Goal: Task Accomplishment & Management: Manage account settings

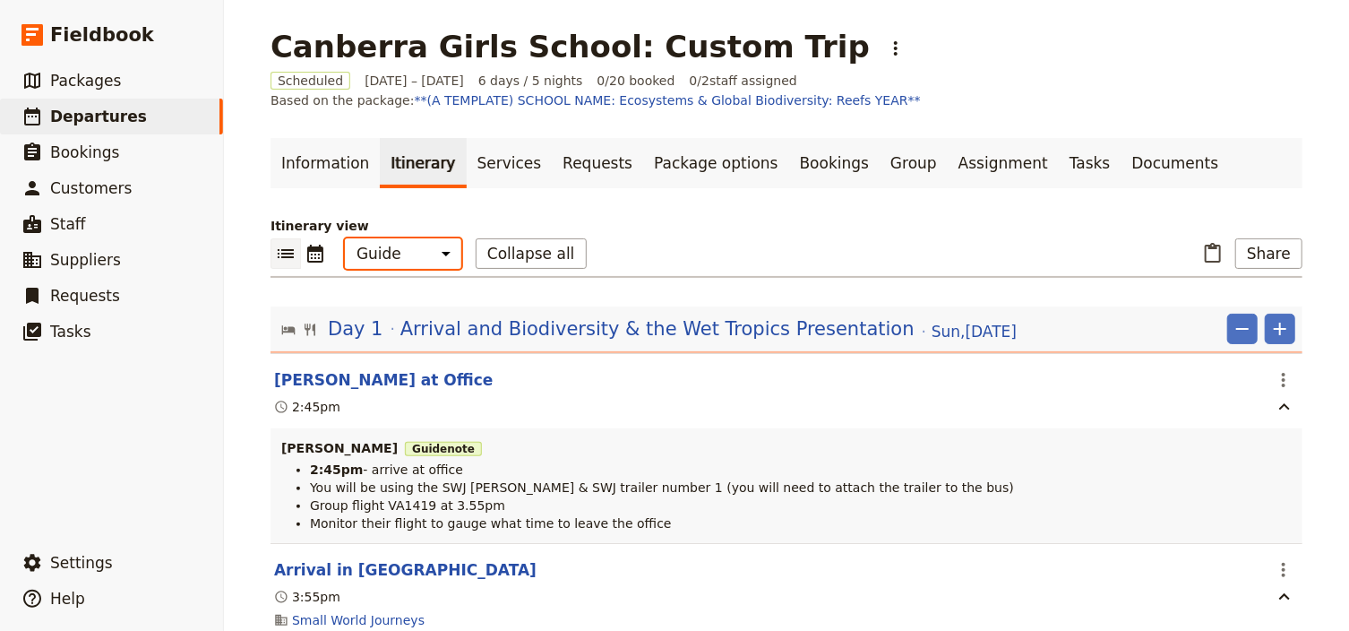
click at [387, 249] on select "Office Guide Passenger Sales" at bounding box center [403, 253] width 116 height 30
select select "PASSENGER"
click at [345, 238] on select "Office Guide Passenger Sales" at bounding box center [403, 253] width 116 height 30
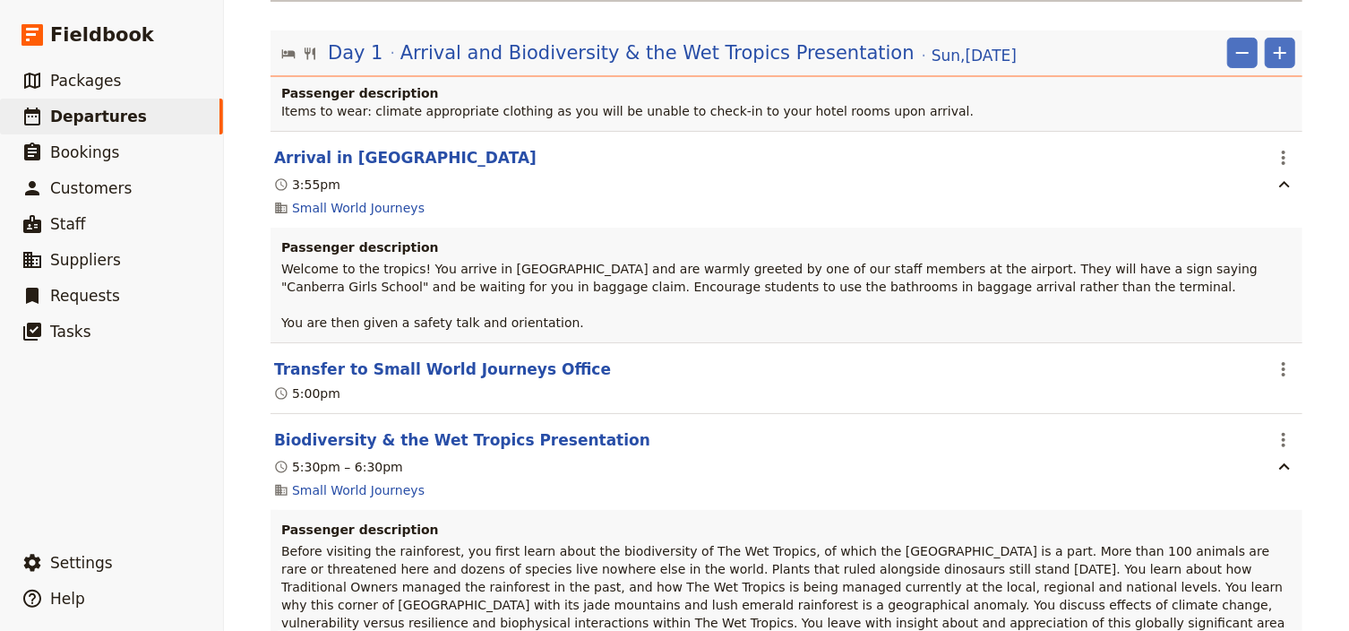
scroll to position [215, 0]
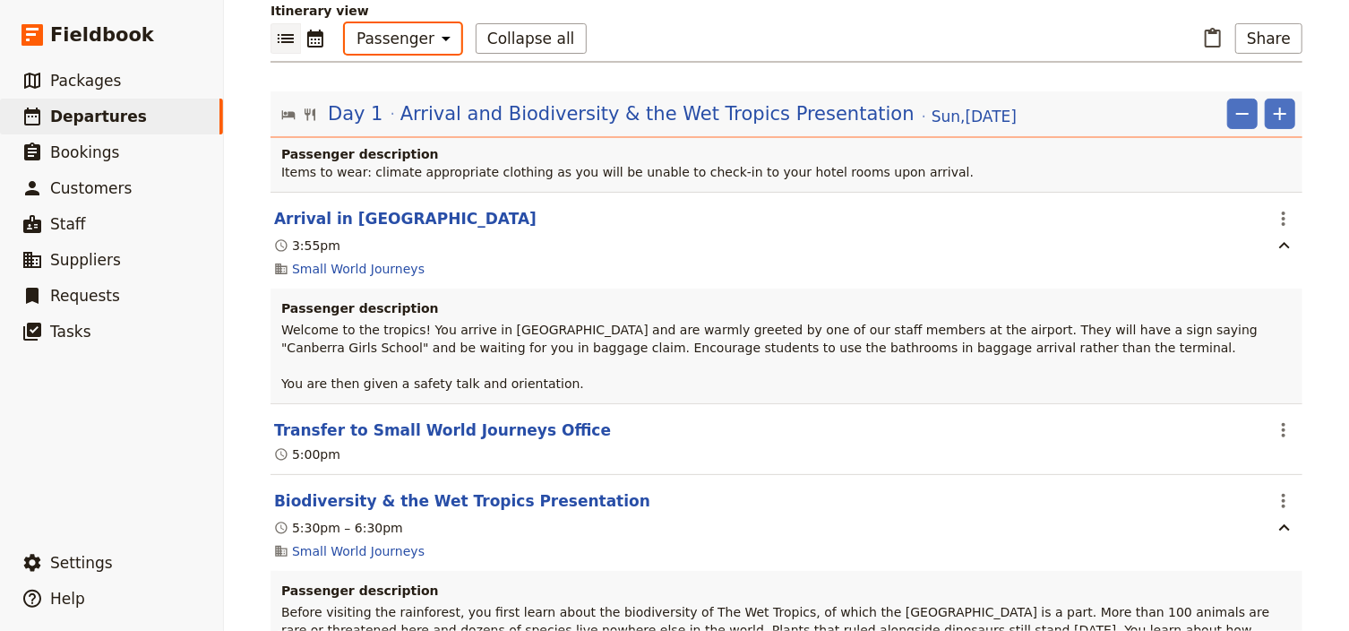
click at [426, 36] on select "Office Guide Passenger Sales" at bounding box center [403, 38] width 116 height 30
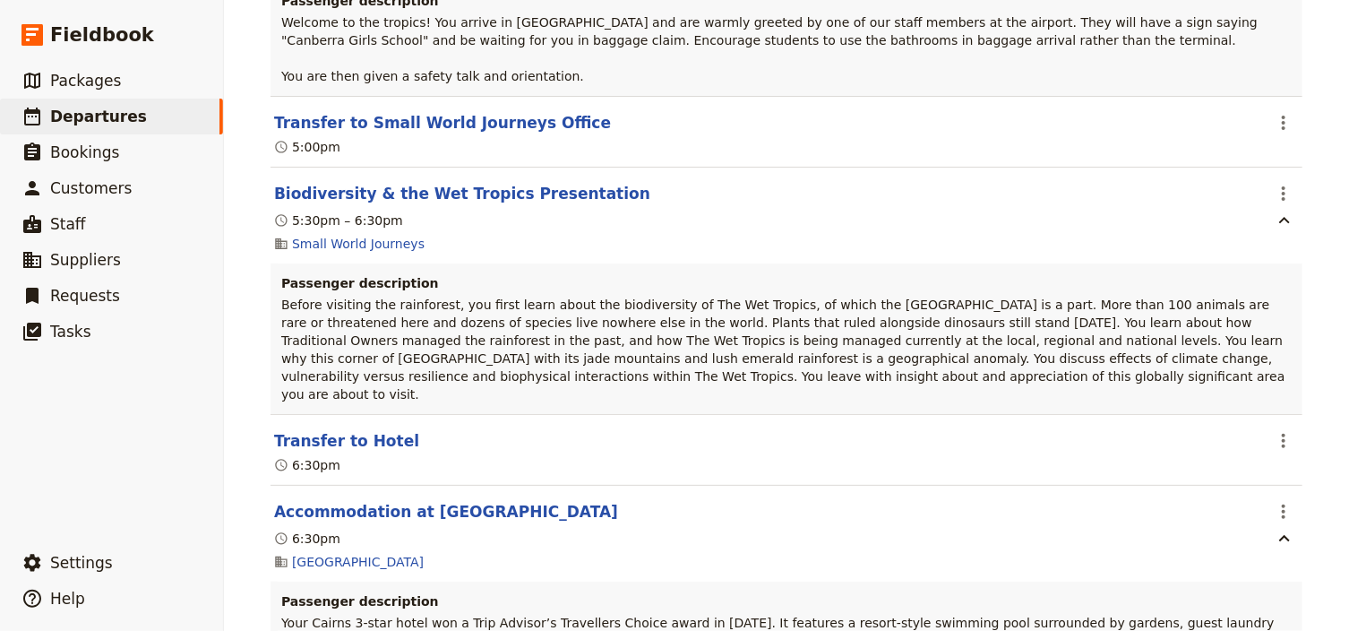
scroll to position [717, 0]
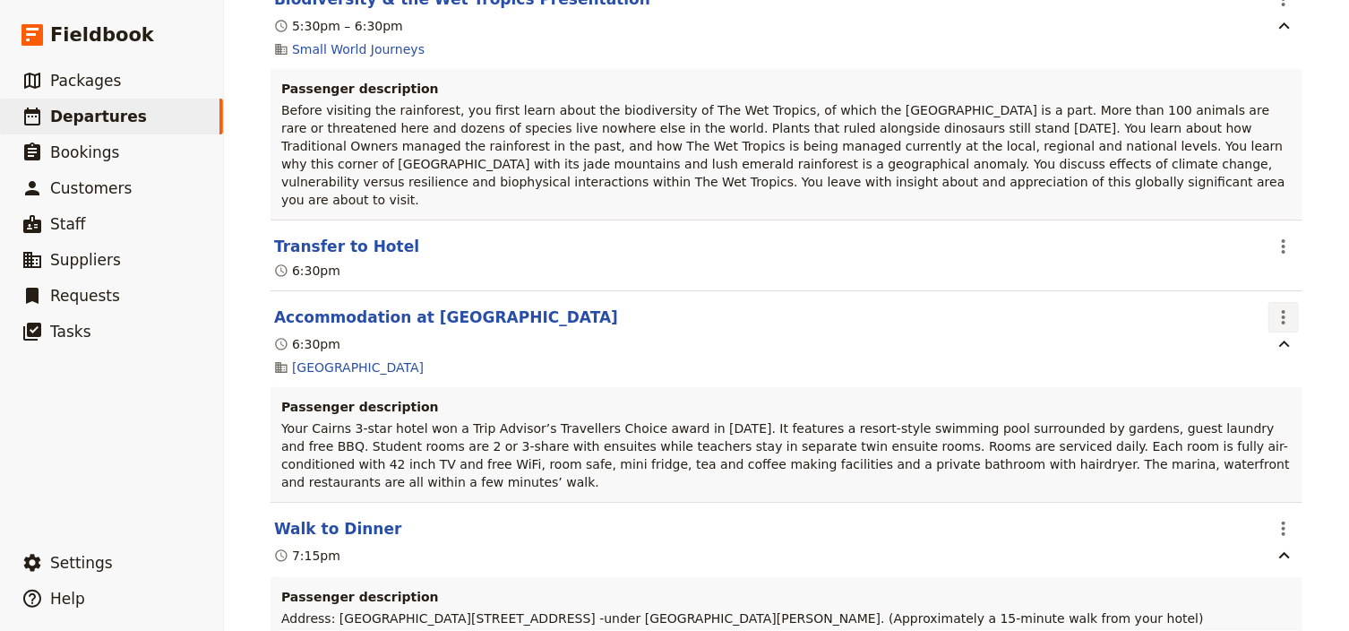
click at [1273, 306] on icon "Actions" at bounding box center [1283, 316] width 21 height 21
click at [1254, 339] on span "Edit this itinerary item" at bounding box center [1194, 338] width 141 height 18
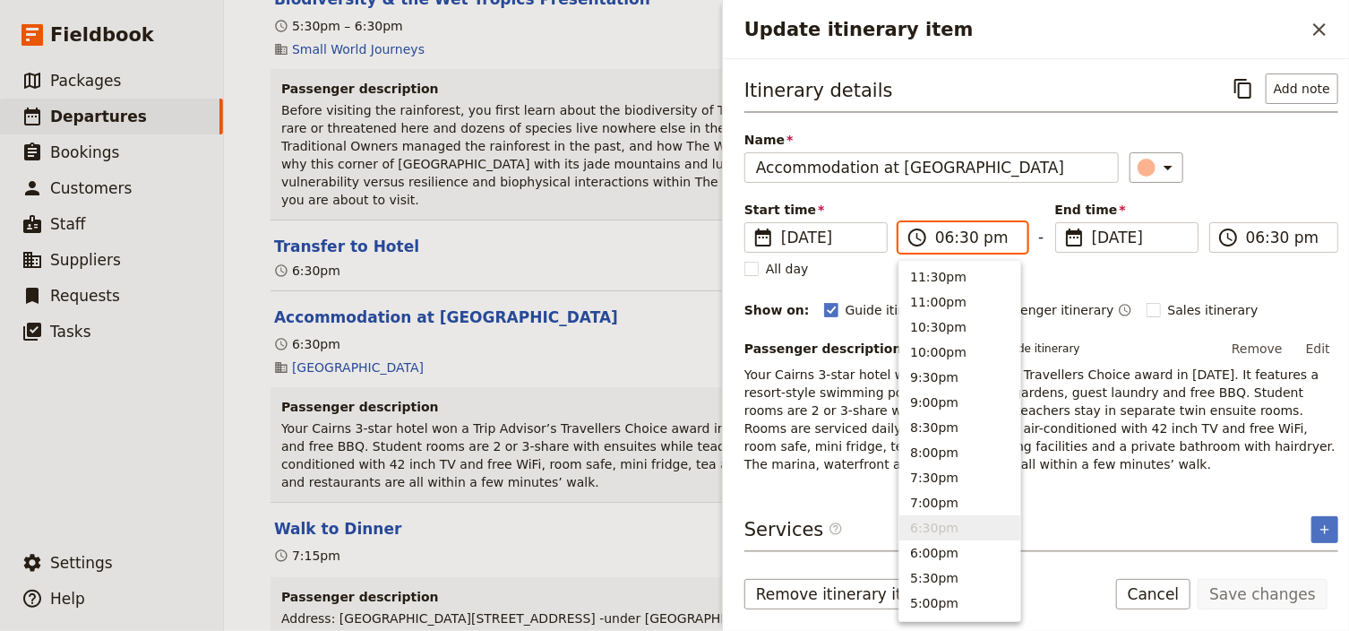
click at [956, 236] on input "06:30 pm" at bounding box center [975, 237] width 81 height 21
click at [965, 237] on input "06:30 pm" at bounding box center [975, 237] width 81 height 21
type input "06:45 pm"
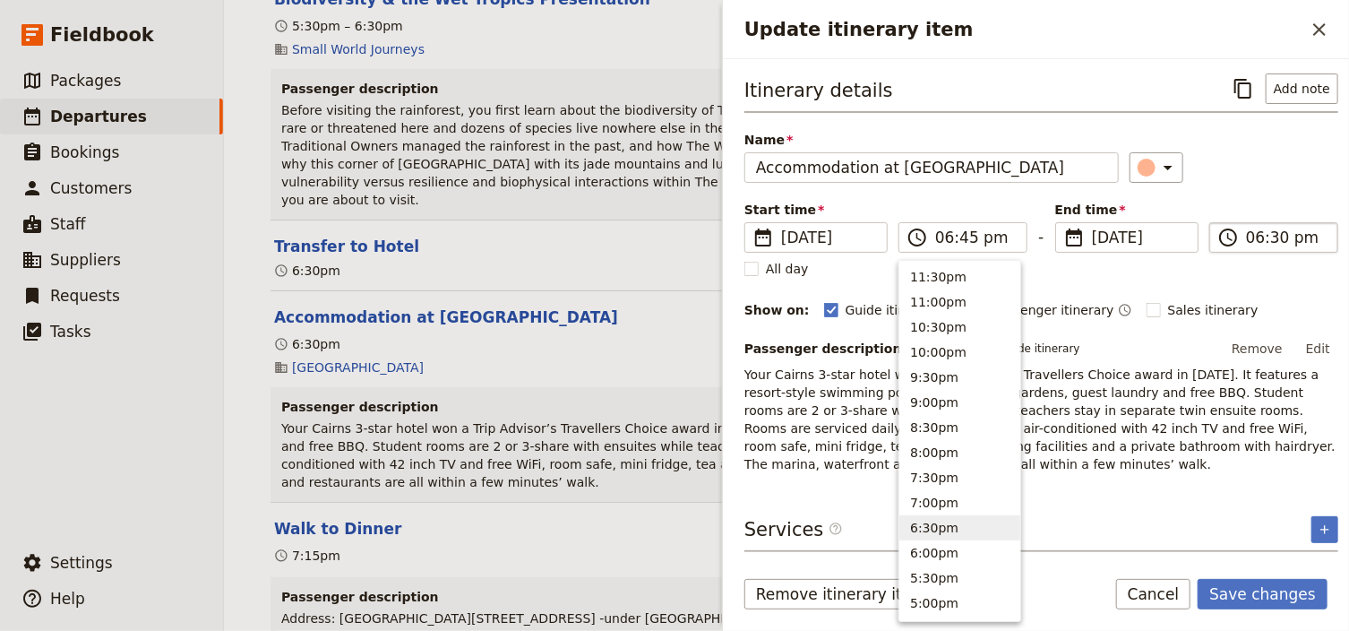
type input "06:45 pm"
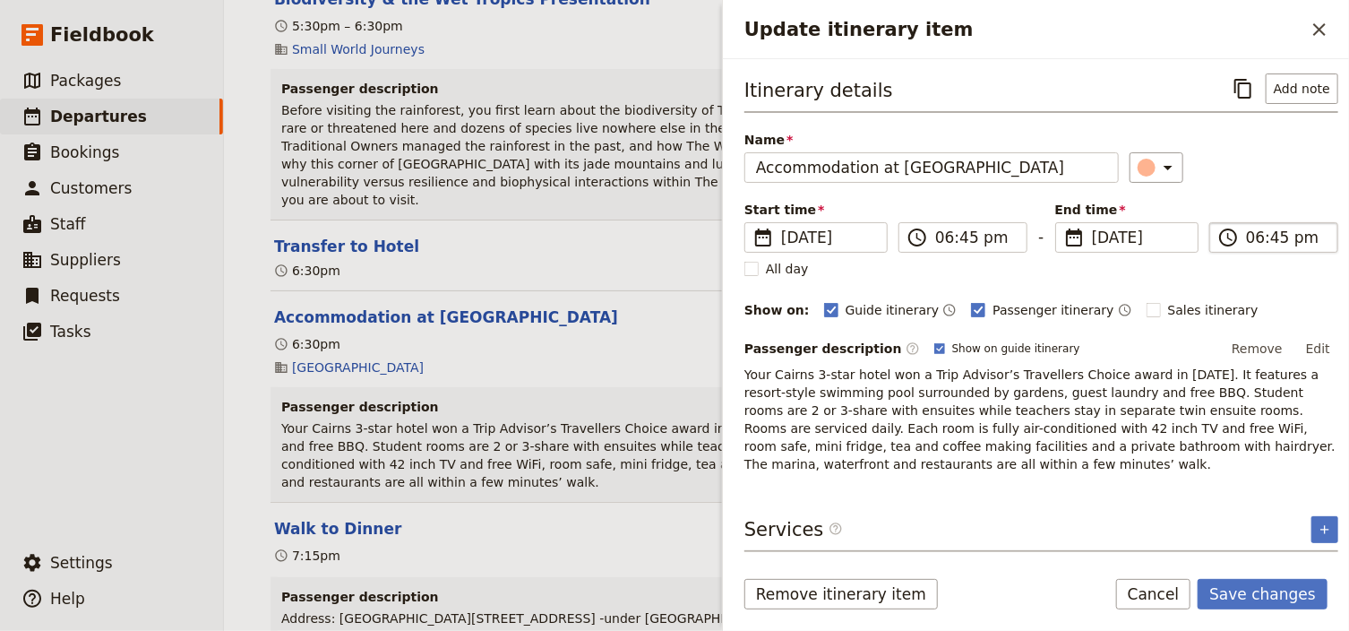
click at [1267, 232] on input "06:45 pm" at bounding box center [1286, 237] width 81 height 21
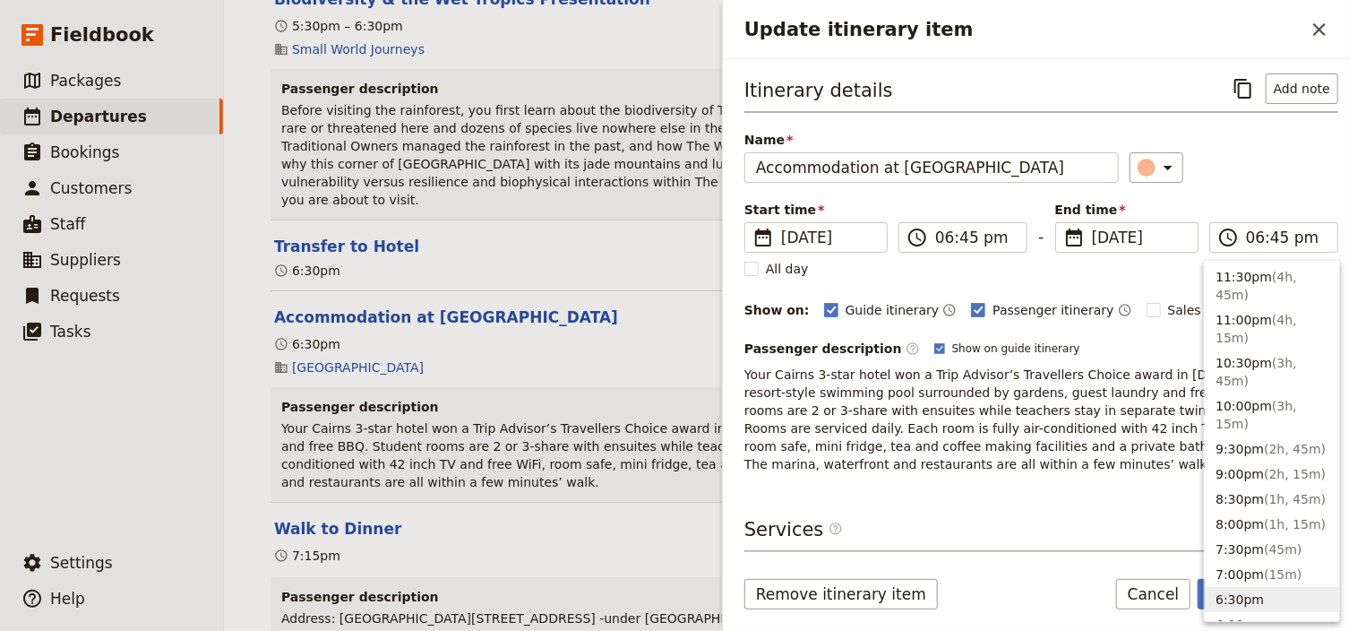
click at [1268, 181] on div "Itinerary details ​ Add note Name Accommodation at [GEOGRAPHIC_DATA] ​ Start ti…" at bounding box center [1041, 272] width 594 height 399
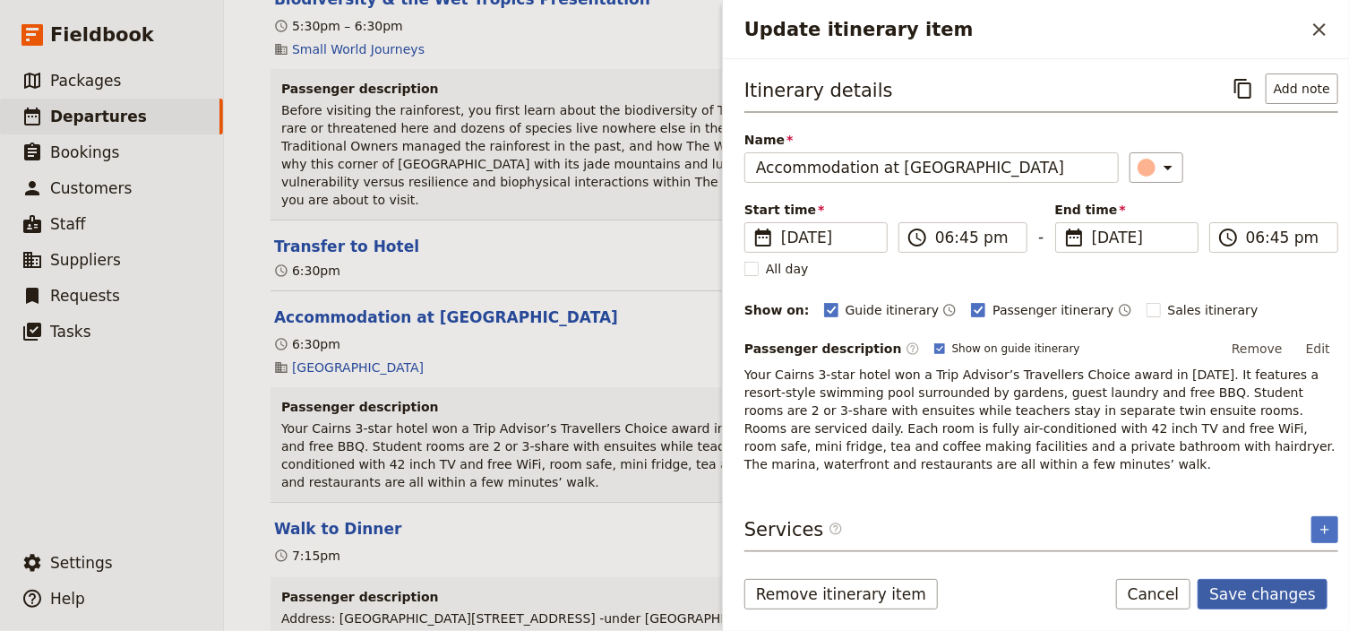
click at [1275, 595] on button "Save changes" at bounding box center [1262, 594] width 130 height 30
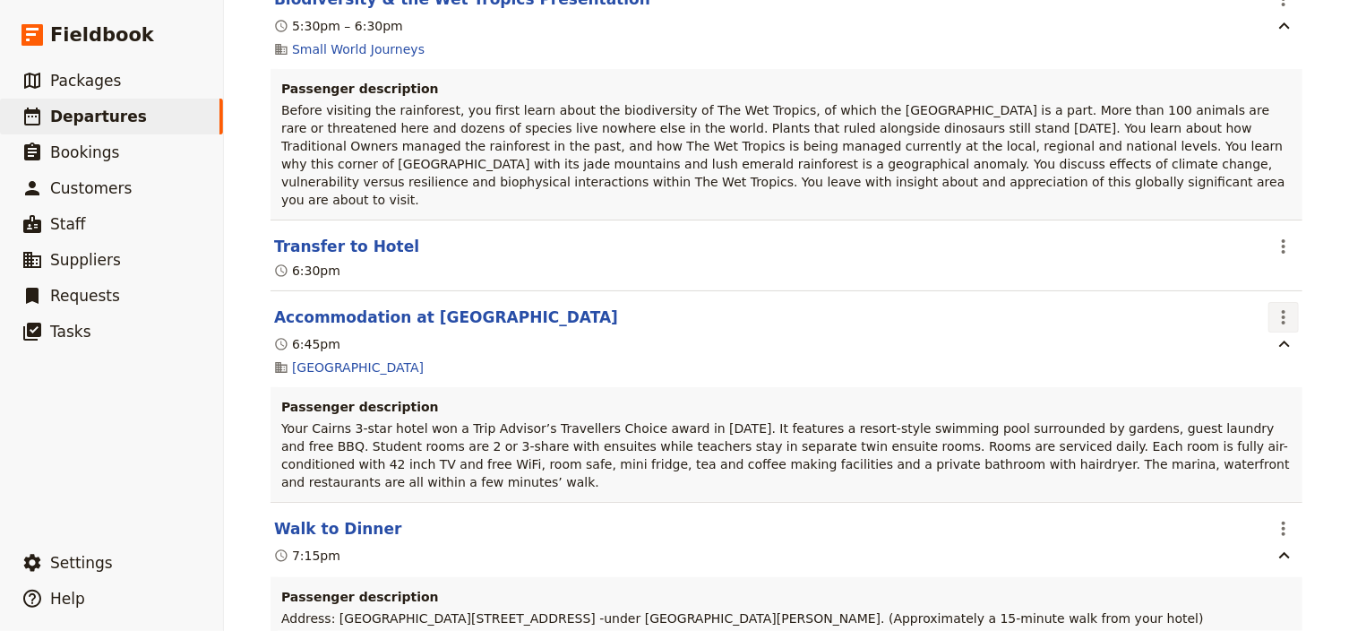
click at [1274, 306] on icon "Actions" at bounding box center [1283, 316] width 21 height 21
click at [1254, 330] on span "Edit this itinerary item" at bounding box center [1194, 338] width 141 height 18
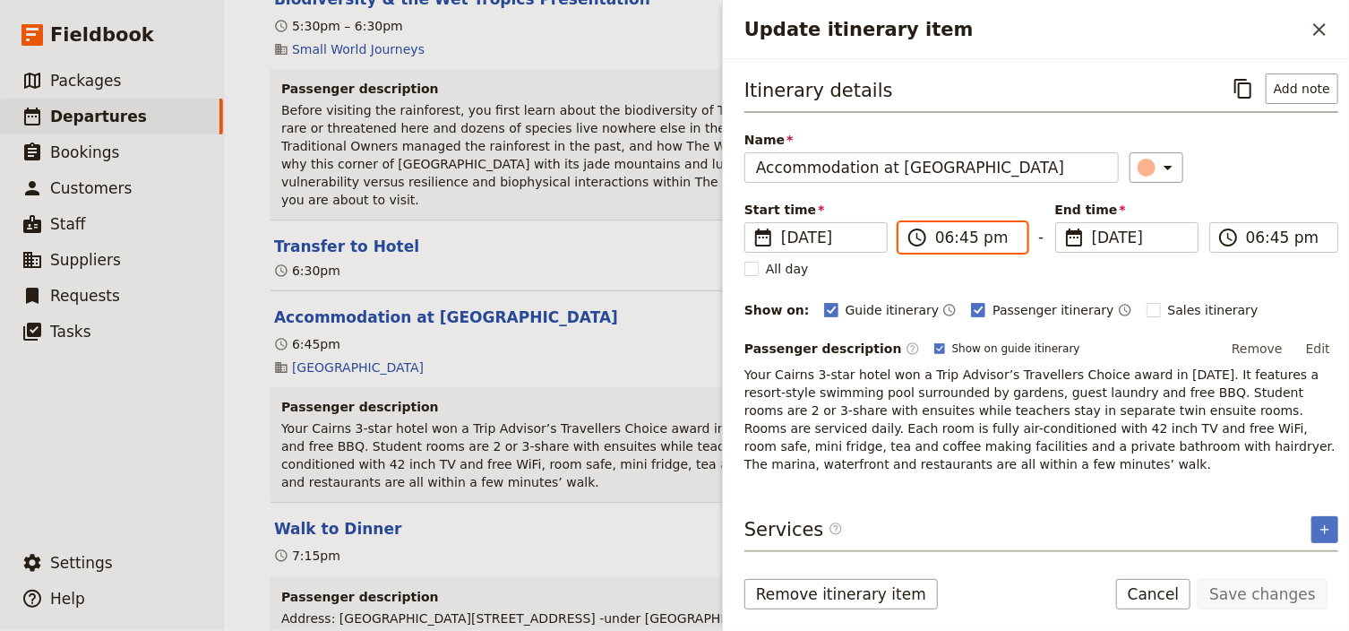
click at [964, 236] on input "06:45 pm" at bounding box center [975, 237] width 81 height 21
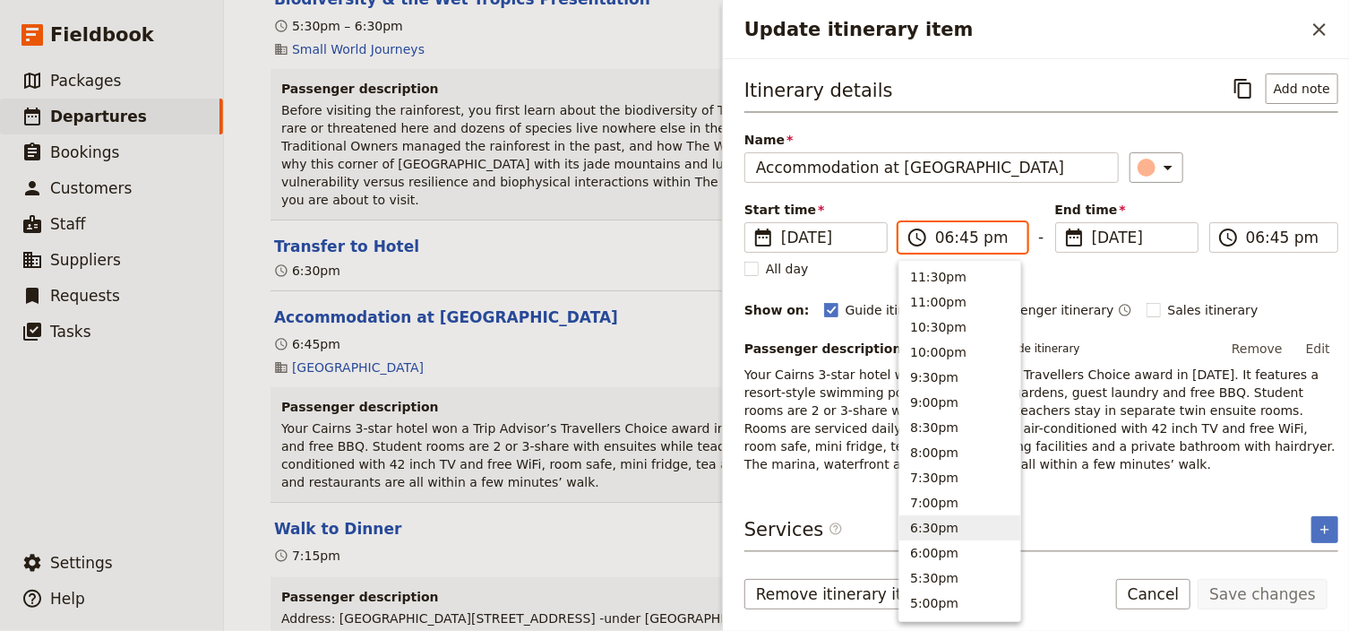
click at [964, 236] on input "06:45 pm" at bounding box center [975, 237] width 81 height 21
type input "06:35 pm"
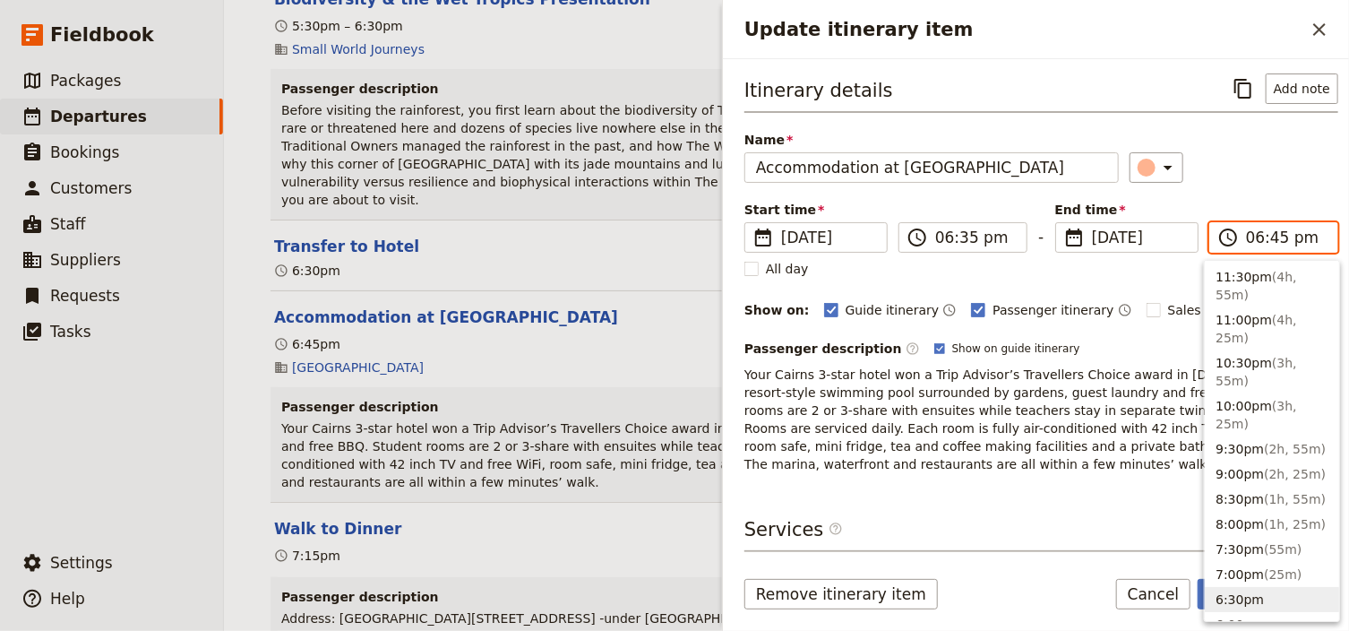
click at [1262, 239] on input "06:45 pm" at bounding box center [1286, 237] width 81 height 21
click at [1266, 238] on input "06:45 pm" at bounding box center [1286, 237] width 81 height 21
type input "06:35 pm"
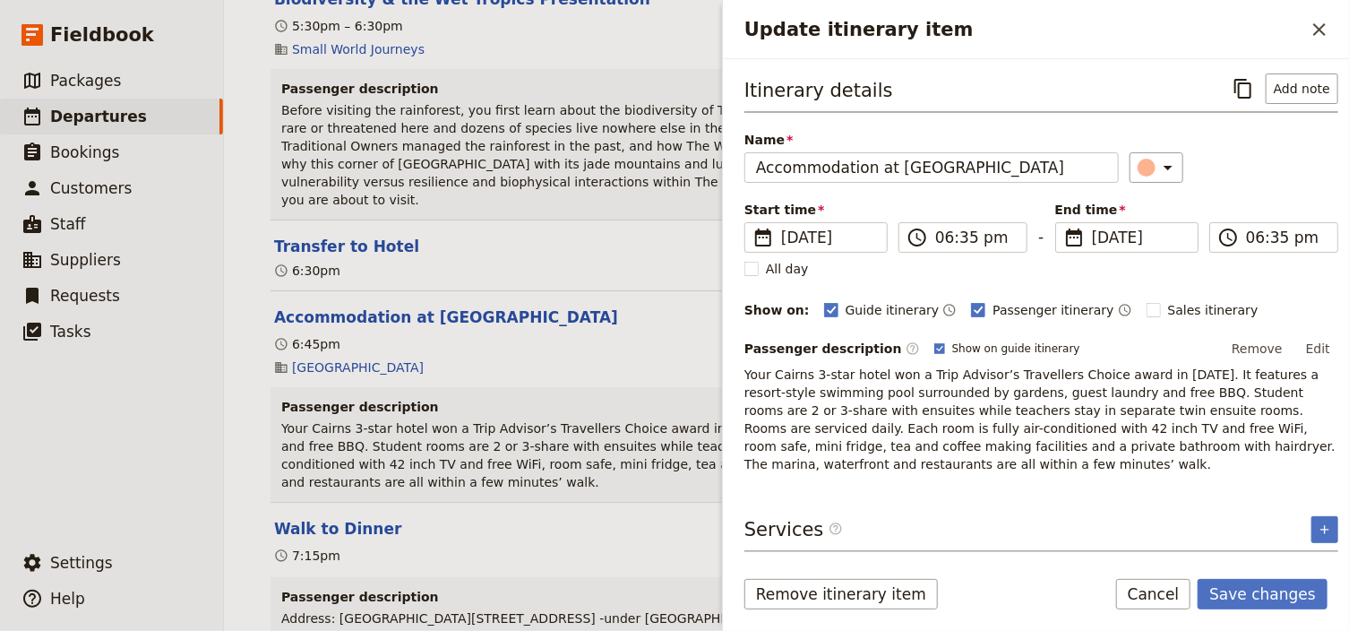
click at [1258, 185] on div "Itinerary details ​ Add note Name Accommodation at [GEOGRAPHIC_DATA] ​ Start ti…" at bounding box center [1041, 272] width 594 height 399
click at [1276, 591] on button "Save changes" at bounding box center [1262, 594] width 130 height 30
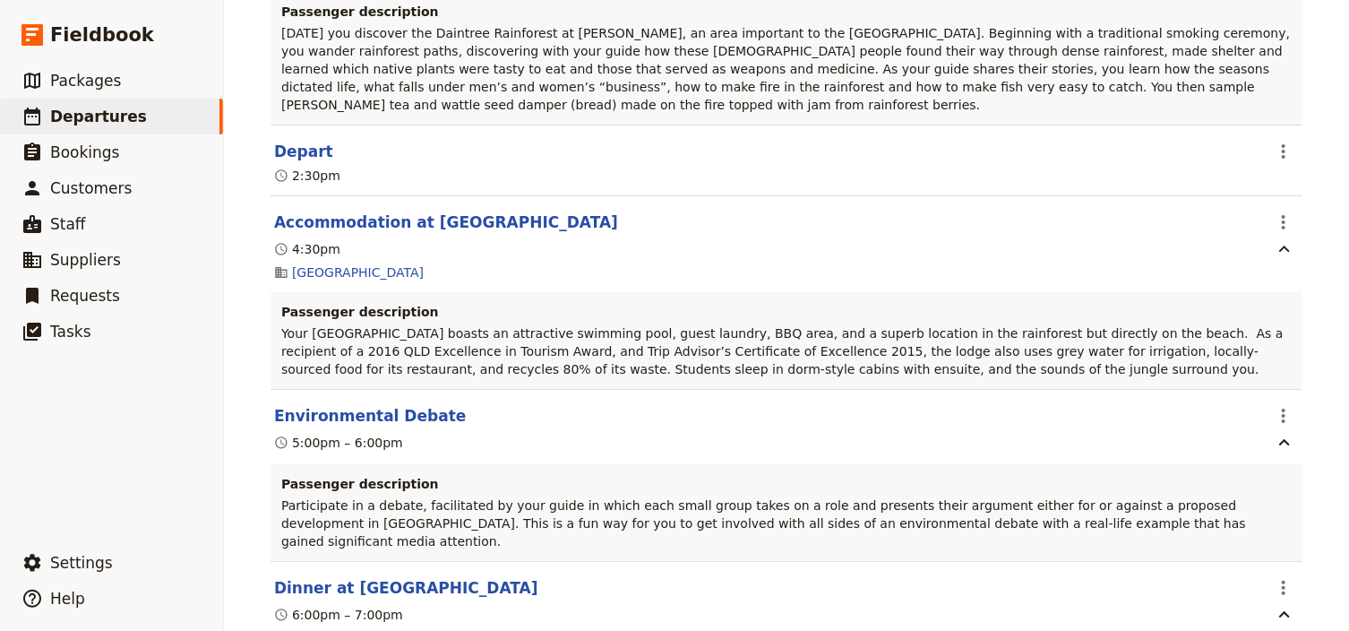
scroll to position [2866, 0]
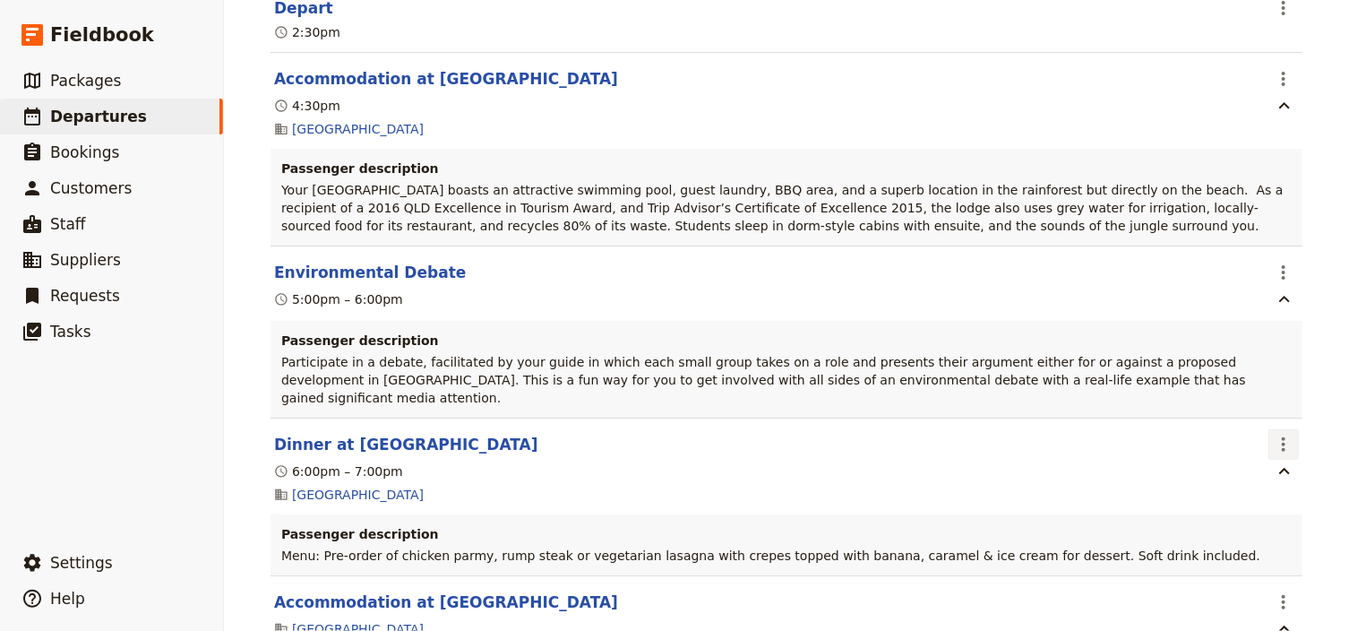
click at [1275, 433] on icon "Actions" at bounding box center [1283, 443] width 21 height 21
click at [1251, 389] on span "Edit this itinerary item" at bounding box center [1194, 386] width 141 height 18
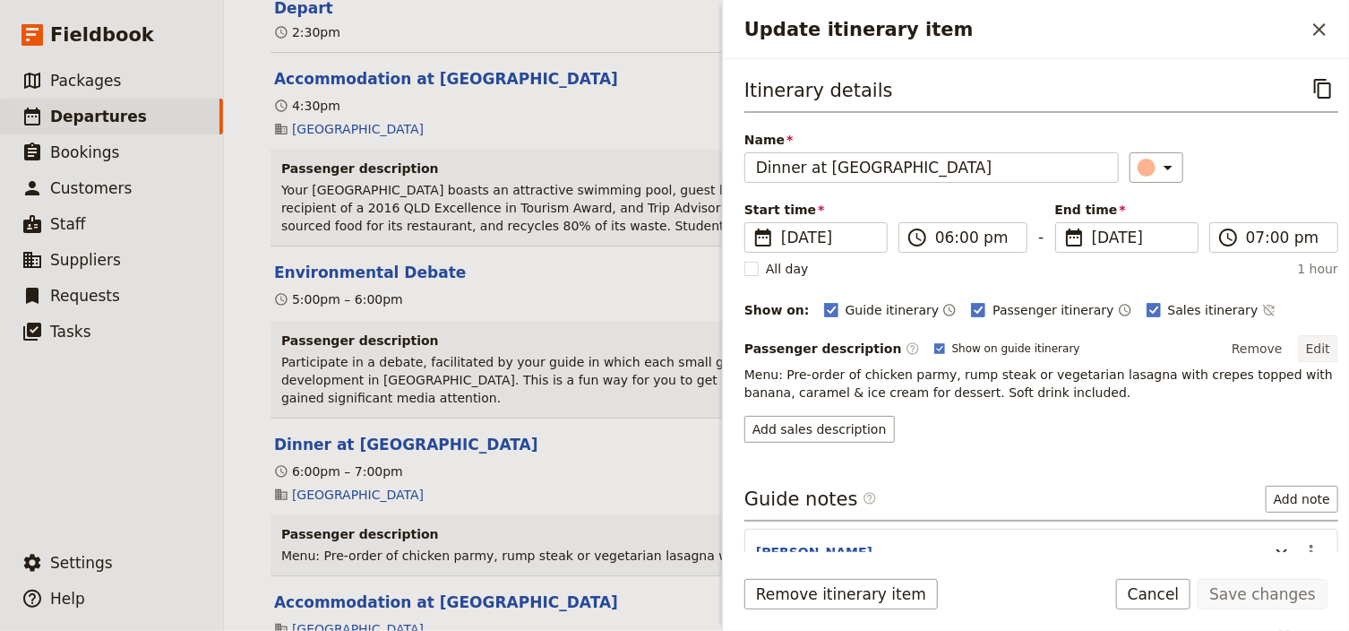
click at [1308, 345] on button "Edit" at bounding box center [1318, 348] width 40 height 27
click at [1310, 343] on button "Edit" at bounding box center [1318, 348] width 40 height 27
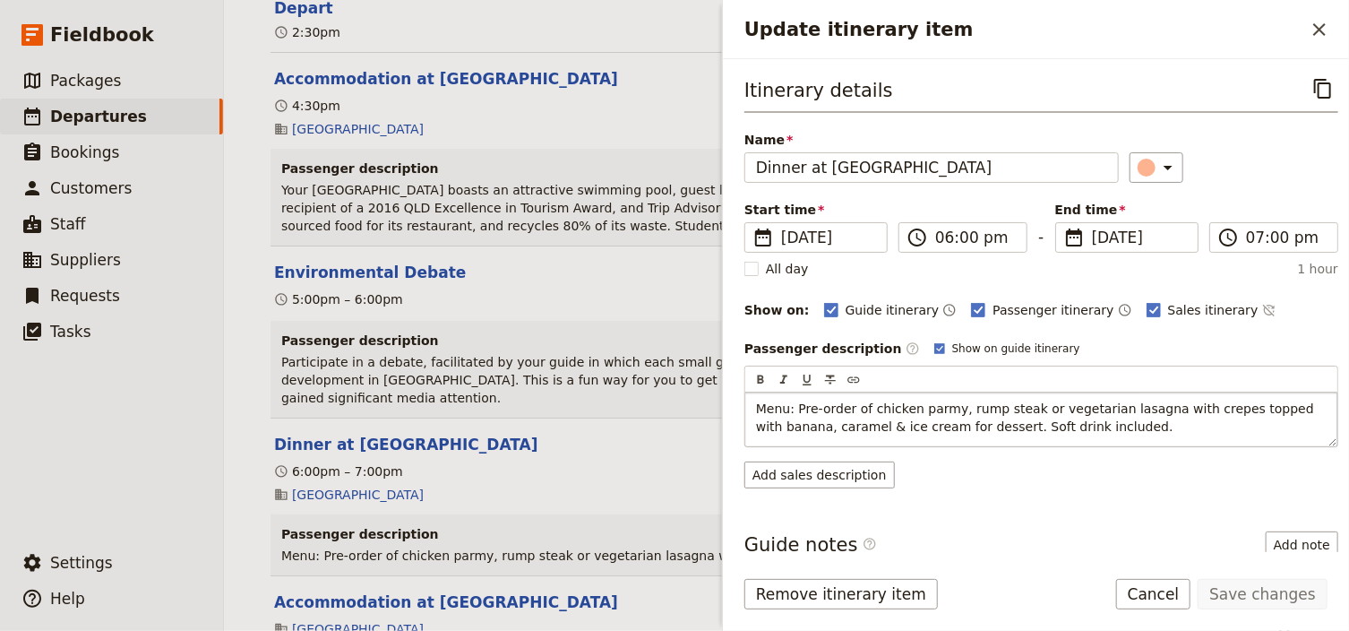
click at [865, 401] on span "Menu: Pre-order of chicken parmy, rump steak or vegetarian lasagna with crepes …" at bounding box center [1037, 417] width 562 height 32
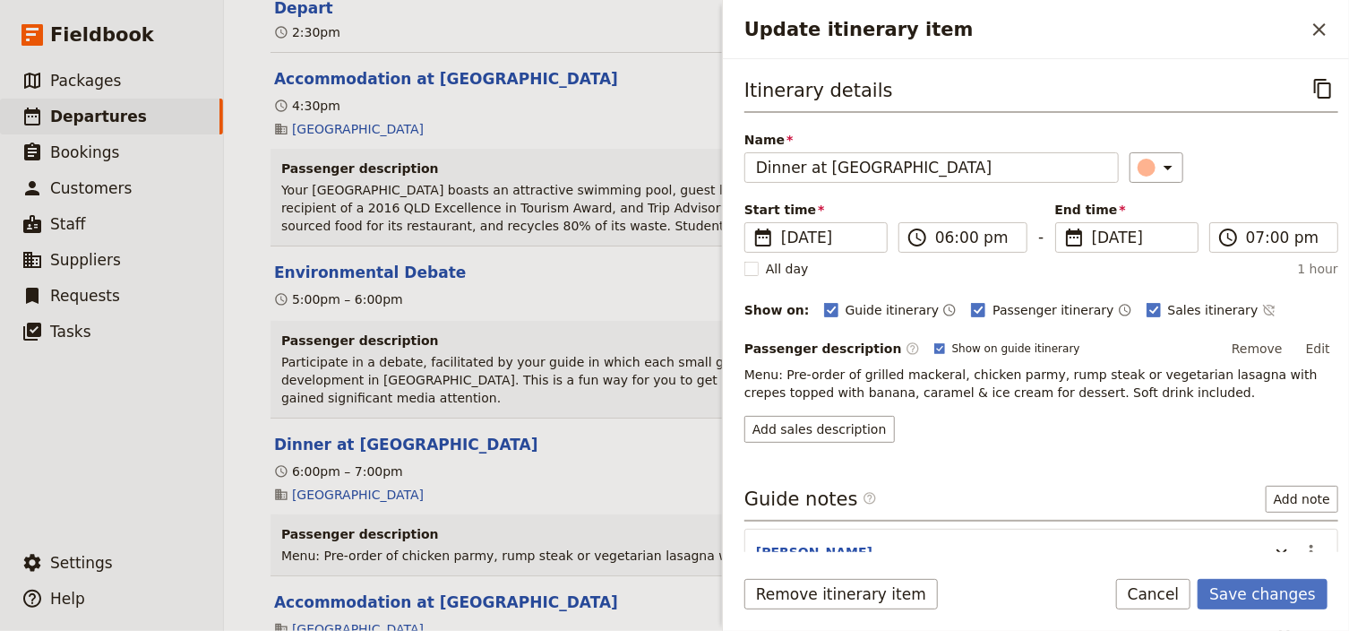
click at [939, 373] on span "Menu: Pre-order of grilled mackeral, chicken parmy, rump steak or vegetarian la…" at bounding box center [1032, 383] width 577 height 32
click at [1302, 350] on button "Edit" at bounding box center [1318, 348] width 40 height 27
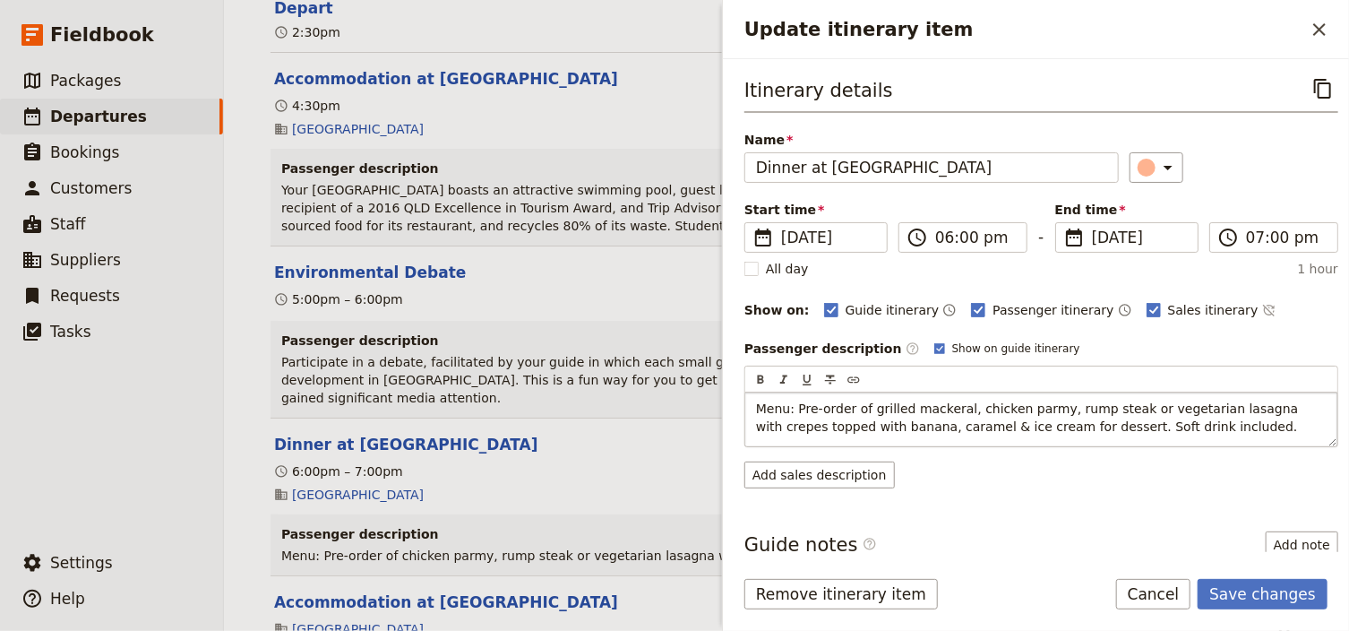
click at [946, 405] on span "Menu: Pre-order of grilled mackeral, chicken parmy, rump steak or vegetarian la…" at bounding box center [1029, 417] width 546 height 32
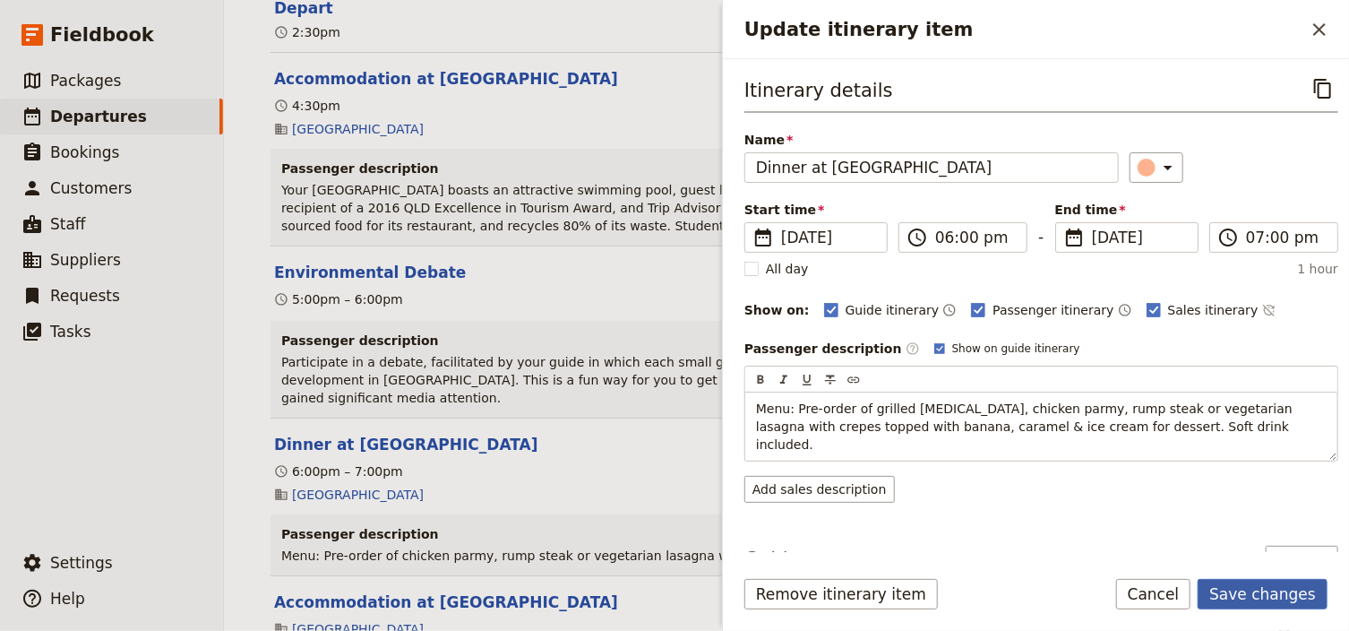
click at [1293, 595] on button "Save changes" at bounding box center [1262, 594] width 130 height 30
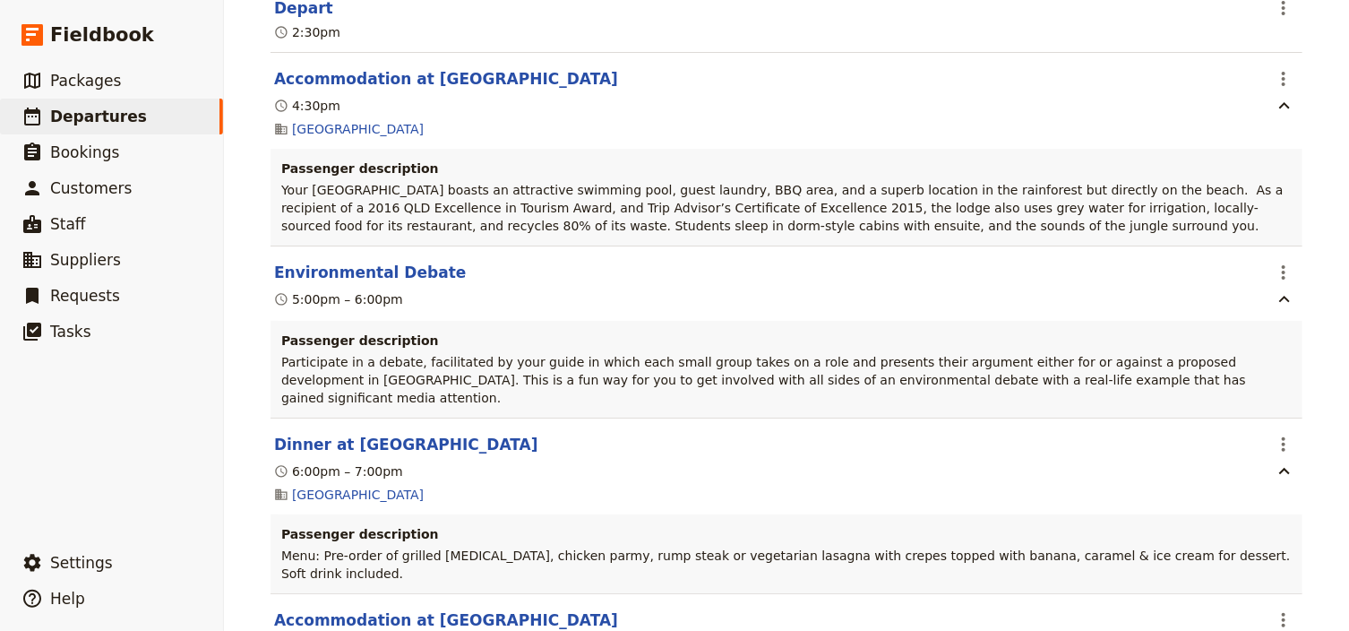
click at [1318, 426] on div "Canberra Girls School: Custom Trip ​ Scheduled [DATE] – [DATE] 6 days / 5 night…" at bounding box center [786, 315] width 1125 height 631
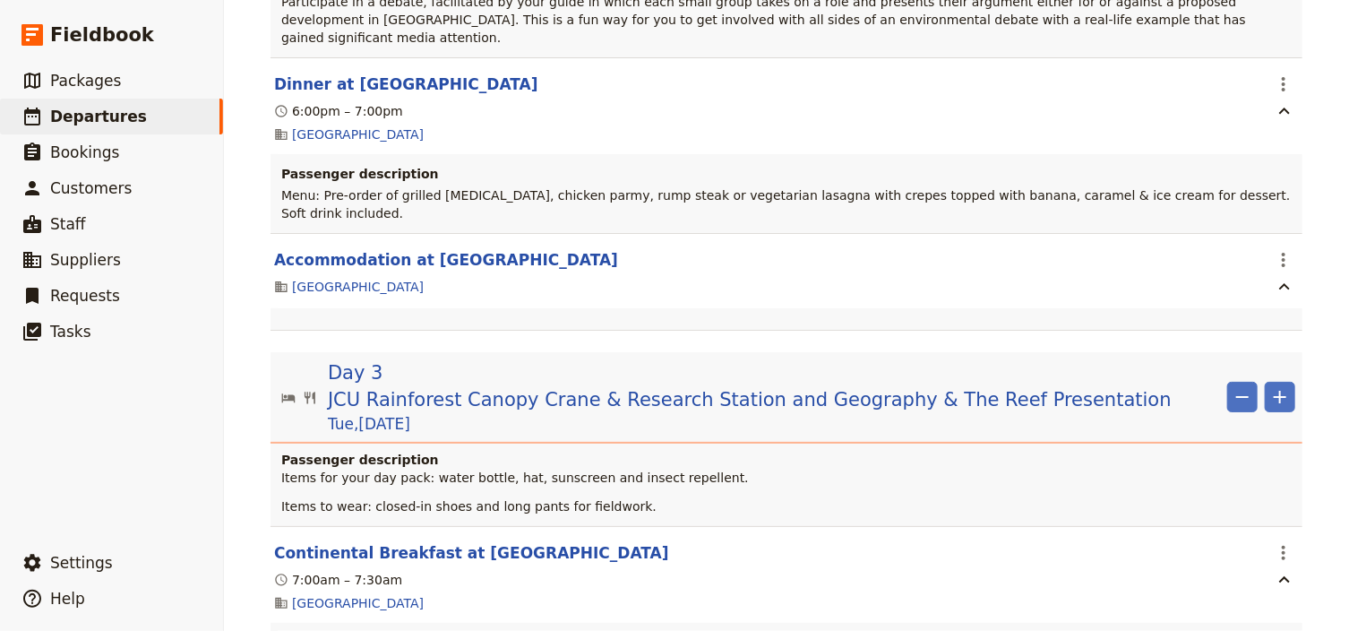
scroll to position [3296, 0]
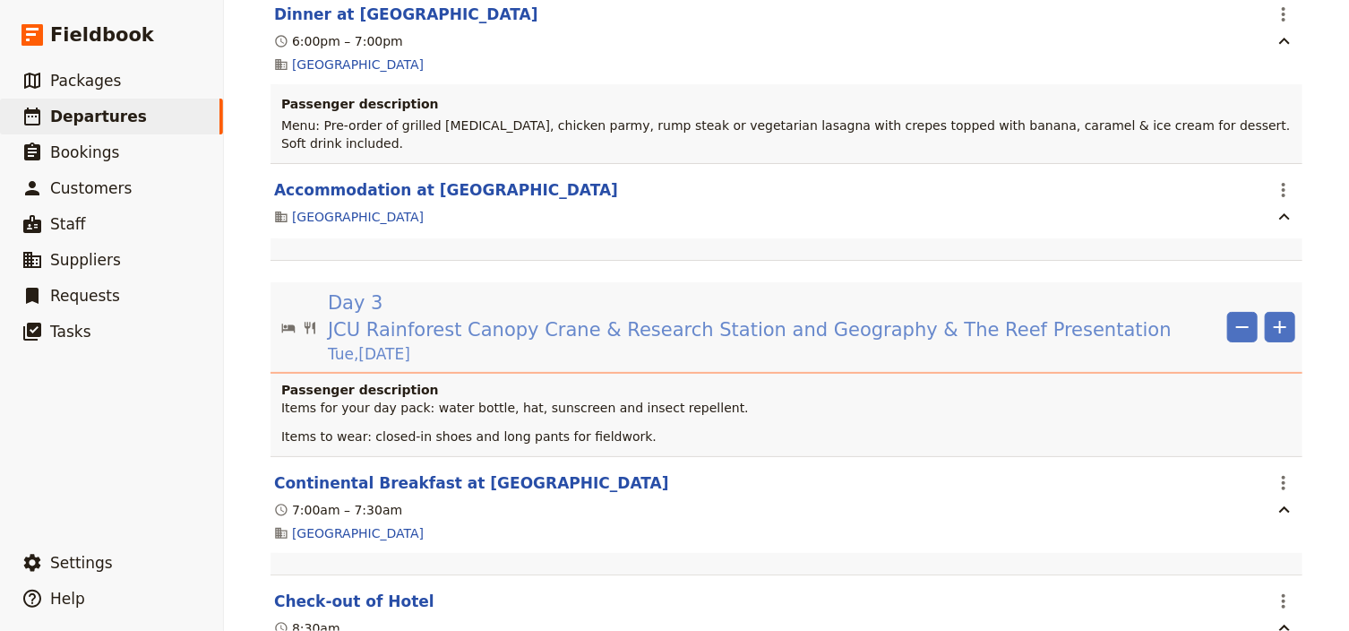
click at [874, 316] on span "JCU Rainforest Canopy Crane & Research Station and Geography & The Reef Present…" at bounding box center [750, 329] width 844 height 27
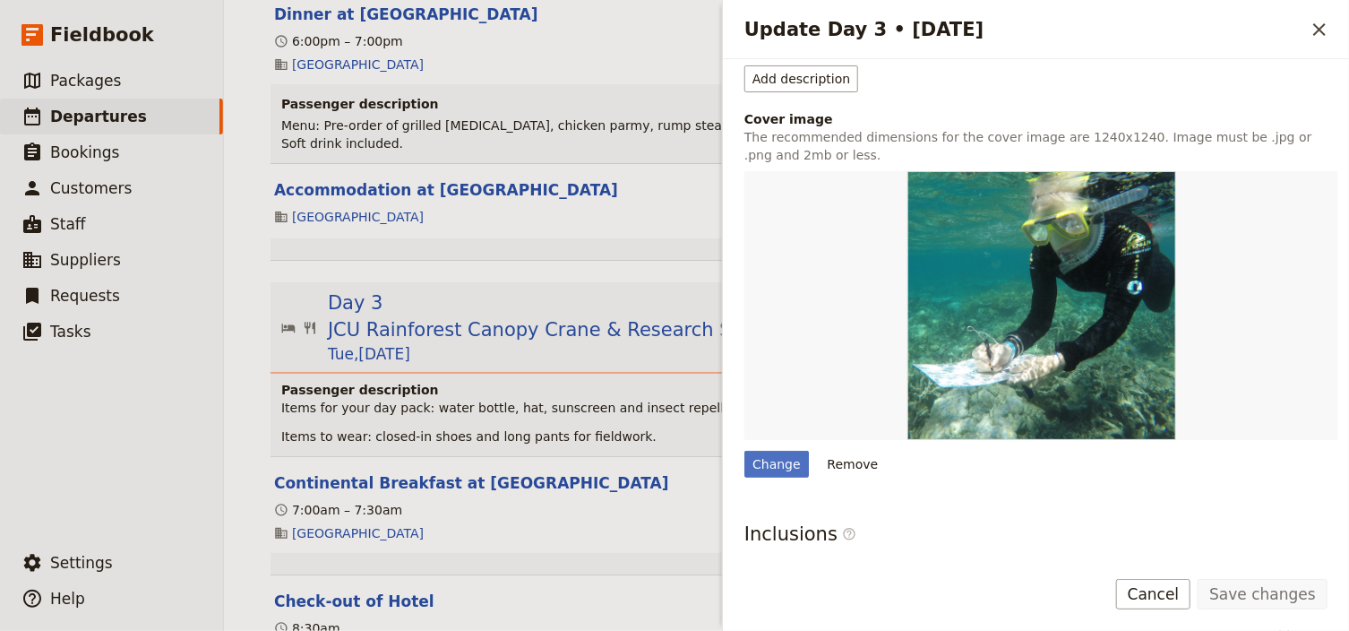
scroll to position [502, 0]
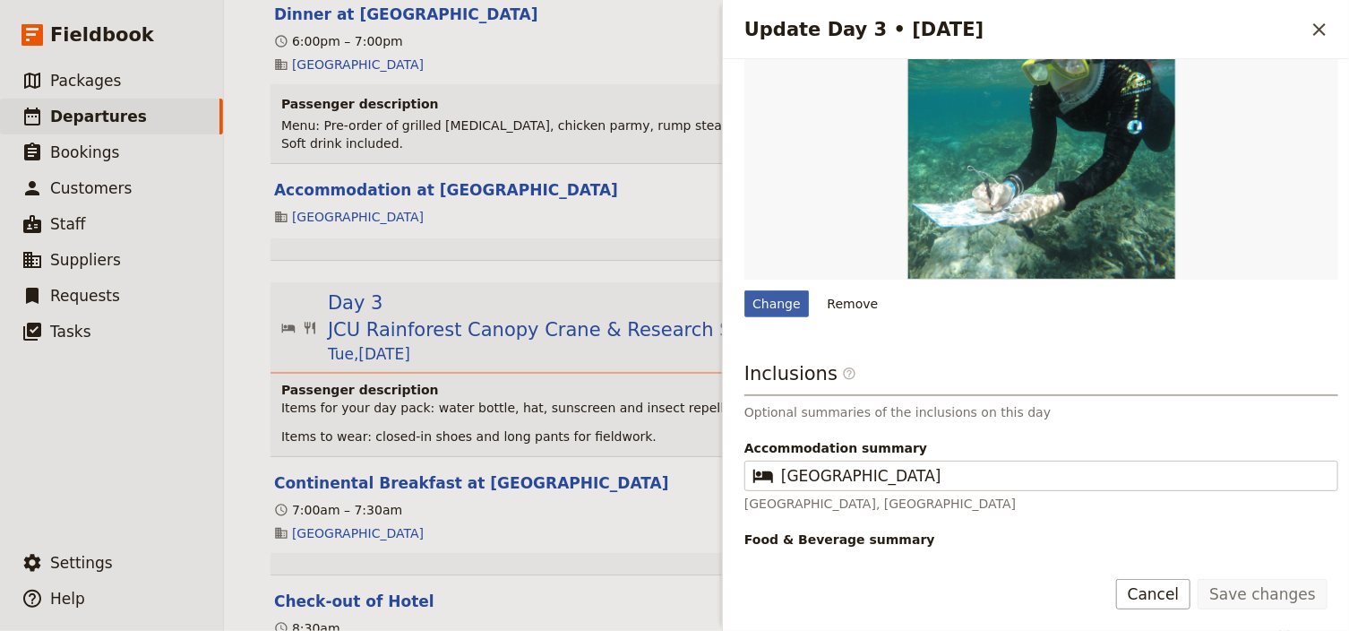
click at [780, 302] on div "Change" at bounding box center [776, 303] width 64 height 27
click at [744, 290] on input "Change" at bounding box center [743, 289] width 1 height 1
type input "C:\fakepath\DRO tree measure.jpg"
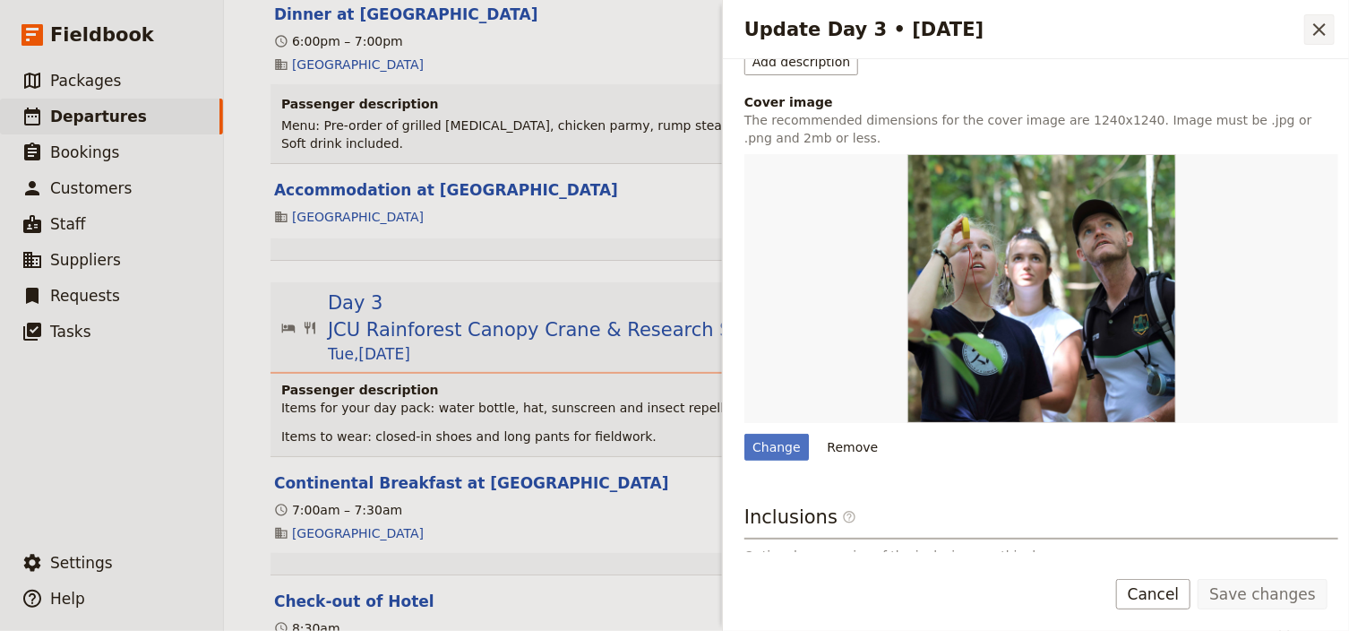
click at [1322, 31] on icon "Close drawer" at bounding box center [1319, 29] width 13 height 13
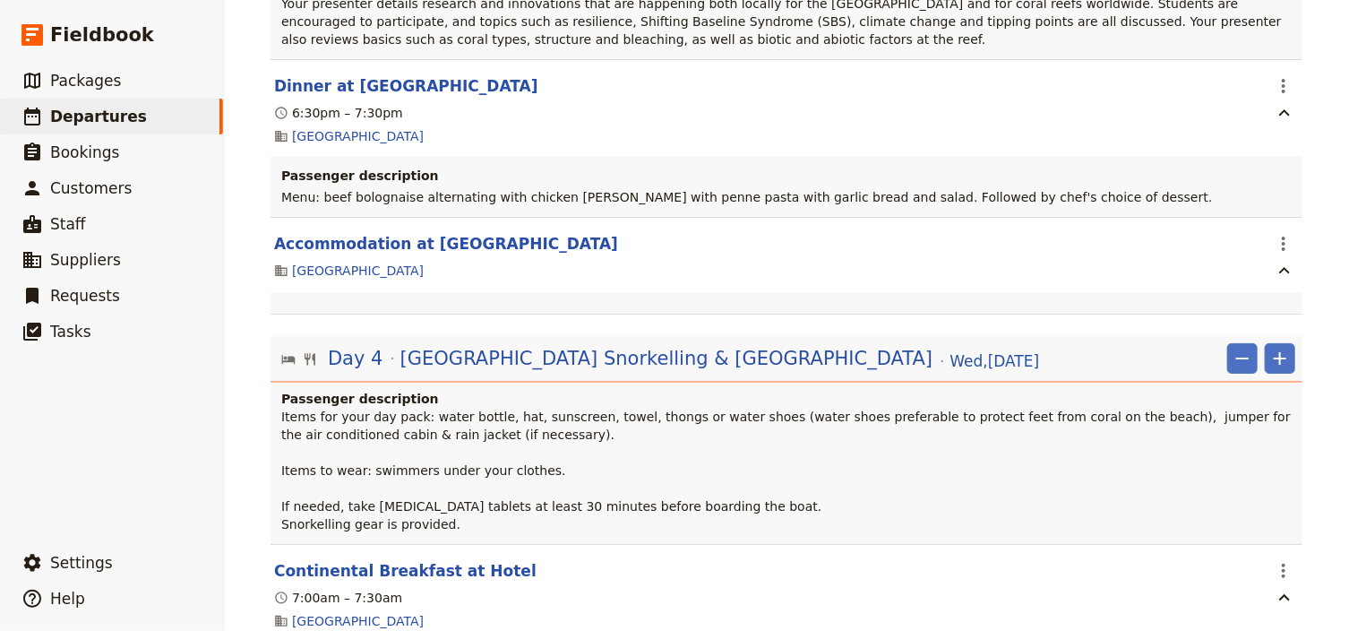
scroll to position [5374, 0]
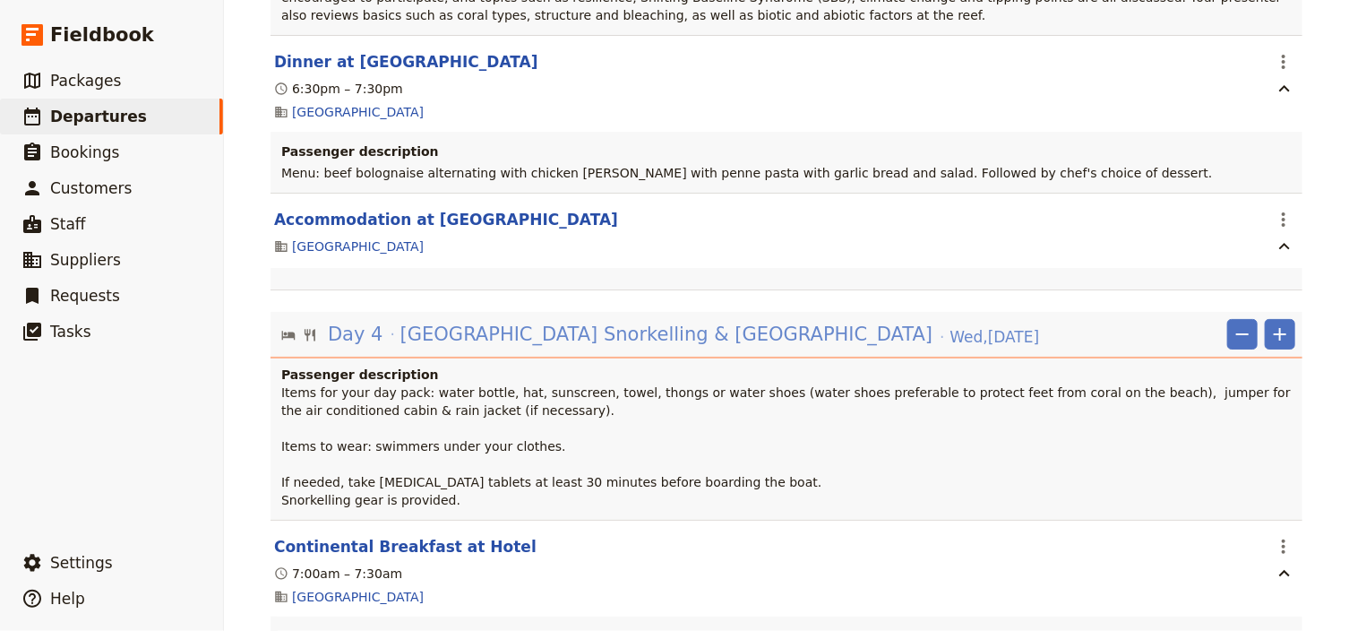
click at [679, 321] on span "[GEOGRAPHIC_DATA] Snorkelling & [GEOGRAPHIC_DATA]" at bounding box center [666, 334] width 533 height 27
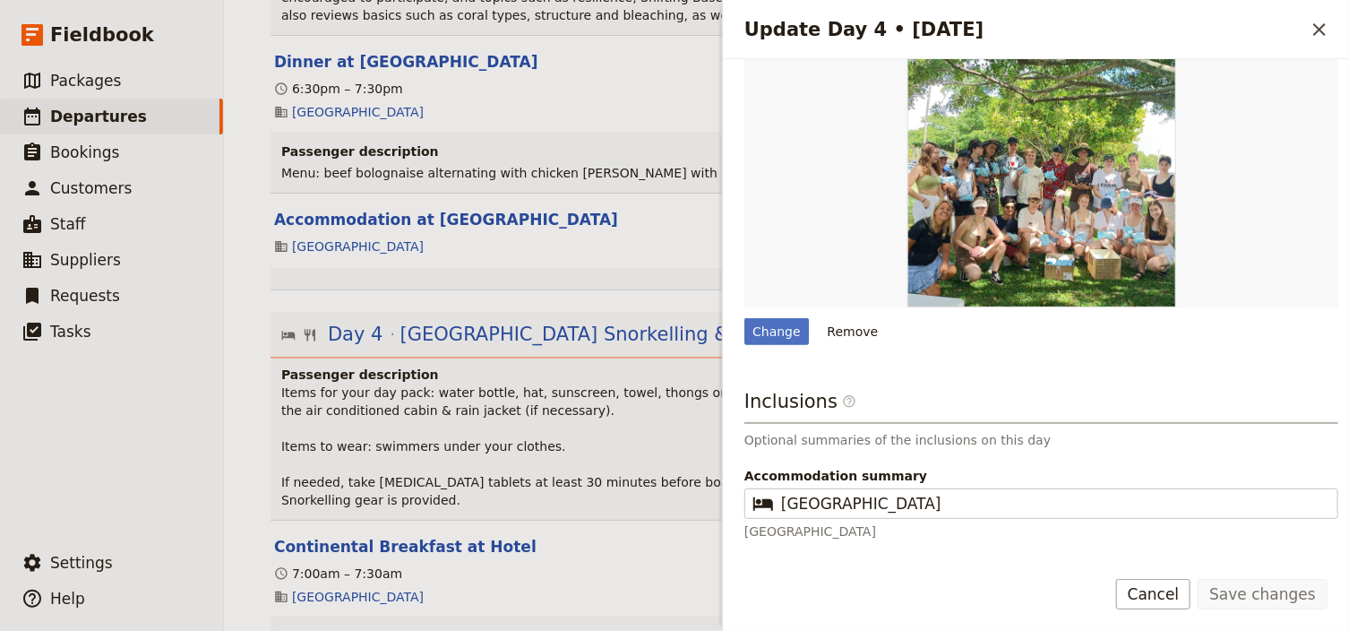
scroll to position [648, 0]
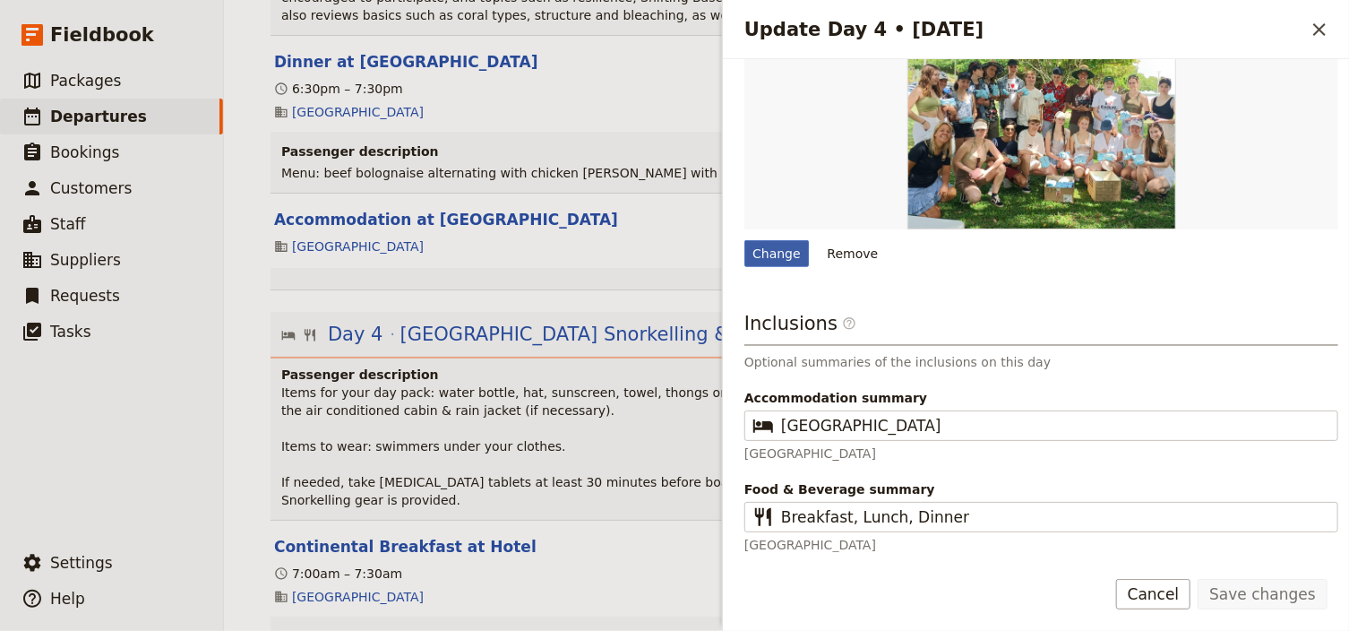
click at [787, 252] on div "Change" at bounding box center [776, 253] width 64 height 27
click at [744, 240] on input "Change" at bounding box center [743, 239] width 1 height 1
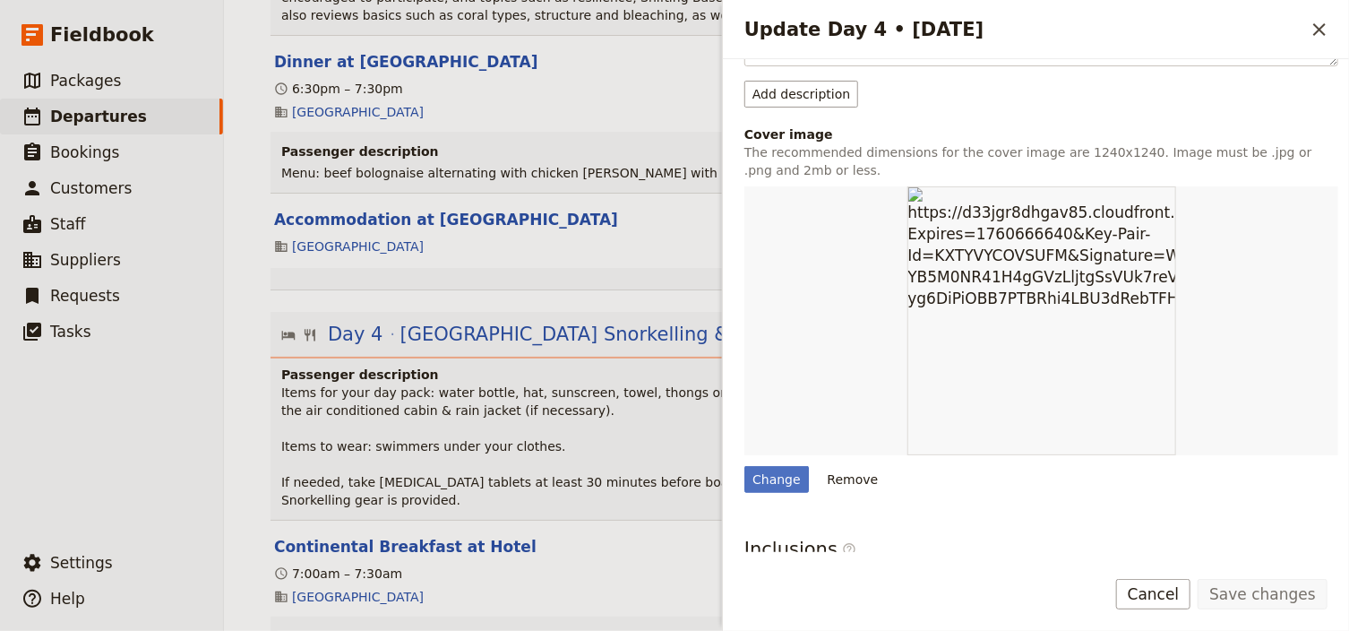
scroll to position [430, 0]
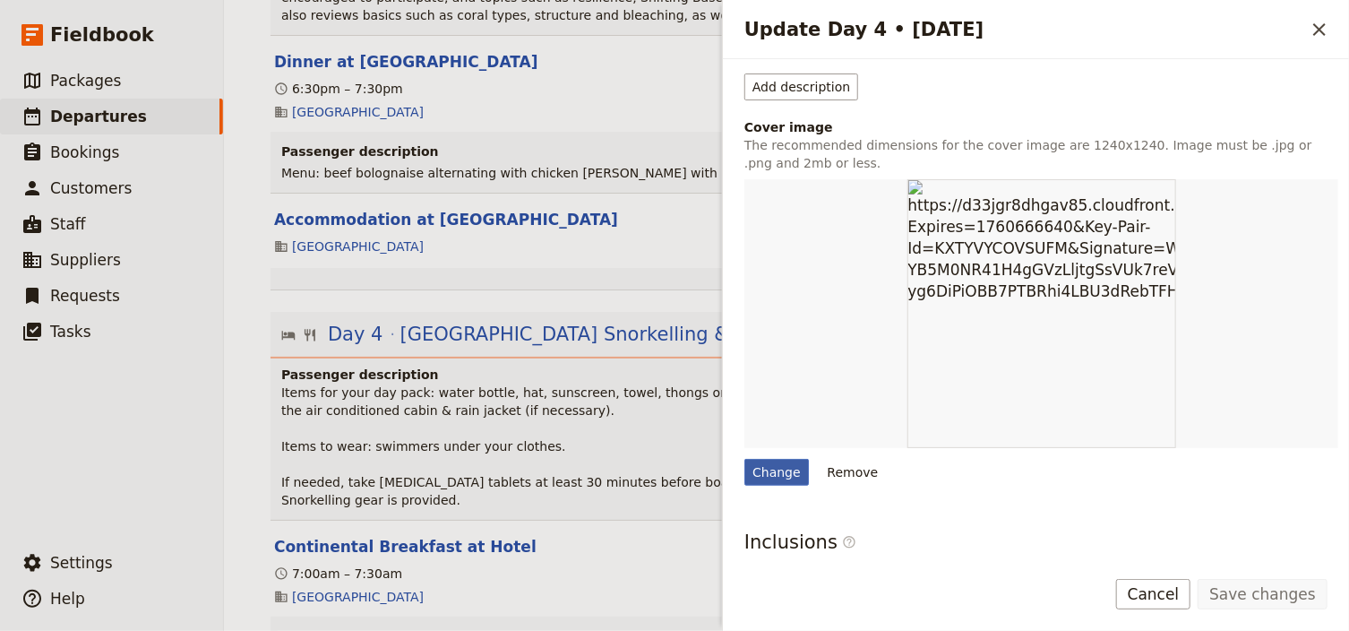
click at [780, 467] on div "Change" at bounding box center [776, 472] width 64 height 27
click at [744, 459] on input "Change" at bounding box center [743, 458] width 1 height 1
type input "C:\fakepath\Outer GBR EOR Fieldbook.JPG"
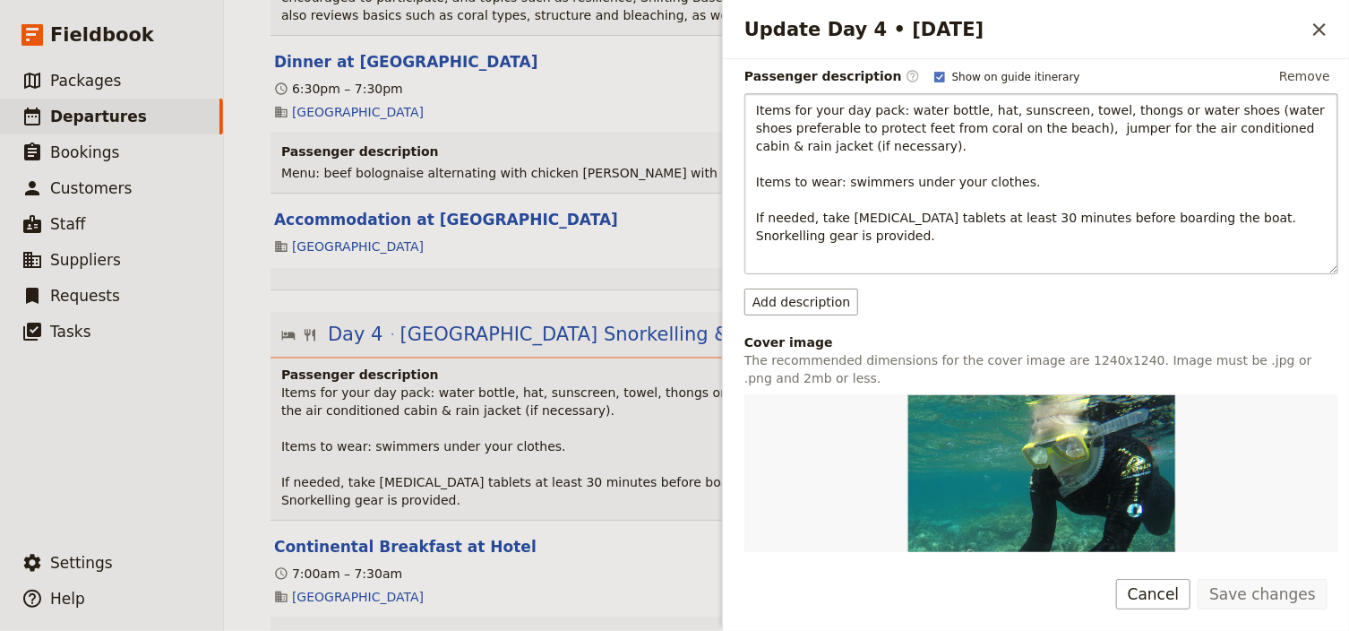
scroll to position [502, 0]
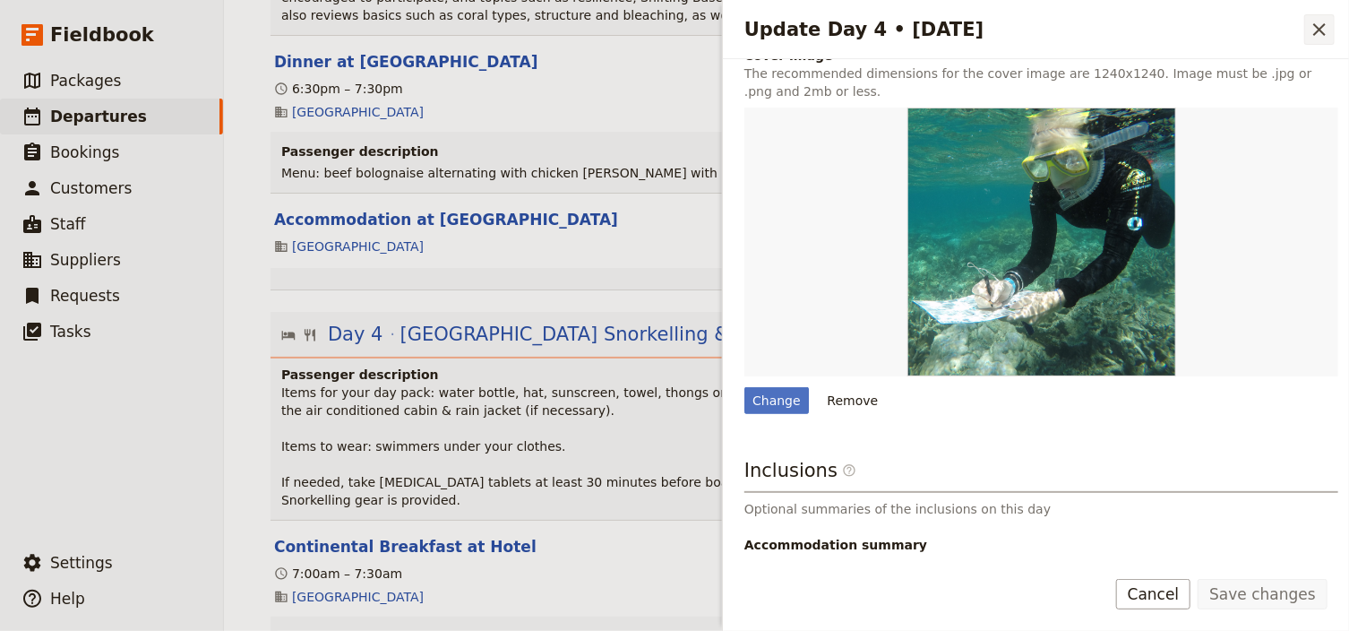
click at [1320, 26] on icon "Close drawer" at bounding box center [1319, 29] width 21 height 21
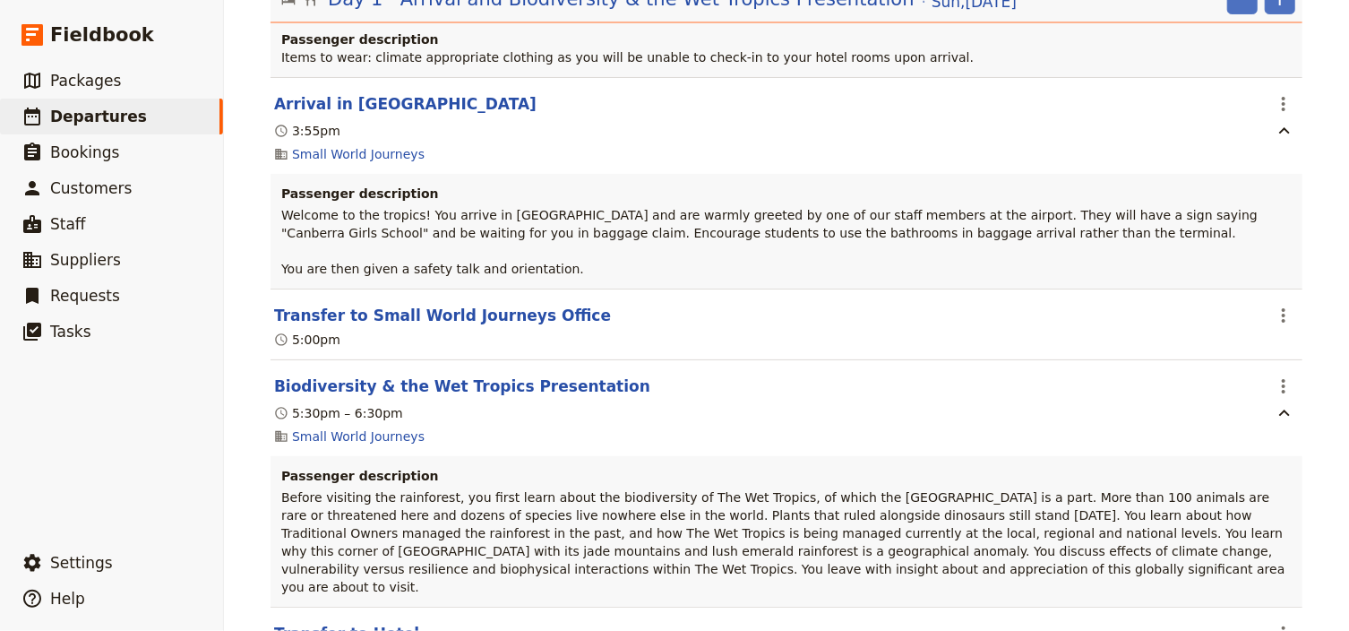
scroll to position [0, 0]
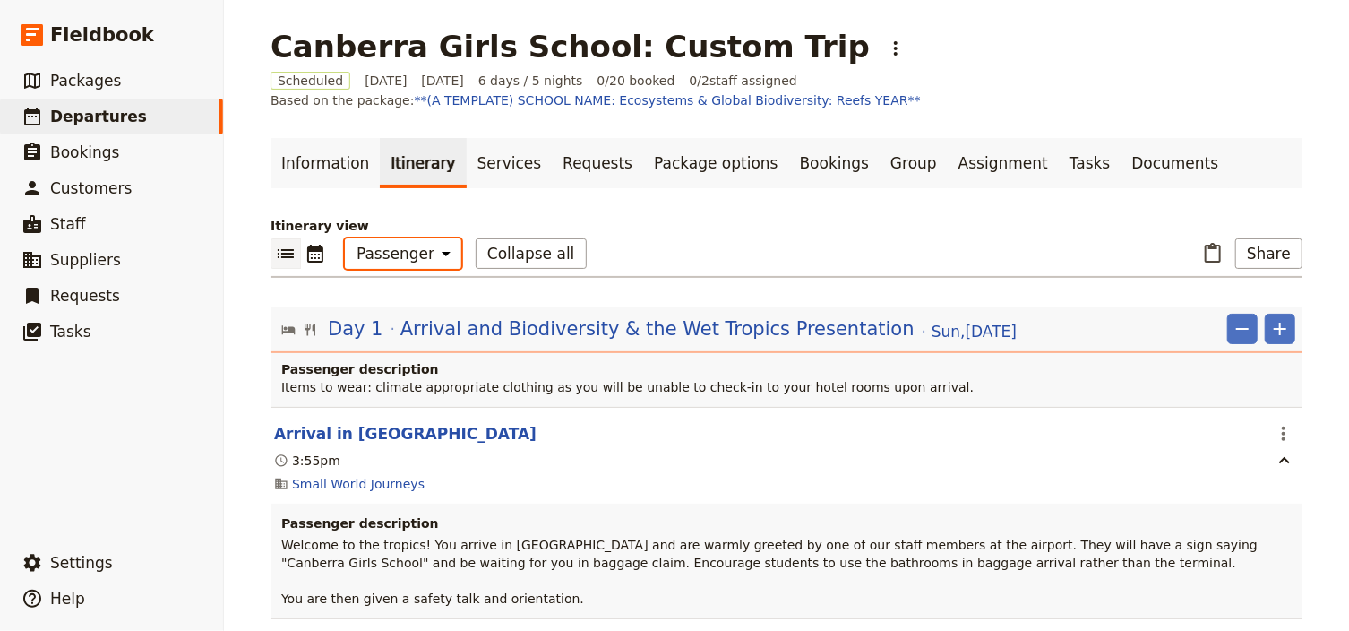
drag, startPoint x: 390, startPoint y: 253, endPoint x: 390, endPoint y: 262, distance: 9.9
click at [390, 253] on select "Office Guide Passenger Sales" at bounding box center [403, 253] width 116 height 30
select select "STAFF"
click at [345, 238] on select "Office Guide Passenger Sales" at bounding box center [403, 253] width 116 height 30
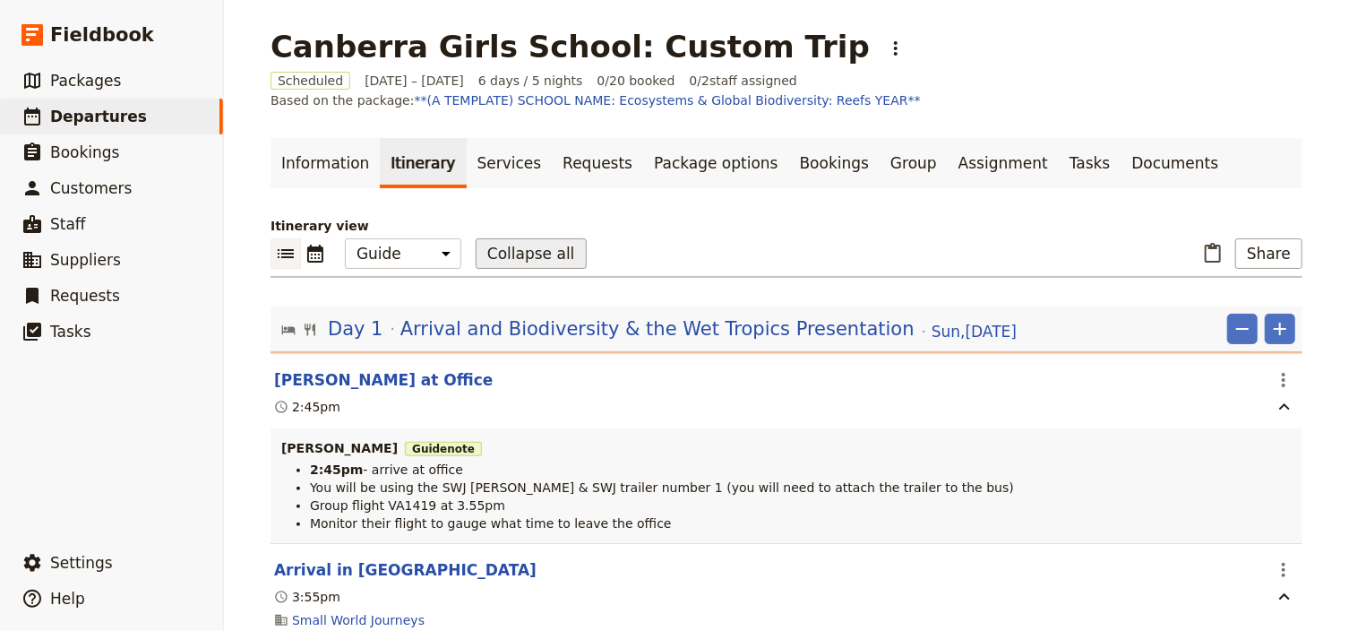
click at [512, 257] on button "Collapse all" at bounding box center [531, 253] width 111 height 30
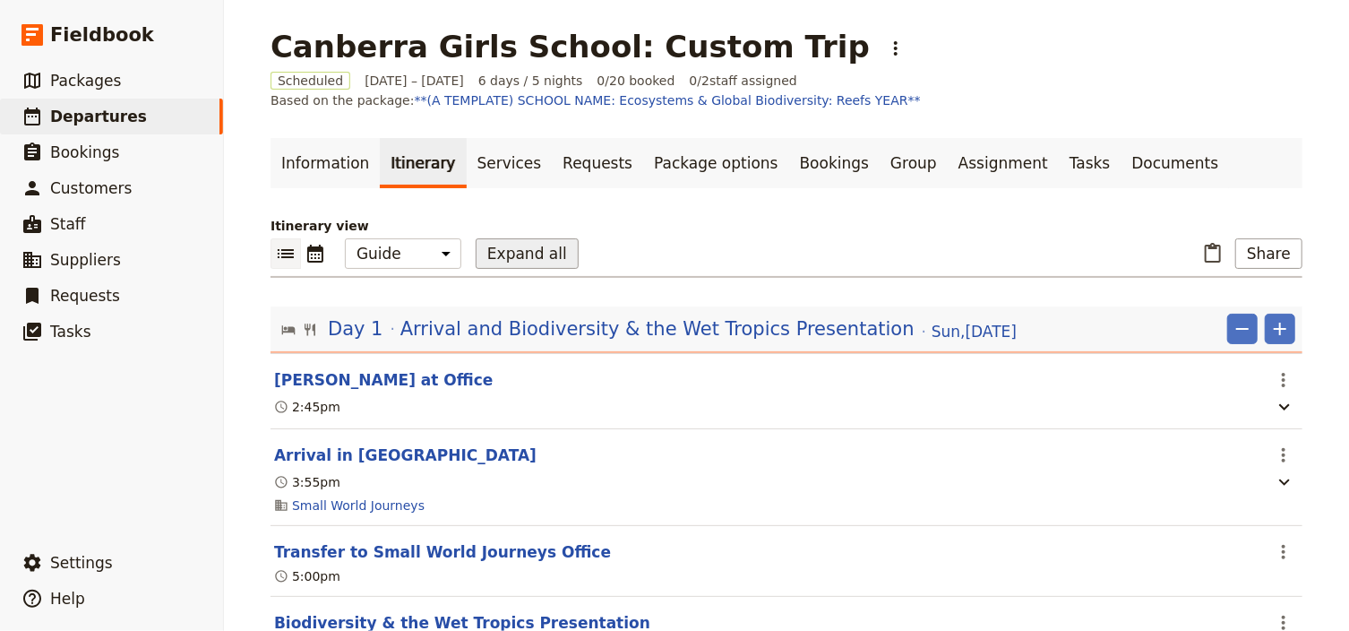
click at [510, 255] on button "Expand all" at bounding box center [527, 253] width 103 height 30
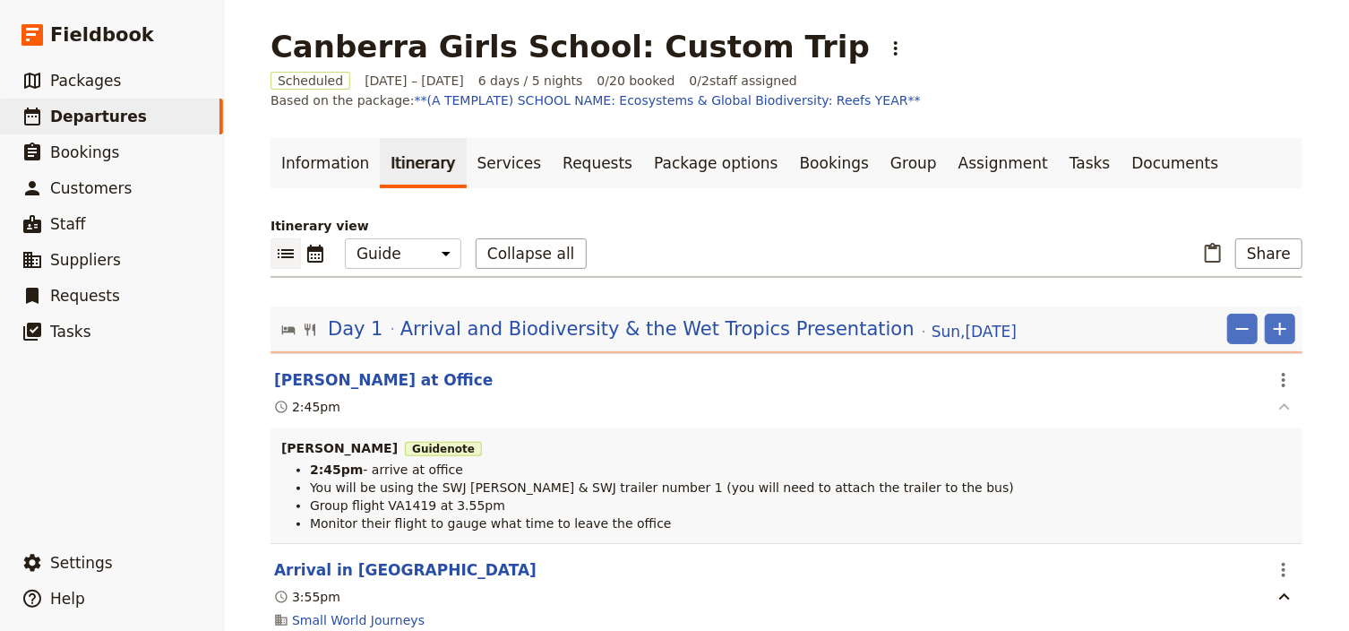
drag, startPoint x: 1282, startPoint y: 380, endPoint x: 1280, endPoint y: 398, distance: 18.0
click at [1282, 380] on icon "Actions" at bounding box center [1283, 379] width 21 height 21
click at [1265, 416] on span "Edit this itinerary item" at bounding box center [1194, 417] width 141 height 18
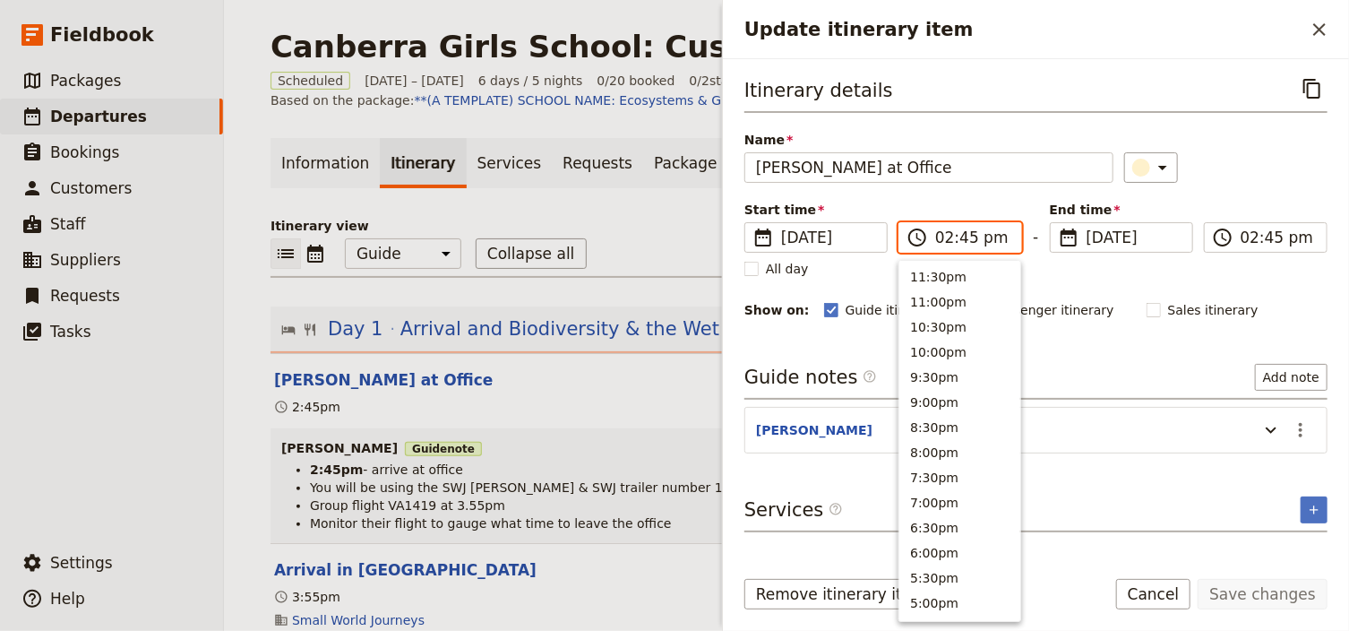
click at [940, 237] on input "02:45 pm" at bounding box center [972, 237] width 75 height 21
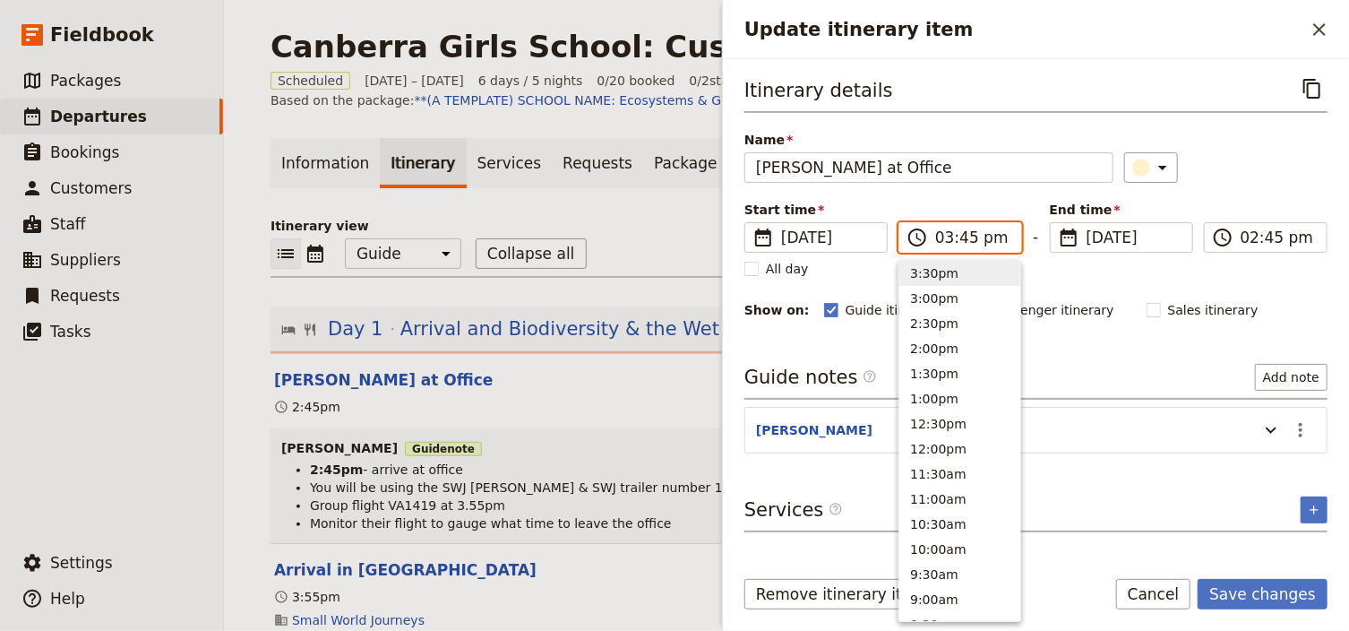
click at [958, 237] on input "03:45 pm" at bounding box center [972, 237] width 75 height 21
type input "03:00 pm"
click at [1240, 236] on input "03:00 pm" at bounding box center [1277, 237] width 75 height 21
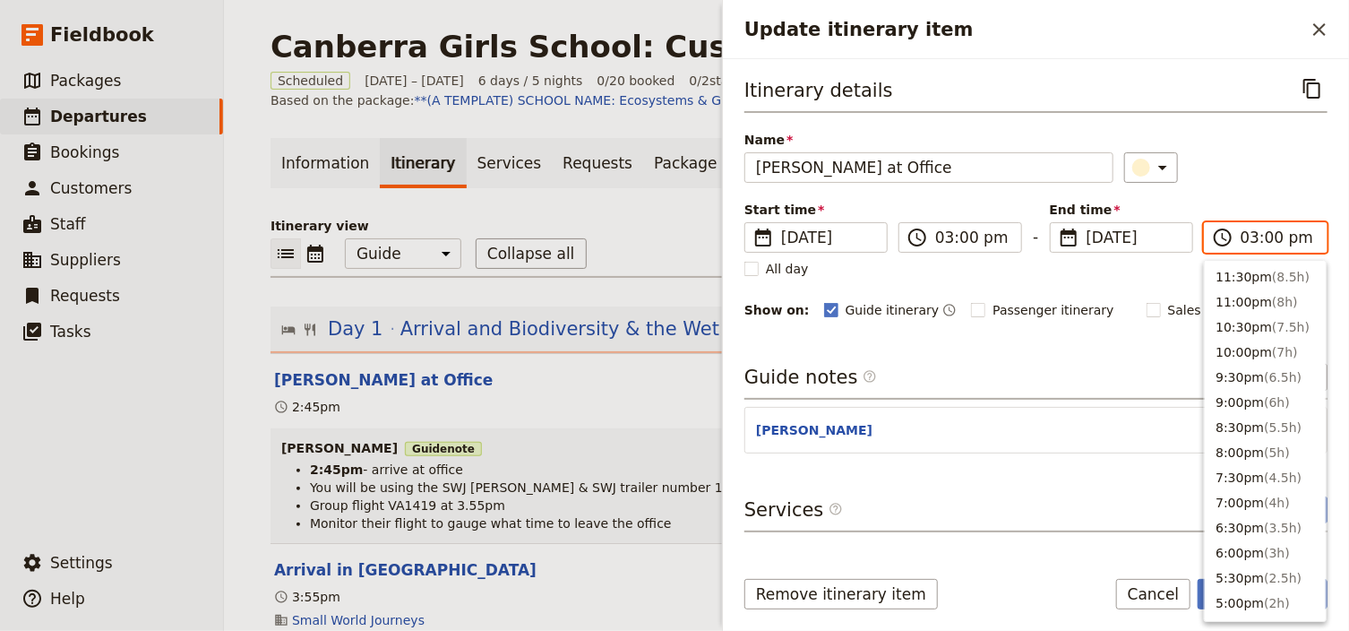
scroll to position [430, 0]
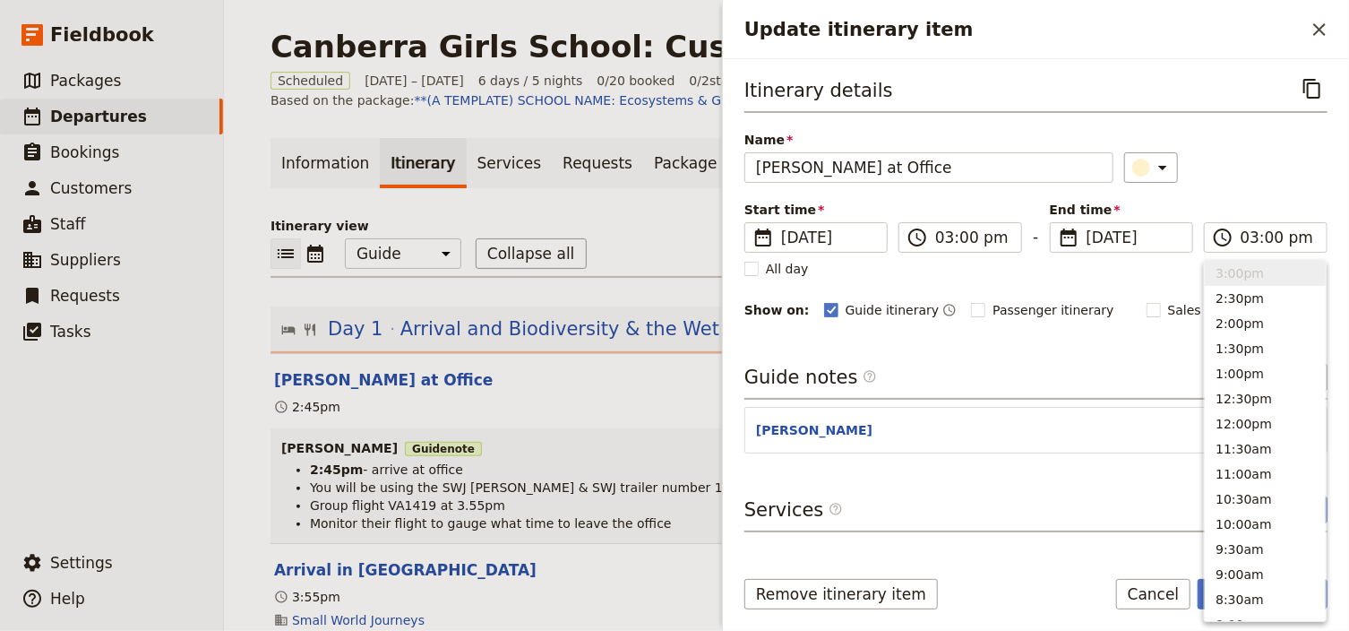
click at [1253, 201] on div "Start time ​ [DATE] [DATE] [DATE] 15:00 ​ 03:00 pm - End time ​ [DATE] [DATE] […" at bounding box center [1035, 227] width 583 height 52
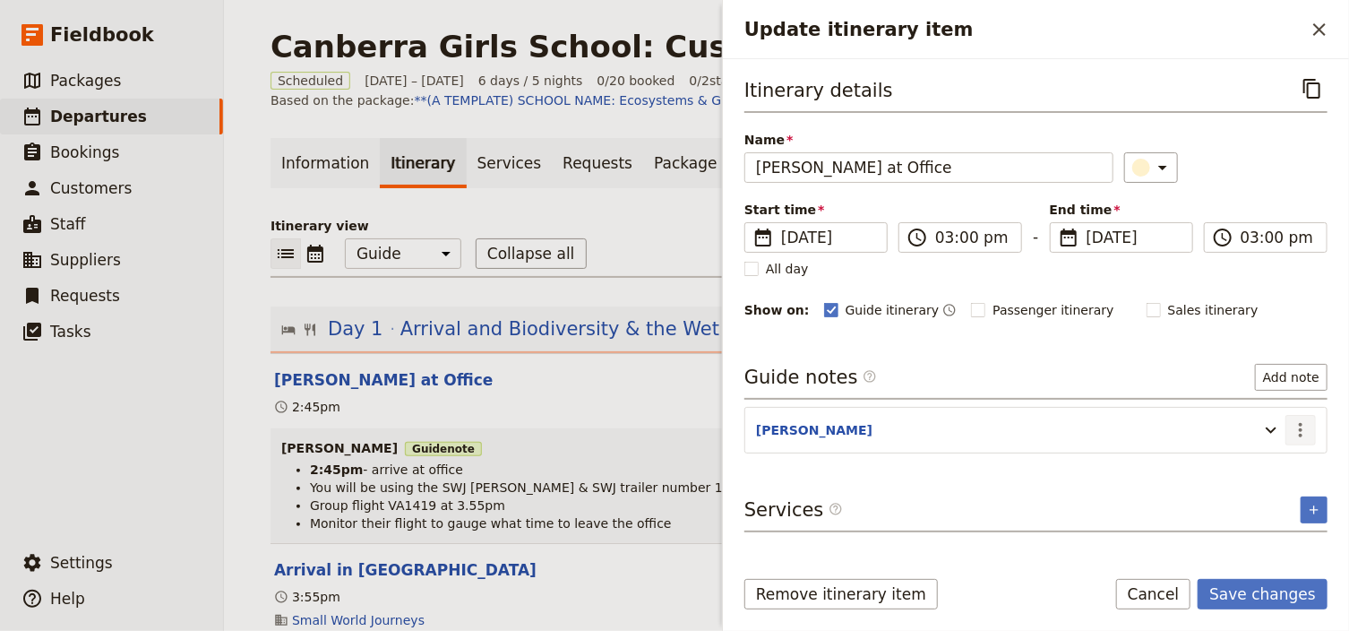
click at [1300, 425] on icon "Actions" at bounding box center [1301, 430] width 4 height 14
click at [1278, 463] on span "Edit note" at bounding box center [1250, 466] width 56 height 18
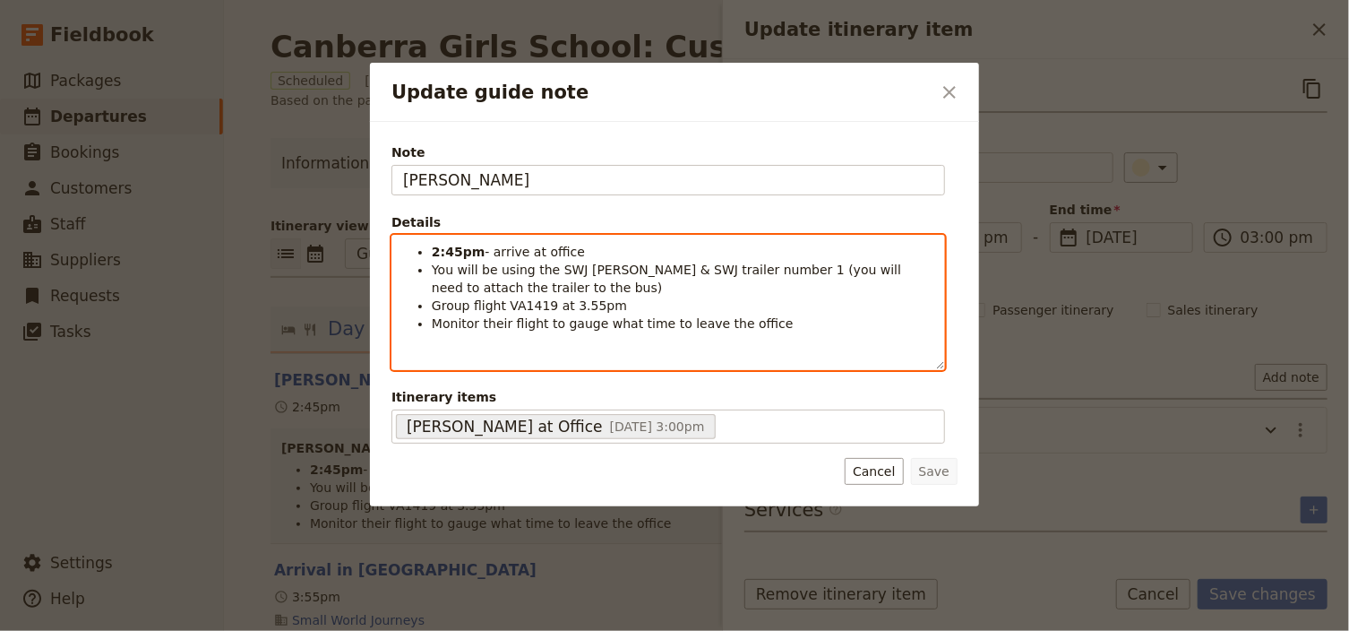
click at [432, 251] on strong "2:45pm" at bounding box center [458, 252] width 53 height 14
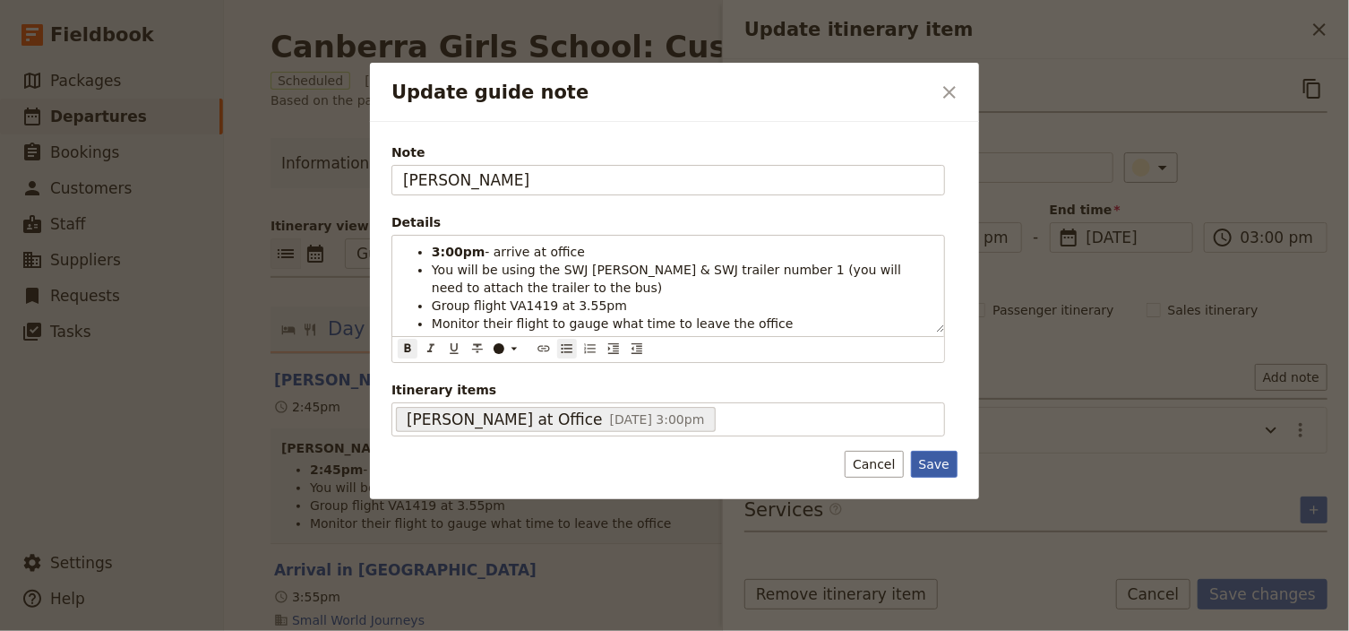
click at [942, 461] on button "Save" at bounding box center [934, 464] width 47 height 27
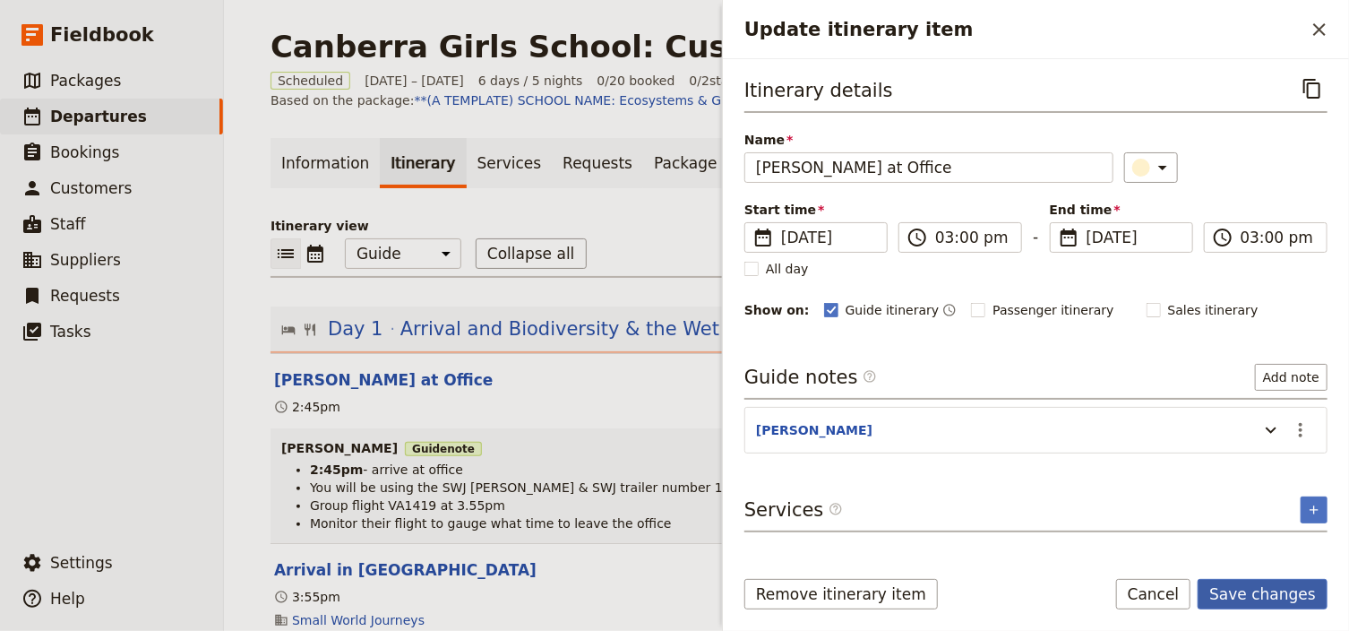
click at [1279, 602] on button "Save changes" at bounding box center [1262, 594] width 130 height 30
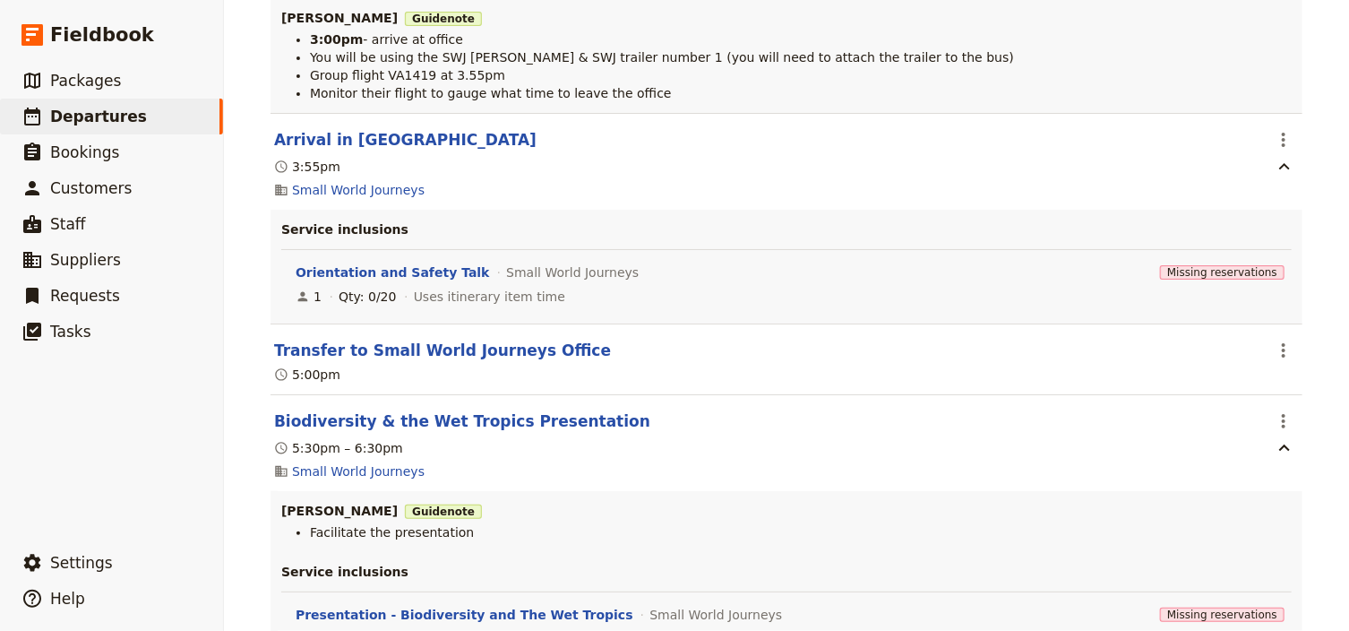
scroll to position [502, 0]
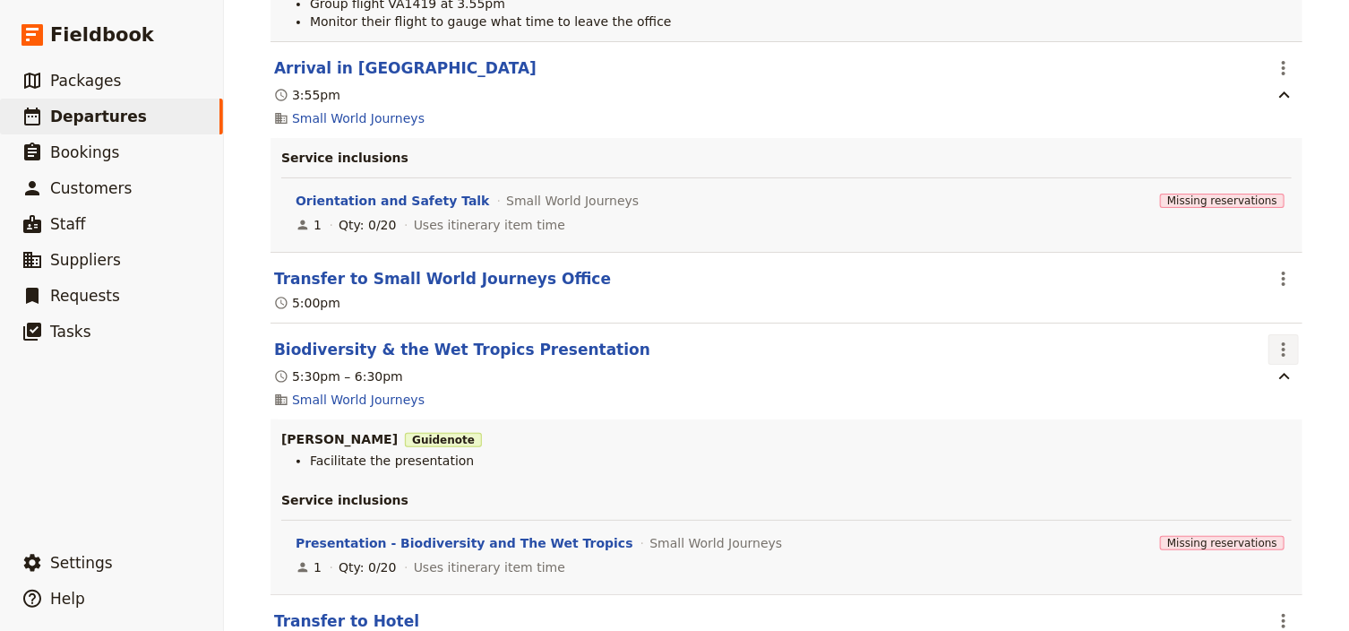
click at [1283, 347] on icon "Actions" at bounding box center [1283, 349] width 21 height 21
click at [1268, 383] on span "Edit this itinerary item" at bounding box center [1203, 389] width 158 height 18
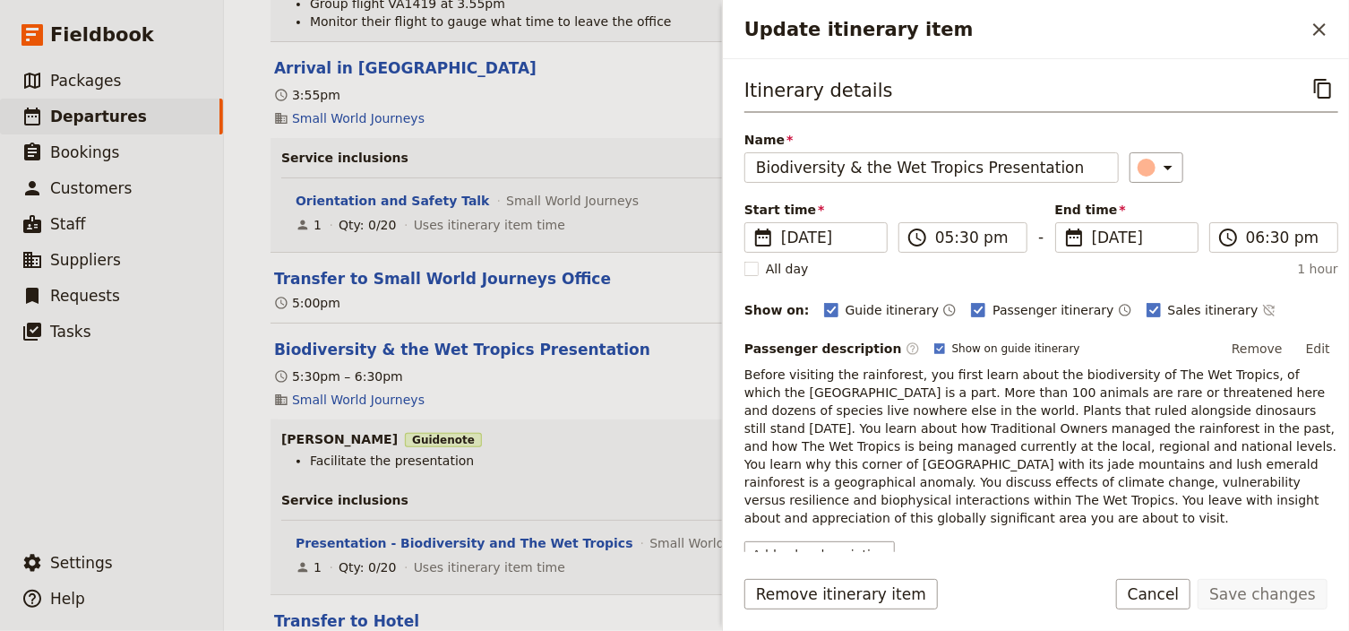
scroll to position [269, 0]
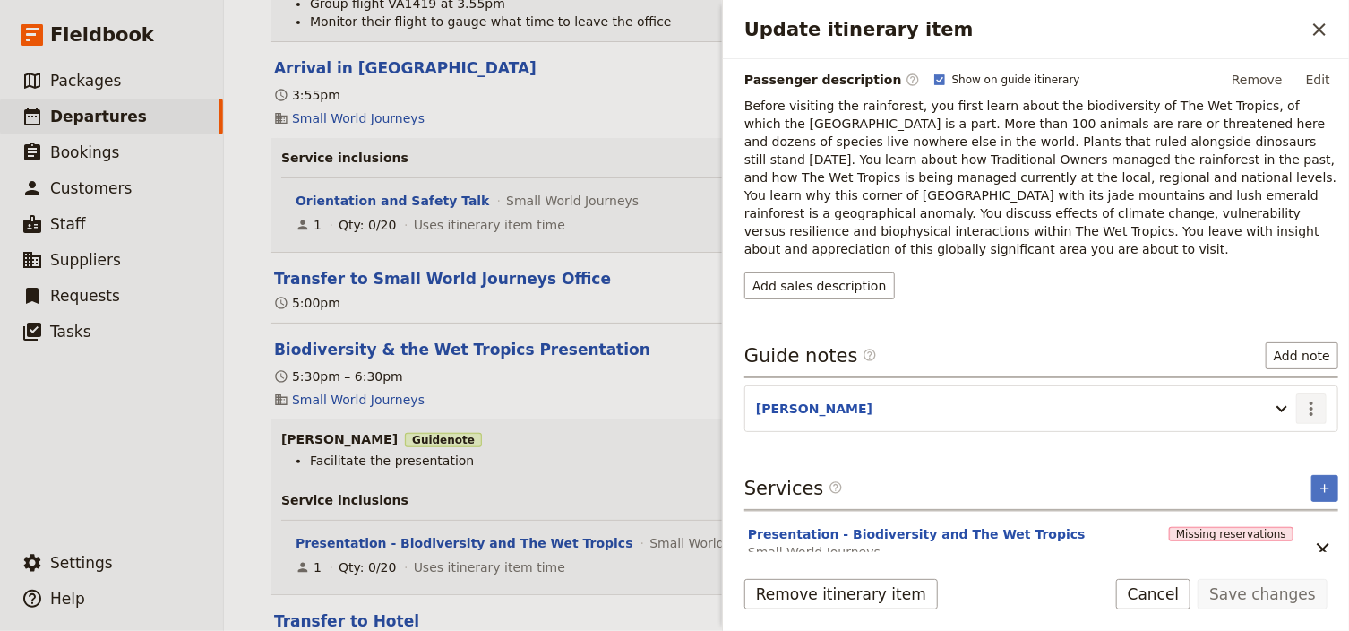
click at [1307, 398] on icon "Actions" at bounding box center [1310, 408] width 21 height 21
click at [1266, 429] on span "Edit note" at bounding box center [1250, 425] width 56 height 18
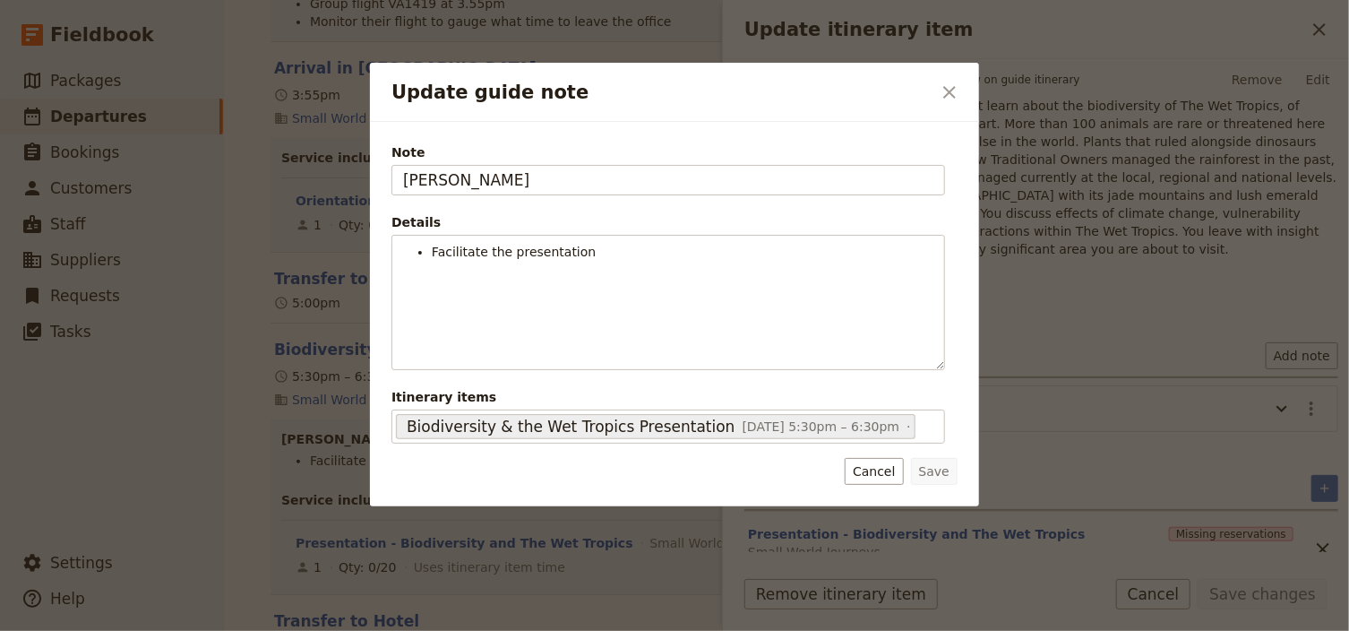
drag, startPoint x: 469, startPoint y: 184, endPoint x: 244, endPoint y: 175, distance: 225.9
click at [242, 631] on div "Update guide note ​ Note [PERSON_NAME] Details Facilitate the presentation ​ ​ …" at bounding box center [674, 631] width 1349 height 0
type input "N"
type input "[PERSON_NAME]"
click at [946, 469] on button "Save" at bounding box center [934, 471] width 47 height 27
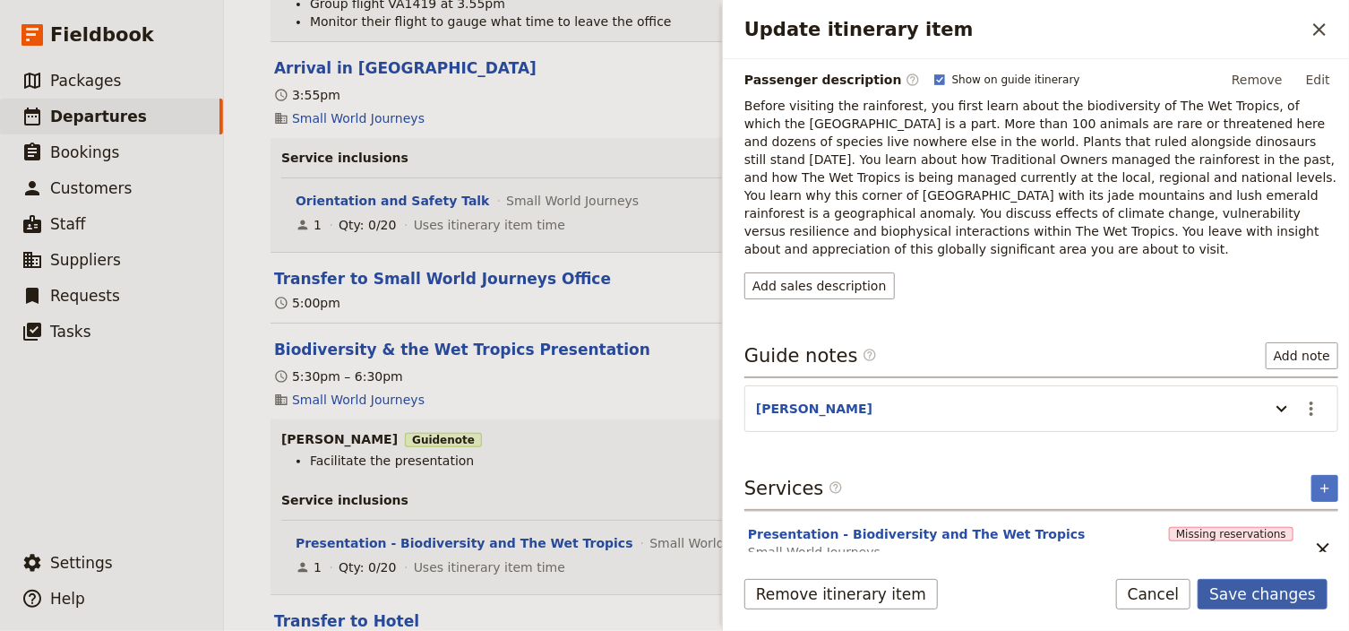
click at [1286, 591] on button "Save changes" at bounding box center [1262, 594] width 130 height 30
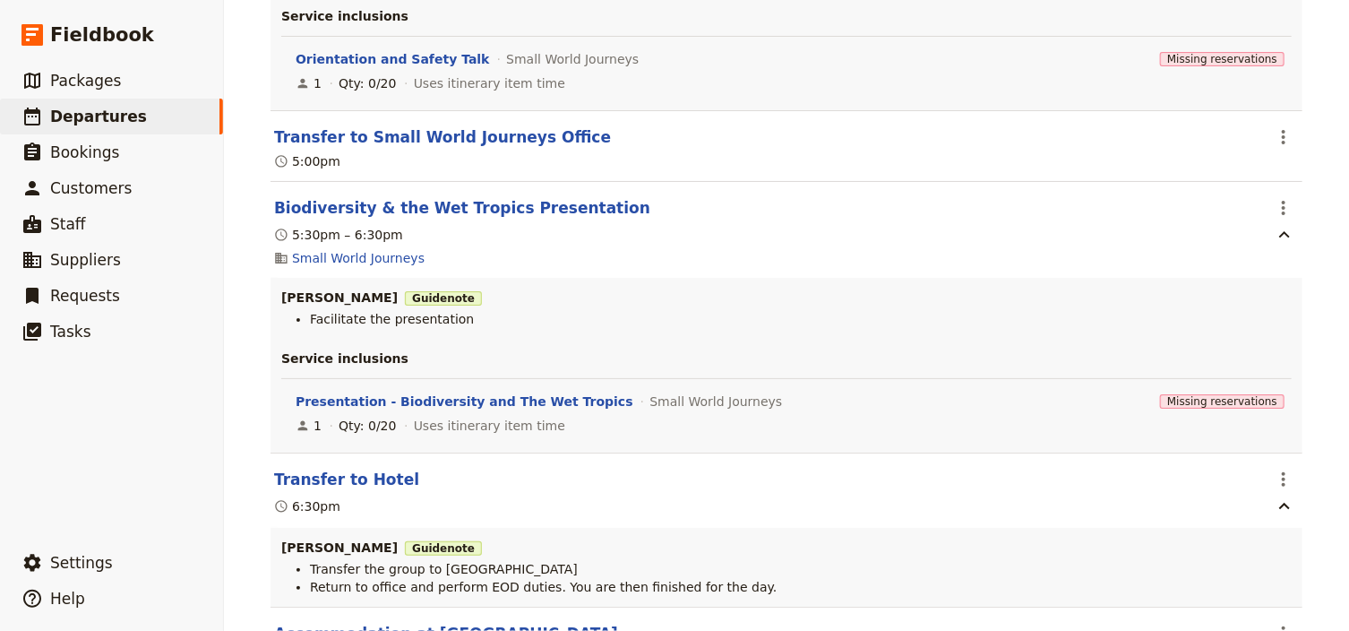
scroll to position [717, 0]
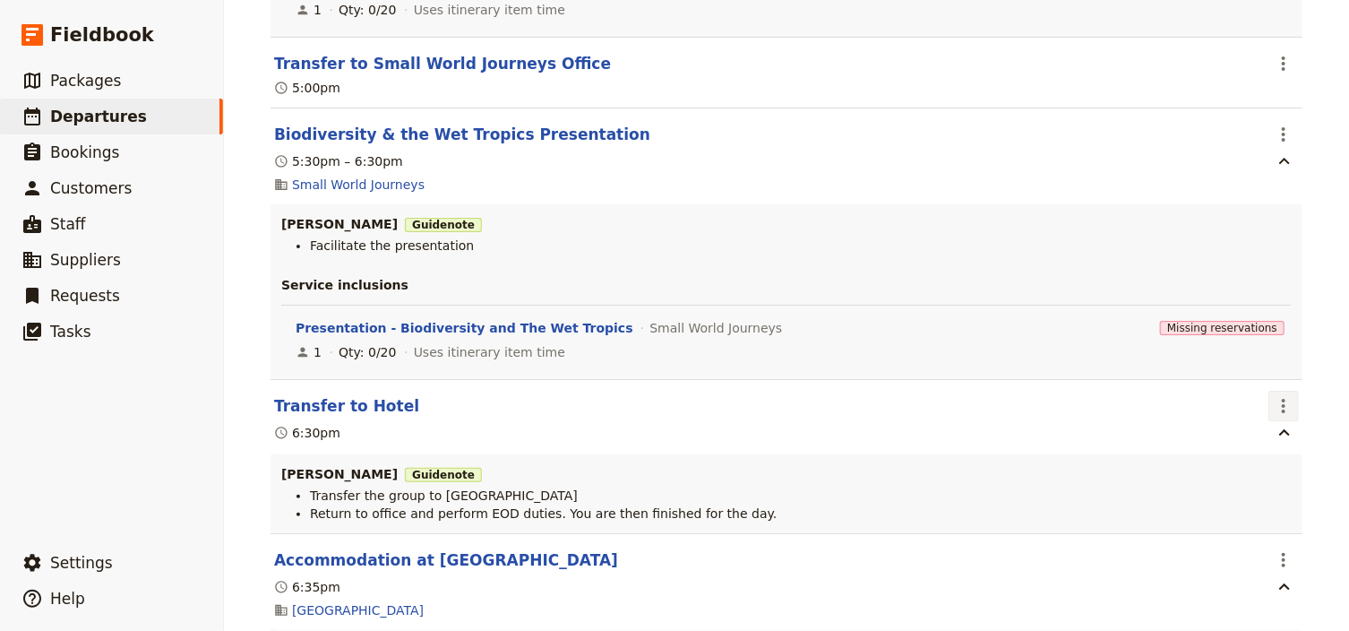
click at [1273, 408] on icon "Actions" at bounding box center [1283, 405] width 21 height 21
click at [1275, 451] on span "Edit this itinerary item" at bounding box center [1203, 446] width 158 height 18
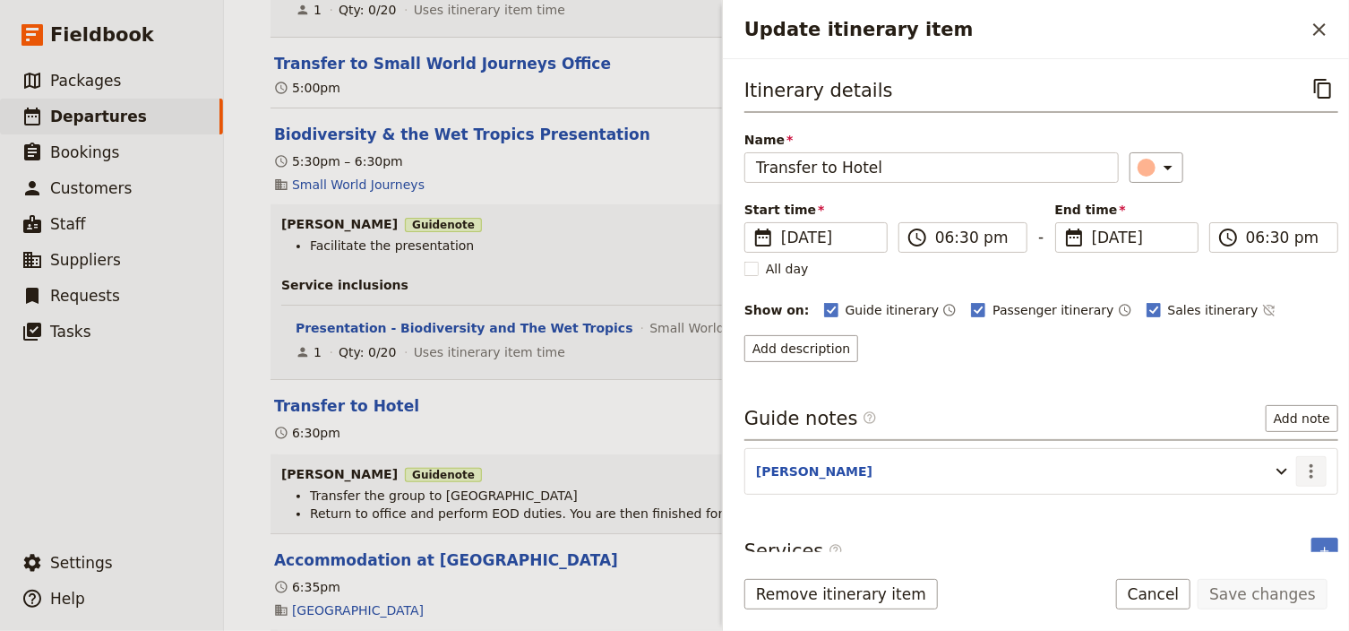
drag, startPoint x: 1303, startPoint y: 468, endPoint x: 1286, endPoint y: 487, distance: 25.4
click at [1303, 469] on icon "Actions" at bounding box center [1310, 470] width 21 height 21
click at [1232, 504] on span "Edit note" at bounding box center [1250, 506] width 56 height 18
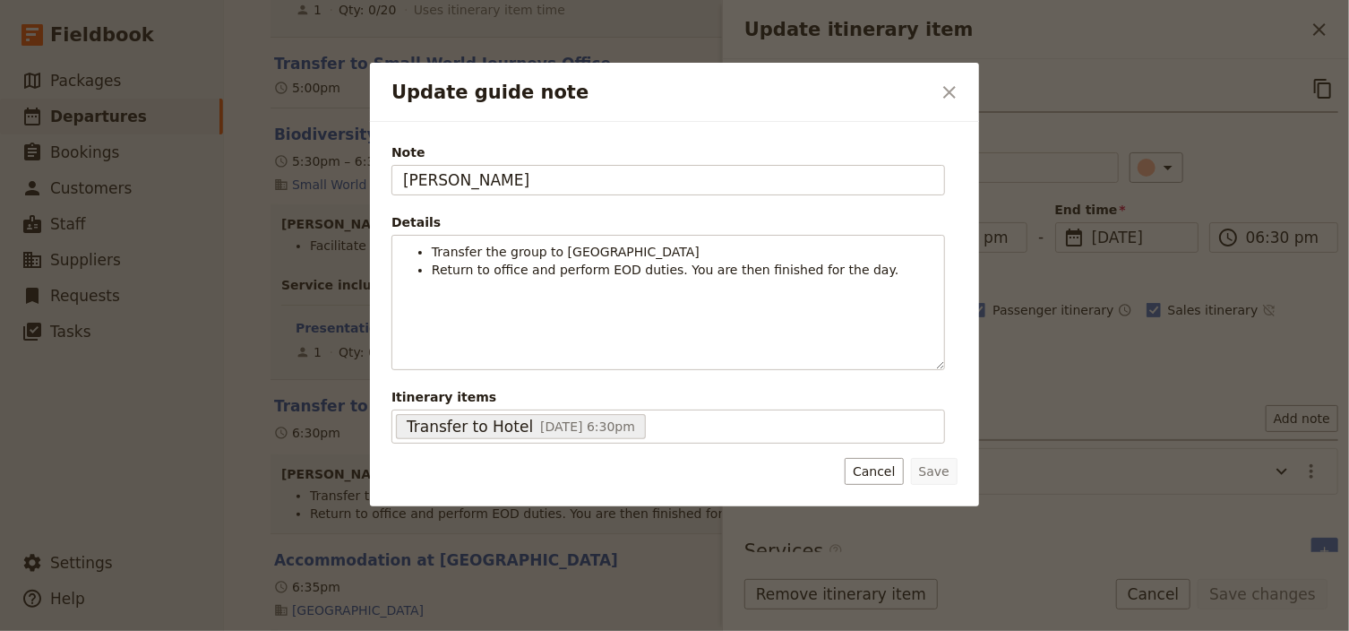
drag, startPoint x: 387, startPoint y: 176, endPoint x: 283, endPoint y: 173, distance: 103.9
click at [287, 631] on div "Update guide note ​ Note [PERSON_NAME] Details Transfer the group to Coral Tree…" at bounding box center [674, 631] width 1349 height 0
type input "[PERSON_NAME]"
click at [953, 469] on button "Save" at bounding box center [934, 471] width 47 height 27
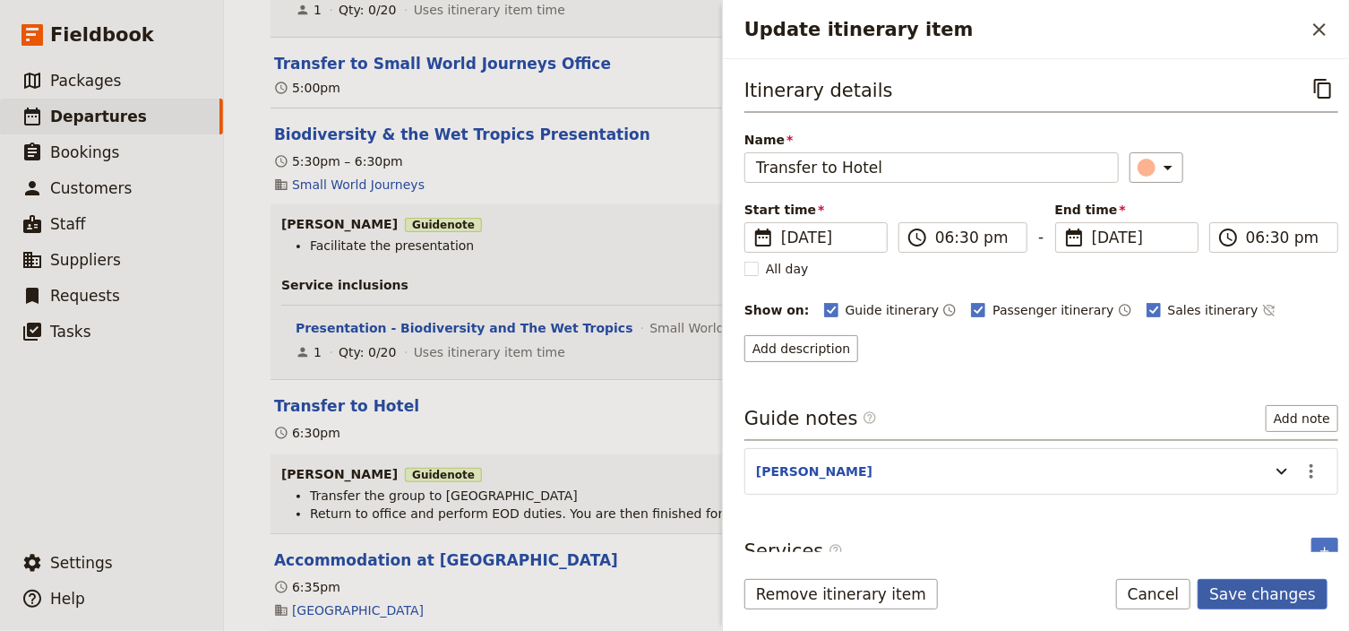
click at [1258, 591] on button "Save changes" at bounding box center [1262, 594] width 130 height 30
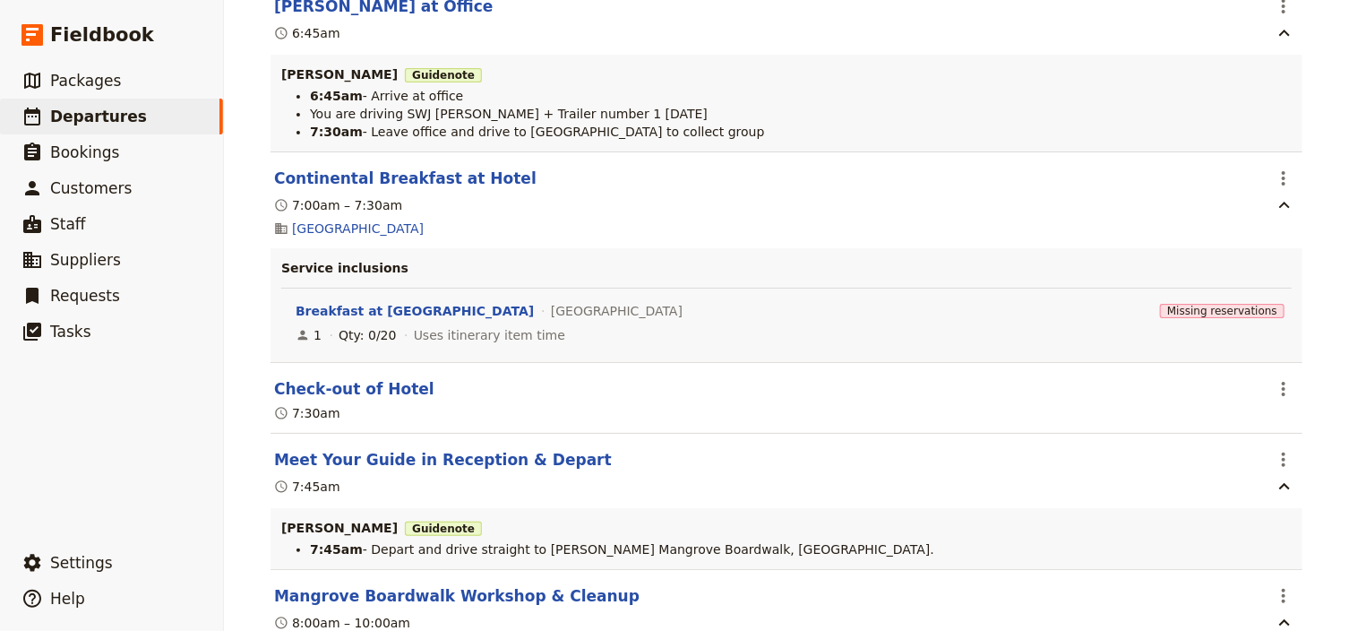
scroll to position [2150, 0]
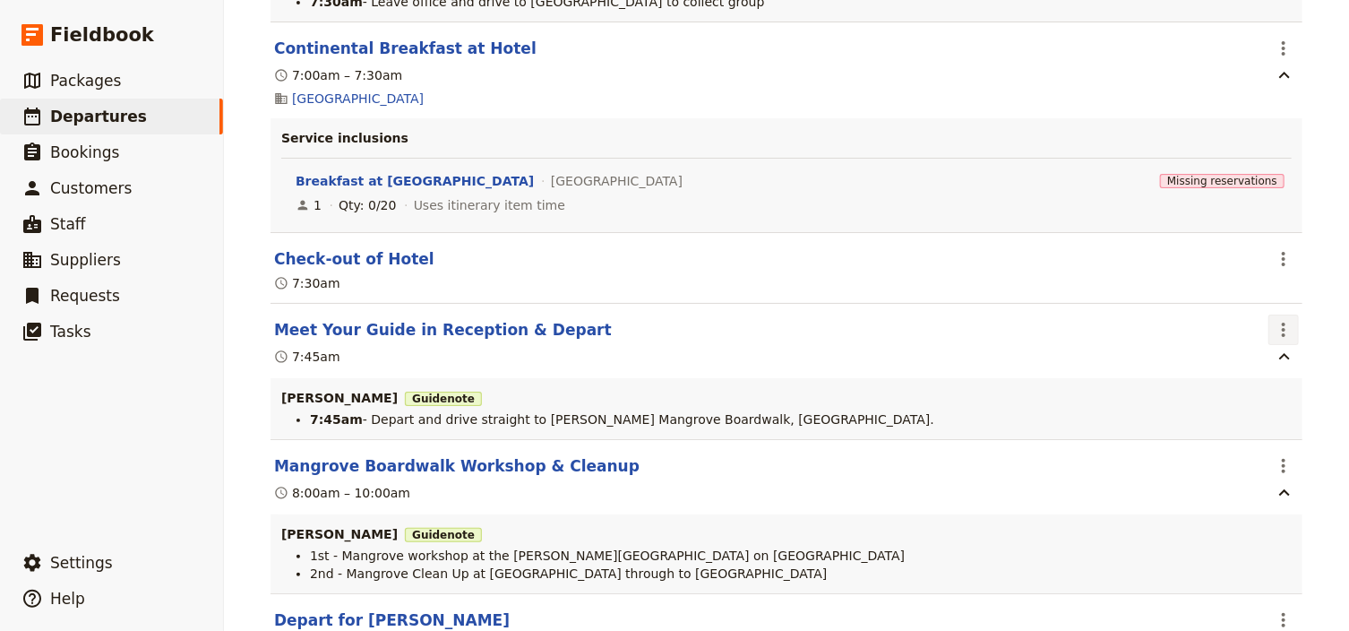
click at [1282, 335] on icon "Actions" at bounding box center [1284, 329] width 4 height 14
click at [1253, 369] on span "Edit this itinerary item" at bounding box center [1194, 374] width 141 height 18
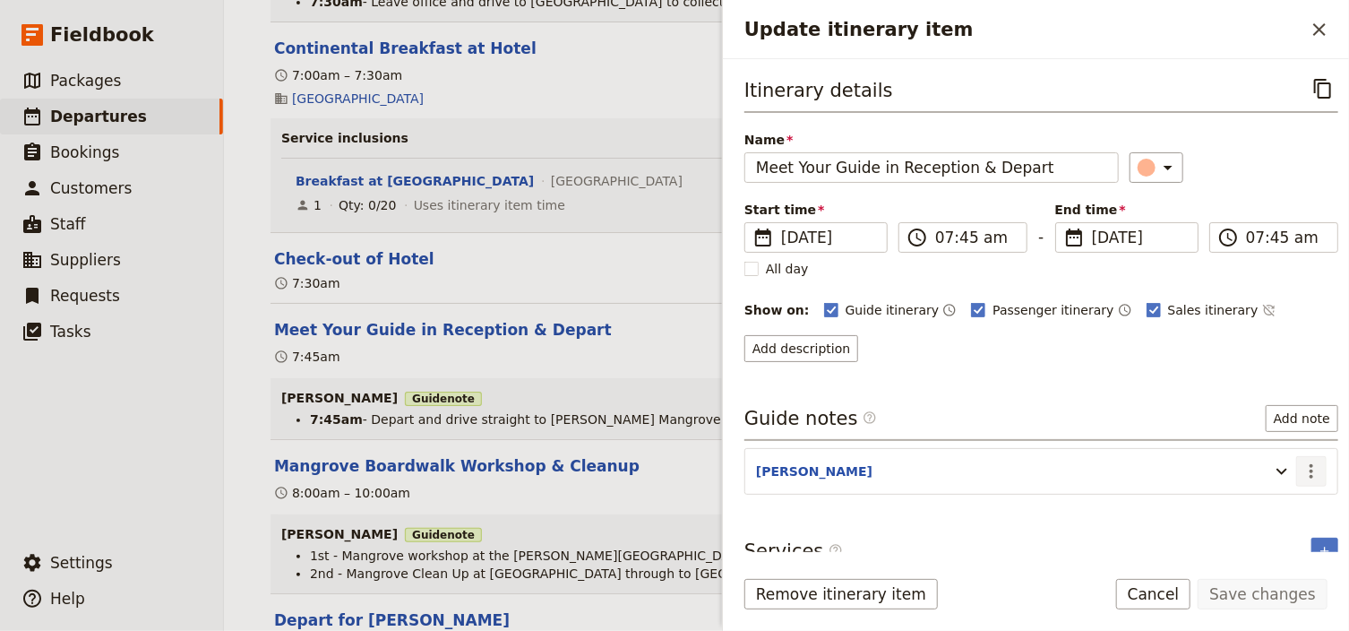
click at [1309, 466] on icon "Actions" at bounding box center [1310, 470] width 21 height 21
click at [1276, 504] on span "Edit note" at bounding box center [1250, 506] width 56 height 18
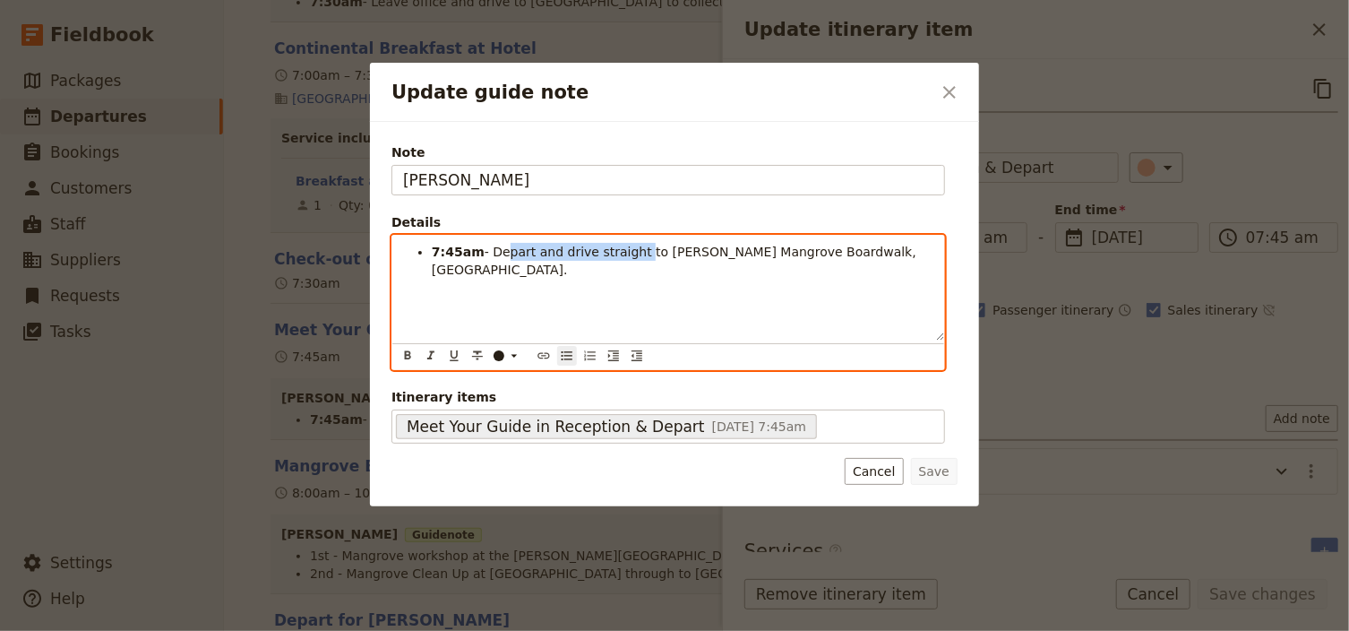
drag, startPoint x: 626, startPoint y: 251, endPoint x: 494, endPoint y: 250, distance: 131.7
click at [494, 250] on span "- Depart and drive straight to [PERSON_NAME] Mangrove Boardwalk, [GEOGRAPHIC_DA…" at bounding box center [676, 261] width 488 height 32
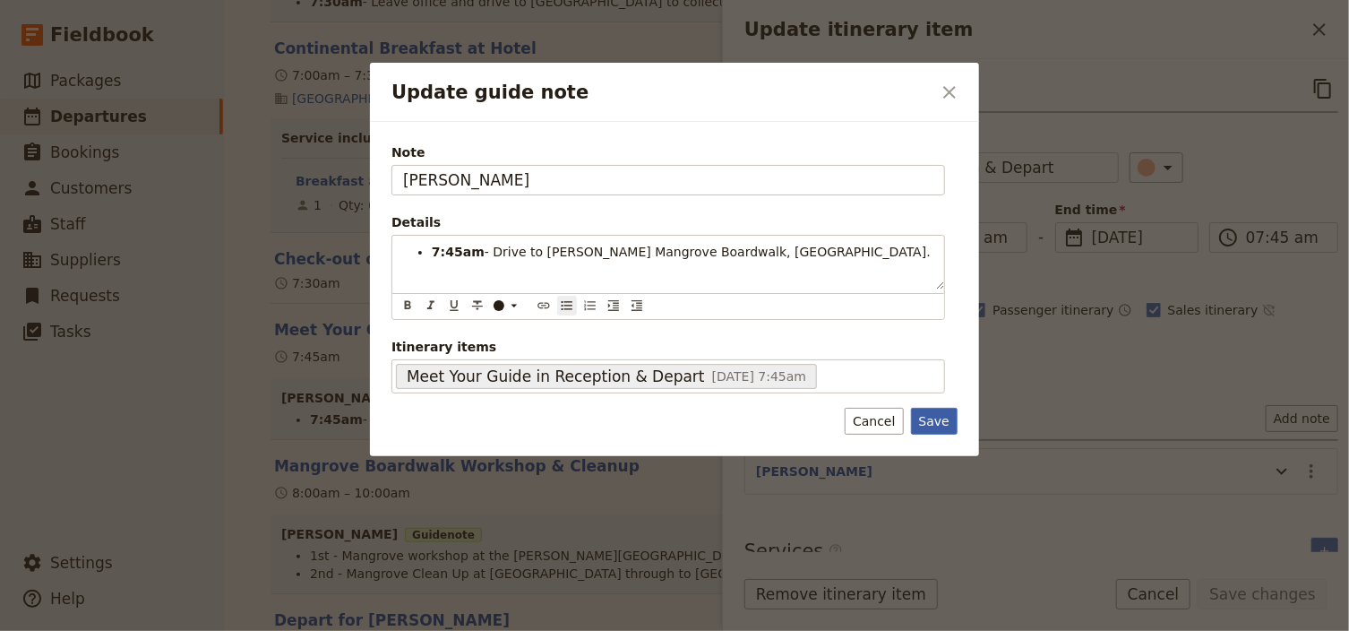
click at [946, 419] on div "Note [PERSON_NAME] Details 7:45am - Drive to [PERSON_NAME] Mangrove Boardwalk, …" at bounding box center [674, 289] width 609 height 334
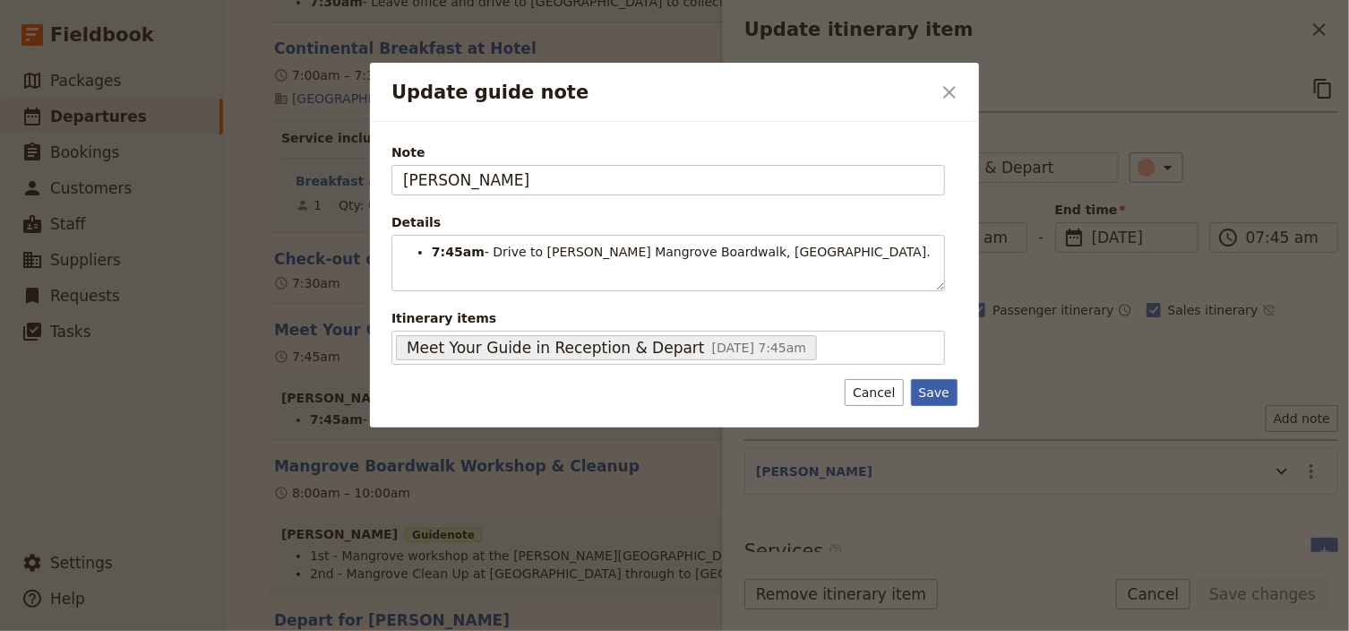
click at [930, 390] on button "Save" at bounding box center [934, 392] width 47 height 27
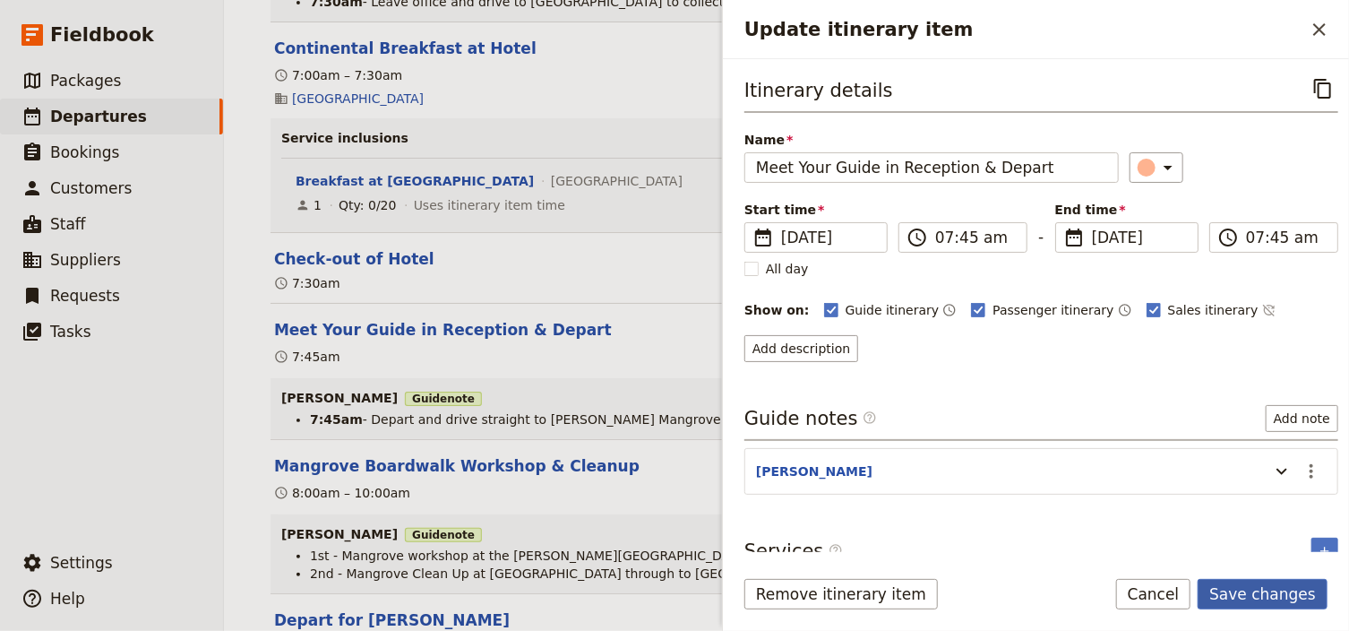
click at [1251, 593] on button "Save changes" at bounding box center [1262, 594] width 130 height 30
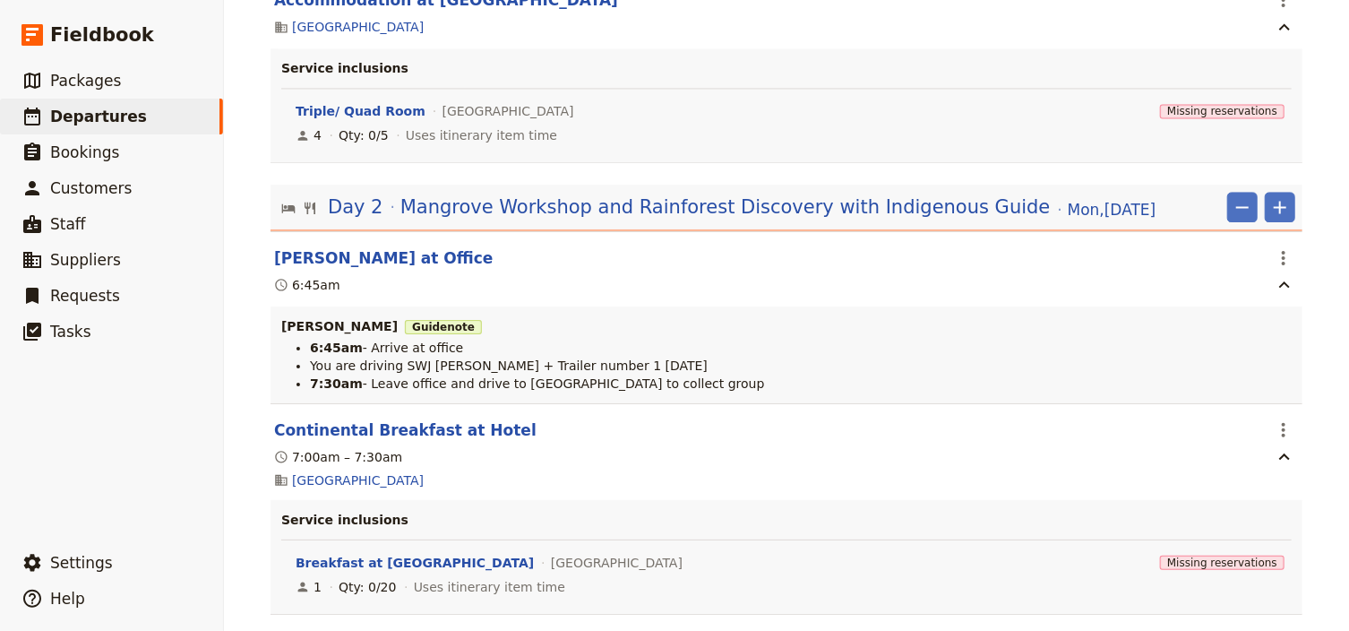
scroll to position [1648, 0]
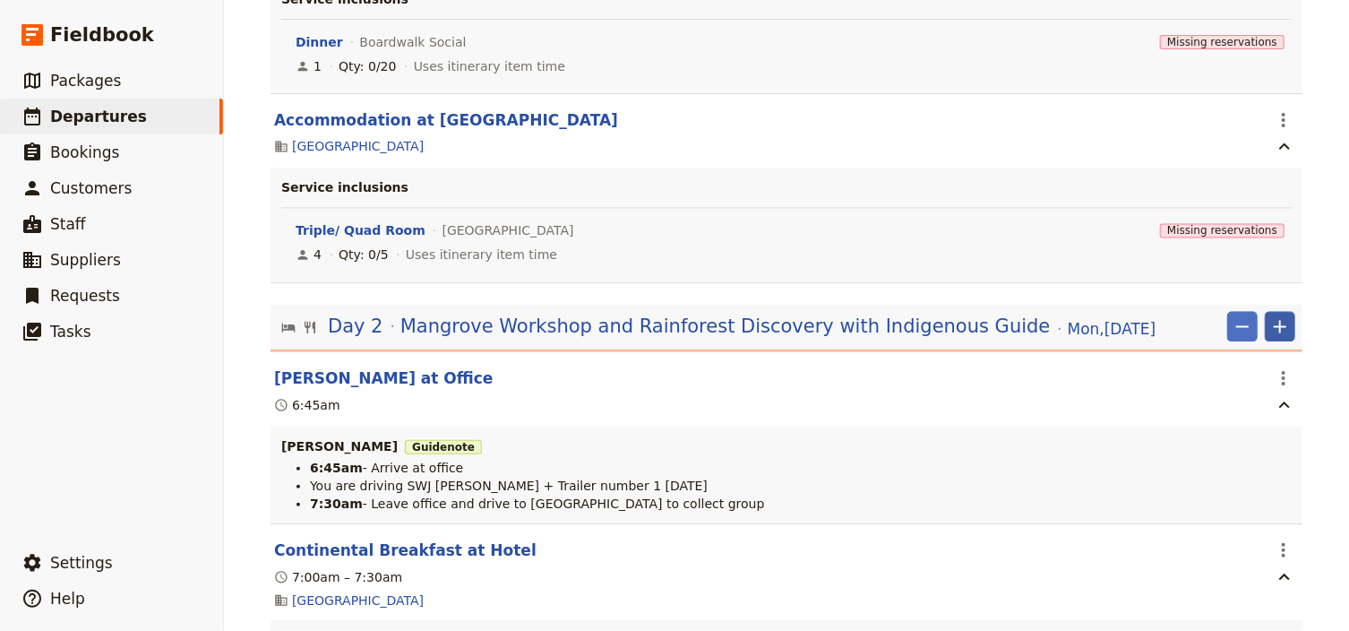
click at [1273, 327] on icon "Add" at bounding box center [1279, 326] width 21 height 21
click at [1214, 366] on span "Add itinerary item" at bounding box center [1221, 371] width 114 height 18
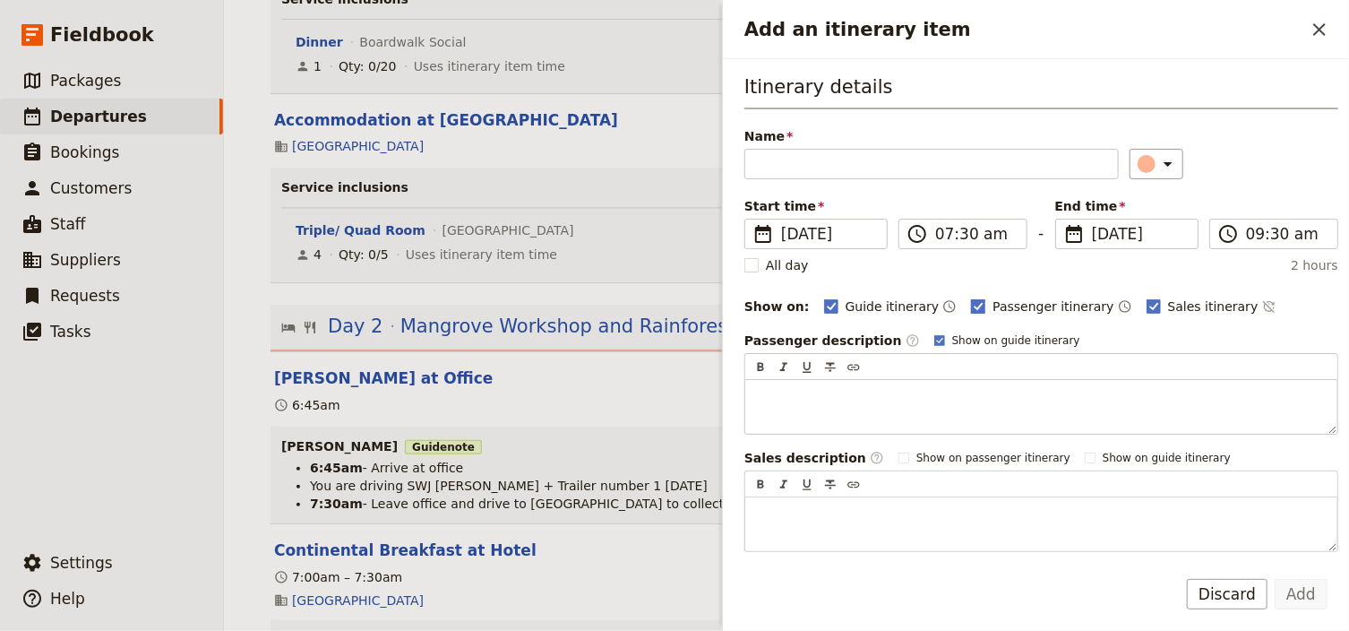
click at [974, 302] on polygon "Add an itinerary item" at bounding box center [978, 305] width 9 height 10
click at [970, 297] on input "Passenger itinerary" at bounding box center [970, 296] width 1 height 1
checkbox input "false"
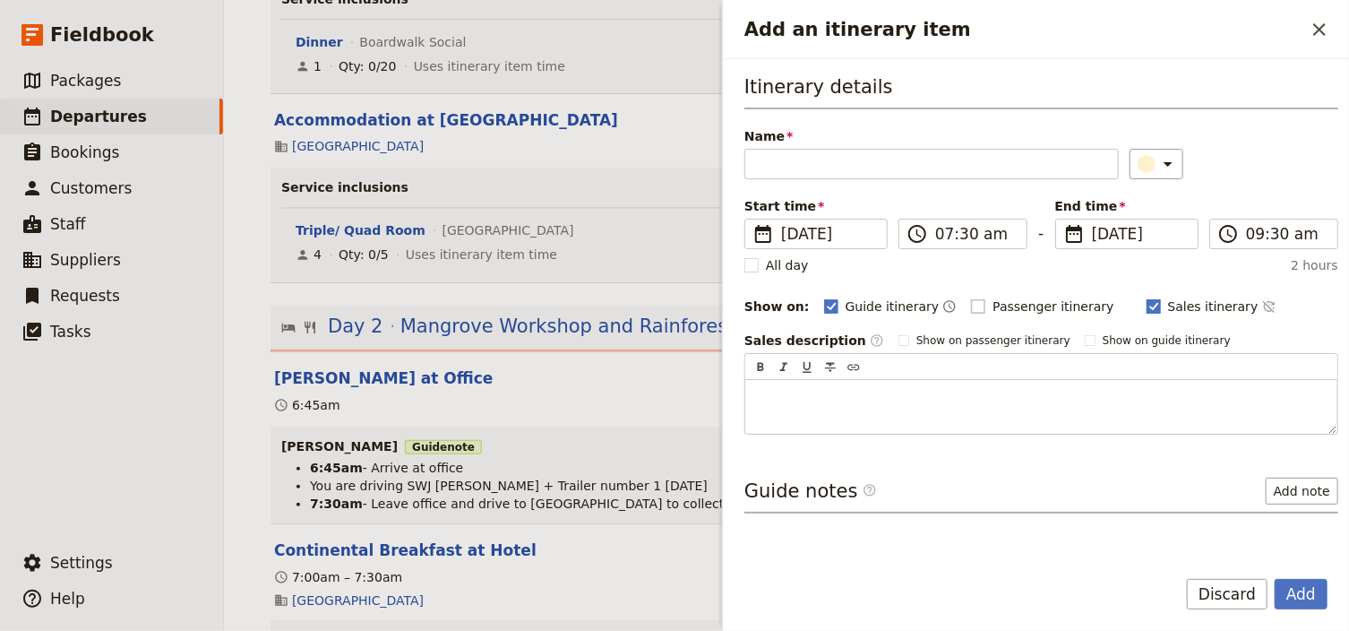
click at [1146, 305] on rect "Add an itinerary item" at bounding box center [1152, 305] width 13 height 13
click at [1146, 297] on input "Sales itinerary" at bounding box center [1146, 296] width 1 height 1
checkbox input "false"
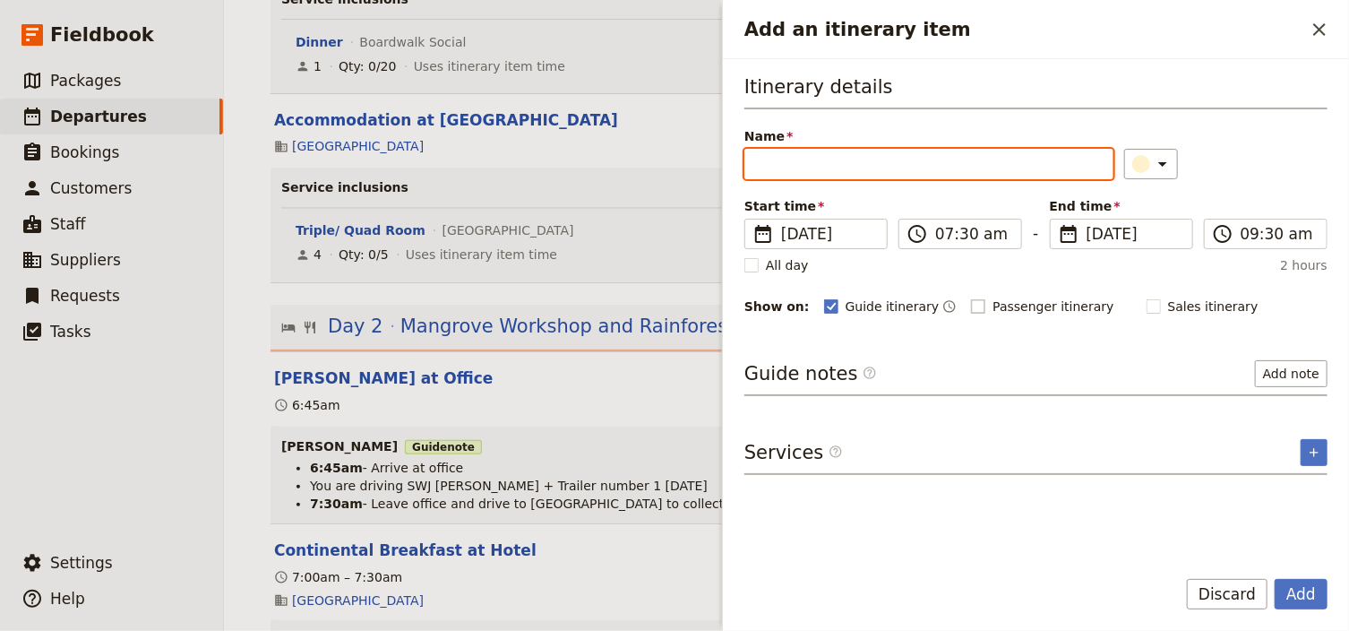
click at [760, 166] on input "Name" at bounding box center [928, 164] width 369 height 30
type input "[PERSON_NAME] at Office"
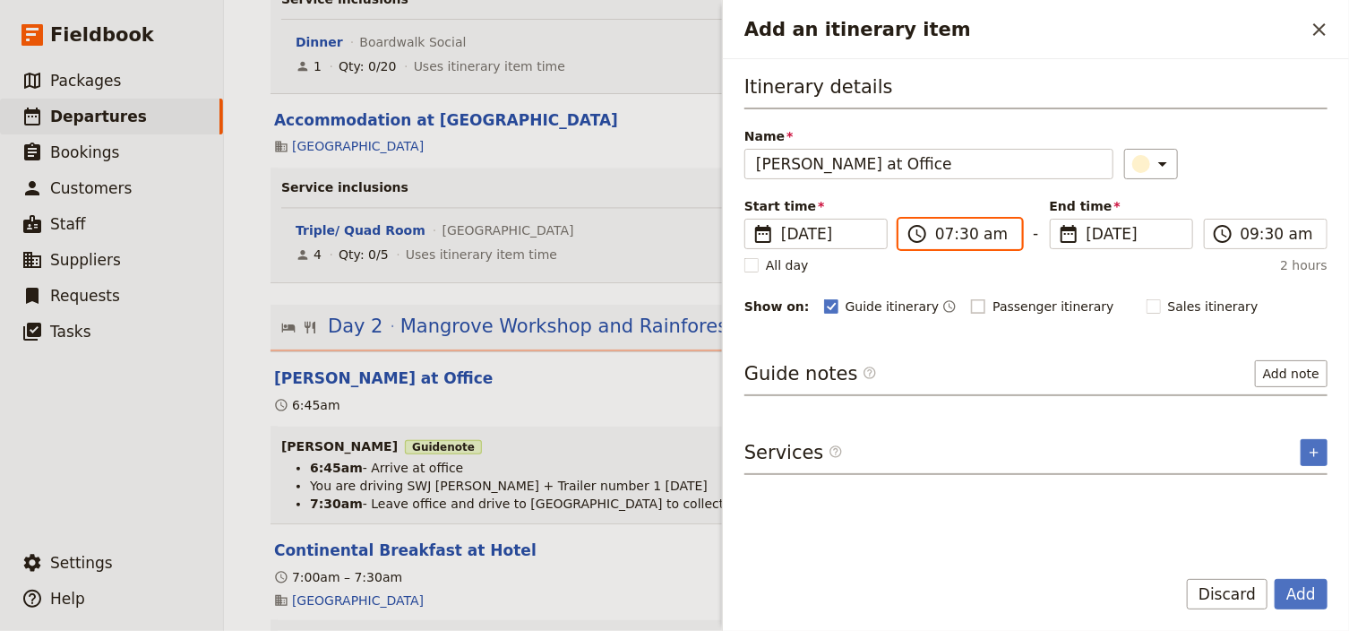
click at [939, 236] on input "07:30 am" at bounding box center [972, 233] width 75 height 21
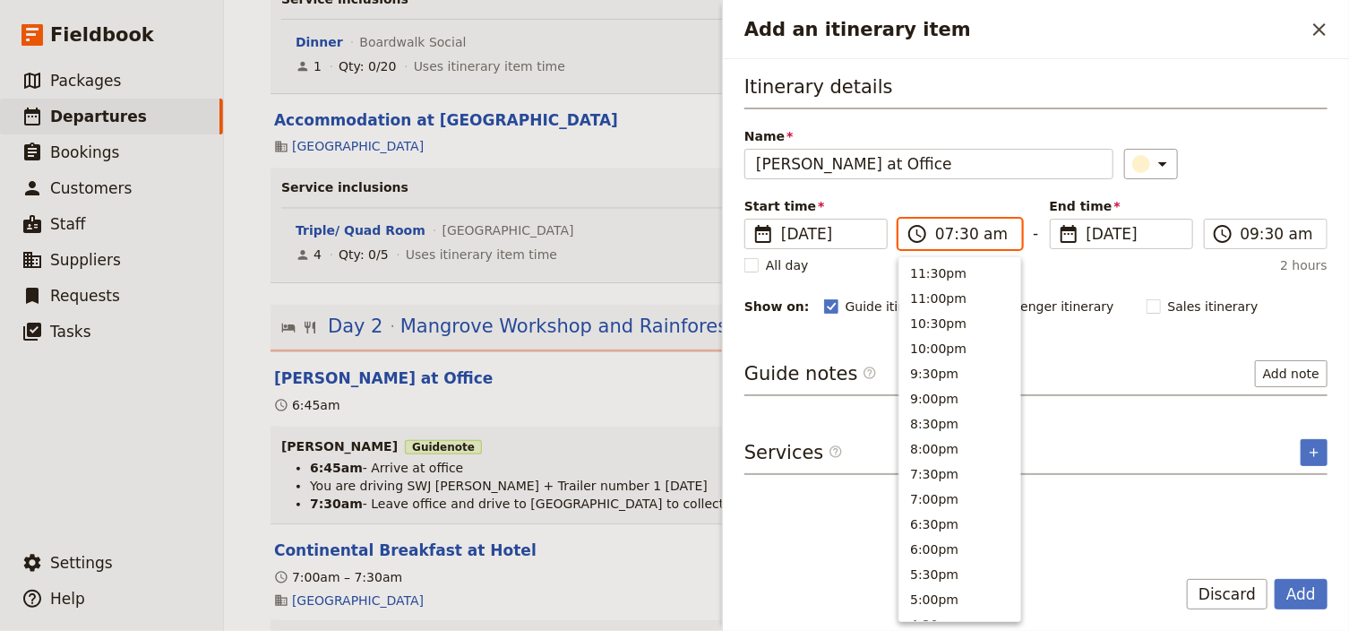
scroll to position [806, 0]
type input "09:30 am"
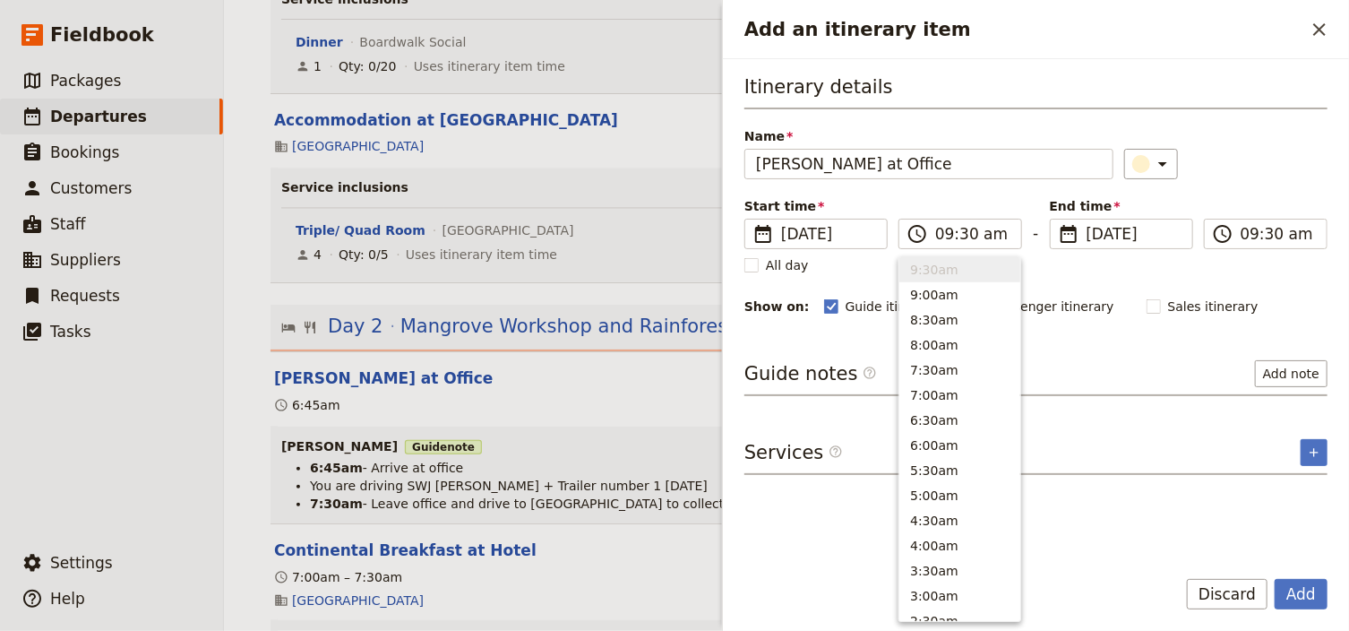
click at [1270, 184] on div "Itinerary details Name [PERSON_NAME] at Office ​ Start time ​ [DATE] [DATE] [DA…" at bounding box center [1035, 195] width 583 height 244
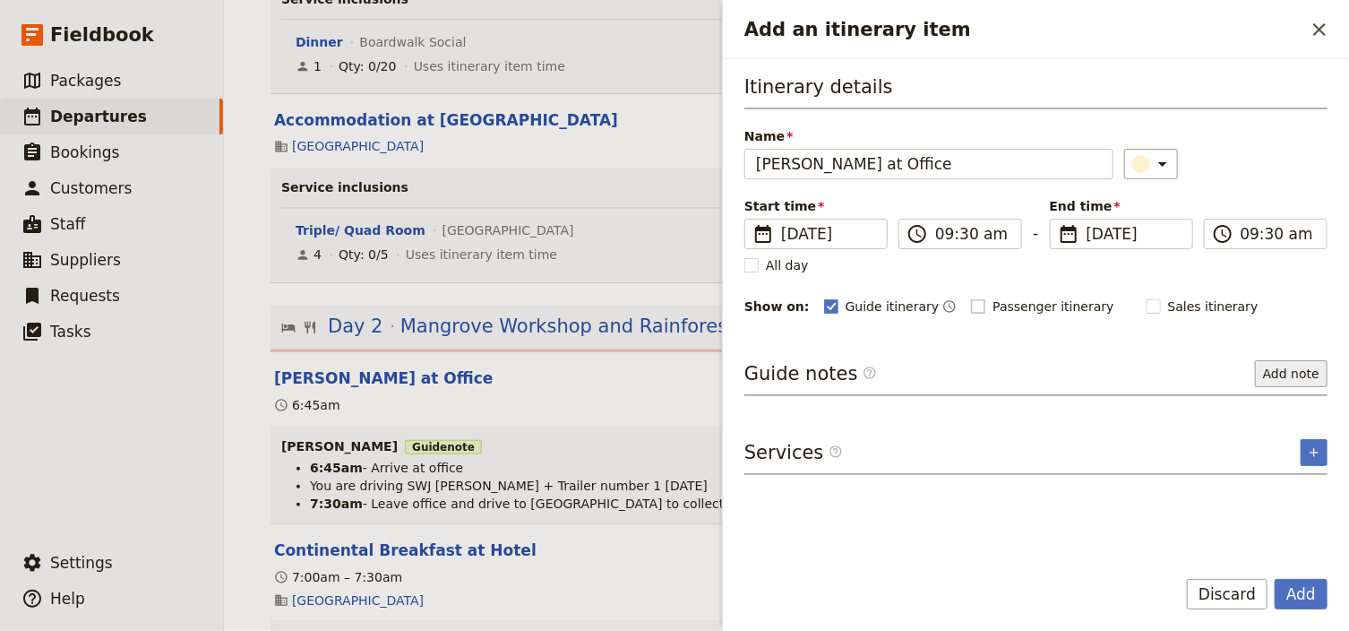
click at [1288, 380] on button "Add note" at bounding box center [1291, 373] width 73 height 27
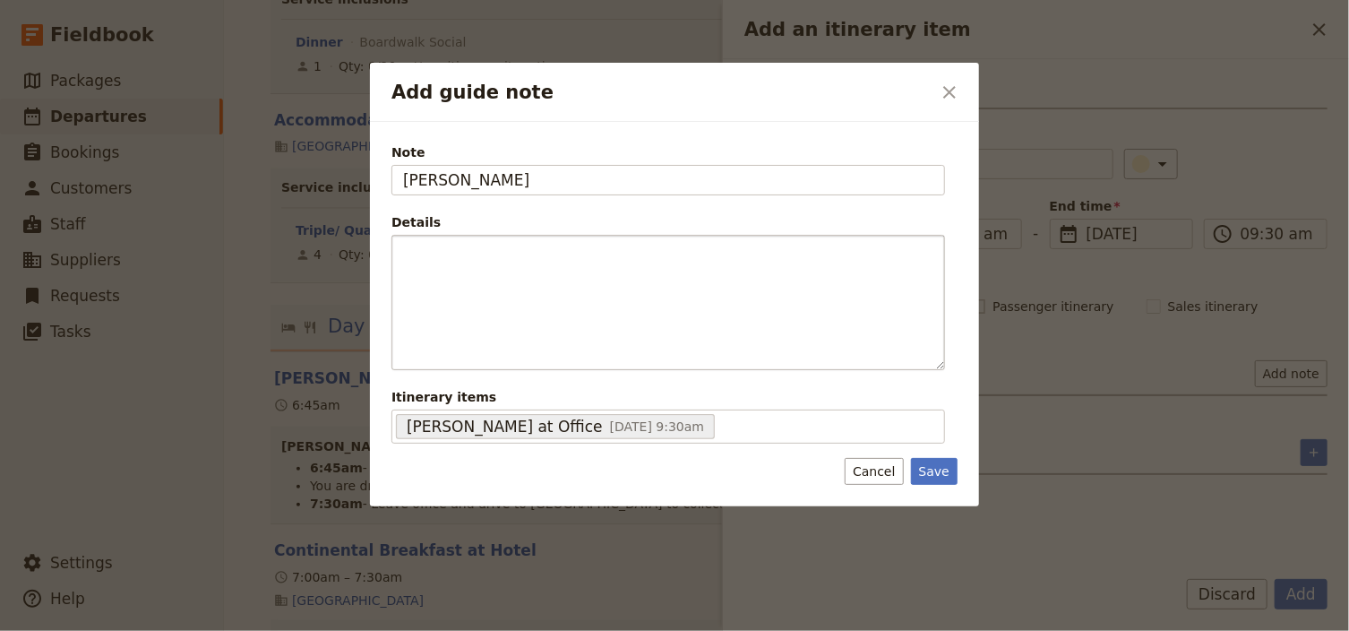
type input "[PERSON_NAME]"
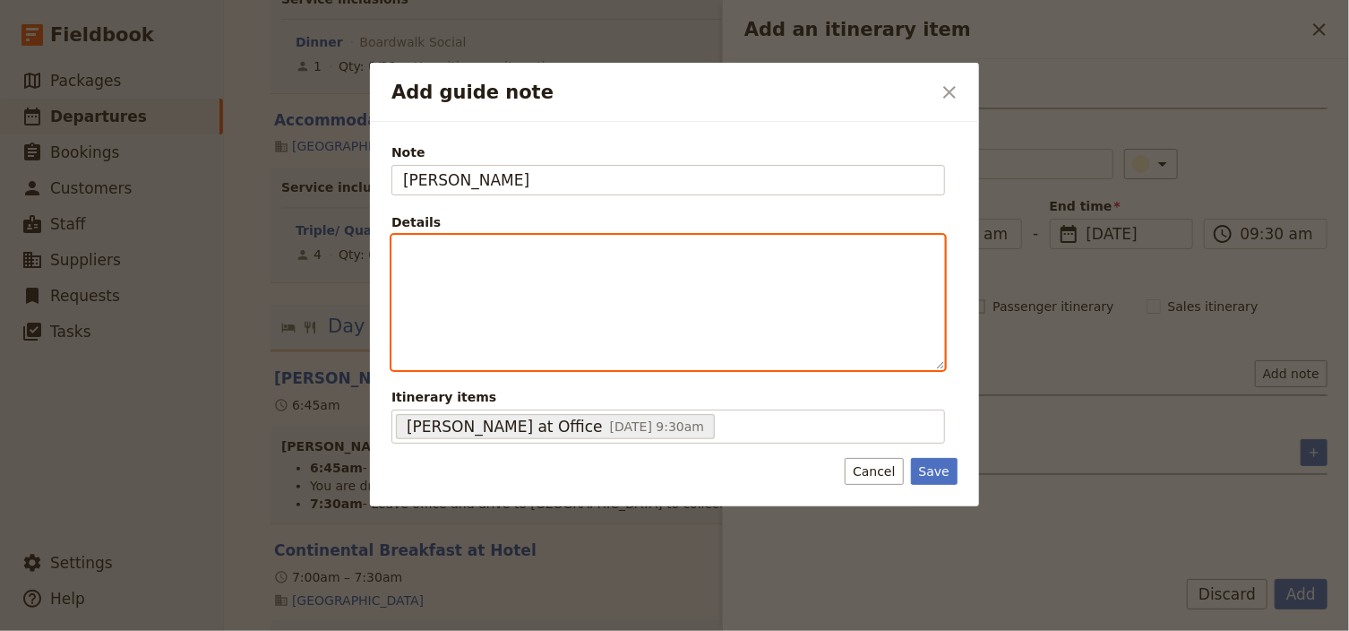
click at [455, 266] on div "Add guide note" at bounding box center [668, 302] width 552 height 133
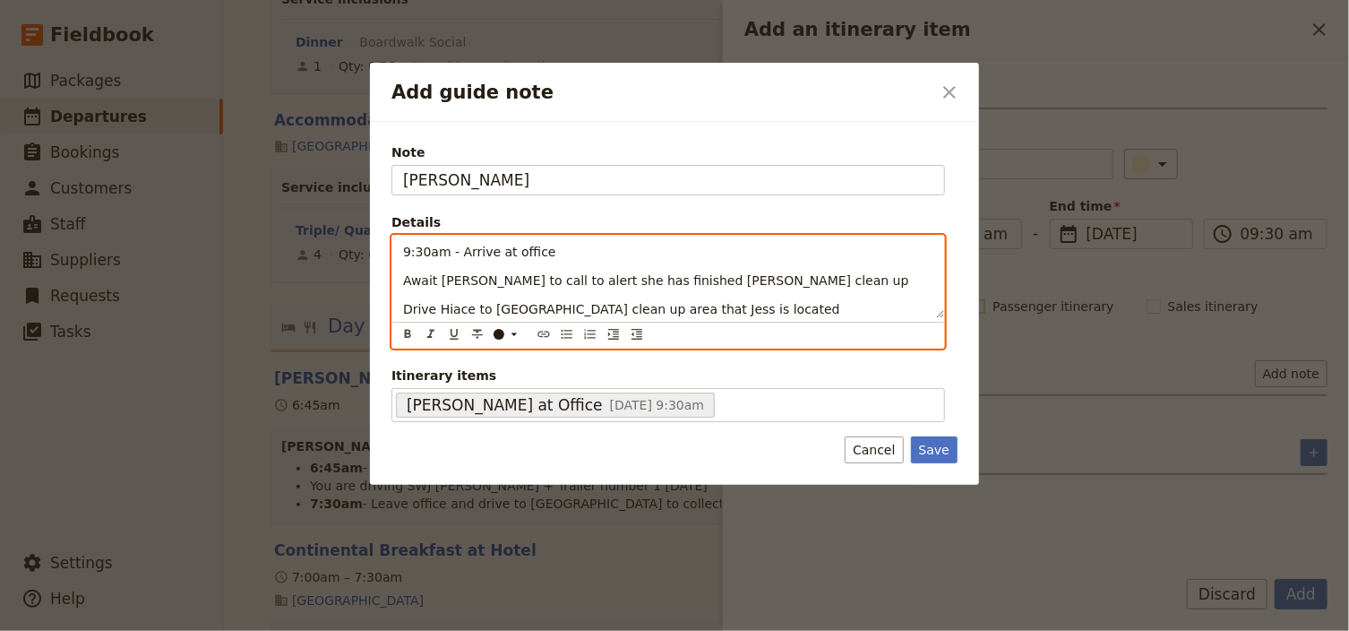
click at [749, 279] on p "Await [PERSON_NAME] to call to alert she has finished [PERSON_NAME] clean up" at bounding box center [668, 280] width 530 height 18
click at [782, 310] on p "Drive Hiace to [GEOGRAPHIC_DATA] clean up area that Jess is located" at bounding box center [668, 309] width 530 height 18
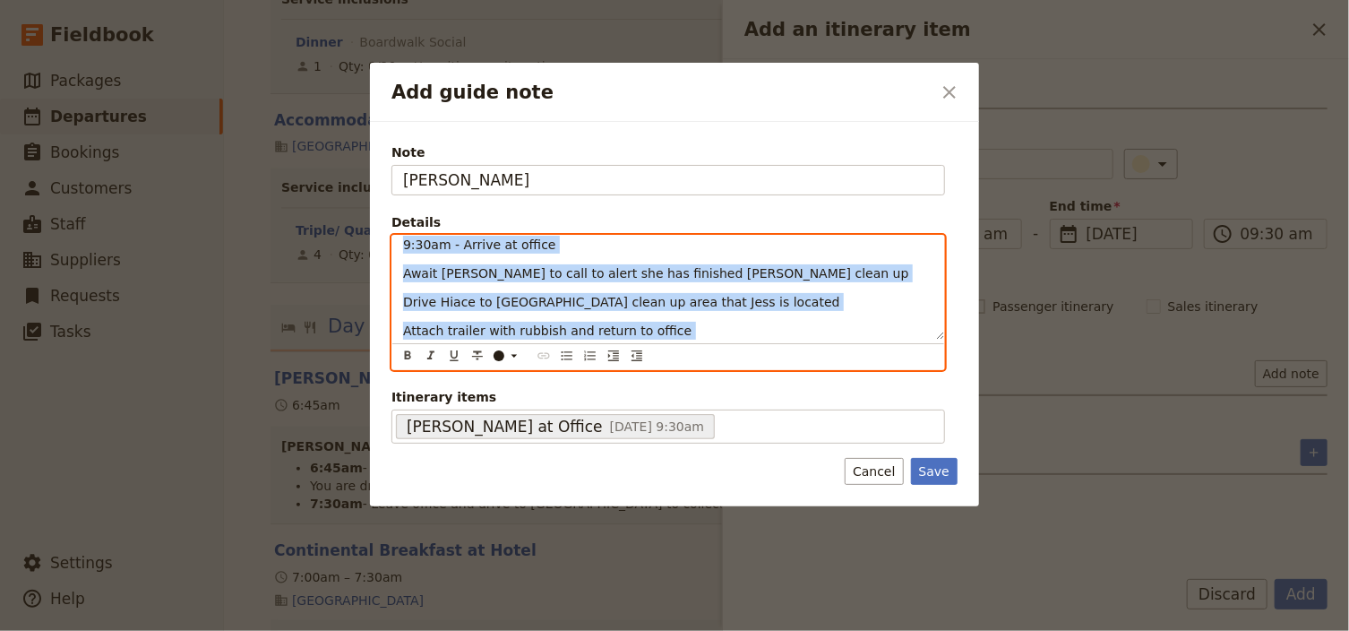
scroll to position [0, 0]
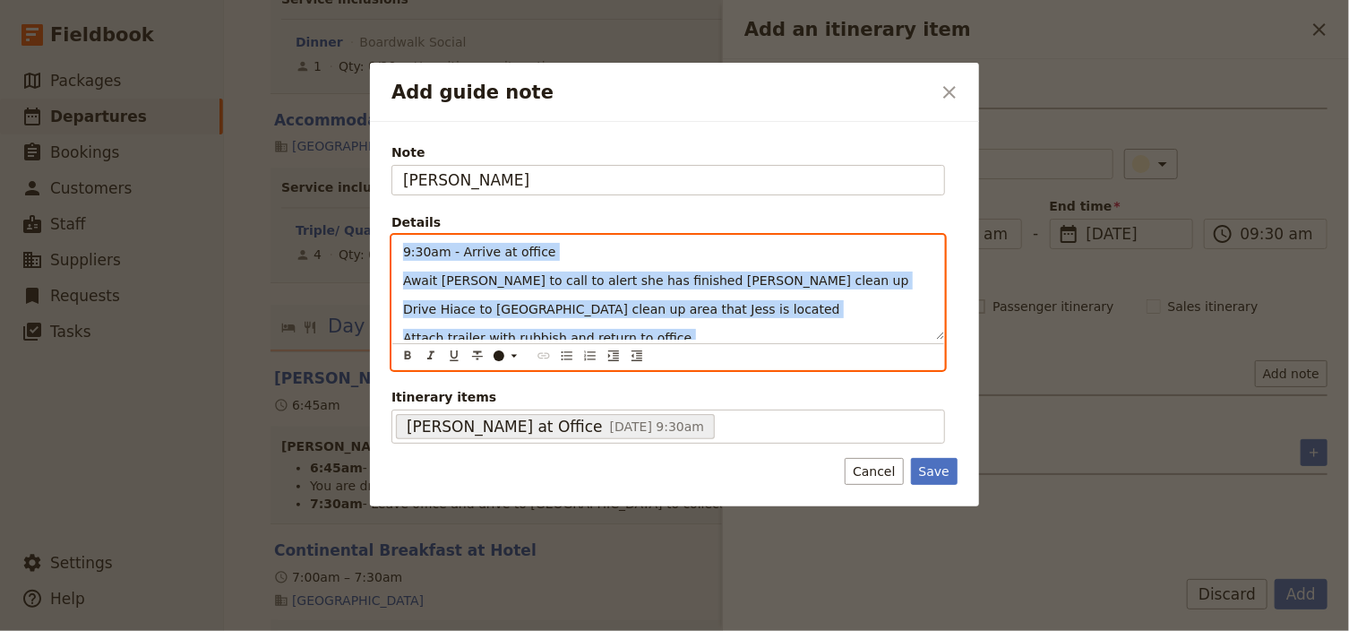
drag, startPoint x: 410, startPoint y: 329, endPoint x: 401, endPoint y: 240, distance: 89.1
click at [401, 240] on div "9:30am - Arrive at office Await [PERSON_NAME] to call to alert she has finished…" at bounding box center [668, 288] width 552 height 104
click at [565, 356] on icon "Bulleted list" at bounding box center [567, 355] width 14 height 14
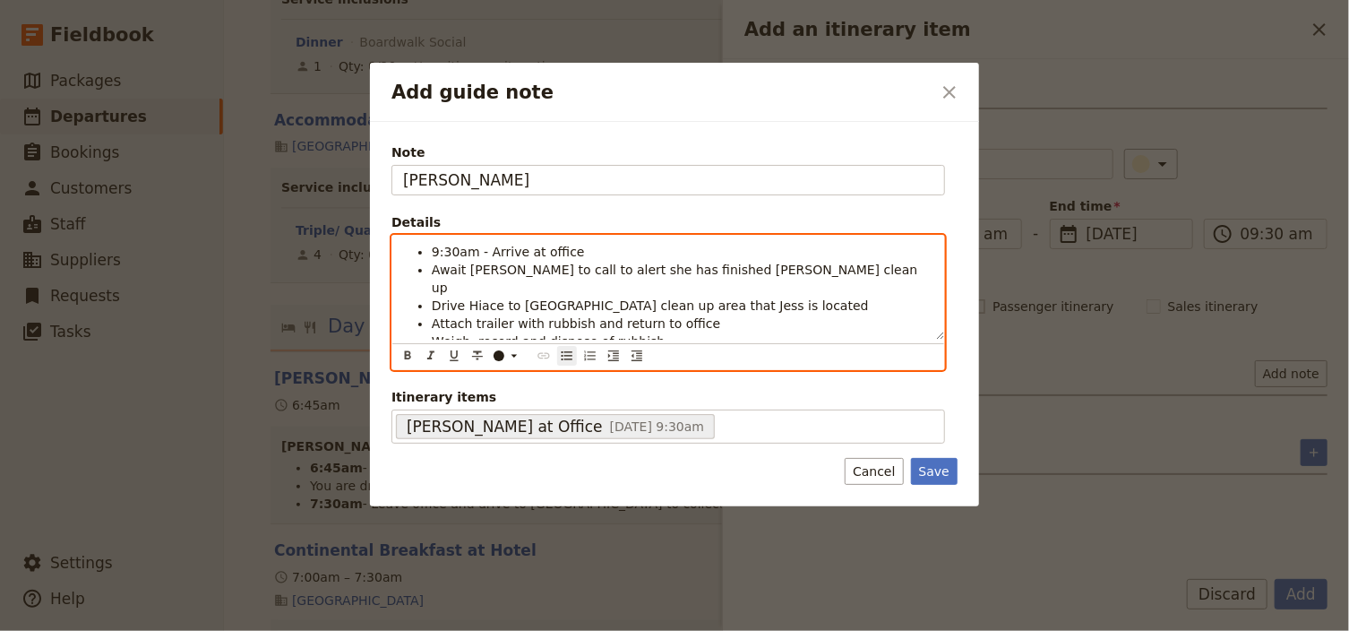
click at [505, 298] on span "Drive Hiace to [GEOGRAPHIC_DATA] clean up area that Jess is located" at bounding box center [650, 305] width 437 height 14
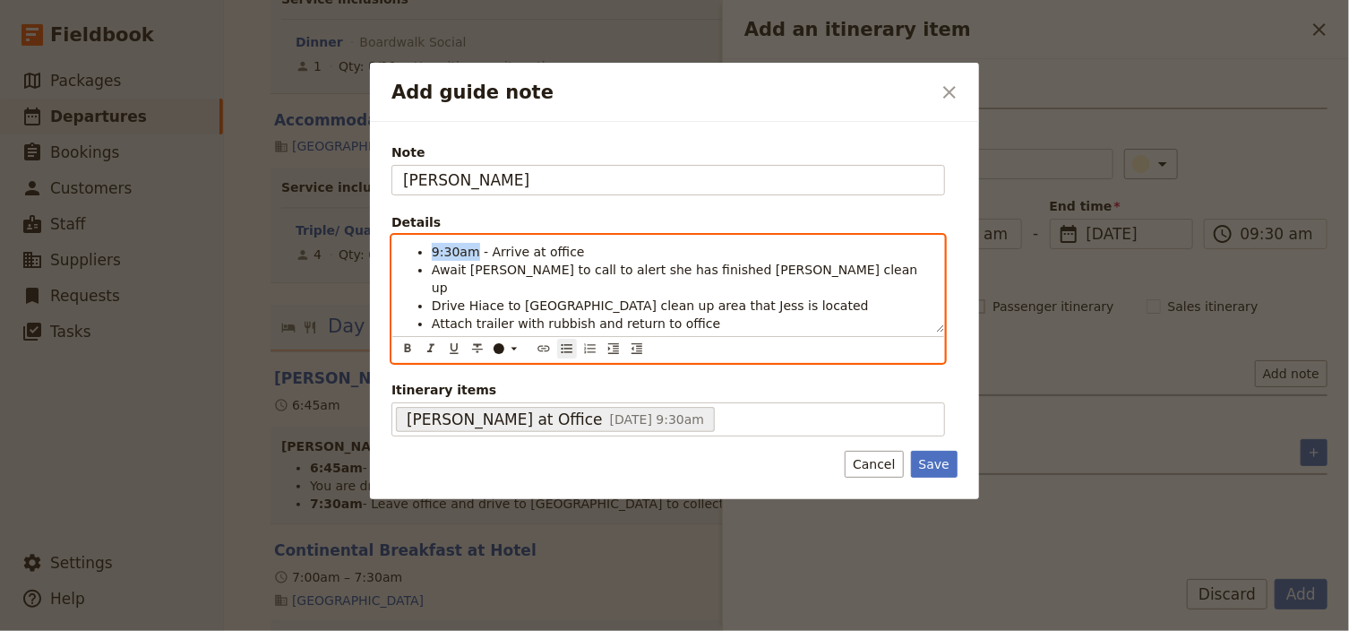
drag, startPoint x: 468, startPoint y: 250, endPoint x: 433, endPoint y: 248, distance: 35.0
click at [433, 248] on span "9:30am - Arrive at office" at bounding box center [508, 252] width 153 height 14
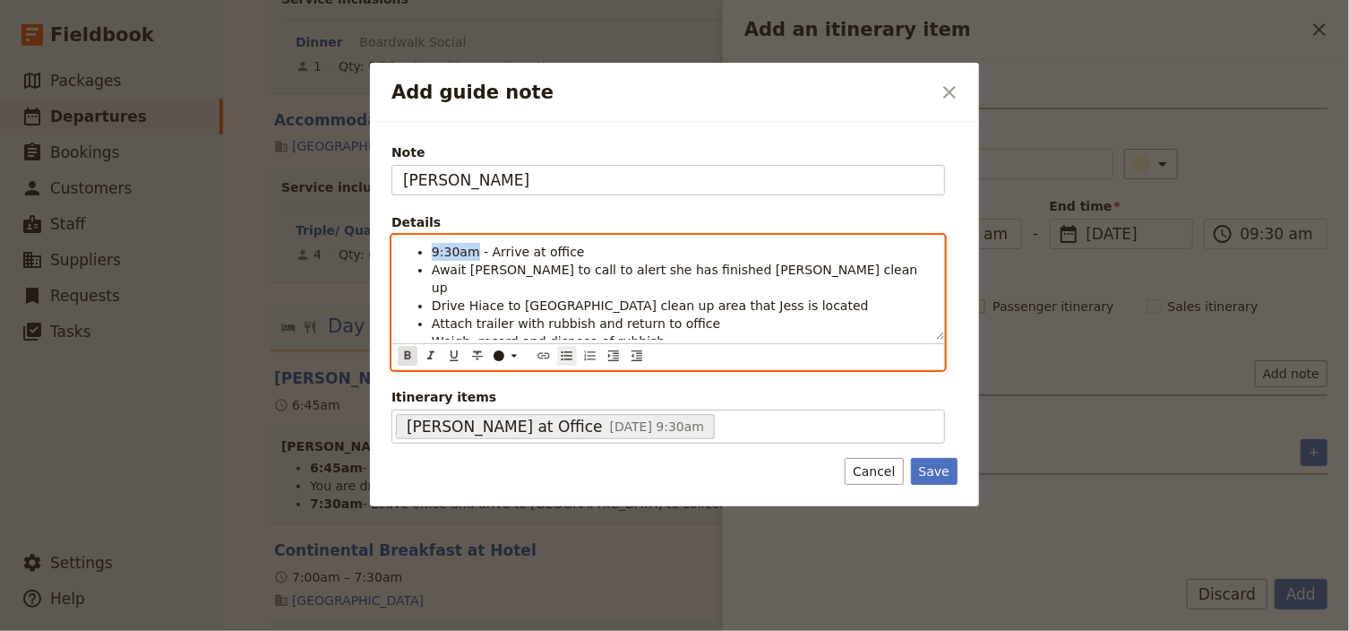
click at [408, 351] on icon "Format bold" at bounding box center [408, 355] width 6 height 8
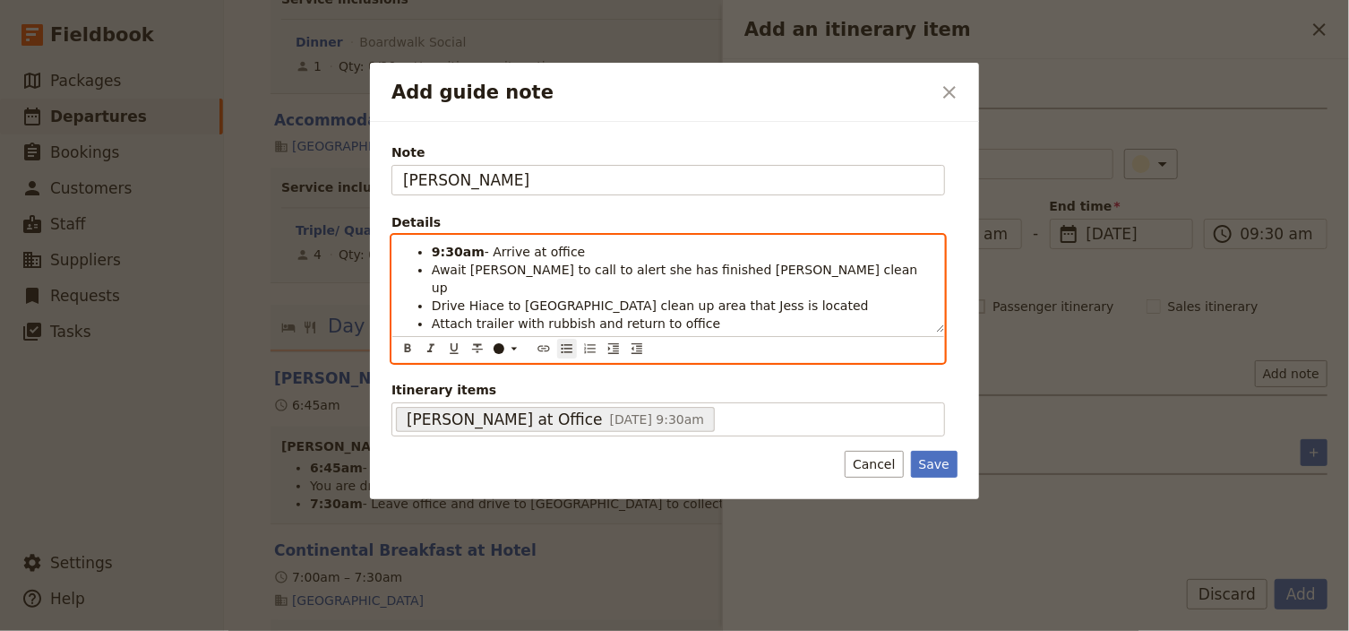
click at [580, 298] on span "Drive Hiace to [GEOGRAPHIC_DATA] clean up area that Jess is located" at bounding box center [650, 305] width 437 height 14
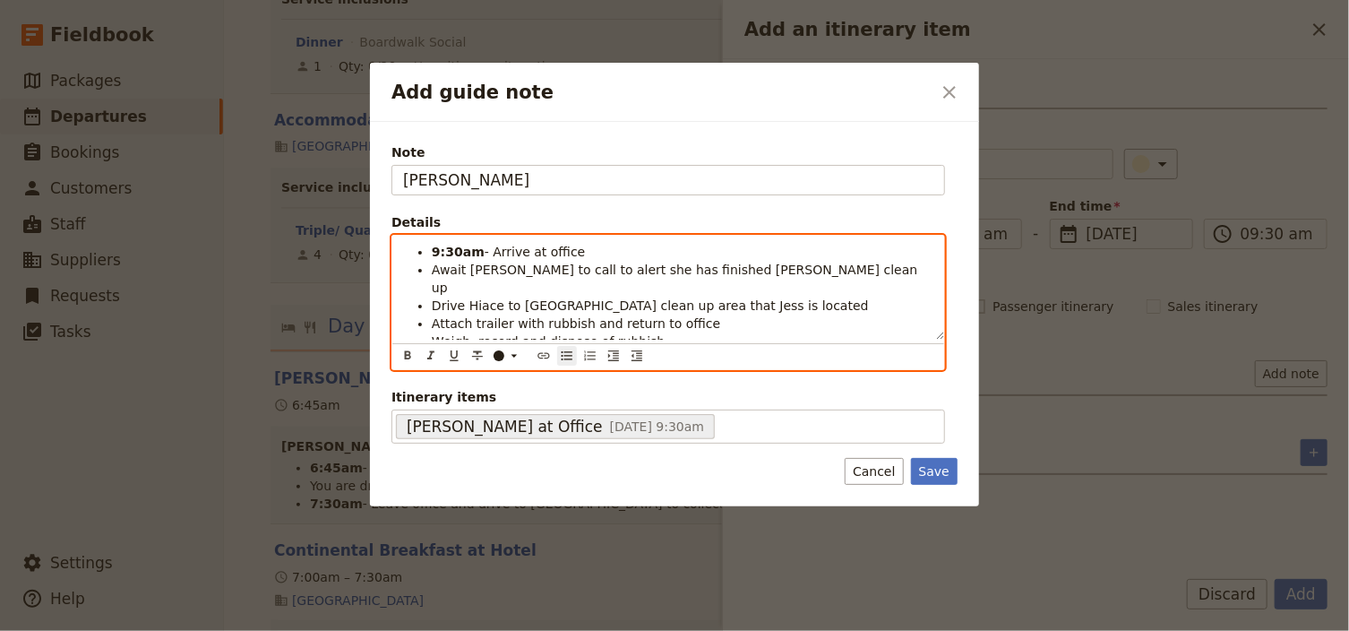
click at [527, 265] on span "Await [PERSON_NAME] to call to alert she has finished [PERSON_NAME] clean up" at bounding box center [677, 278] width 490 height 32
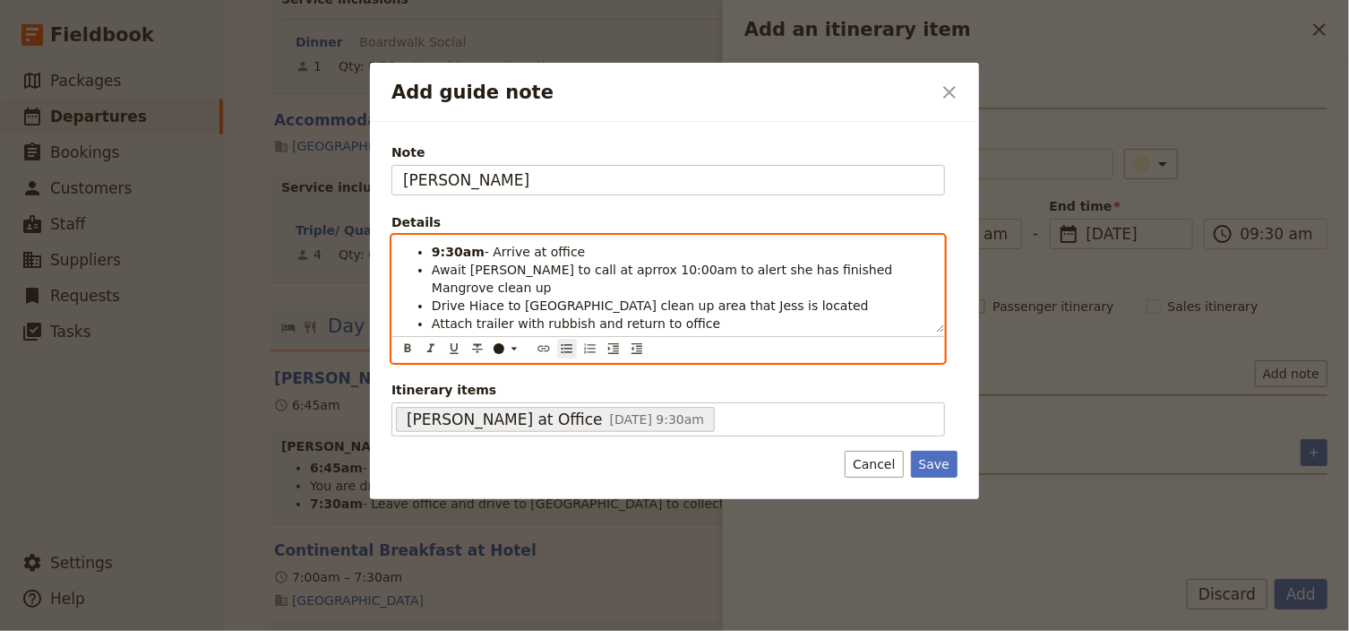
click at [558, 271] on span "Await [PERSON_NAME] to call at aprrox 10:00am to alert she has finished Mangrov…" at bounding box center [664, 278] width 465 height 32
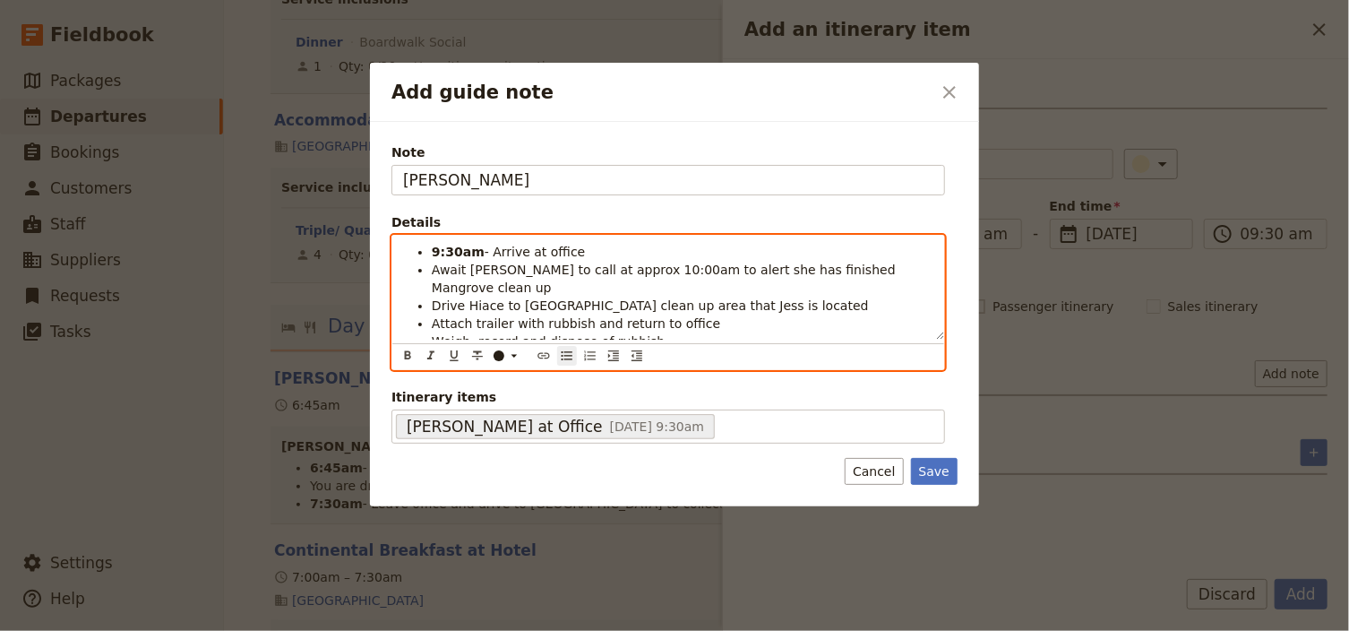
click at [651, 316] on span "Attach trailer with rubbish and return to office" at bounding box center [576, 323] width 288 height 14
click at [778, 267] on span "Await [PERSON_NAME] to call at approx 10:00am to alert she has finished Mangrov…" at bounding box center [666, 278] width 468 height 32
click at [834, 314] on li "Attach trailer with rubbish and return to office" at bounding box center [683, 323] width 502 height 18
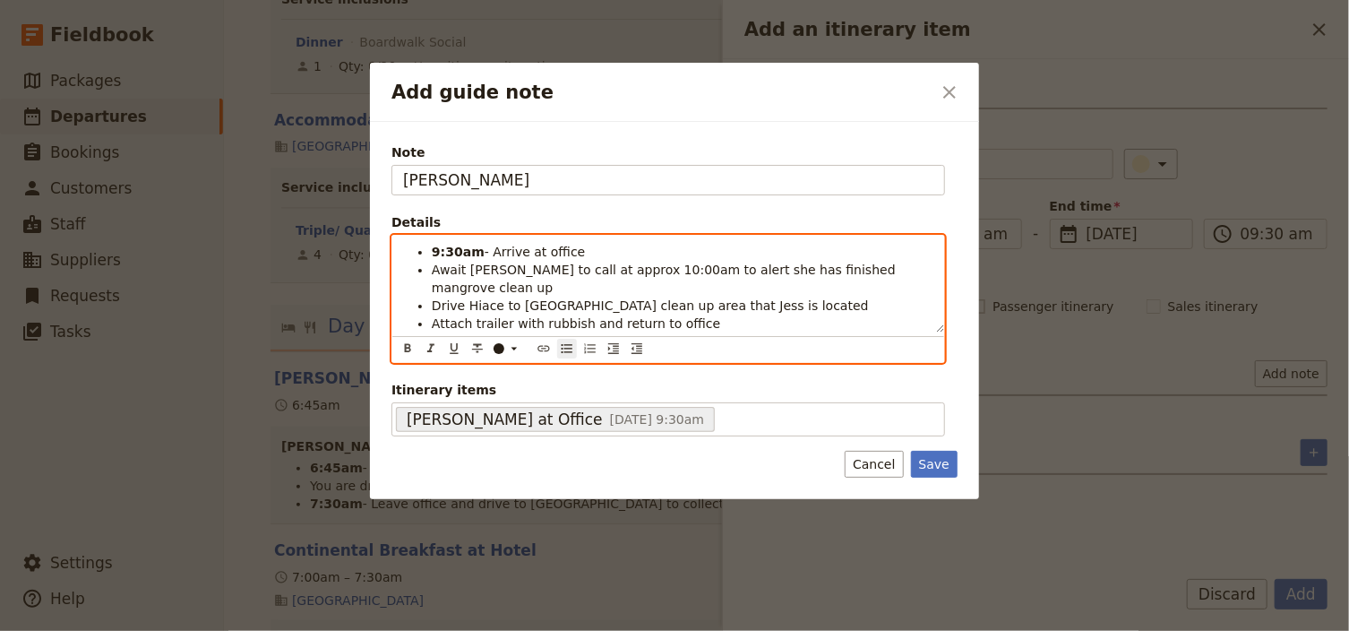
click at [827, 296] on li "Drive Hiace to [GEOGRAPHIC_DATA] clean up area that Jess is located" at bounding box center [683, 305] width 502 height 18
drag, startPoint x: 666, startPoint y: 285, endPoint x: 622, endPoint y: 285, distance: 43.9
click at [622, 298] on span "Drive Hiace to [GEOGRAPHIC_DATA] clean up area that Jess is located" at bounding box center [650, 305] width 437 height 14
click at [618, 298] on span "Drive Hiace to [GEOGRAPHIC_DATA] clean up area that Jess is located" at bounding box center [650, 305] width 437 height 14
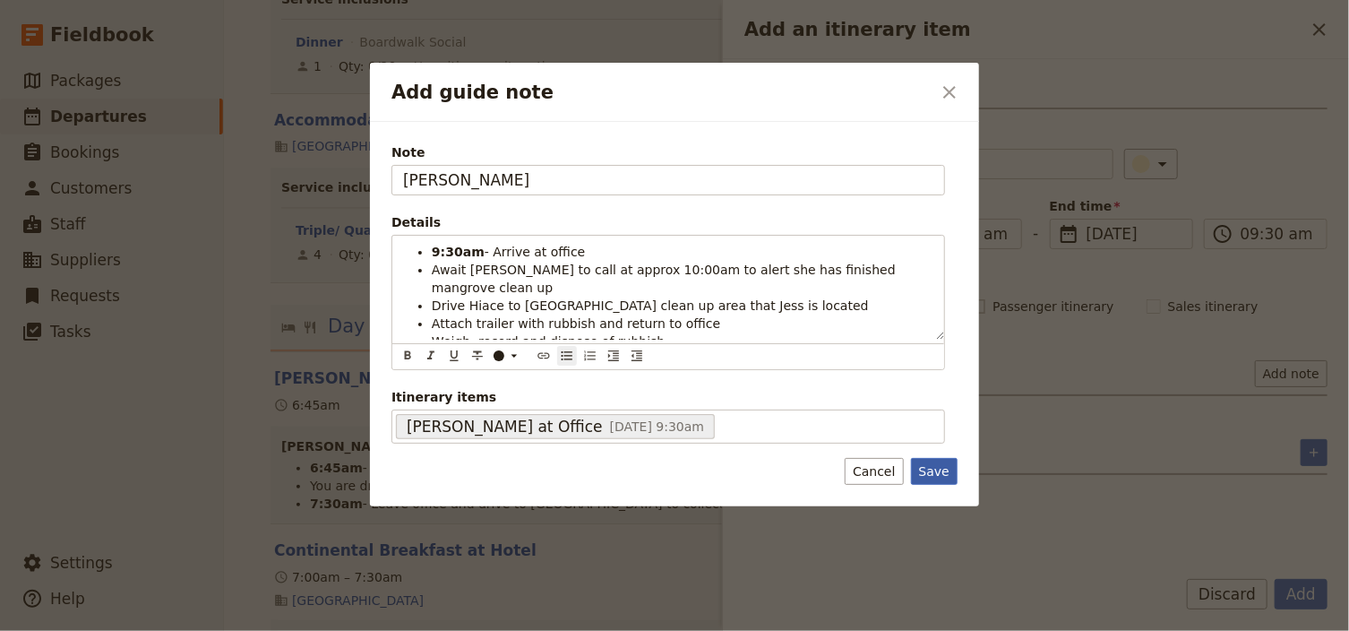
click at [941, 459] on button "Save" at bounding box center [934, 471] width 47 height 27
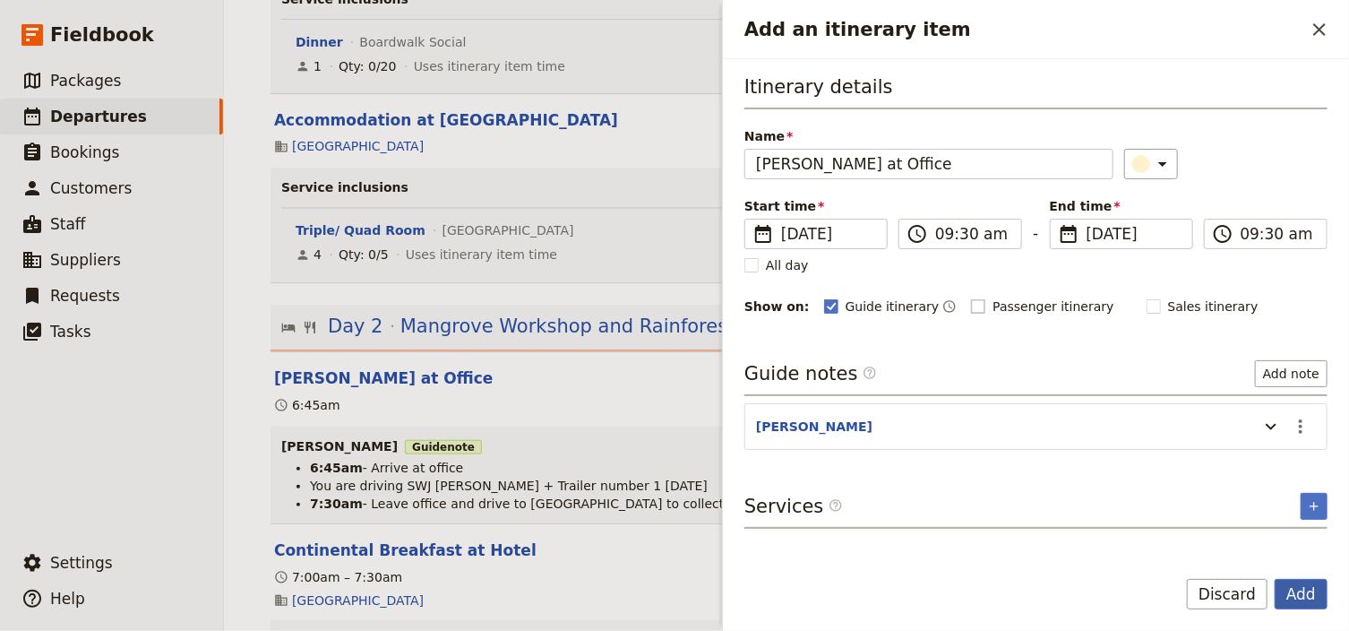
click at [1300, 597] on button "Add" at bounding box center [1301, 594] width 53 height 30
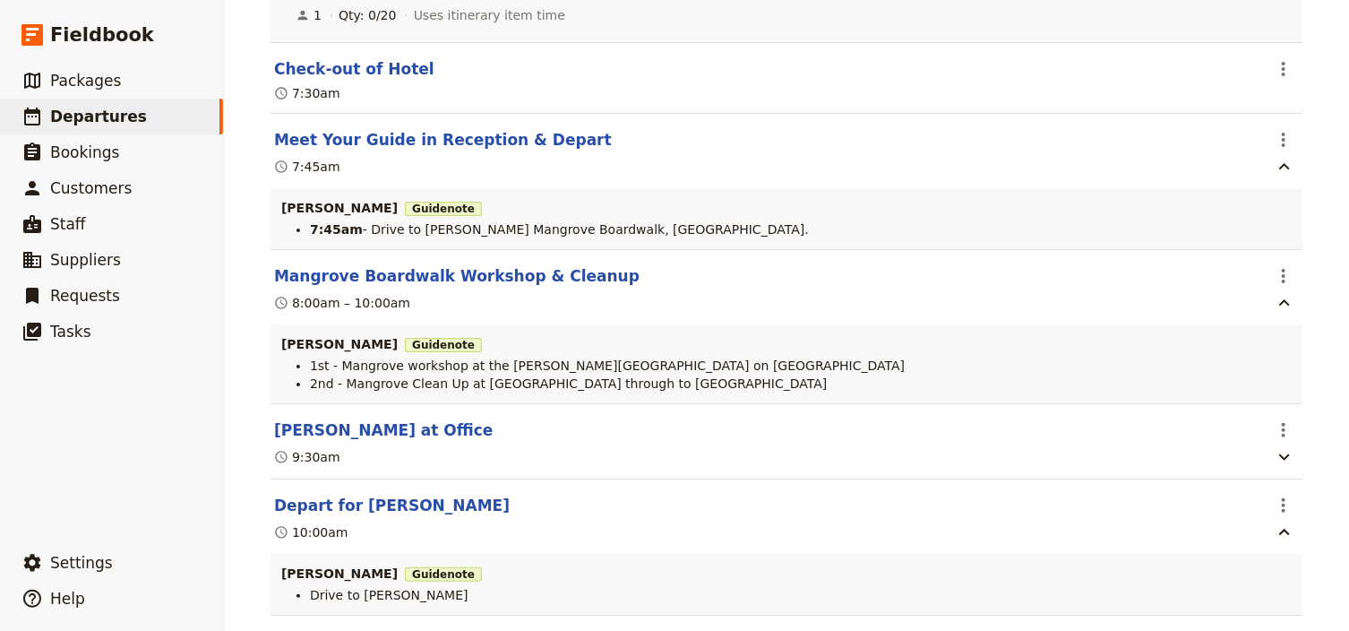
scroll to position [2365, 0]
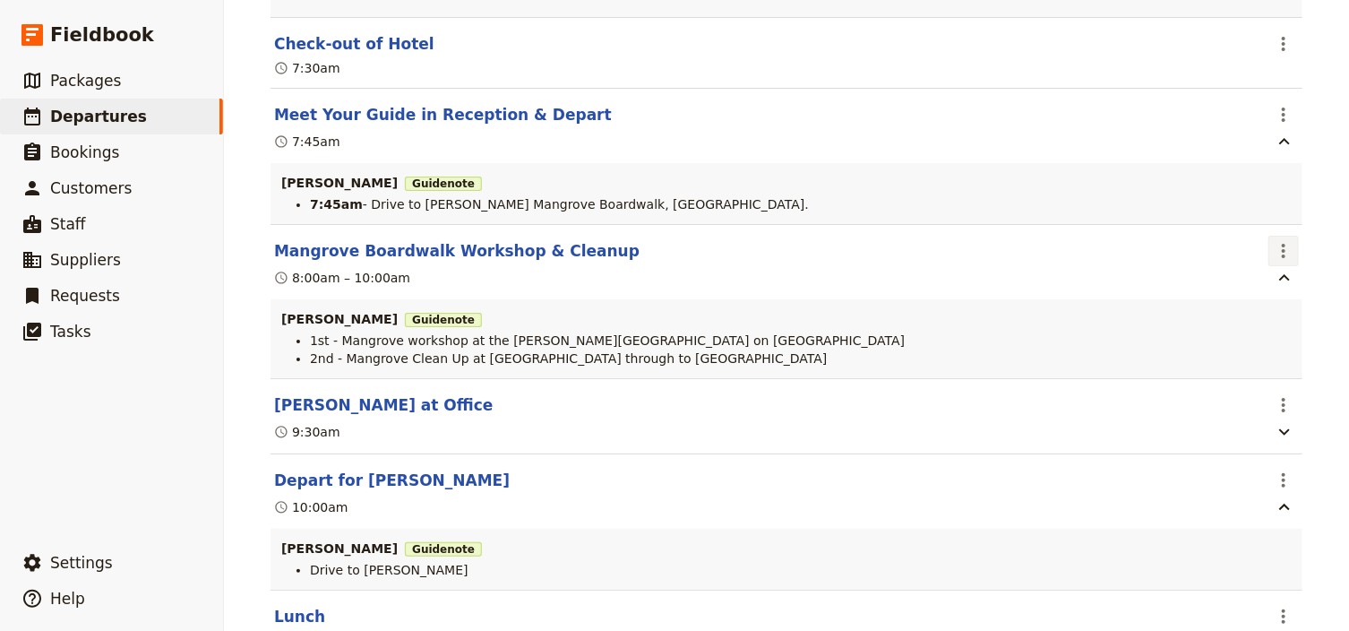
click at [1282, 258] on icon "Actions" at bounding box center [1284, 251] width 4 height 14
click at [1260, 294] on span "Edit this itinerary item" at bounding box center [1194, 297] width 141 height 18
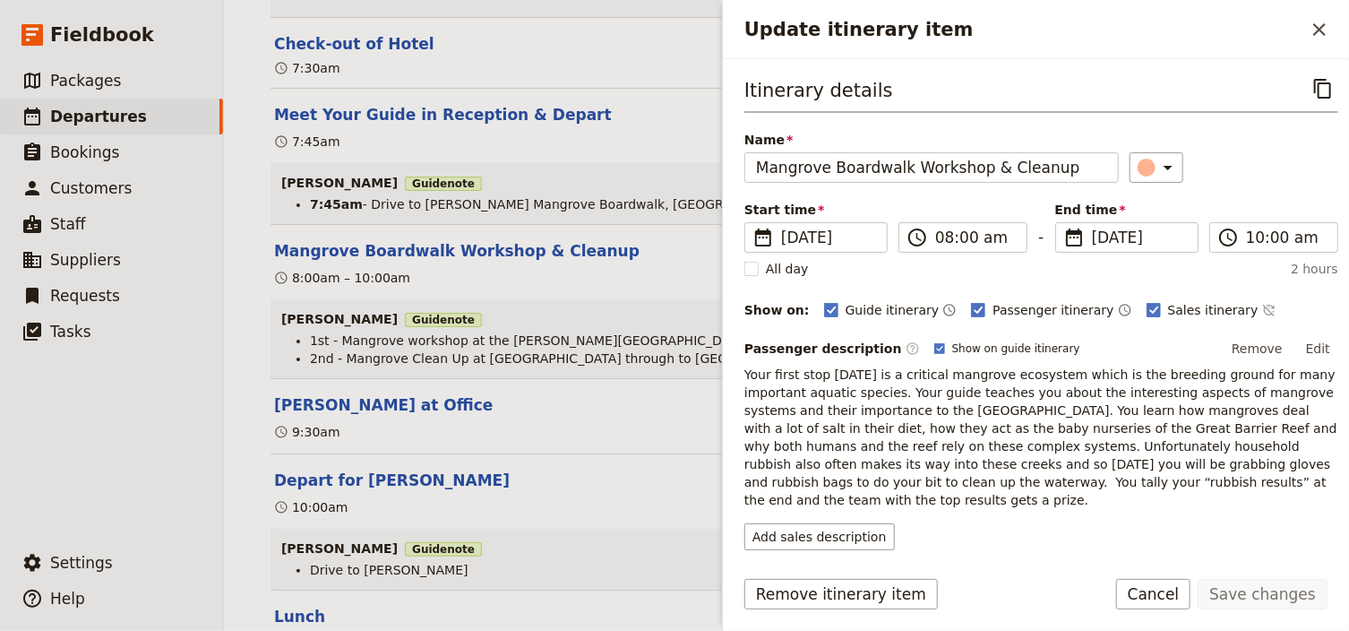
scroll to position [143, 0]
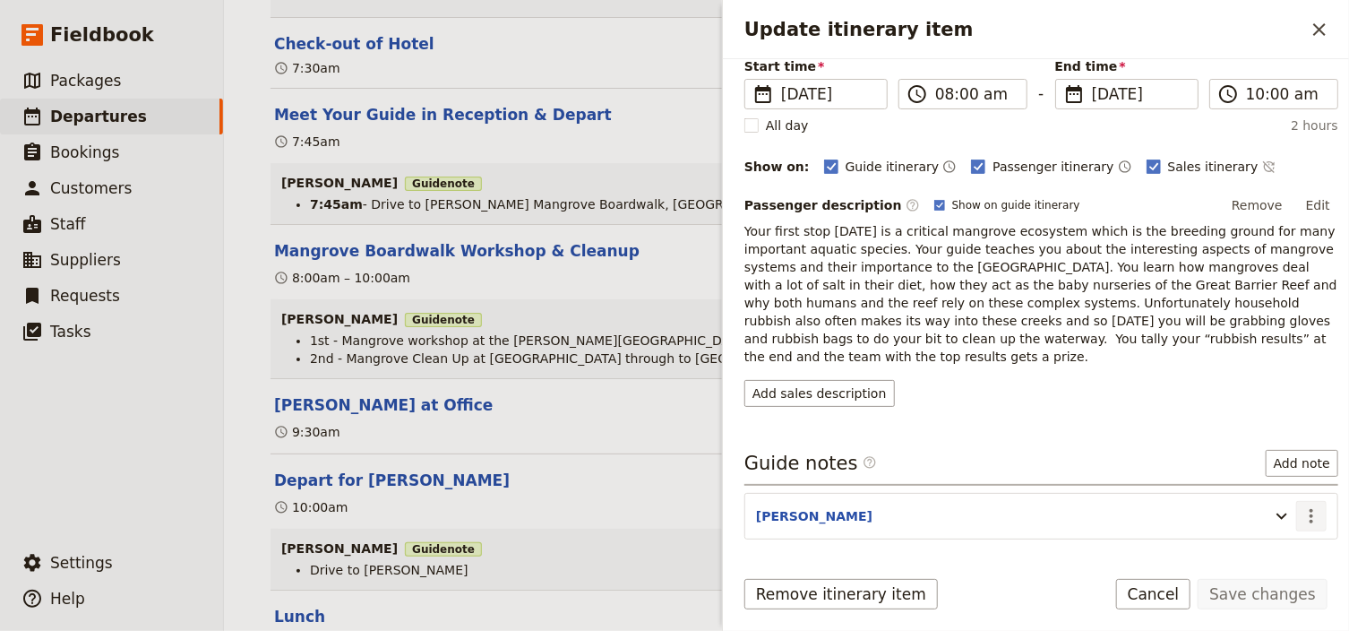
click at [1300, 505] on icon "Actions" at bounding box center [1310, 515] width 21 height 21
click at [1275, 533] on span "Edit note" at bounding box center [1250, 533] width 56 height 18
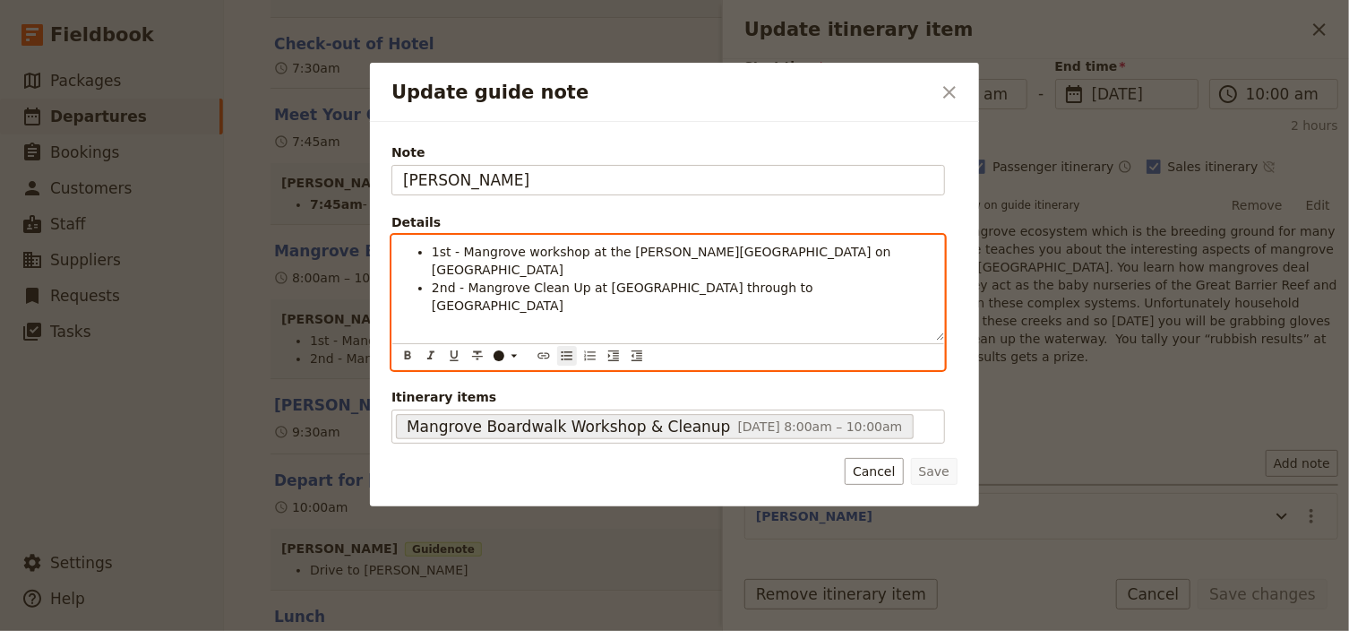
click at [891, 279] on li "2nd - Mangrove Clean Up at [GEOGRAPHIC_DATA] through to [GEOGRAPHIC_DATA]" at bounding box center [683, 297] width 502 height 36
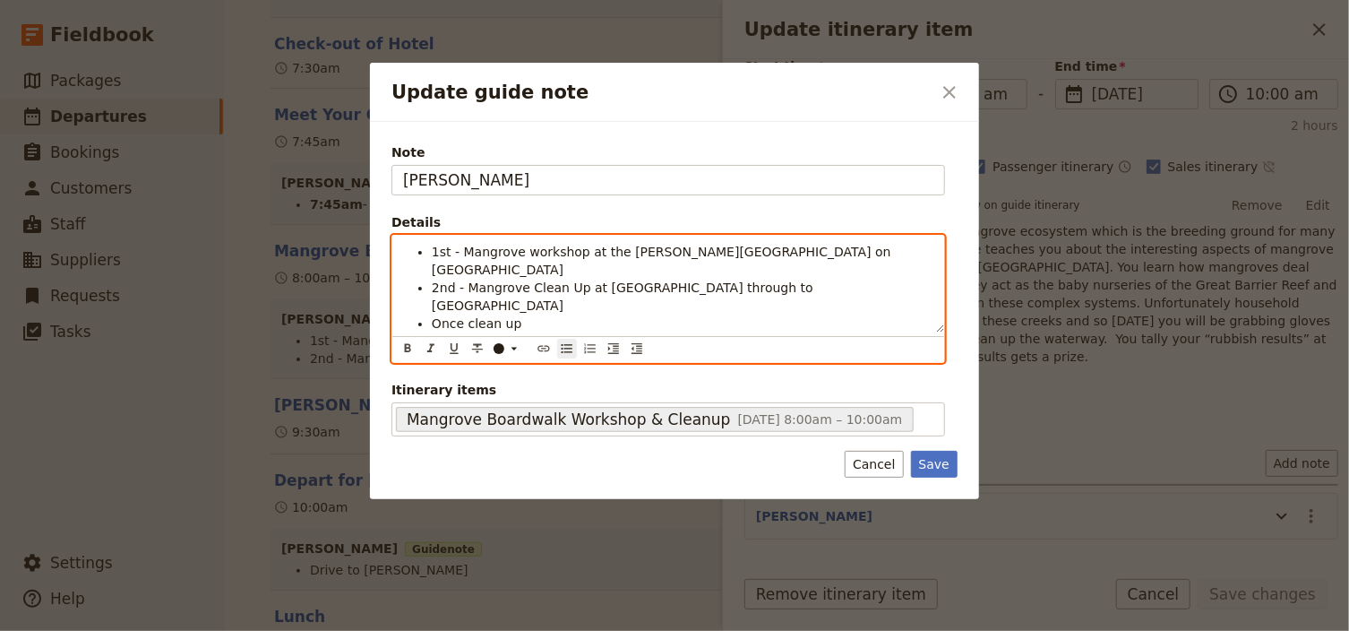
click at [530, 280] on span "2nd - Mangrove Clean Up at [GEOGRAPHIC_DATA] through to [GEOGRAPHIC_DATA]" at bounding box center [624, 296] width 385 height 32
click at [512, 316] on span "Once clean up" at bounding box center [477, 323] width 90 height 14
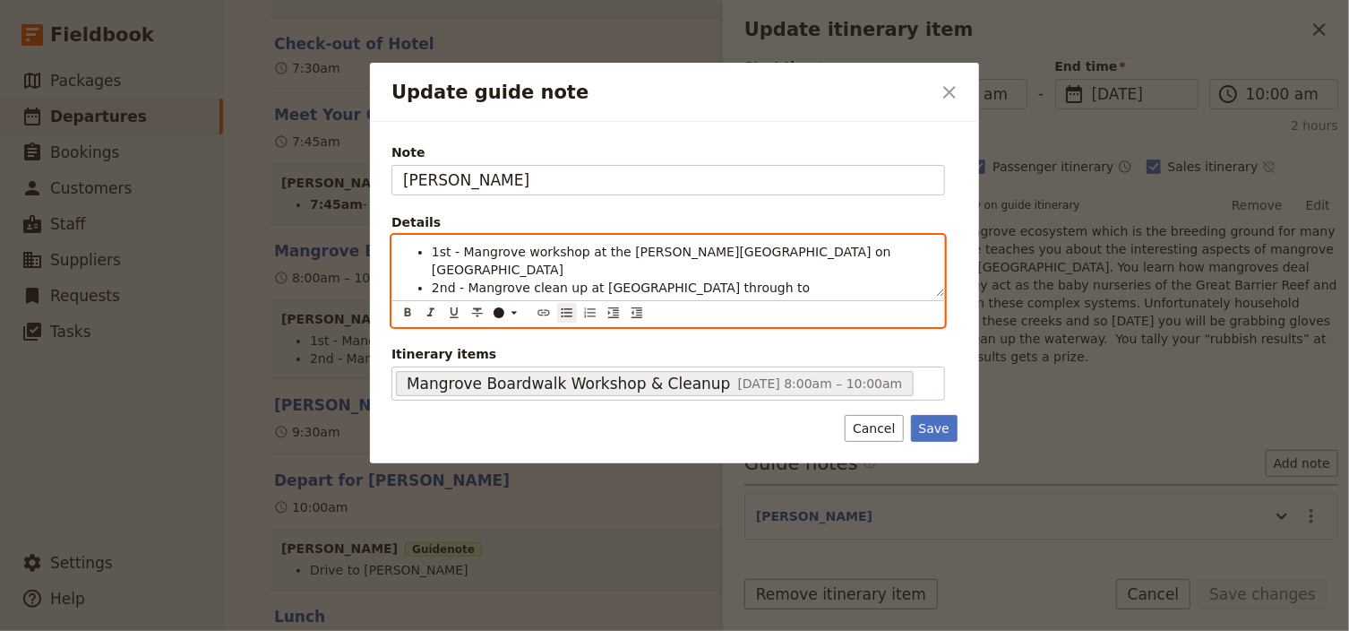
drag, startPoint x: 573, startPoint y: 287, endPoint x: 559, endPoint y: 287, distance: 14.3
click at [559, 316] on span "Once clean up activity has finished call office t" at bounding box center [578, 323] width 293 height 14
drag, startPoint x: 667, startPoint y: 285, endPoint x: 648, endPoint y: 287, distance: 19.8
click at [648, 316] on span "Once clean up activity is about to finished call office t" at bounding box center [601, 323] width 338 height 14
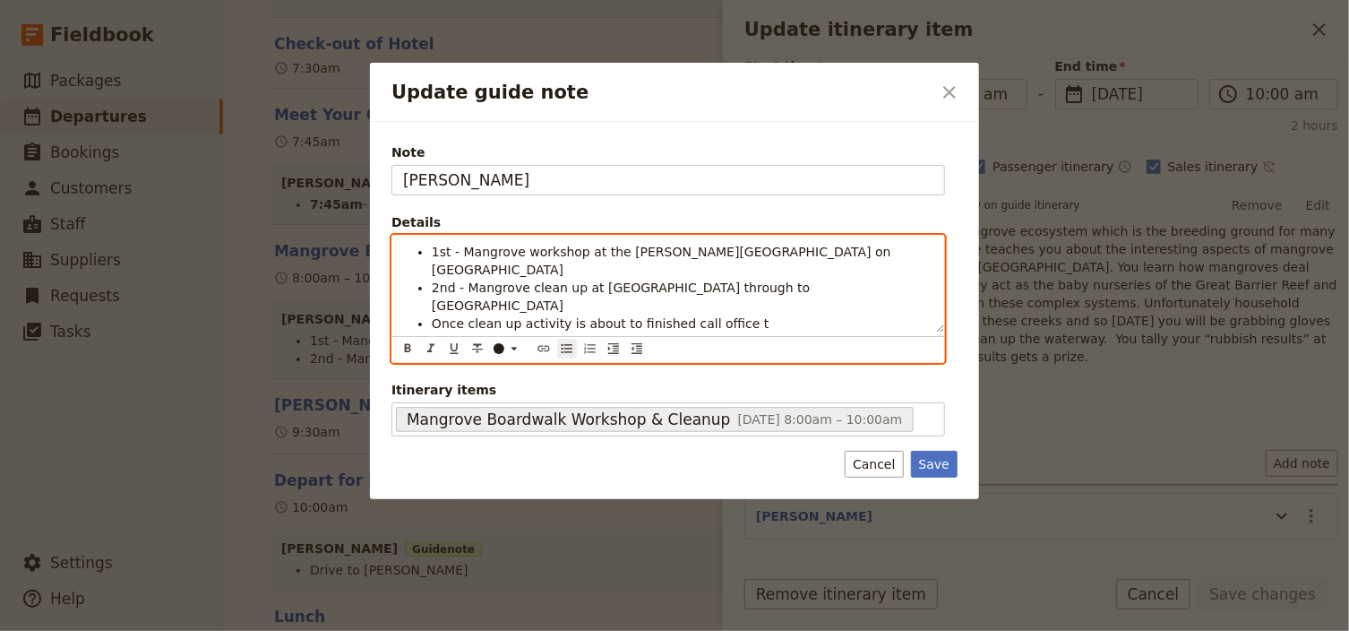
click at [725, 314] on li "Once clean up activity is about to finished call office t" at bounding box center [683, 323] width 502 height 18
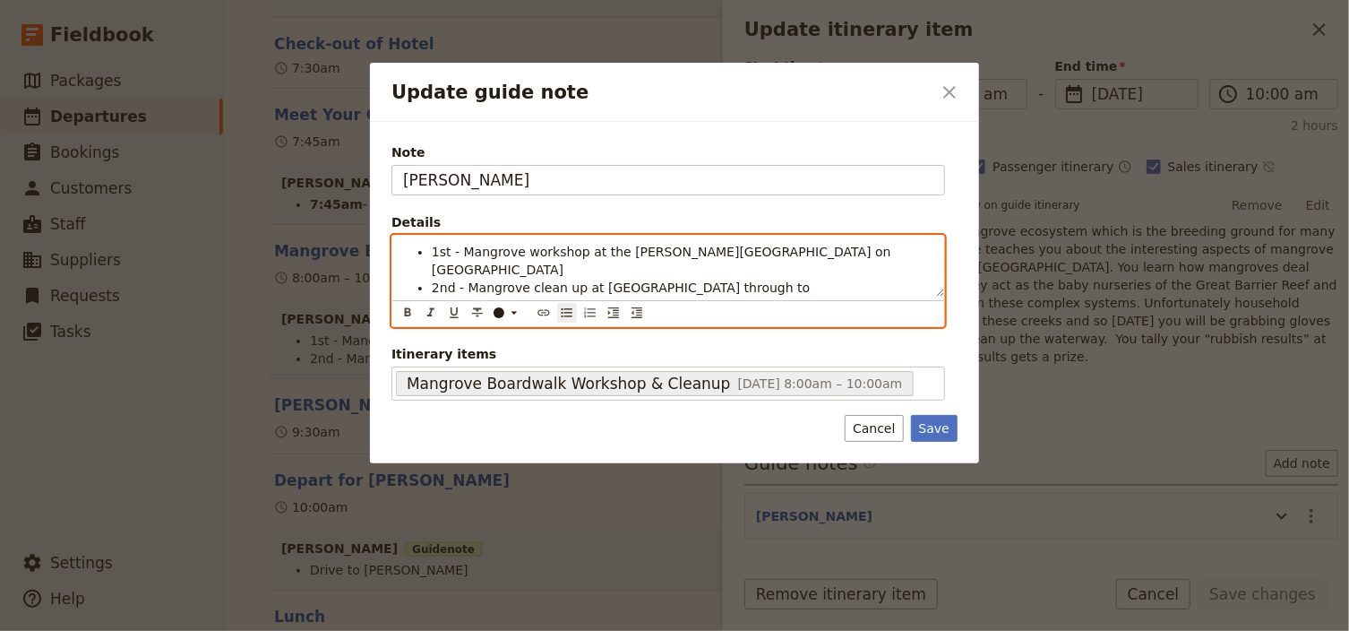
drag, startPoint x: 736, startPoint y: 287, endPoint x: 579, endPoint y: 287, distance: 157.6
click at [579, 314] on li "Once clean up activity is about to finished call office t" at bounding box center [683, 323] width 502 height 18
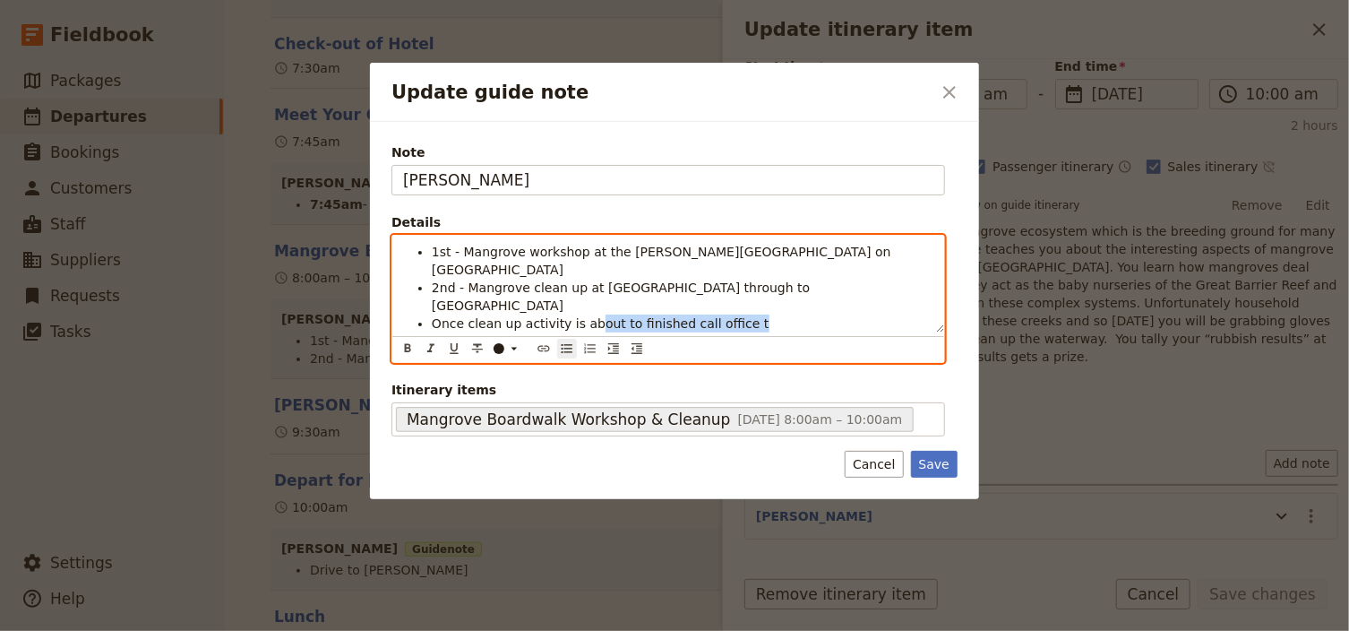
drag, startPoint x: 760, startPoint y: 287, endPoint x: 732, endPoint y: 287, distance: 27.8
click at [759, 314] on li "Once clean up activity is about to finished call office t" at bounding box center [683, 323] width 502 height 18
click at [727, 314] on li "Once clean up activity is about to finished call office t" at bounding box center [683, 323] width 502 height 18
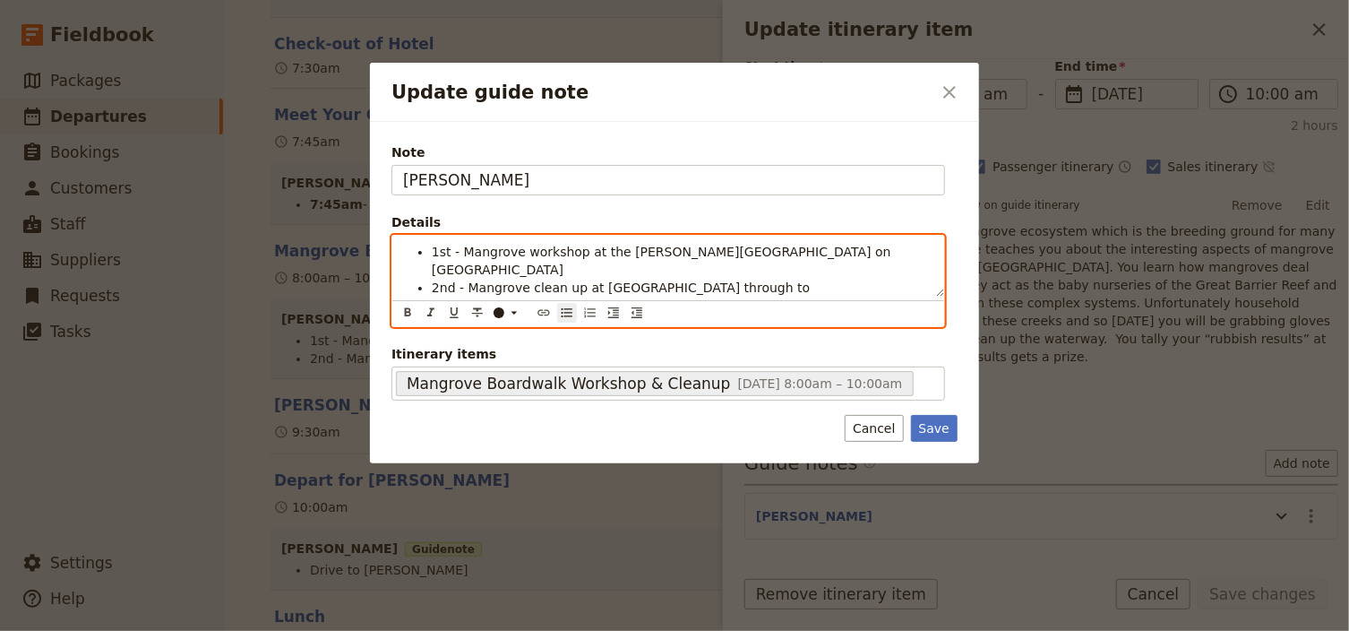
drag, startPoint x: 727, startPoint y: 287, endPoint x: 570, endPoint y: 293, distance: 157.8
click at [570, 314] on li "Once clean up activity is about to finished call office t" at bounding box center [683, 323] width 502 height 18
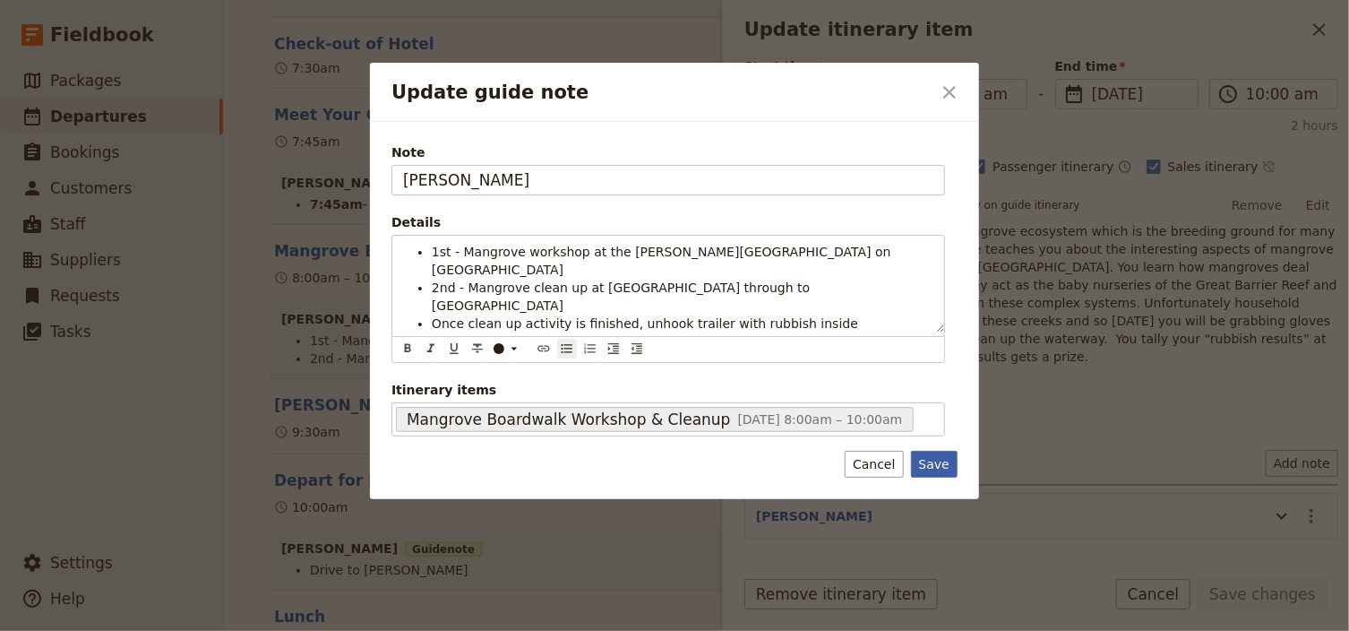
click at [929, 451] on button "Save" at bounding box center [934, 464] width 47 height 27
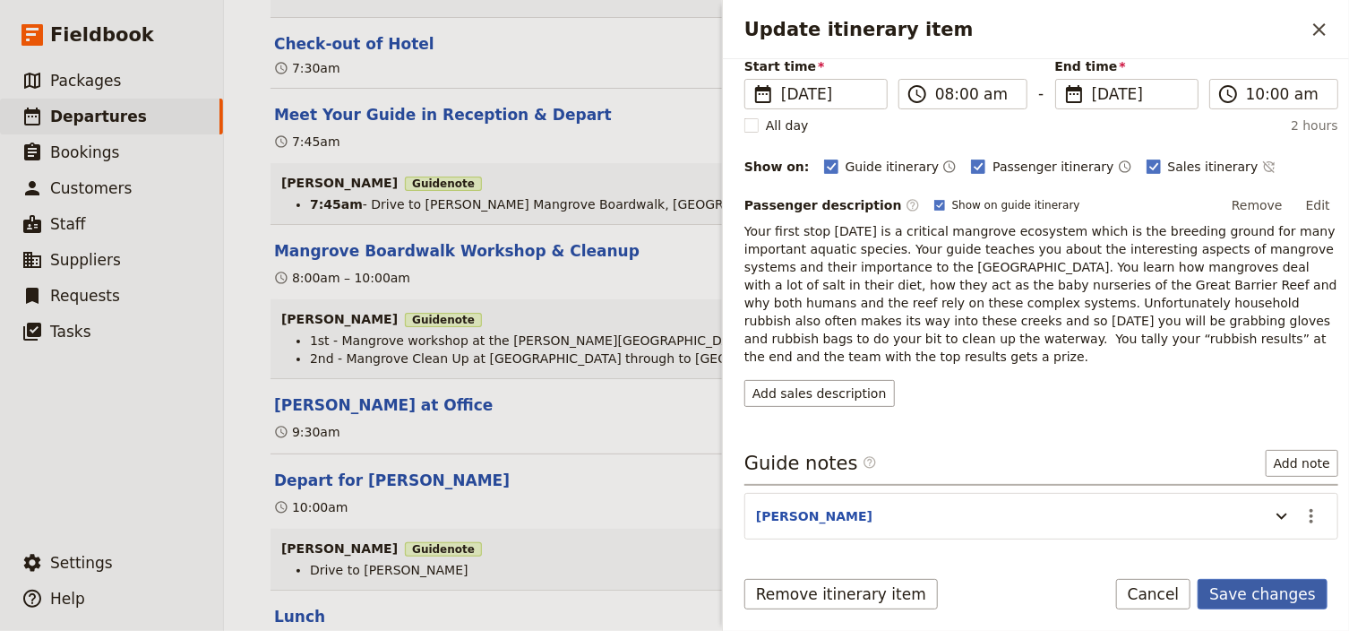
click at [1262, 593] on button "Save changes" at bounding box center [1262, 594] width 130 height 30
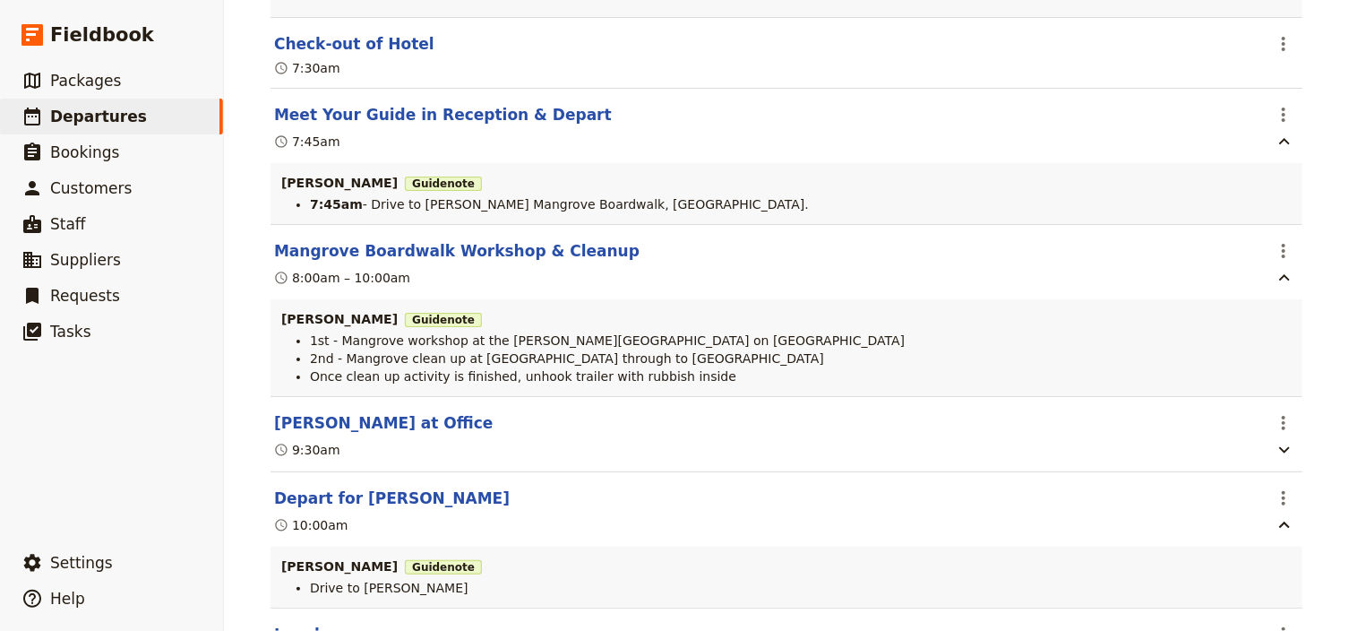
scroll to position [2436, 0]
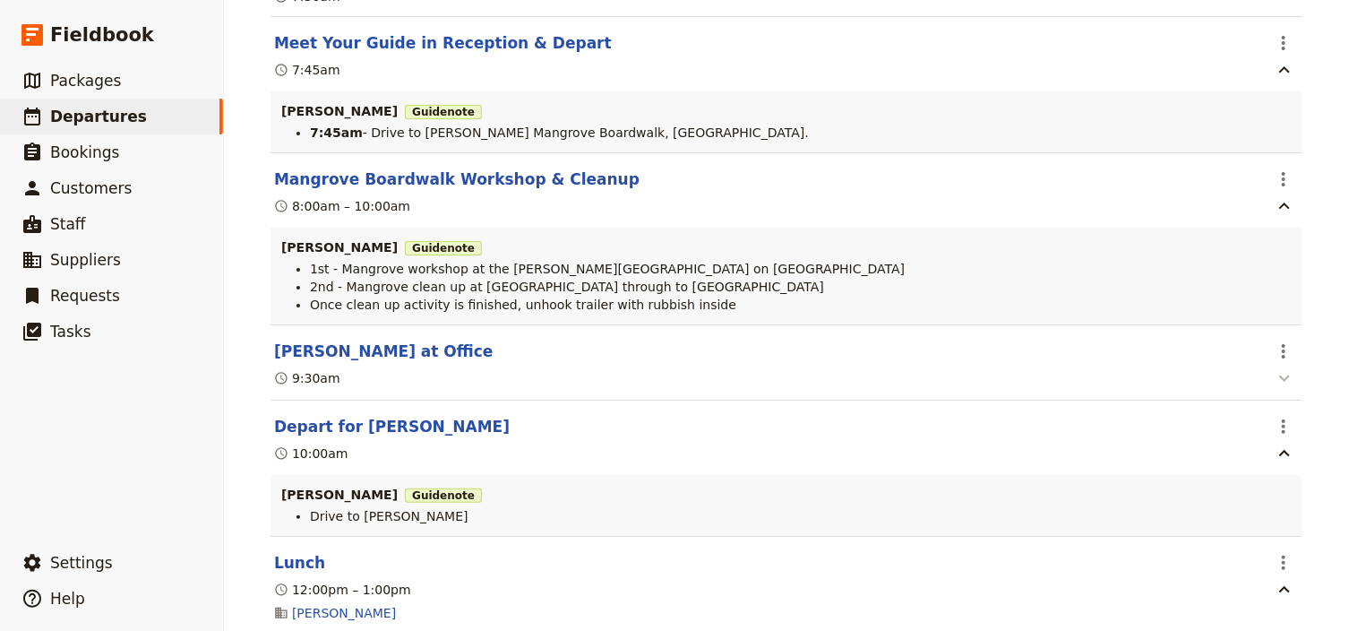
click at [1280, 382] on icon "button" at bounding box center [1284, 378] width 11 height 6
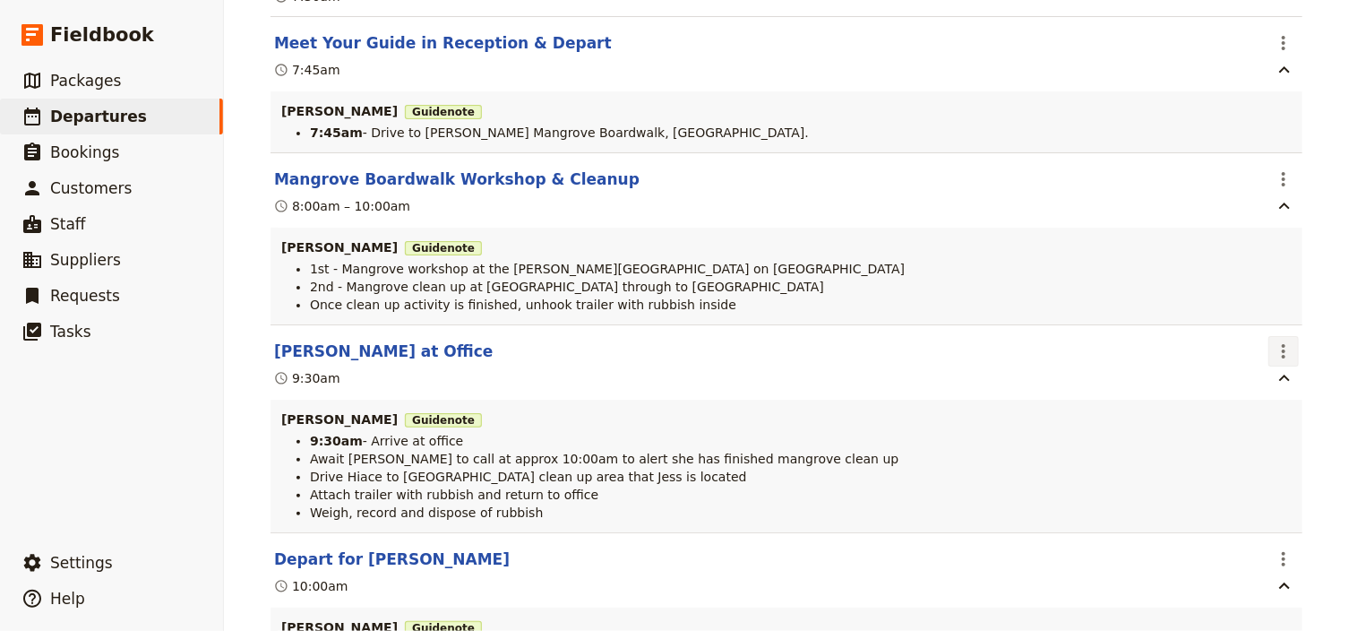
click at [1281, 357] on icon "Actions" at bounding box center [1283, 350] width 21 height 21
click at [1245, 398] on span "Edit this itinerary item" at bounding box center [1194, 399] width 141 height 18
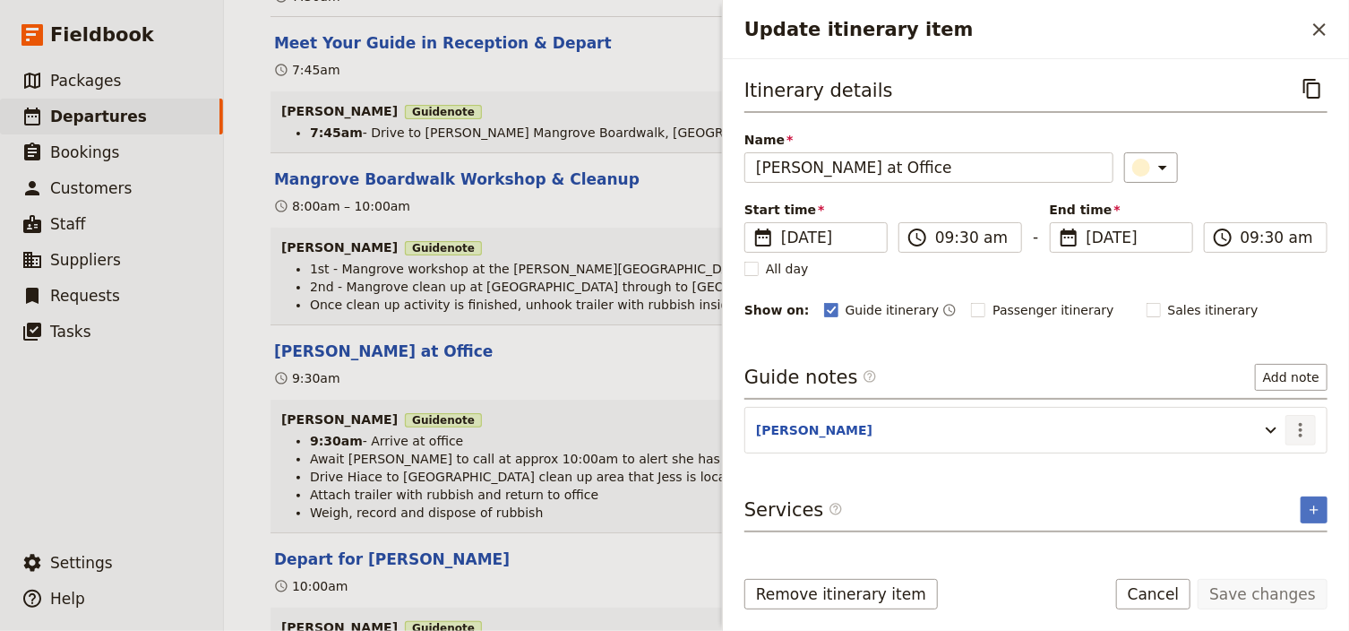
click at [1300, 425] on icon "Actions" at bounding box center [1301, 430] width 4 height 14
click at [1272, 461] on span "Edit note" at bounding box center [1250, 466] width 56 height 18
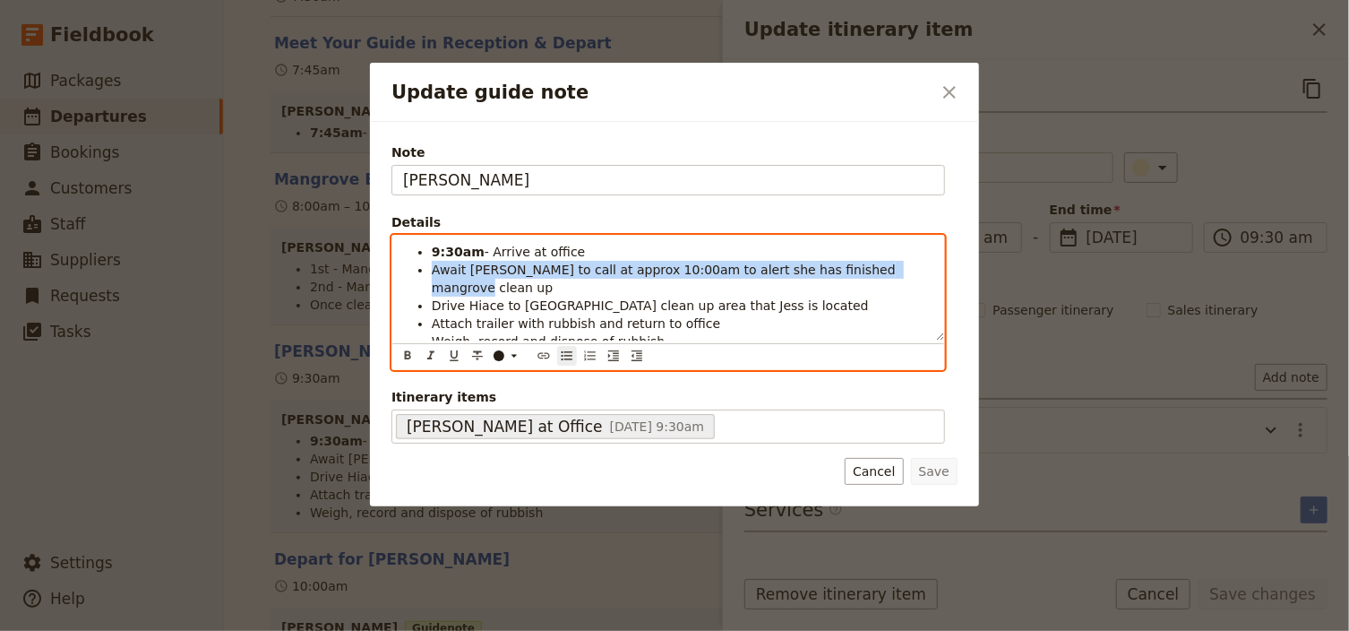
drag, startPoint x: 901, startPoint y: 272, endPoint x: 430, endPoint y: 274, distance: 471.1
click at [430, 274] on ul "9:30am - Arrive at office Await [PERSON_NAME] to call at approx 10:00am to aler…" at bounding box center [668, 296] width 530 height 107
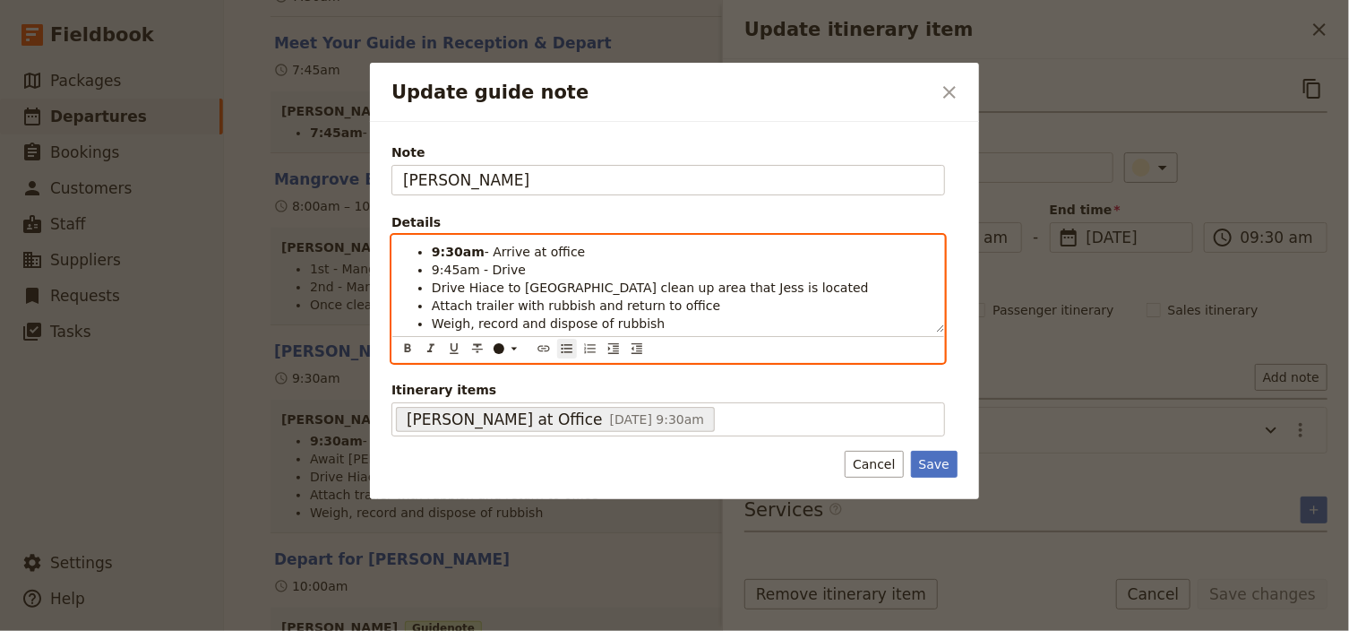
click at [461, 283] on span "Drive Hiace to [GEOGRAPHIC_DATA] clean up area that Jess is located" at bounding box center [650, 287] width 437 height 14
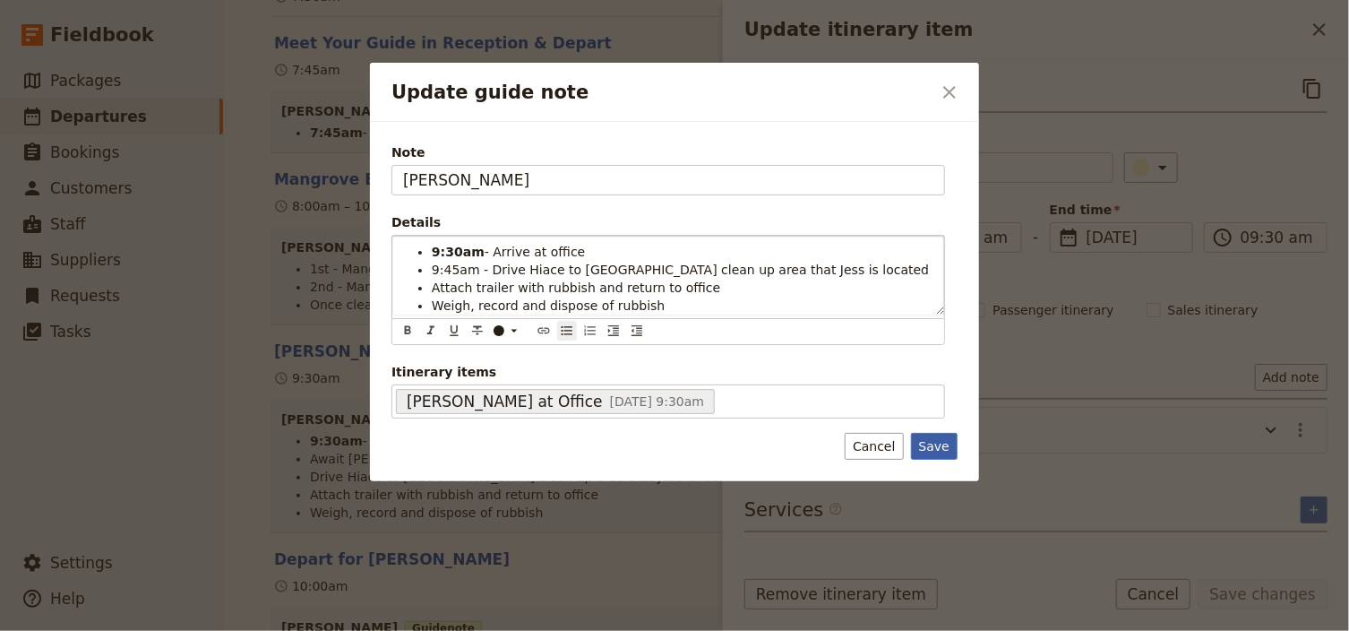
click at [930, 438] on button "Save" at bounding box center [934, 446] width 47 height 27
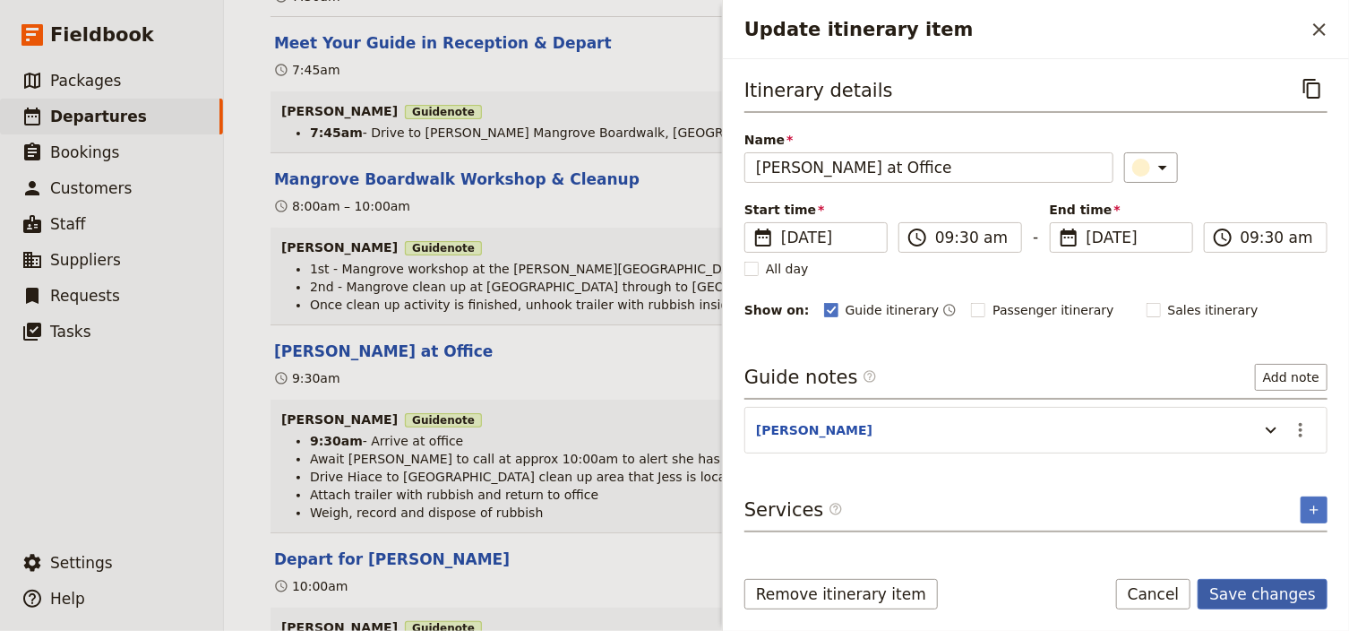
click at [1258, 589] on button "Save changes" at bounding box center [1262, 594] width 130 height 30
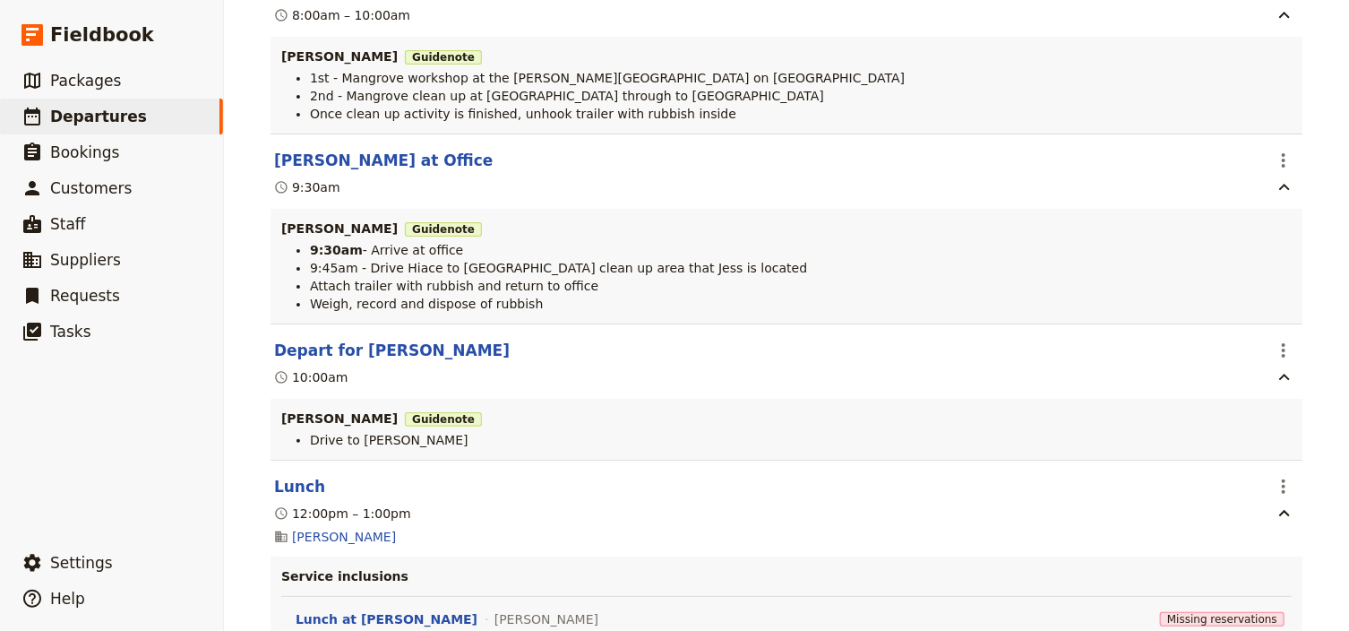
scroll to position [2651, 0]
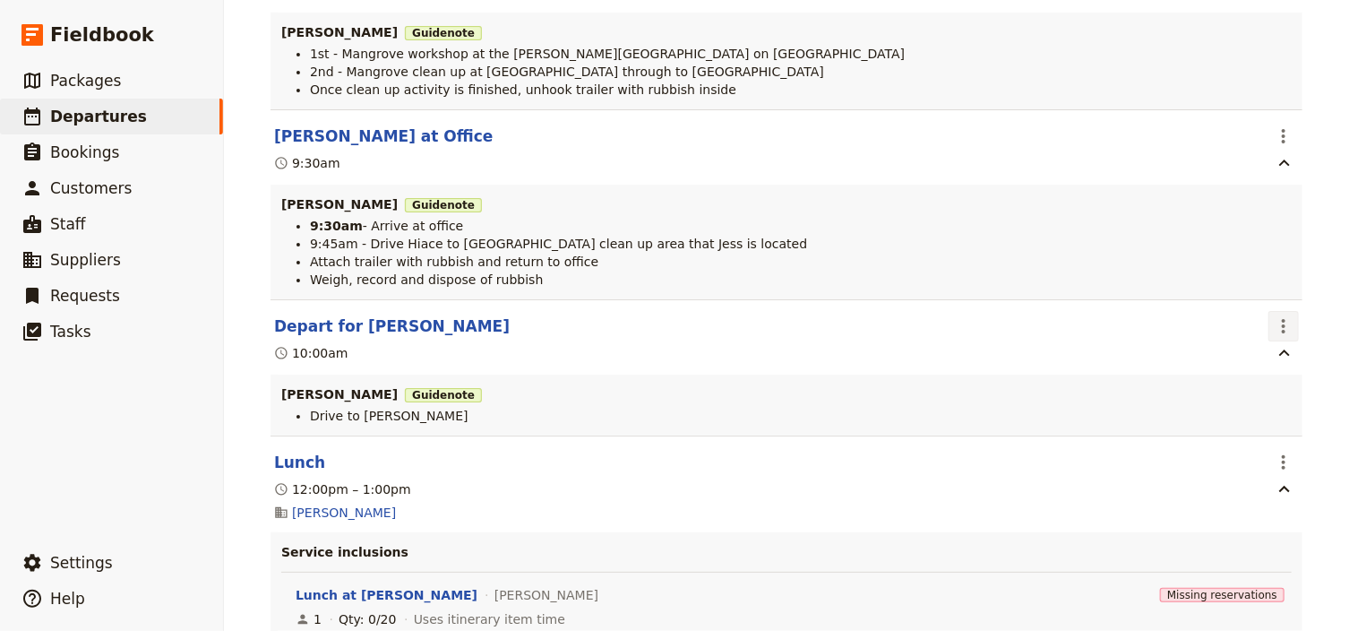
click at [1282, 333] on icon "Actions" at bounding box center [1284, 326] width 4 height 14
click at [1255, 369] on span "Edit this itinerary item" at bounding box center [1194, 374] width 141 height 18
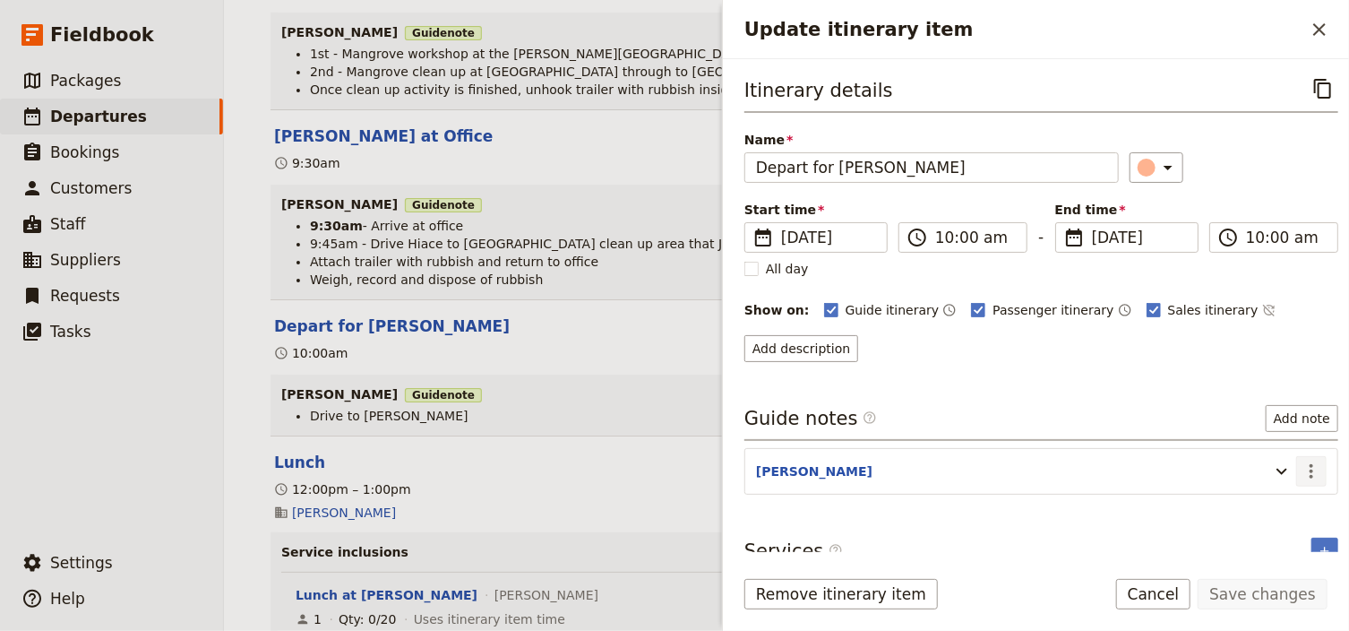
click at [1300, 465] on icon "Actions" at bounding box center [1310, 470] width 21 height 21
click at [1263, 532] on span "Remove note" at bounding box center [1263, 531] width 83 height 18
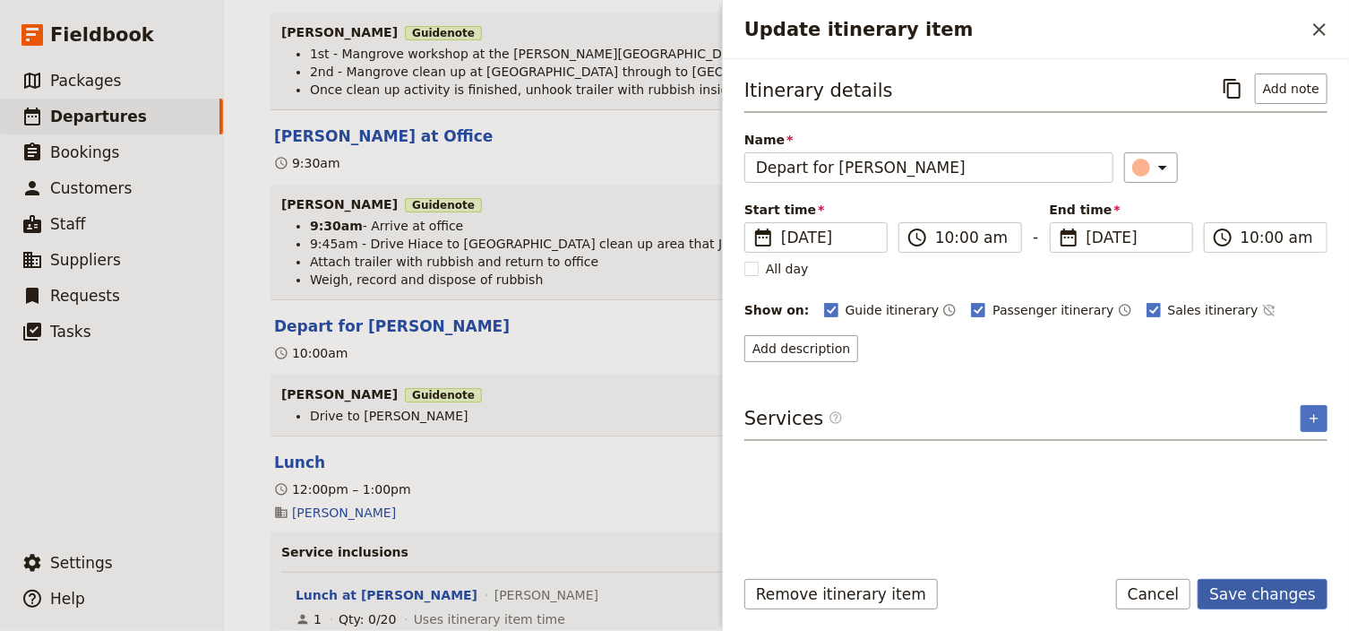
click at [1256, 595] on button "Save changes" at bounding box center [1262, 594] width 130 height 30
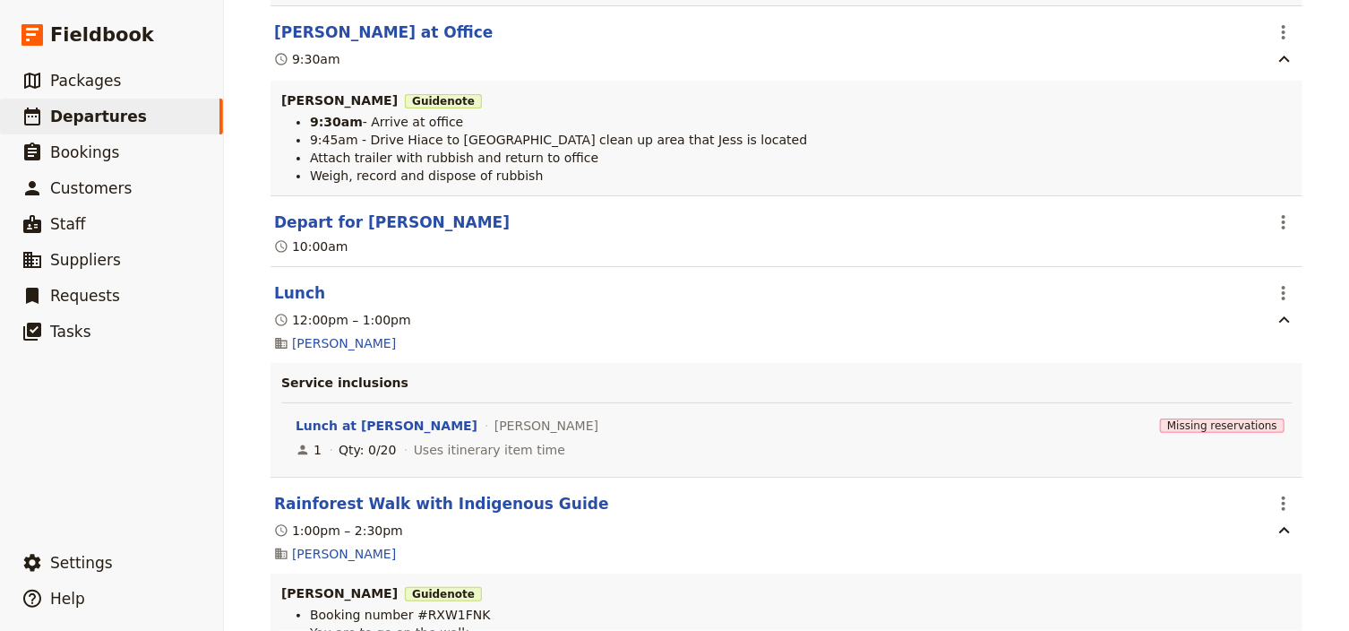
scroll to position [2866, 0]
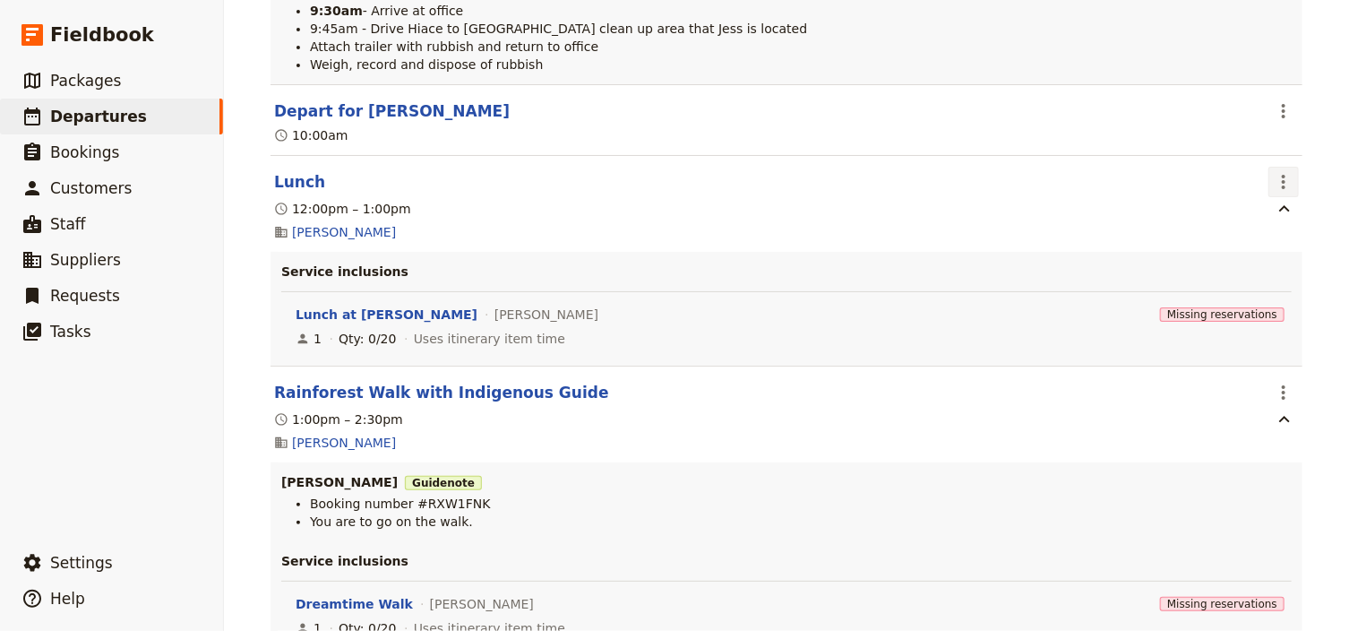
click at [1282, 191] on icon "Actions" at bounding box center [1283, 181] width 21 height 21
click at [1229, 228] on span "Edit this itinerary item" at bounding box center [1194, 229] width 141 height 18
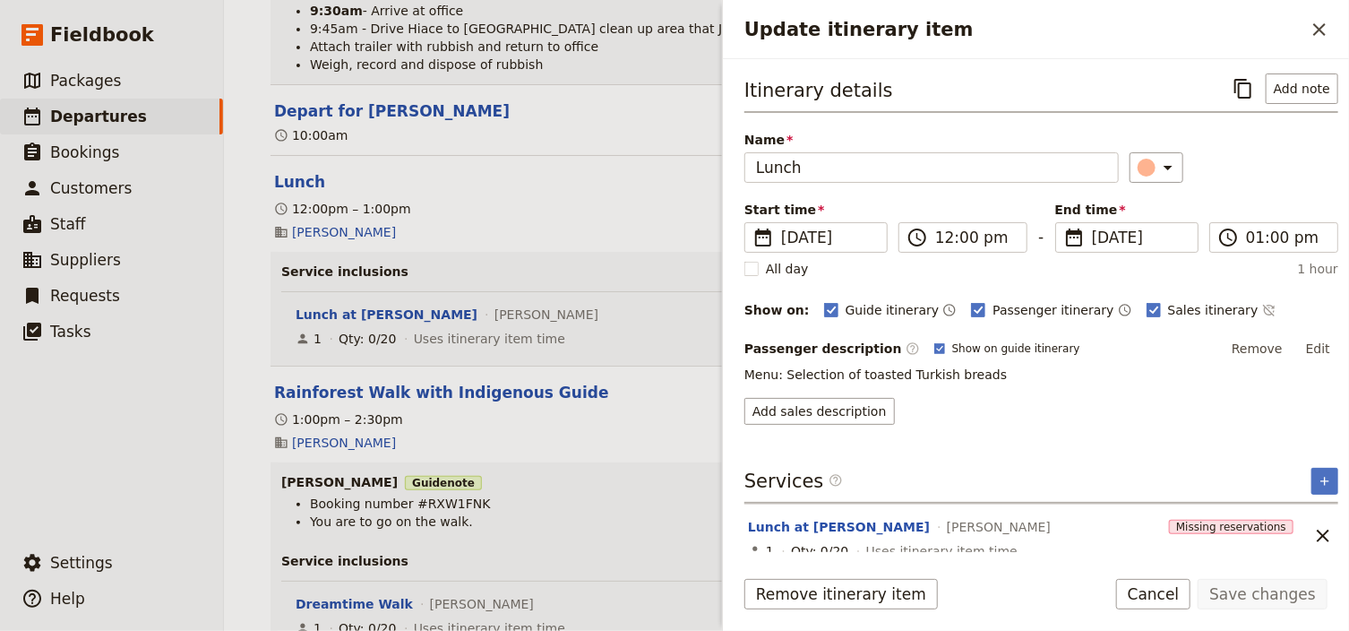
scroll to position [11, 0]
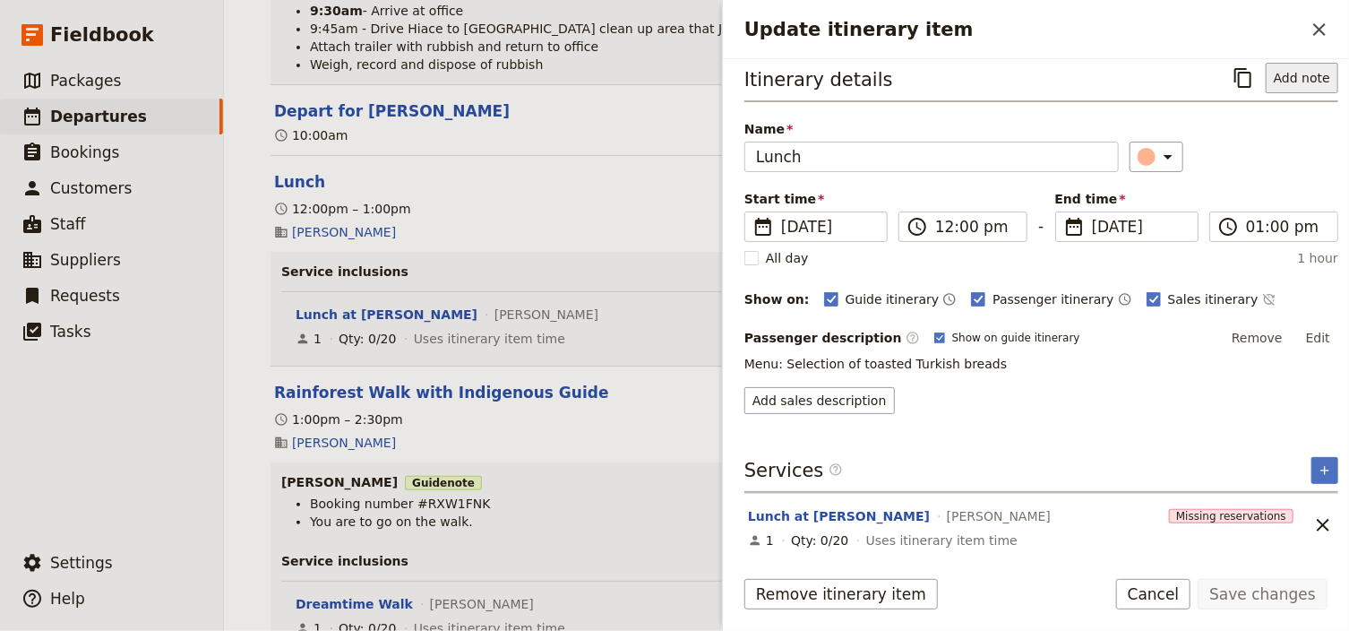
click at [1282, 79] on button "Add note" at bounding box center [1302, 78] width 73 height 30
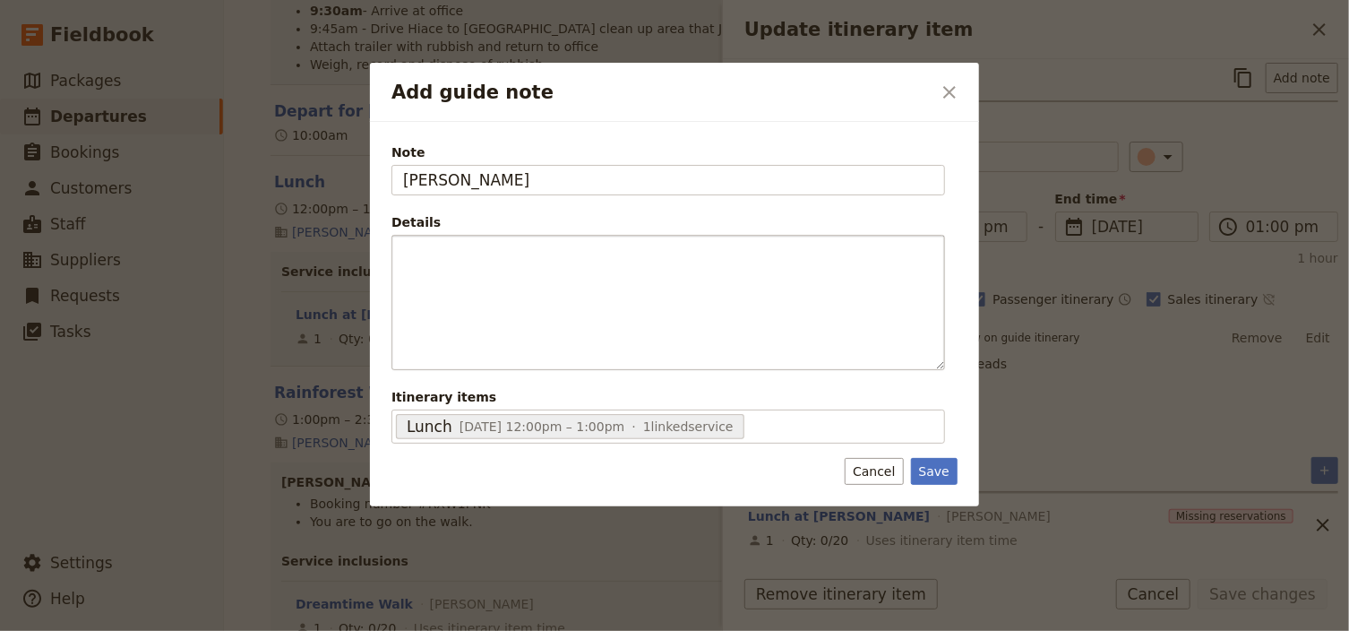
type input "[PERSON_NAME]"
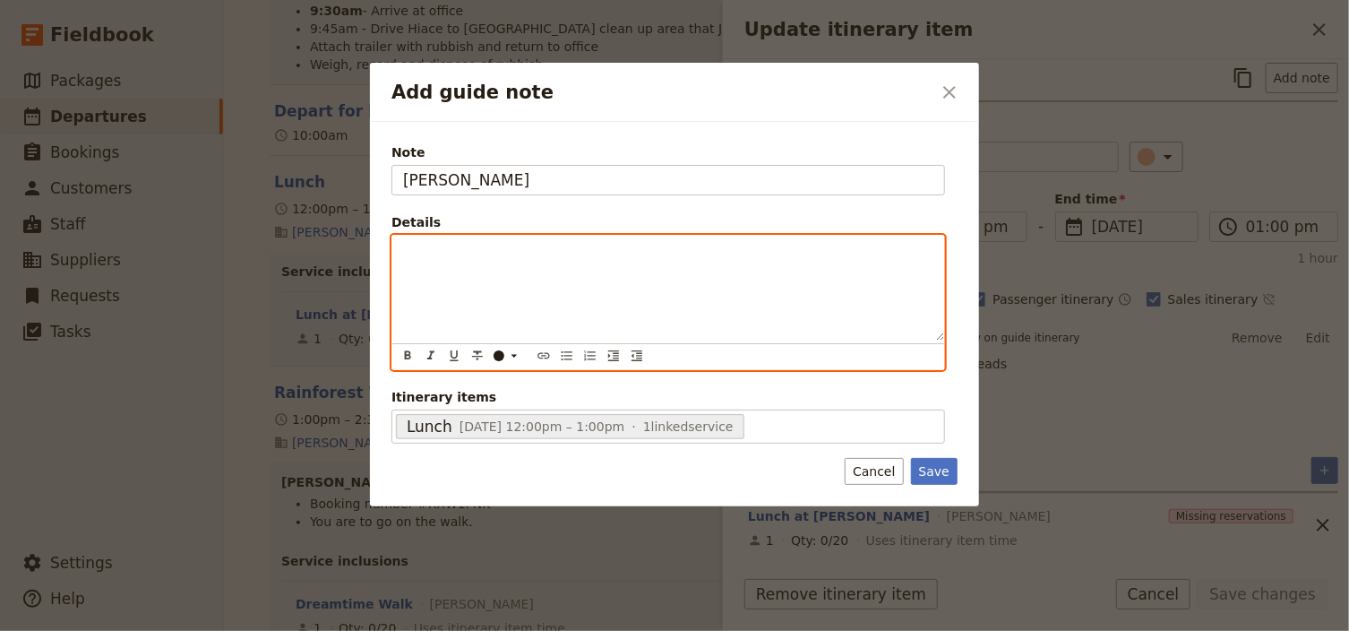
click at [626, 279] on div "Add guide note" at bounding box center [668, 288] width 552 height 104
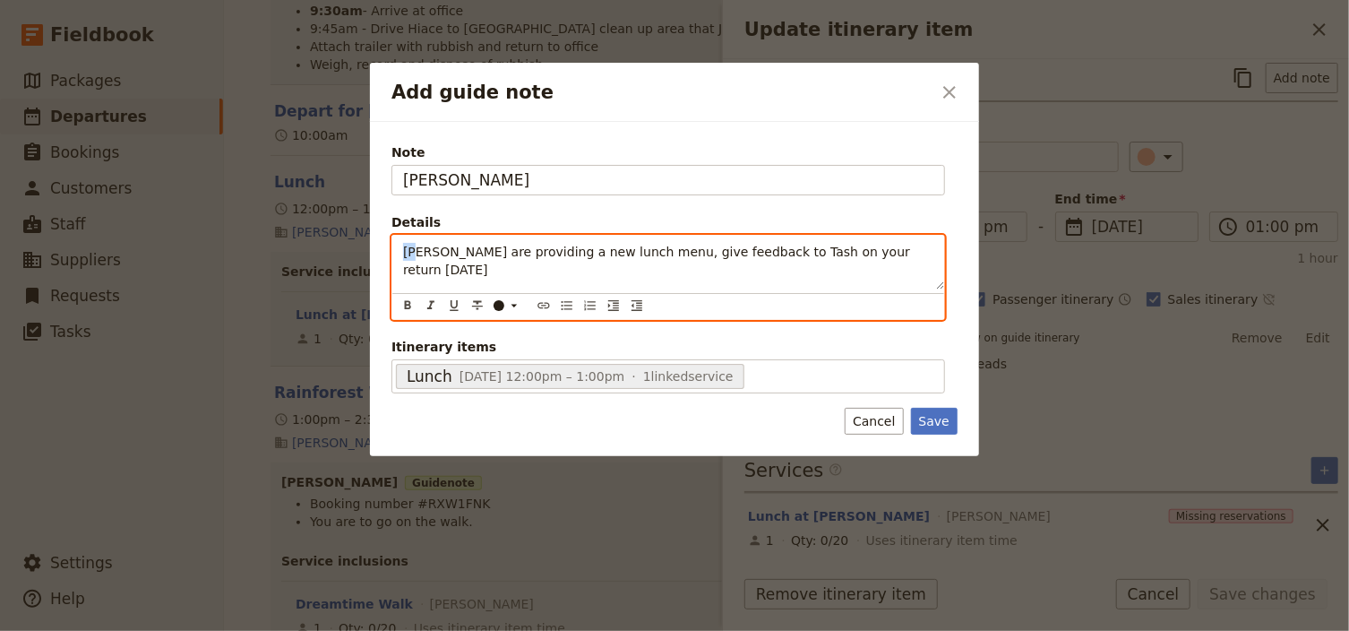
drag, startPoint x: 400, startPoint y: 250, endPoint x: 421, endPoint y: 251, distance: 20.6
click at [421, 251] on div "[PERSON_NAME] are providing a new lunch menu, give feedback to Tash on your ret…" at bounding box center [668, 263] width 552 height 54
click at [567, 309] on icon "Bulleted list" at bounding box center [567, 305] width 14 height 14
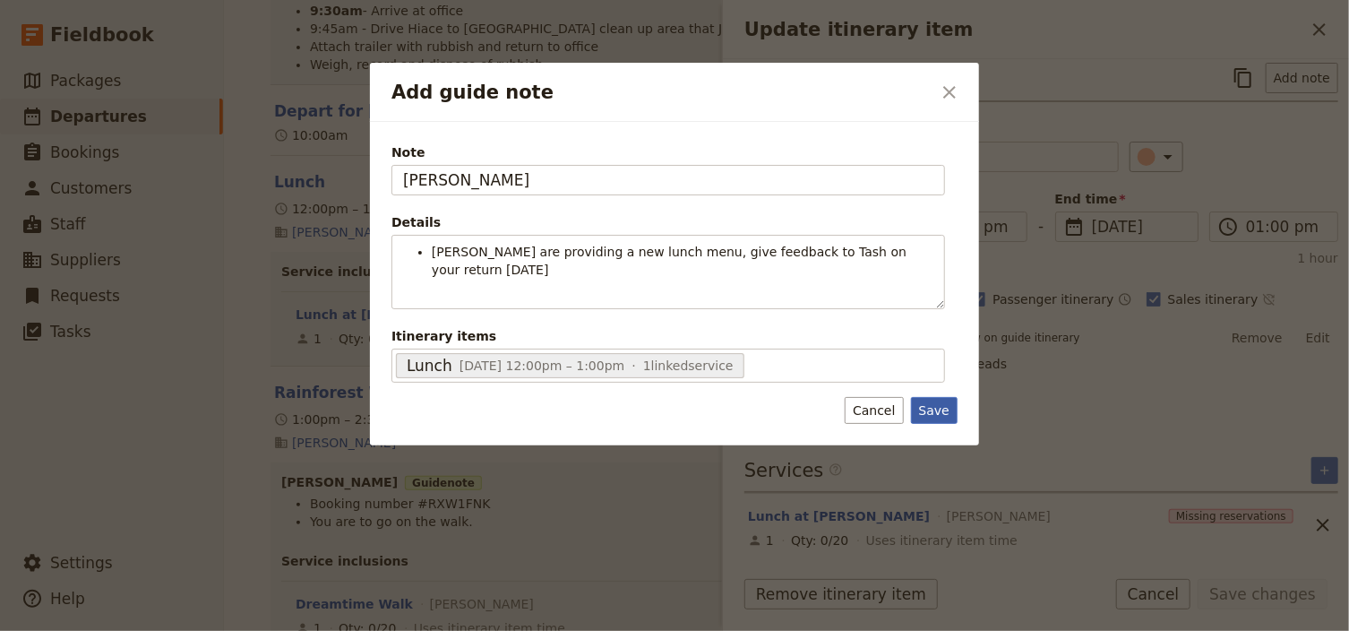
click at [936, 417] on button "Save" at bounding box center [934, 410] width 47 height 27
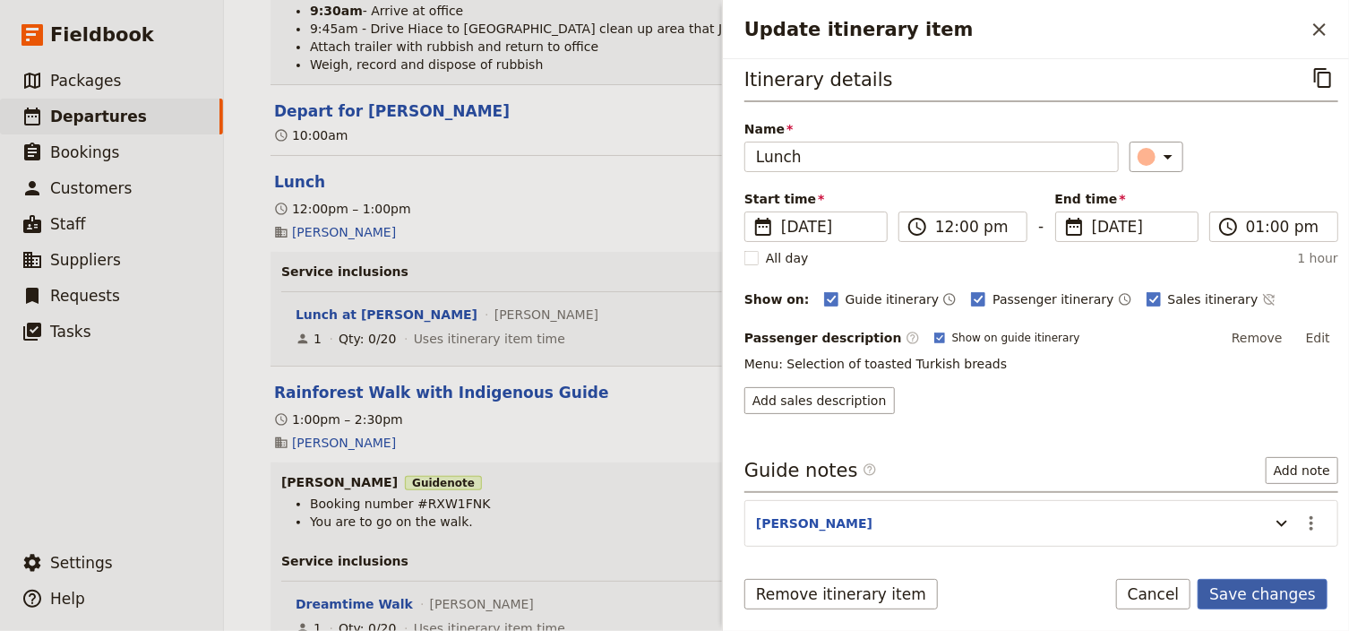
click at [1275, 591] on button "Save changes" at bounding box center [1262, 594] width 130 height 30
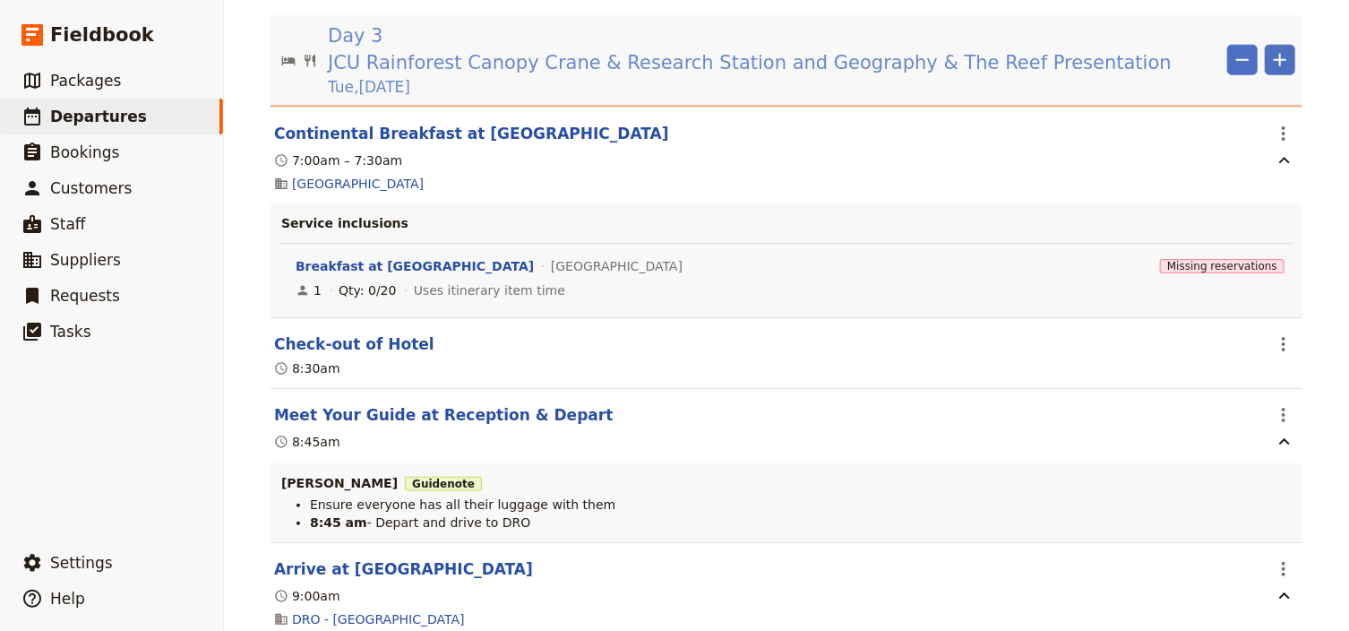
scroll to position [4514, 0]
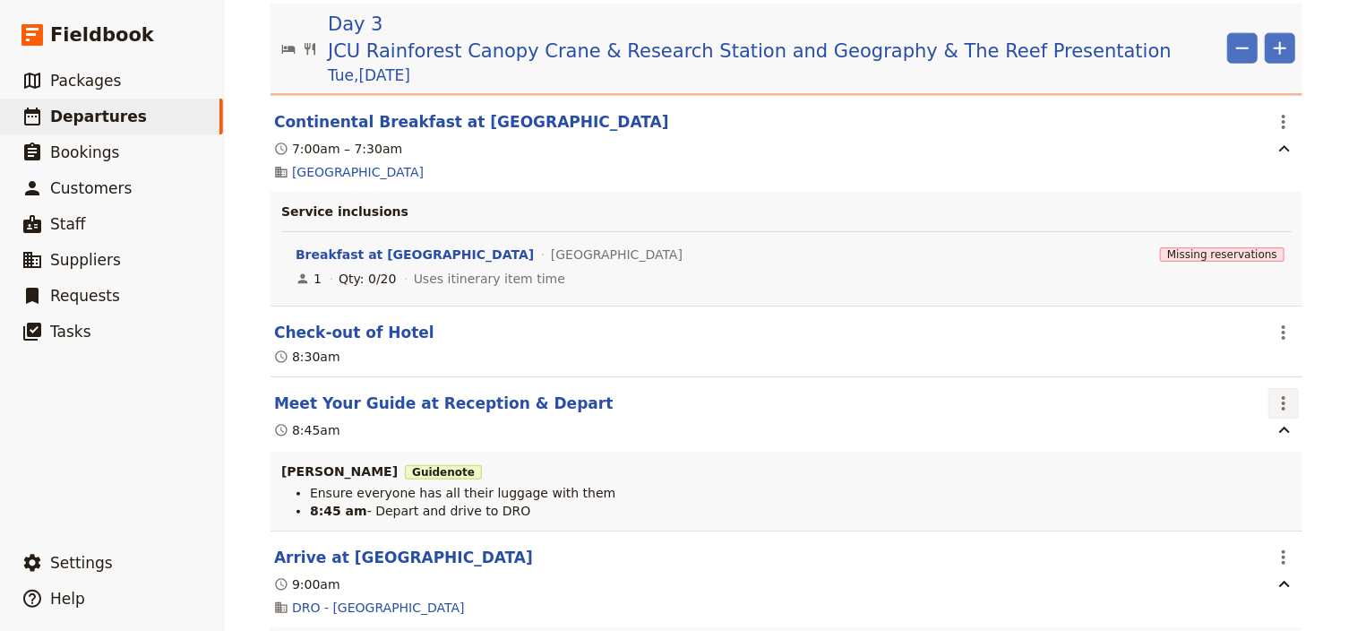
click at [1275, 393] on icon "Actions" at bounding box center [1283, 402] width 21 height 21
click at [1250, 427] on span "Edit this itinerary item" at bounding box center [1194, 430] width 141 height 18
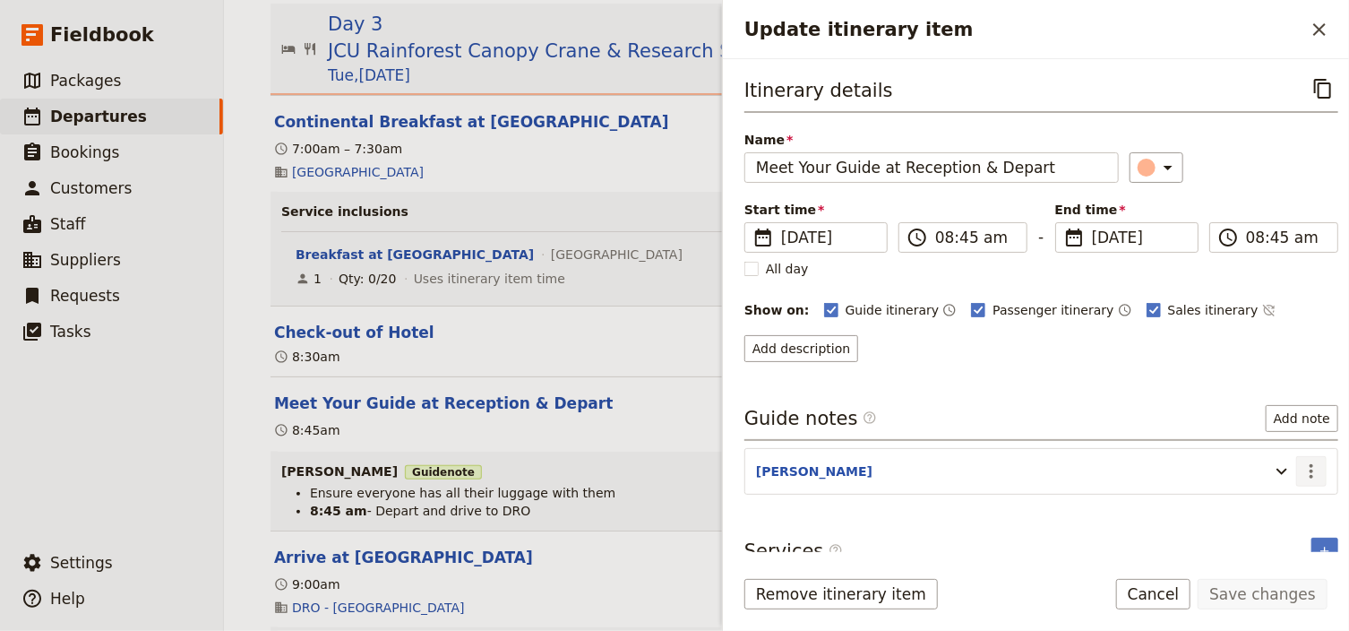
click at [1309, 467] on icon "Actions" at bounding box center [1311, 471] width 4 height 14
click at [1251, 504] on span "Edit note" at bounding box center [1250, 506] width 56 height 18
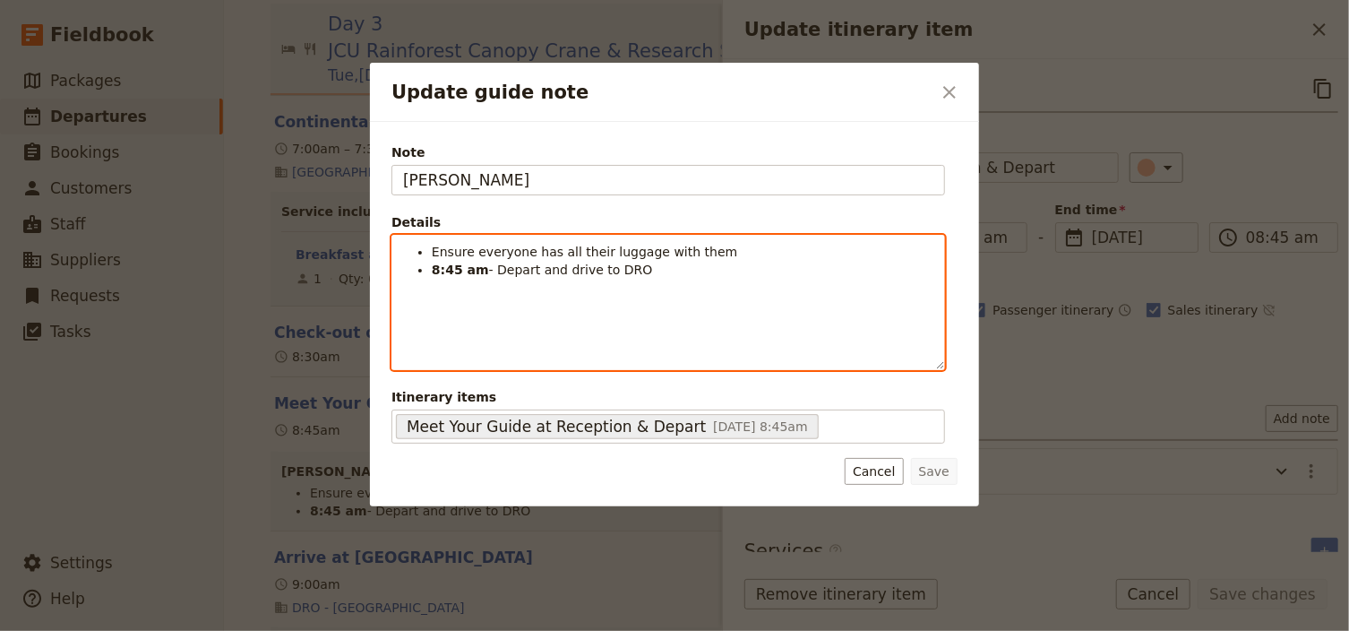
click at [536, 276] on span "- Depart and drive to DRO" at bounding box center [571, 269] width 164 height 14
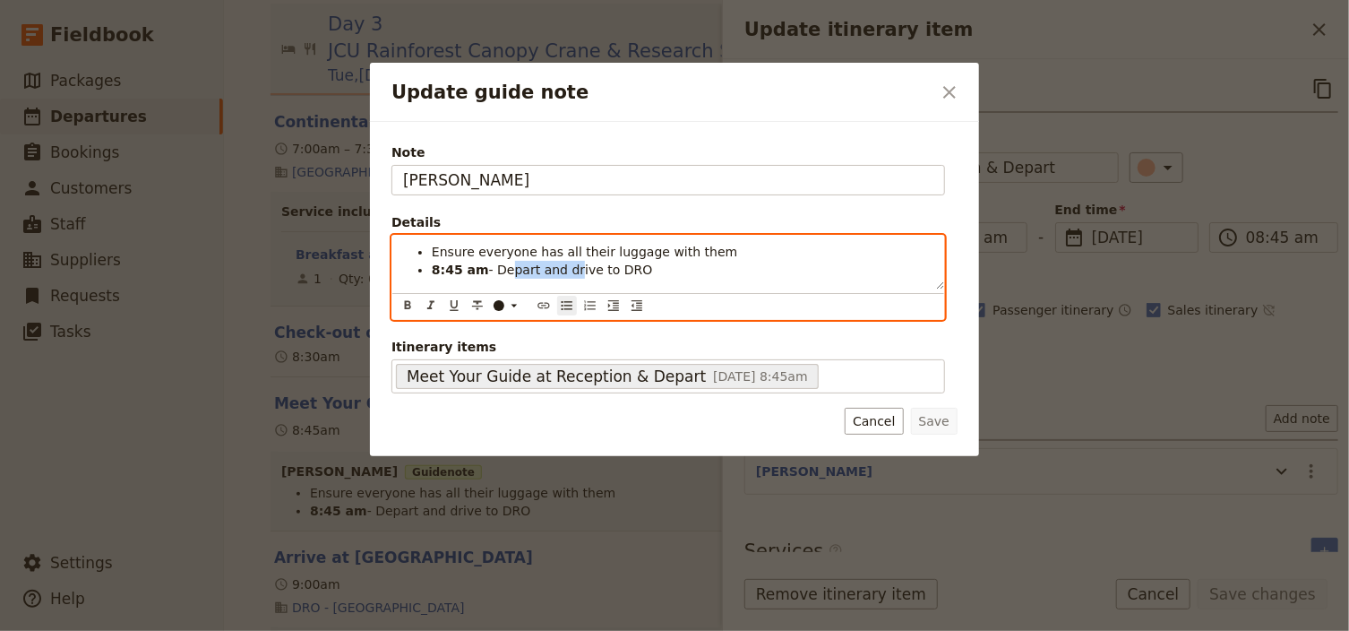
drag, startPoint x: 562, startPoint y: 270, endPoint x: 500, endPoint y: 269, distance: 61.8
click at [500, 269] on span "- Depart and drive to DRO" at bounding box center [571, 269] width 164 height 14
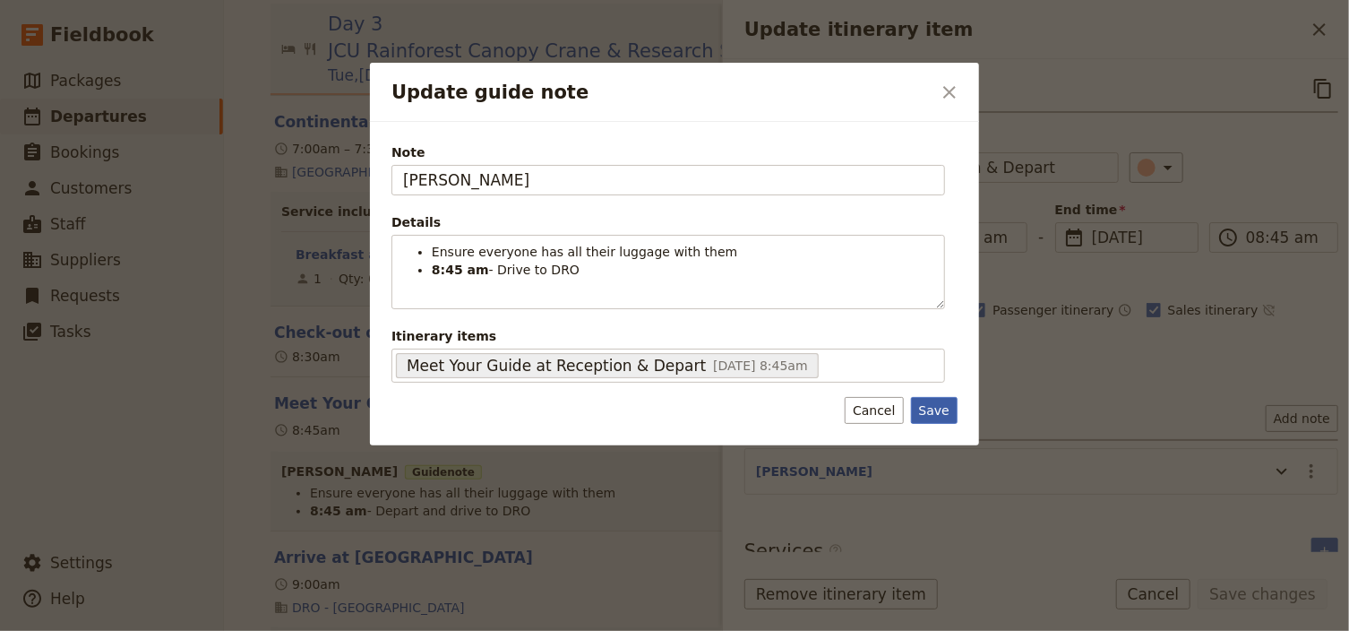
click at [935, 423] on div "Note [PERSON_NAME] Details Ensure everyone has all their luggage with them 8:45…" at bounding box center [674, 283] width 609 height 323
click at [940, 404] on button "Save" at bounding box center [934, 410] width 47 height 27
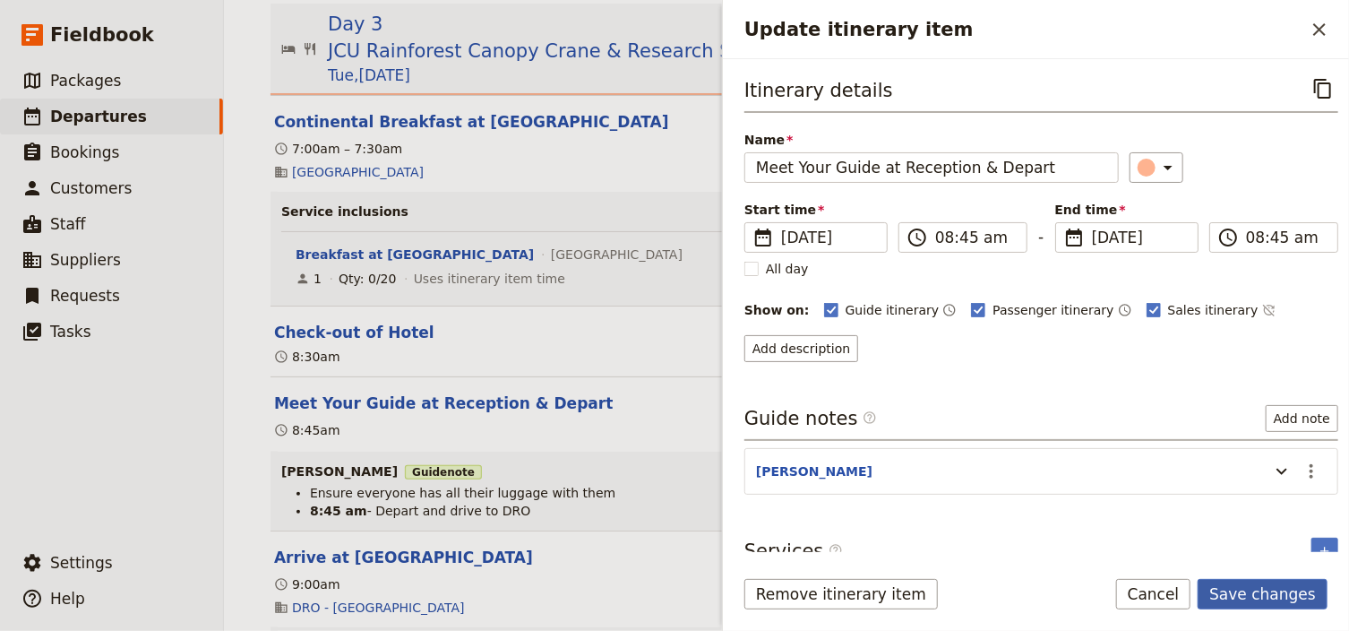
click at [1266, 591] on button "Save changes" at bounding box center [1262, 594] width 130 height 30
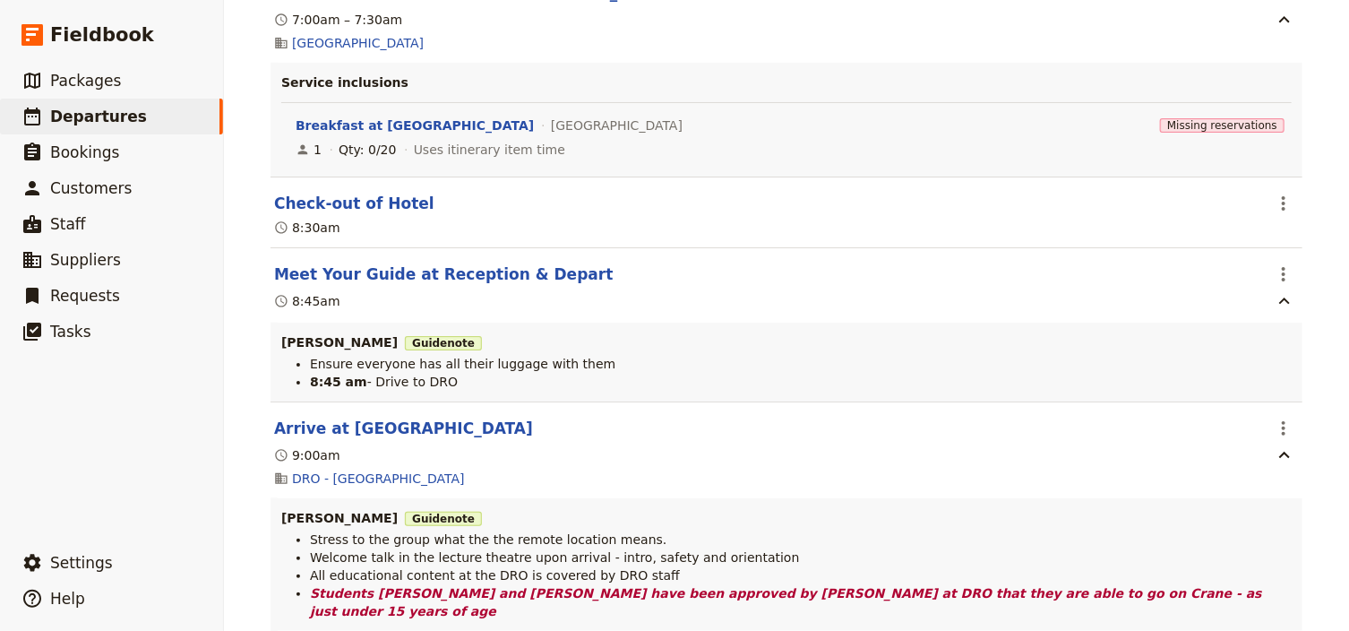
scroll to position [4729, 0]
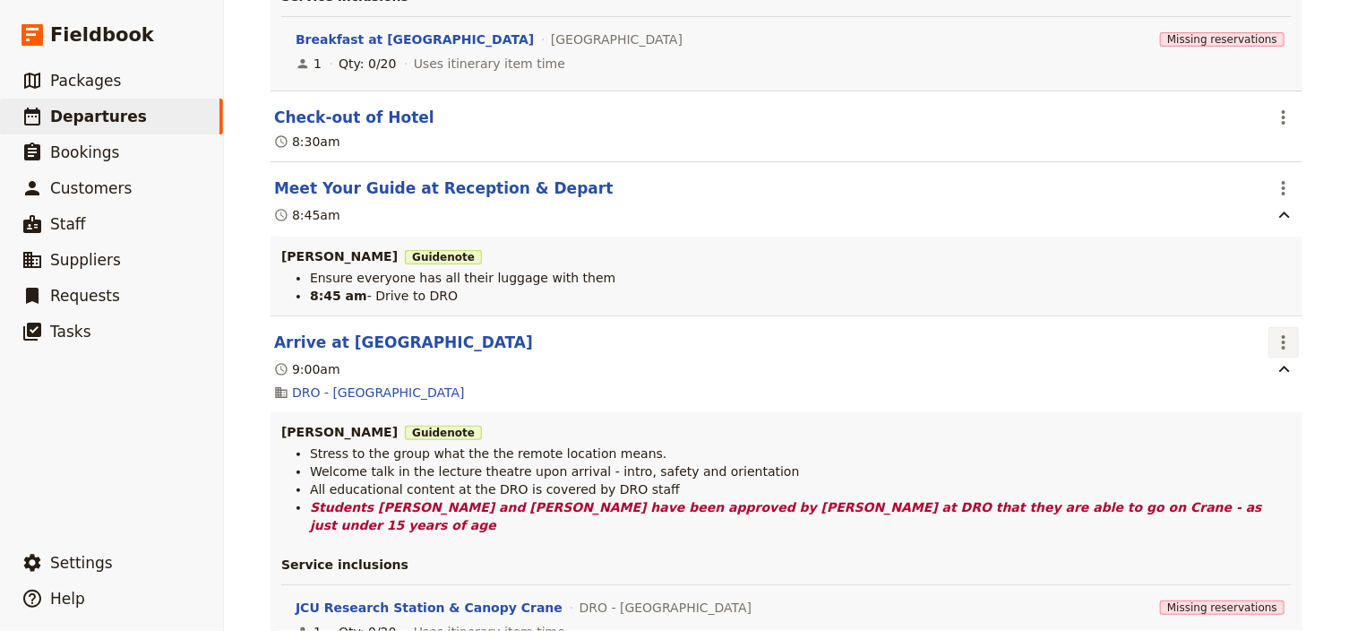
click at [1275, 331] on icon "Actions" at bounding box center [1283, 341] width 21 height 21
click at [1262, 369] on span "Edit this itinerary item" at bounding box center [1194, 370] width 141 height 18
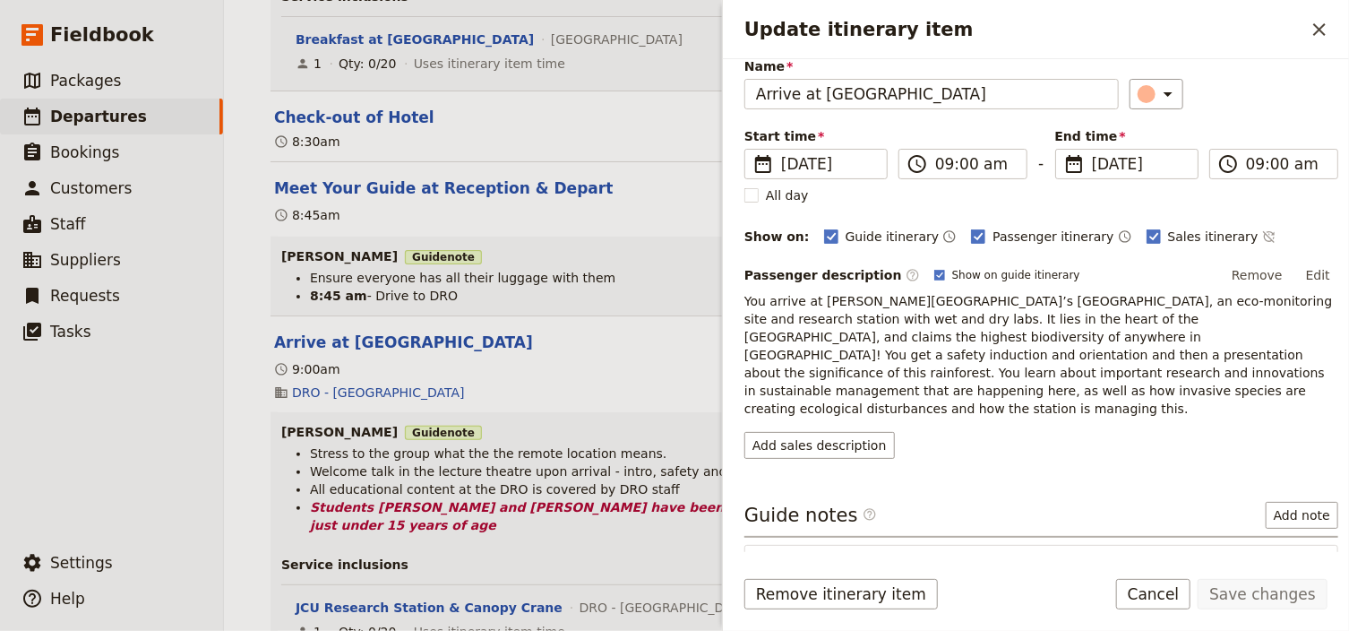
scroll to position [143, 0]
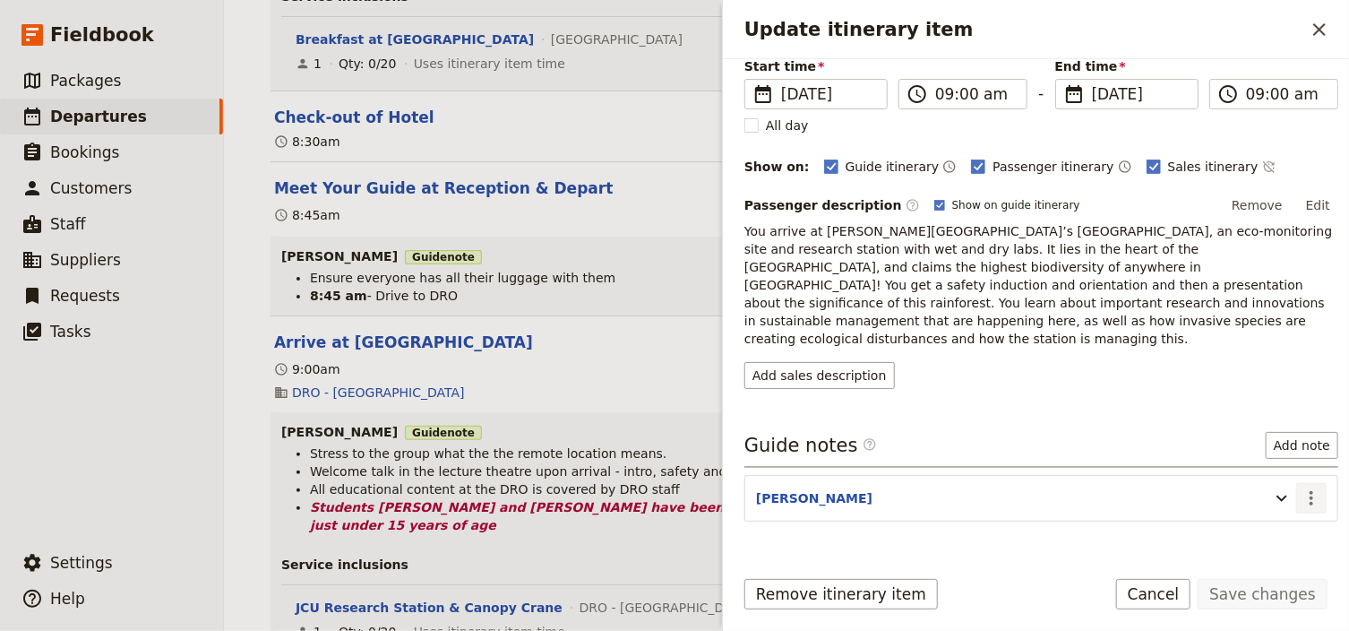
click at [1300, 487] on icon "Actions" at bounding box center [1310, 497] width 21 height 21
click at [1254, 516] on span "Edit note" at bounding box center [1250, 515] width 56 height 18
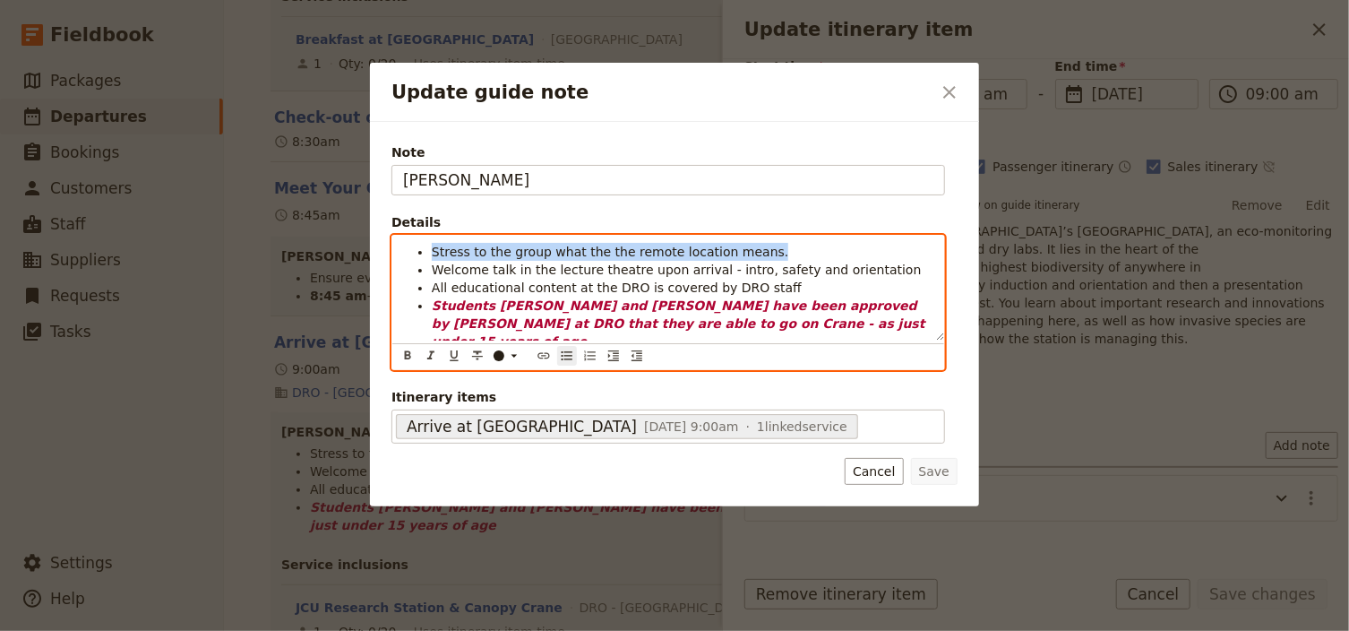
drag, startPoint x: 756, startPoint y: 252, endPoint x: 431, endPoint y: 246, distance: 325.2
click at [432, 246] on li "Stress to the group what the the remote location means." at bounding box center [683, 252] width 502 height 18
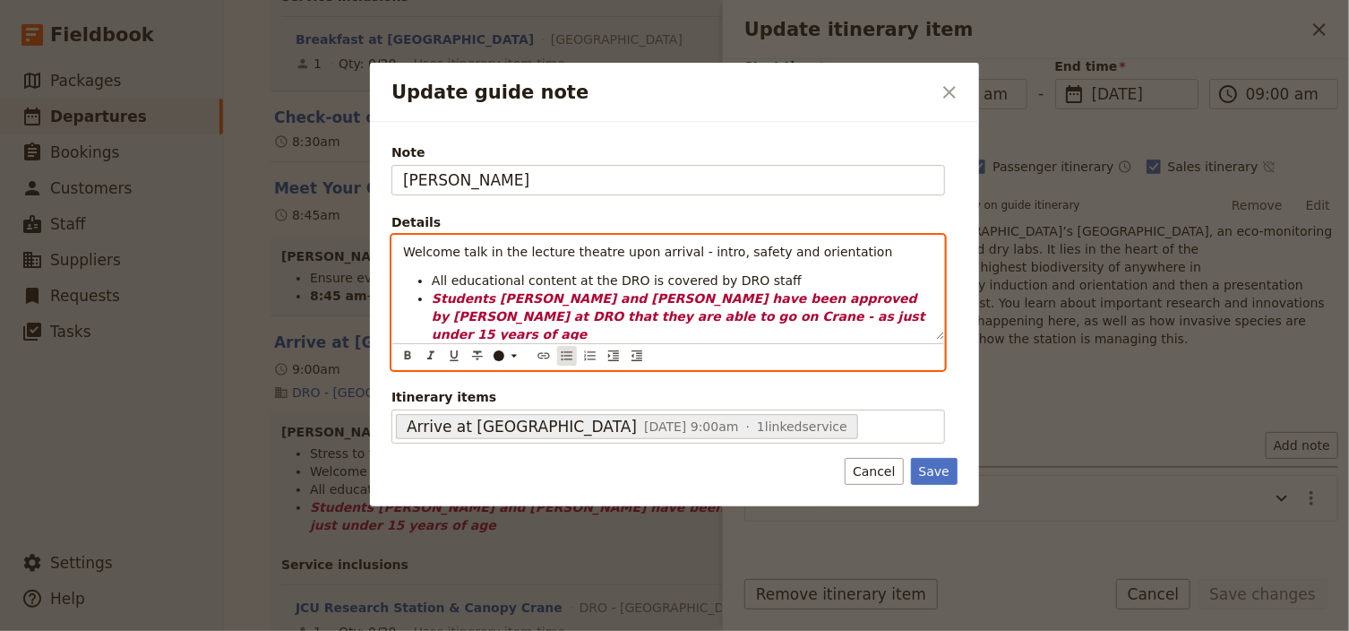
click at [570, 351] on icon "Bulleted list" at bounding box center [567, 355] width 11 height 9
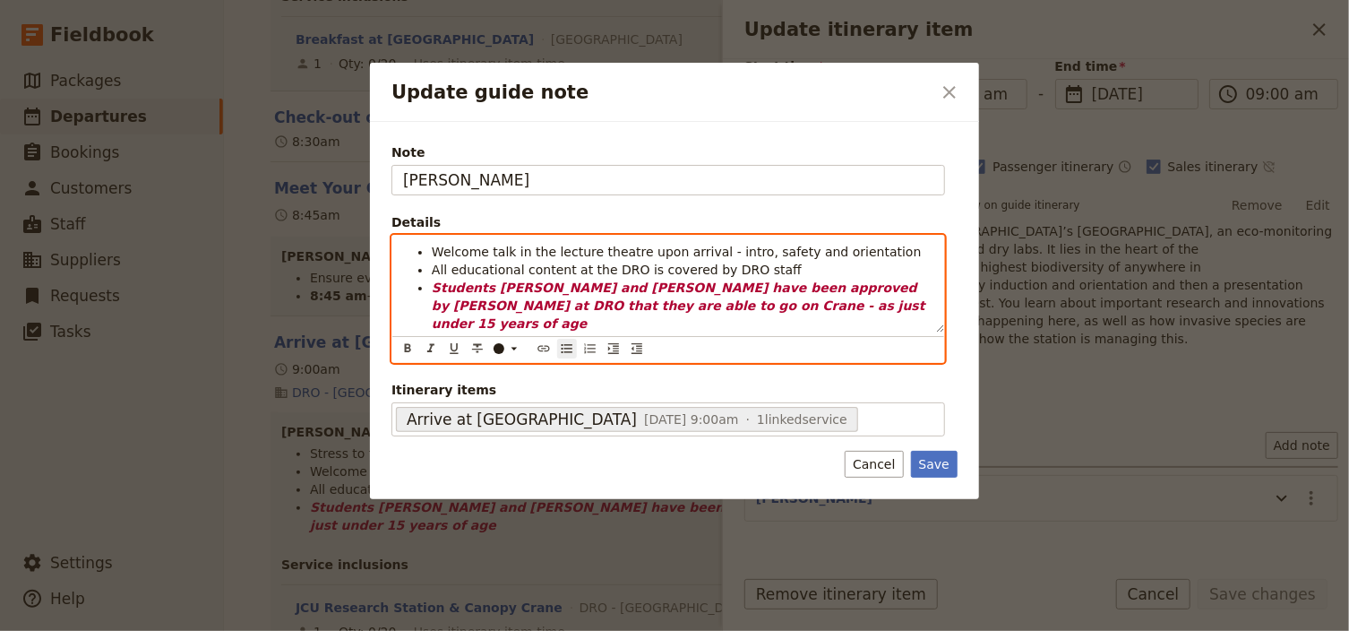
click at [708, 307] on li "Students [PERSON_NAME] and [PERSON_NAME] have been approved by [PERSON_NAME] at…" at bounding box center [683, 306] width 502 height 54
drag, startPoint x: 474, startPoint y: 318, endPoint x: 456, endPoint y: 319, distance: 17.9
click at [456, 319] on strong "Students [PERSON_NAME] and [PERSON_NAME] have been approved by [PERSON_NAME] at…" at bounding box center [683, 314] width 502 height 68
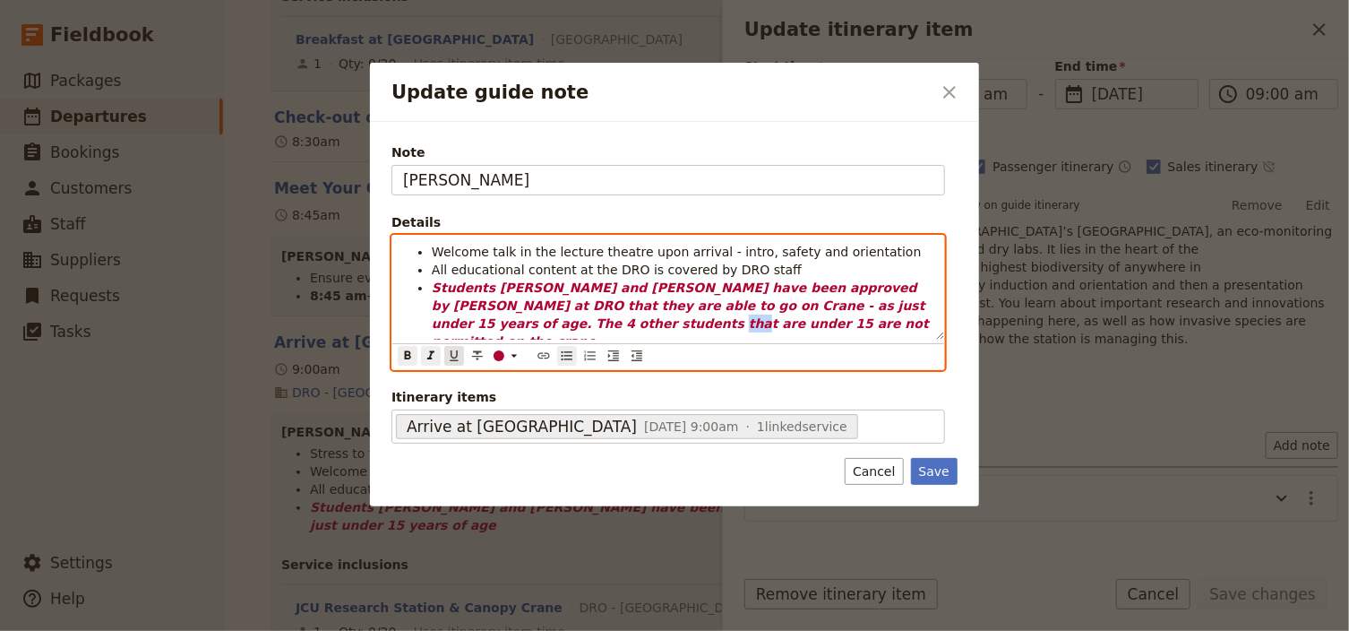
click at [454, 348] on icon "Format underline" at bounding box center [454, 355] width 14 height 14
click at [634, 326] on li "Students [PERSON_NAME] and [PERSON_NAME] have been approved by [PERSON_NAME] at…" at bounding box center [683, 315] width 502 height 72
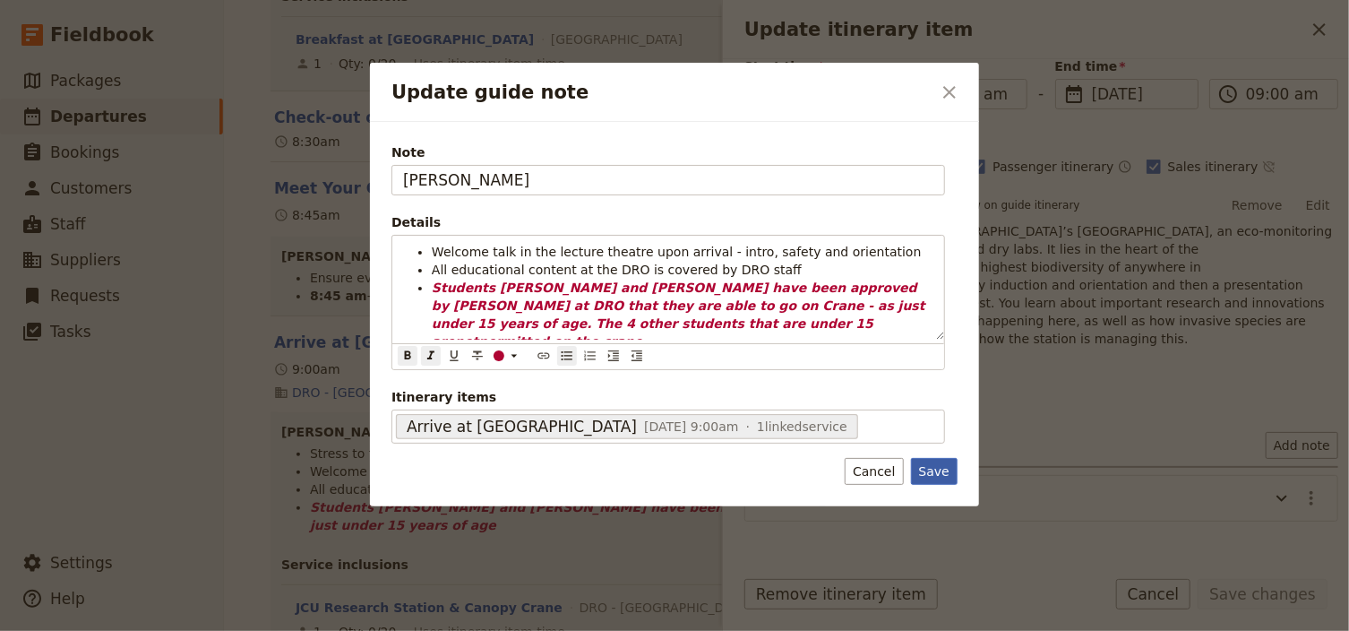
click at [935, 460] on button "Save" at bounding box center [934, 471] width 47 height 27
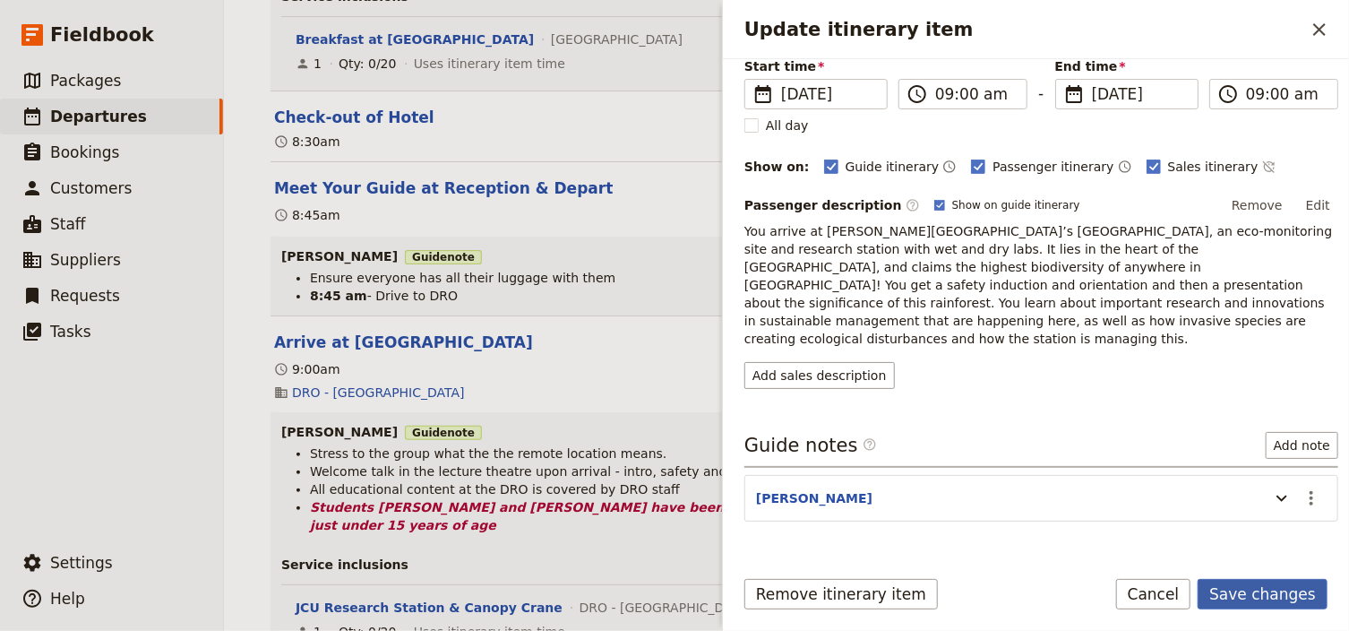
click at [1297, 596] on button "Save changes" at bounding box center [1262, 594] width 130 height 30
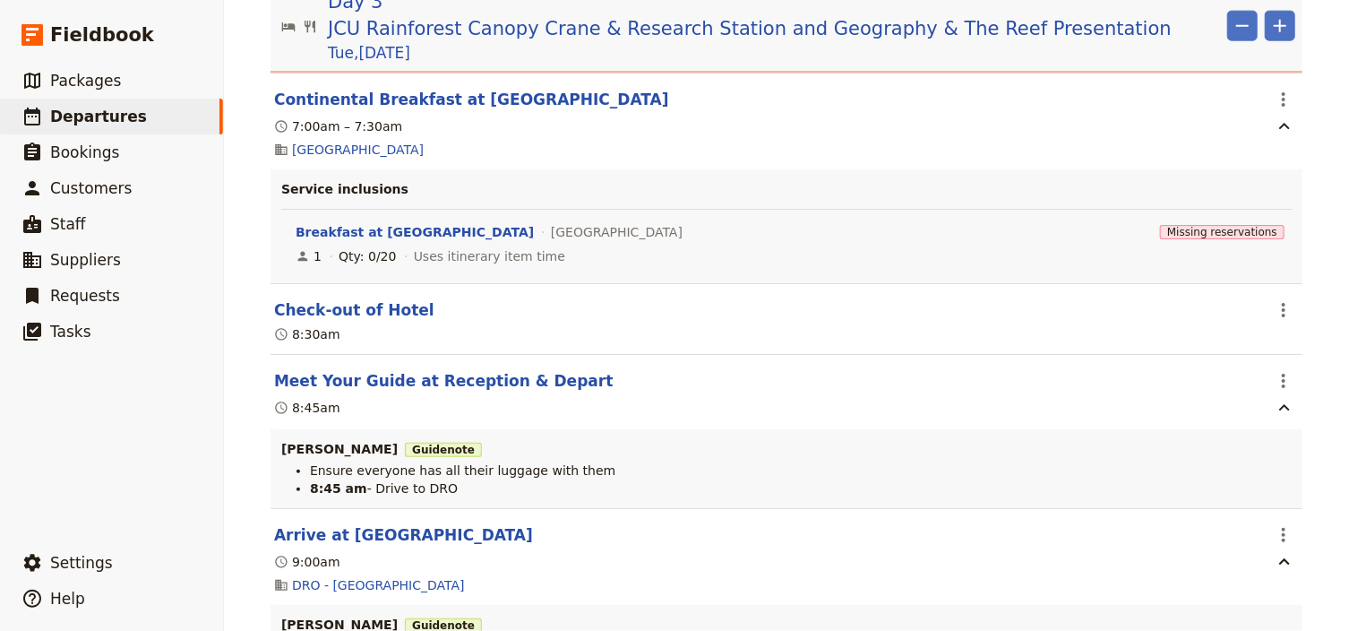
scroll to position [4505, 0]
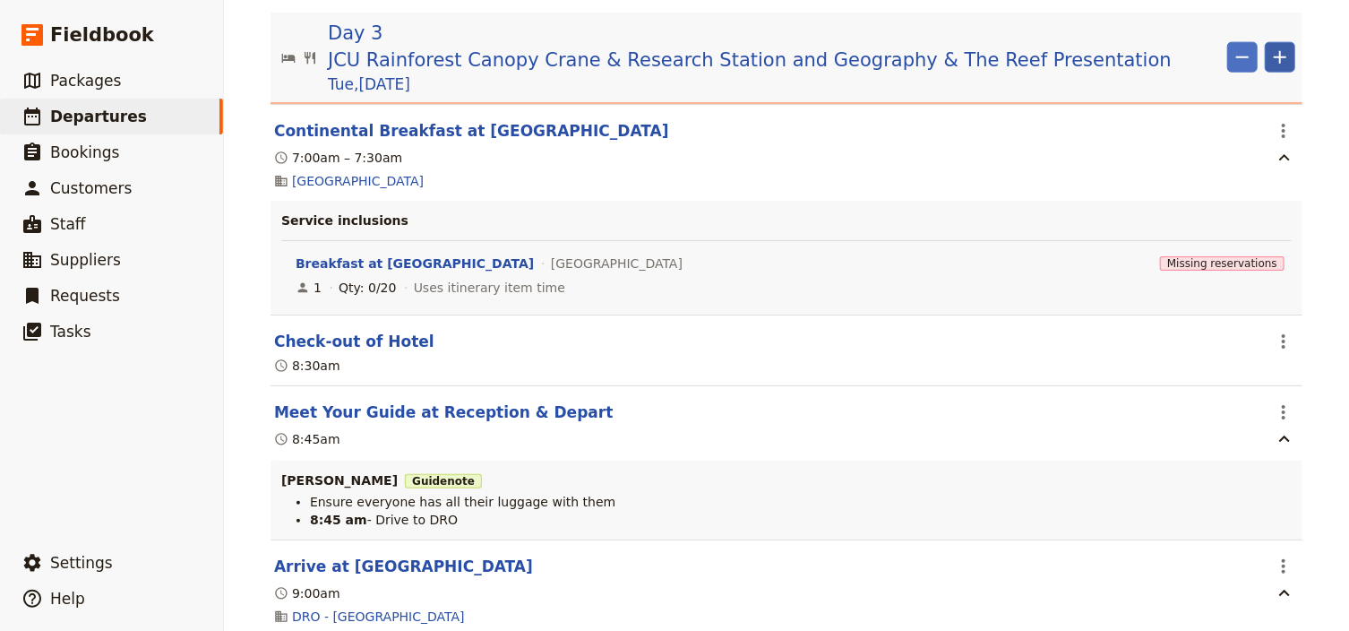
click at [1269, 56] on icon "Add" at bounding box center [1279, 57] width 21 height 21
click at [1199, 96] on span "Add itinerary item" at bounding box center [1221, 98] width 114 height 18
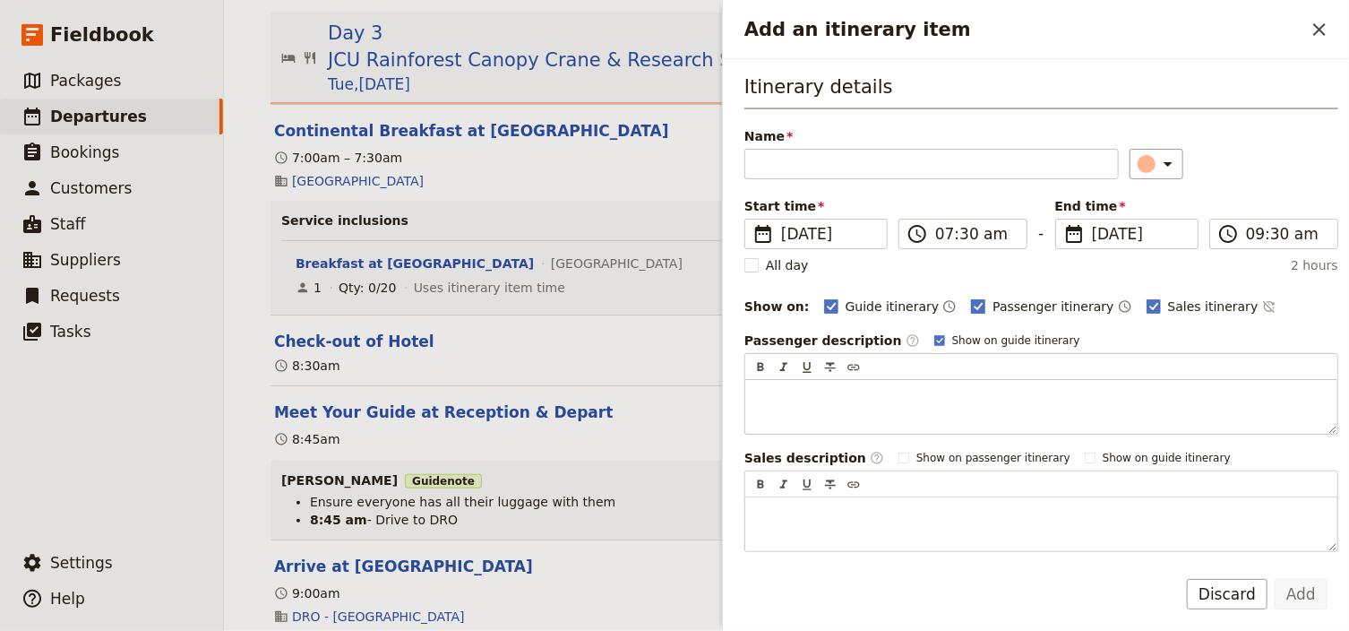
click at [974, 301] on polygon "Add an itinerary item" at bounding box center [978, 305] width 9 height 10
click at [970, 297] on input "Passenger itinerary" at bounding box center [970, 296] width 1 height 1
checkbox input "false"
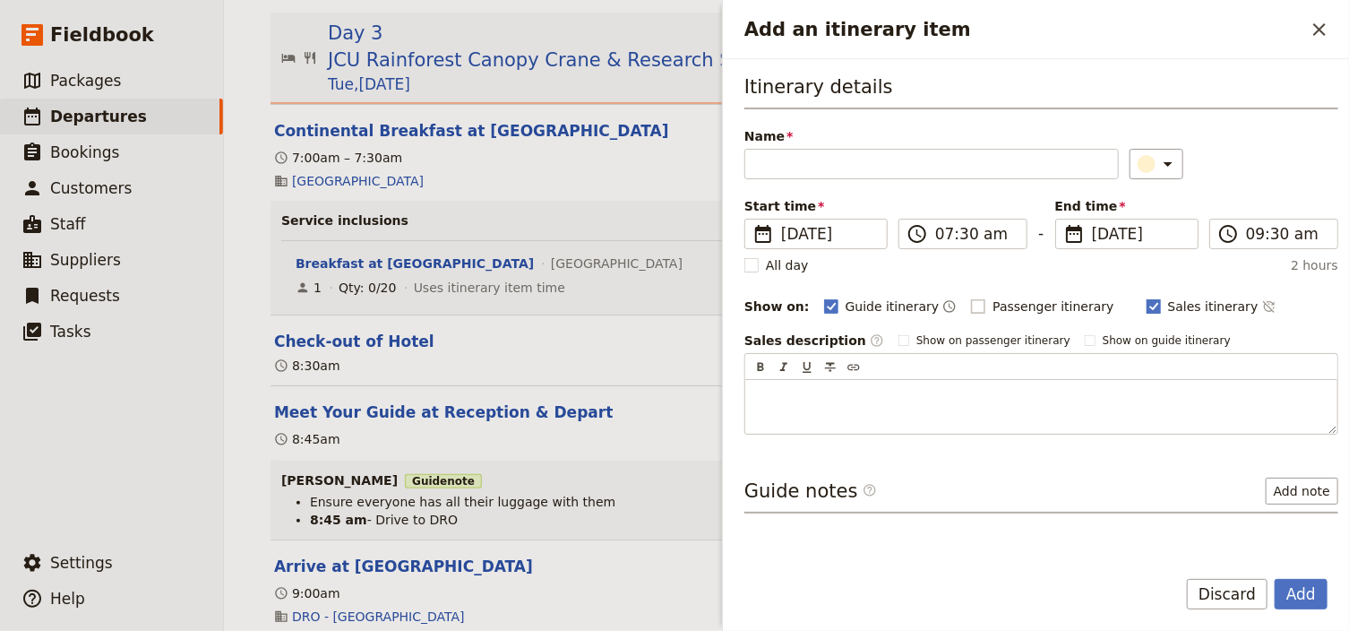
click at [1146, 303] on rect "Add an itinerary item" at bounding box center [1152, 305] width 13 height 13
click at [1146, 297] on input "Sales itinerary" at bounding box center [1146, 296] width 1 height 1
checkbox input "false"
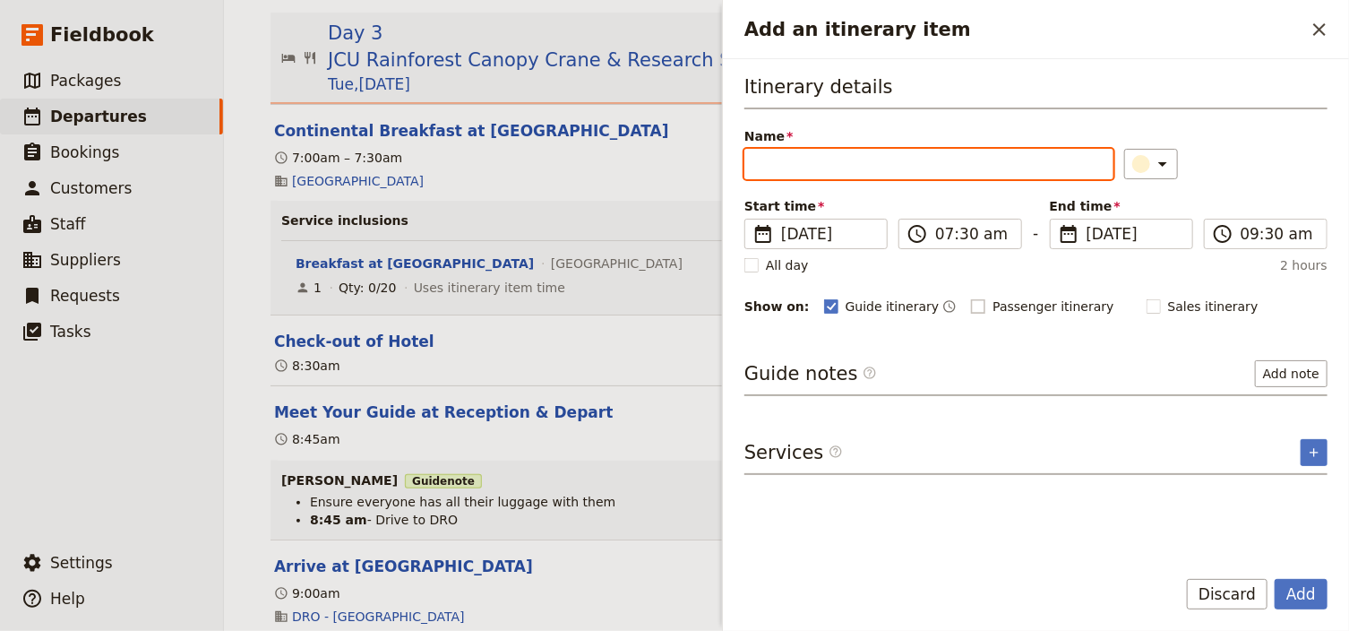
click at [770, 166] on input "Name" at bounding box center [928, 164] width 369 height 30
type input "[PERSON_NAME] - Collect Lunches"
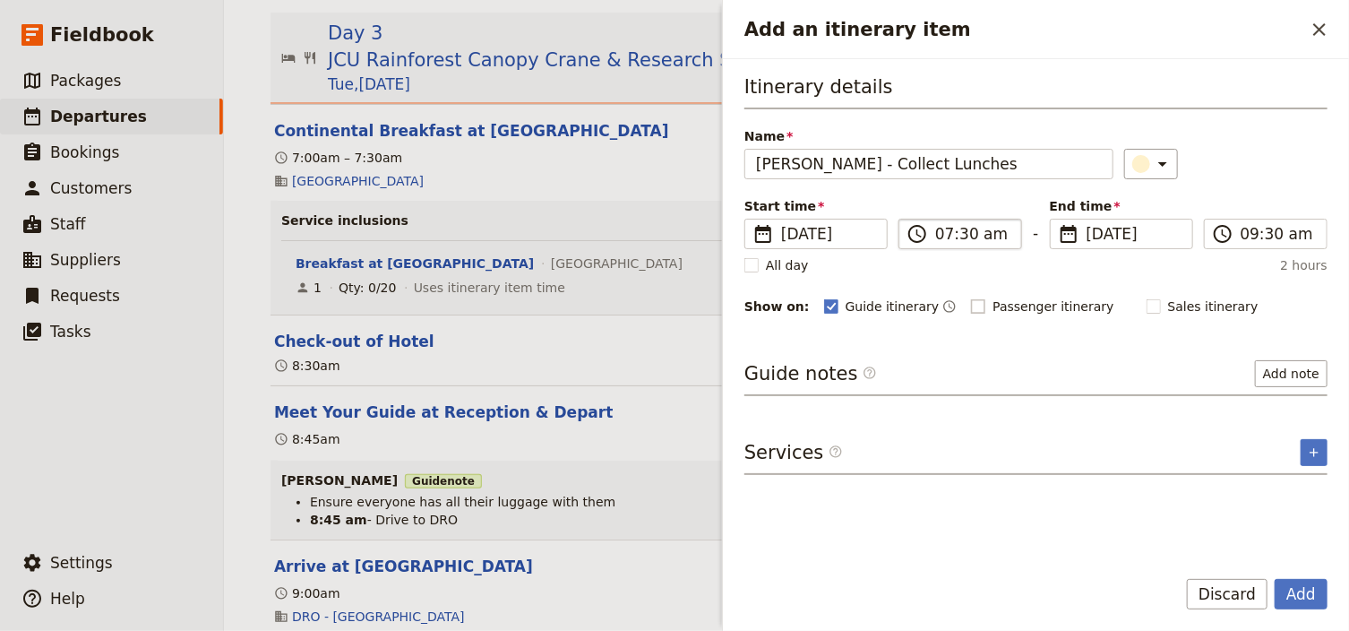
click at [934, 234] on label "​ 07:30 am" at bounding box center [960, 234] width 124 height 30
click at [935, 234] on input "07:30 am" at bounding box center [972, 233] width 75 height 21
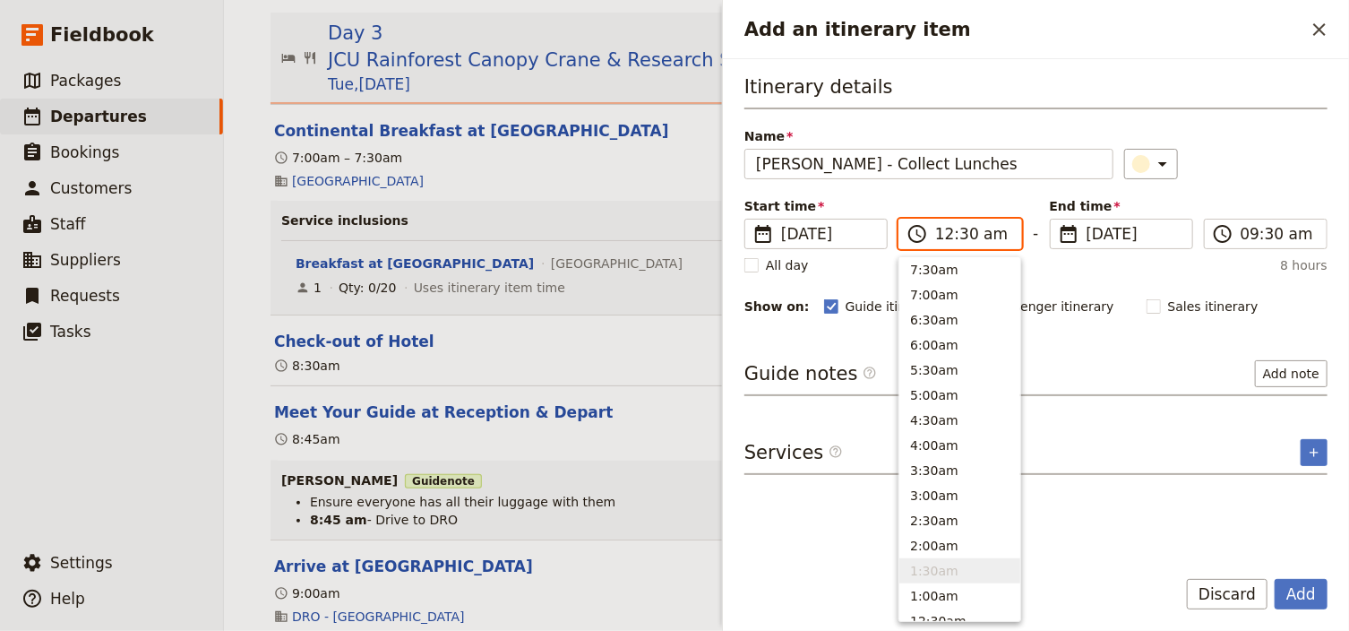
scroll to position [846, 0]
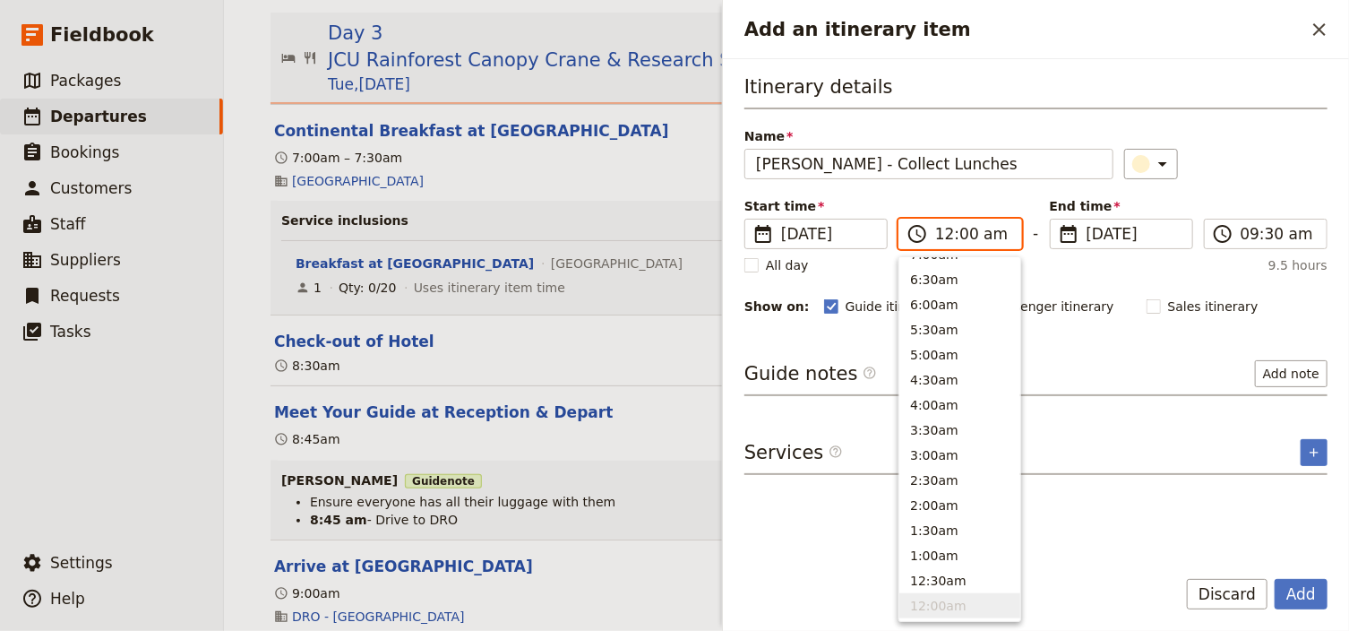
type input "12:00 pm"
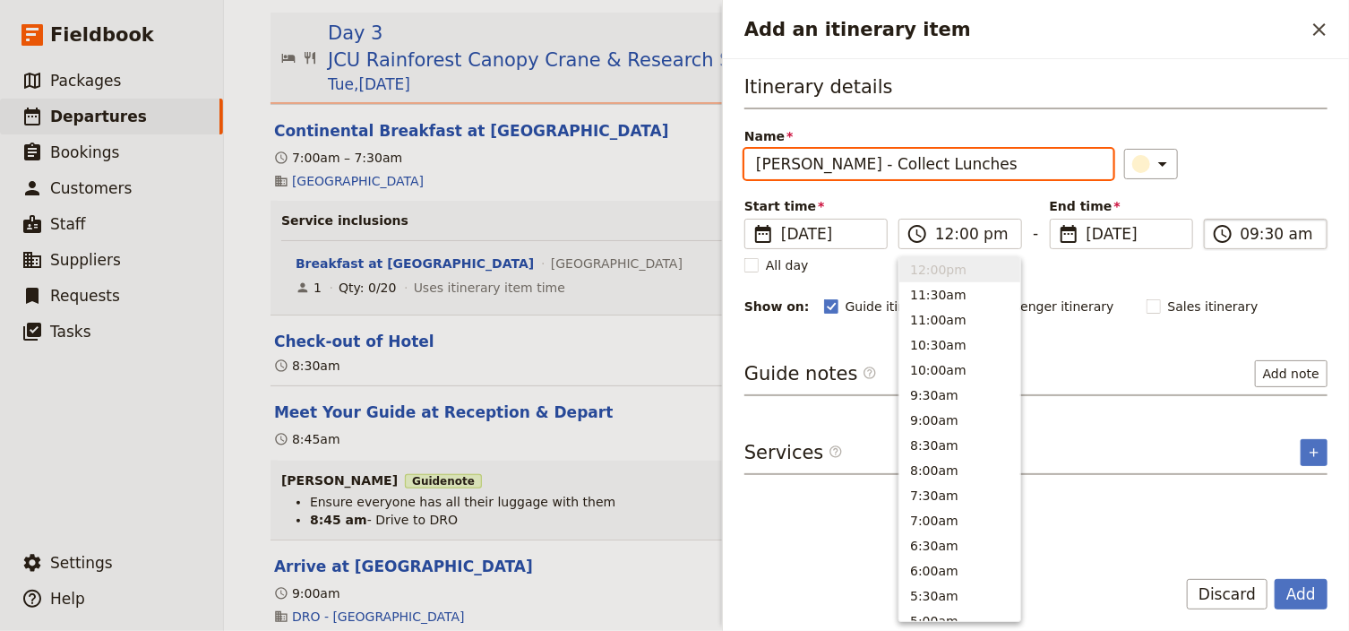
type input "12:00 pm"
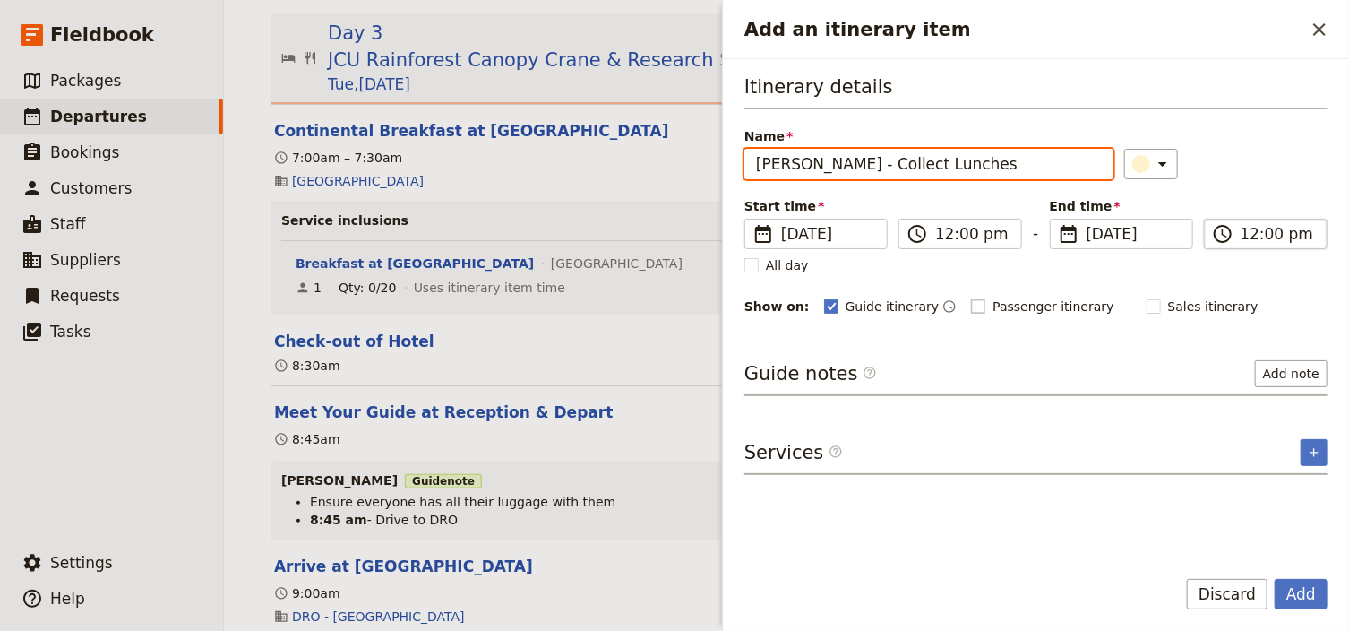
click at [1242, 234] on input "12:00 pm" at bounding box center [1277, 233] width 75 height 21
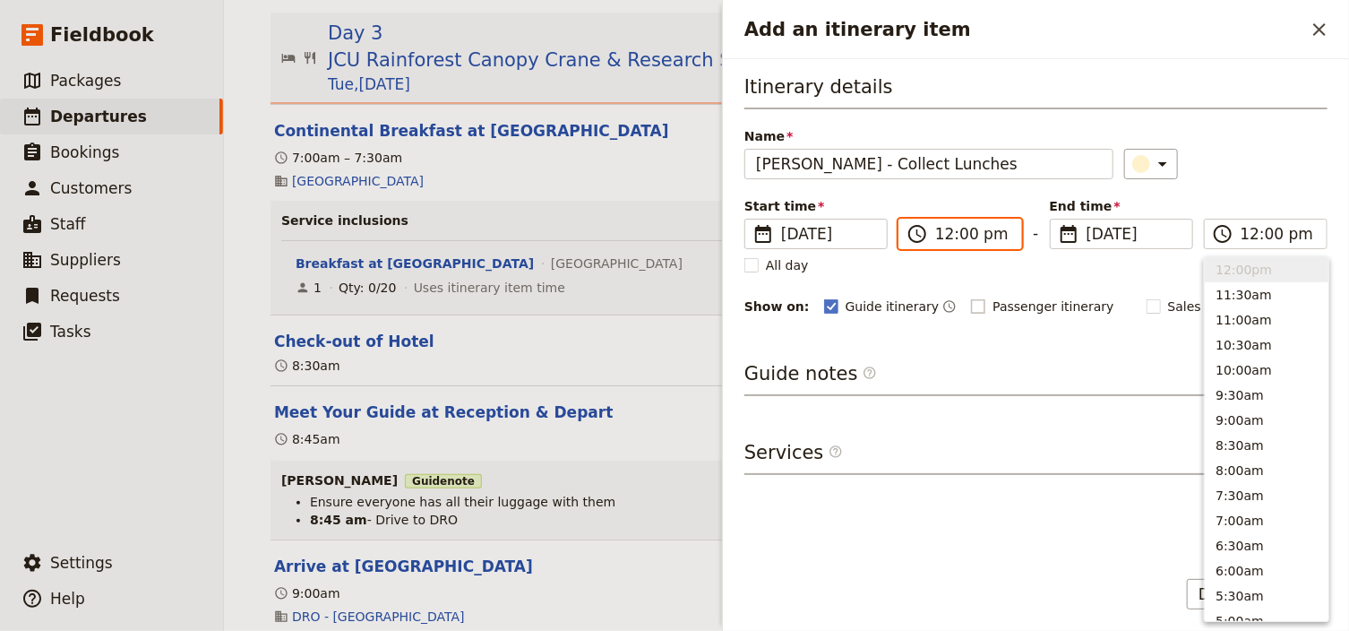
click at [946, 240] on input "12:00 pm" at bounding box center [972, 233] width 75 height 21
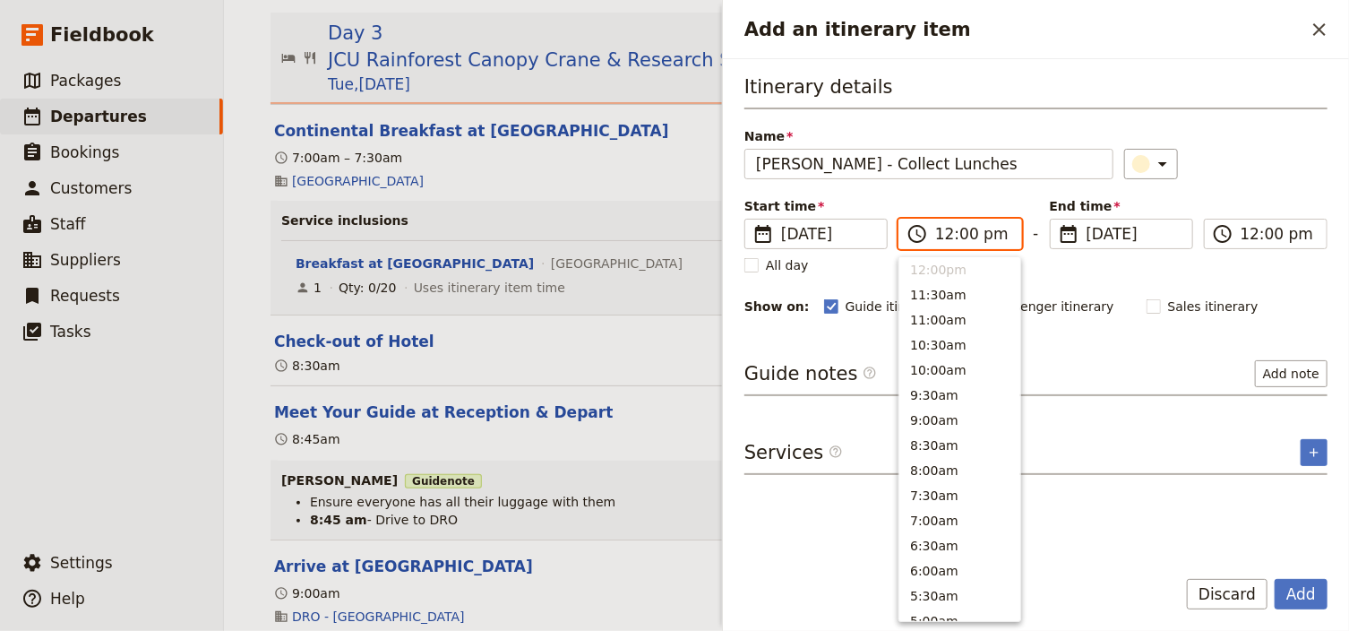
click at [940, 236] on input "12:00 pm" at bounding box center [972, 233] width 75 height 21
type input "11:45 am"
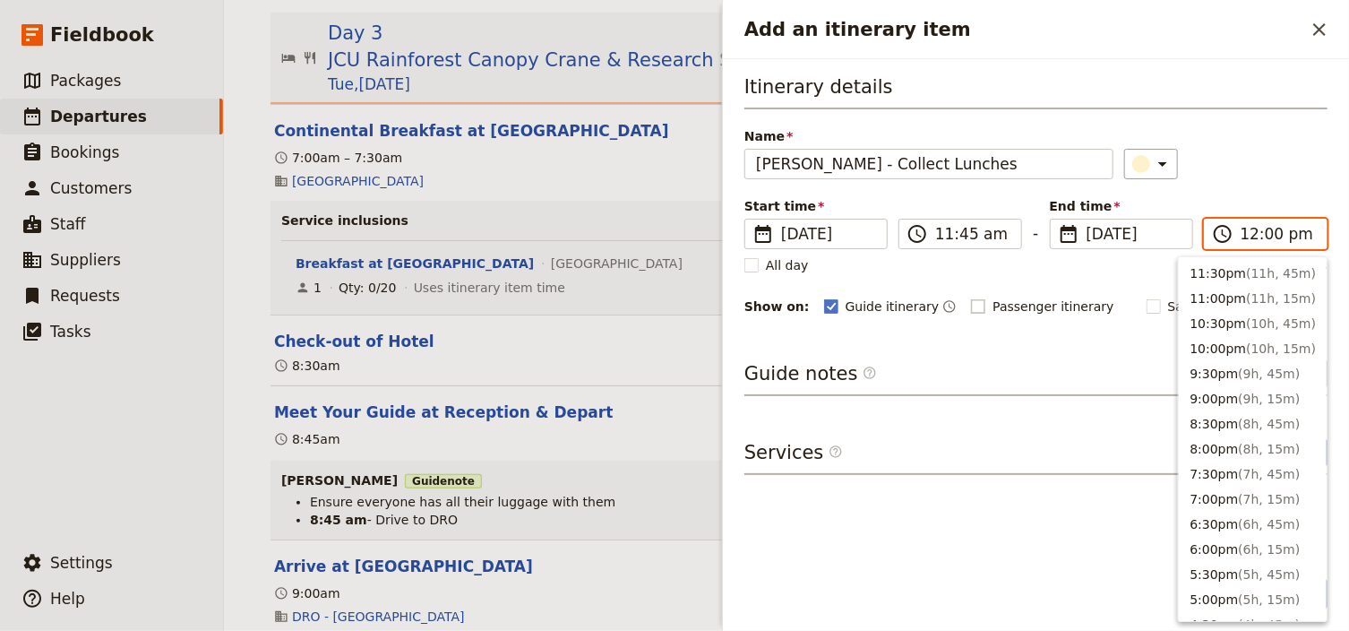
click at [1244, 234] on input "12:00 pm" at bounding box center [1277, 233] width 75 height 21
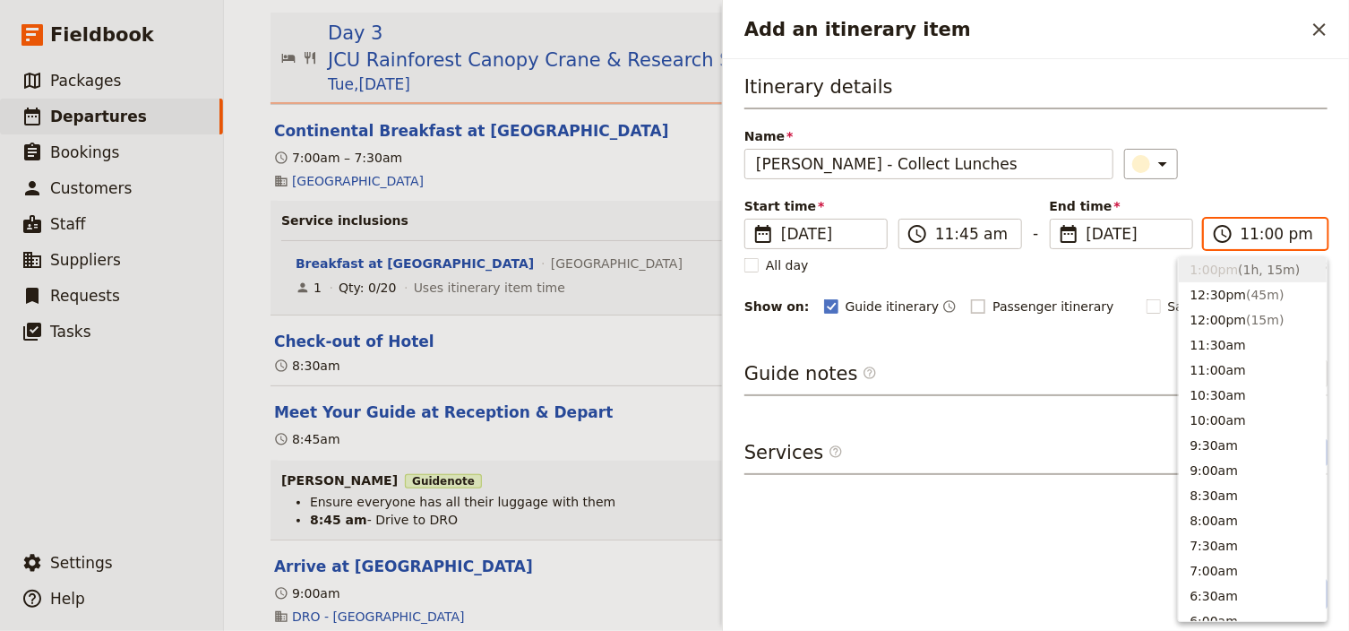
scroll to position [29, 0]
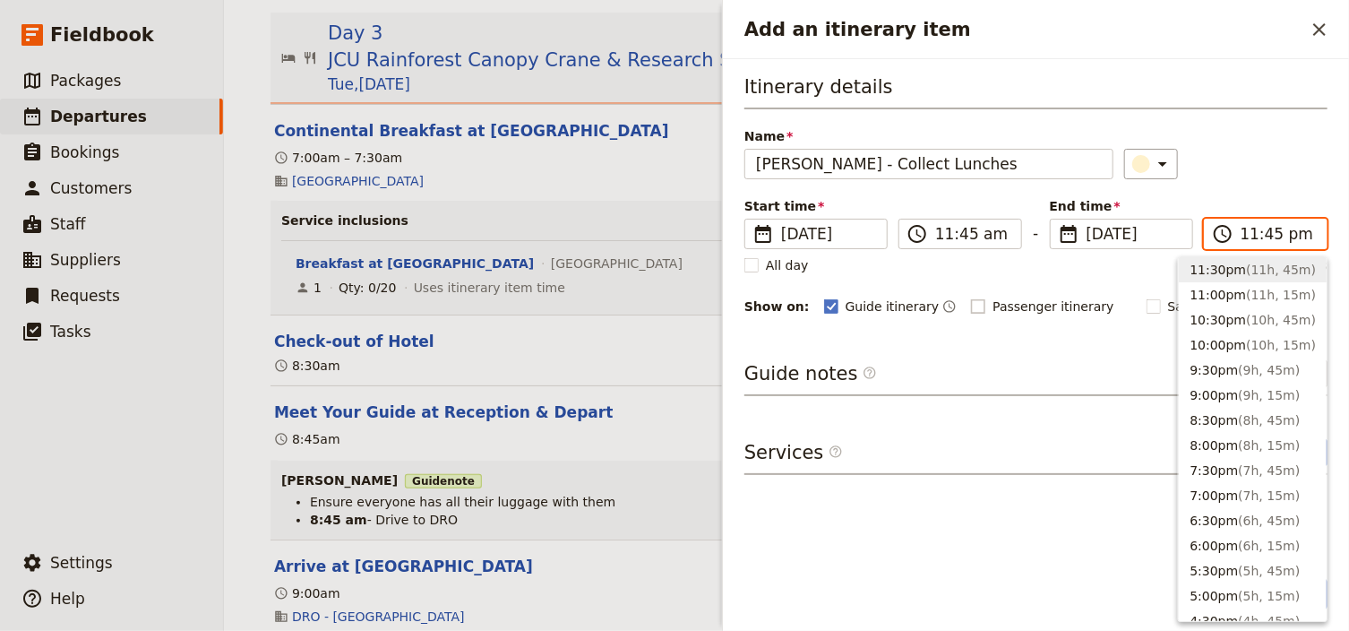
type input "11:45 am"
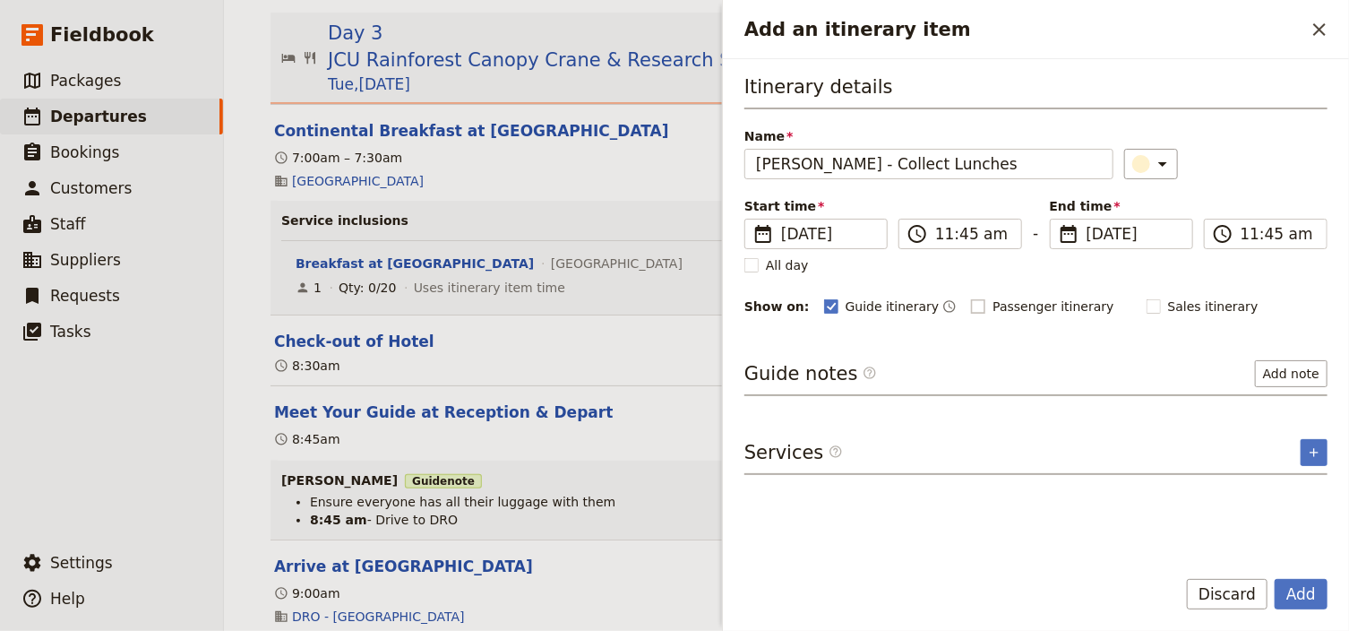
click at [1320, 165] on div "​" at bounding box center [1225, 164] width 203 height 30
click at [1286, 374] on button "Add note" at bounding box center [1291, 373] width 73 height 27
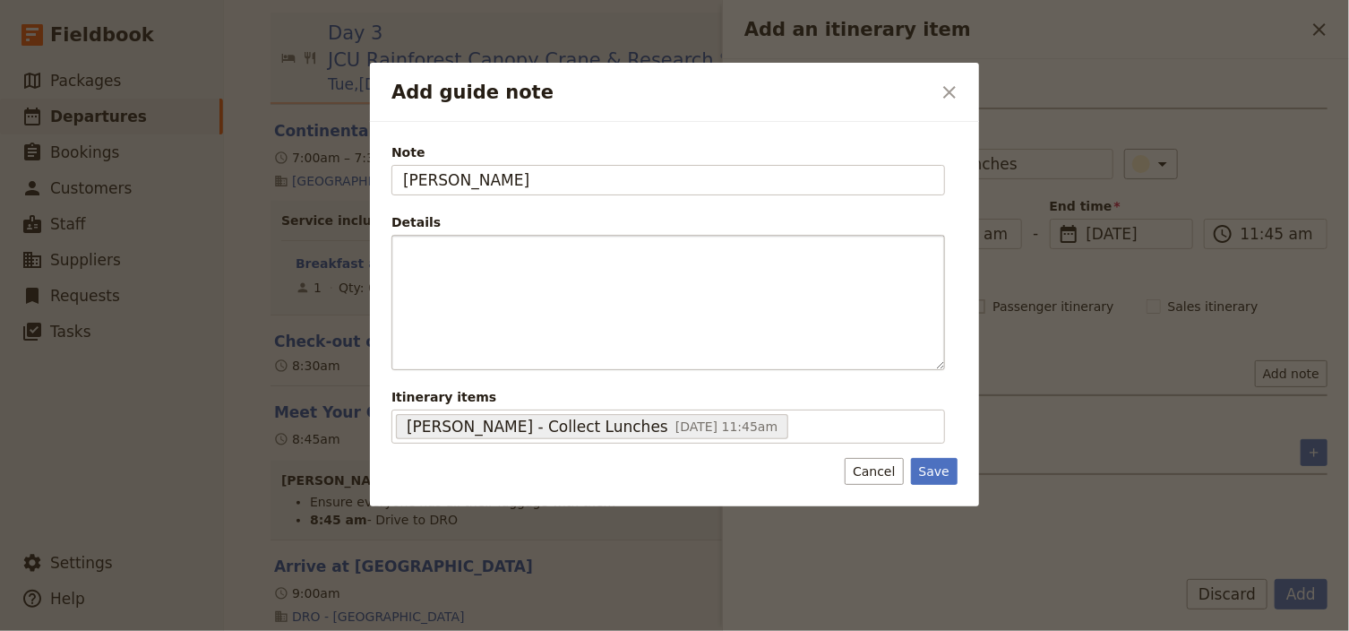
type input "[PERSON_NAME]"
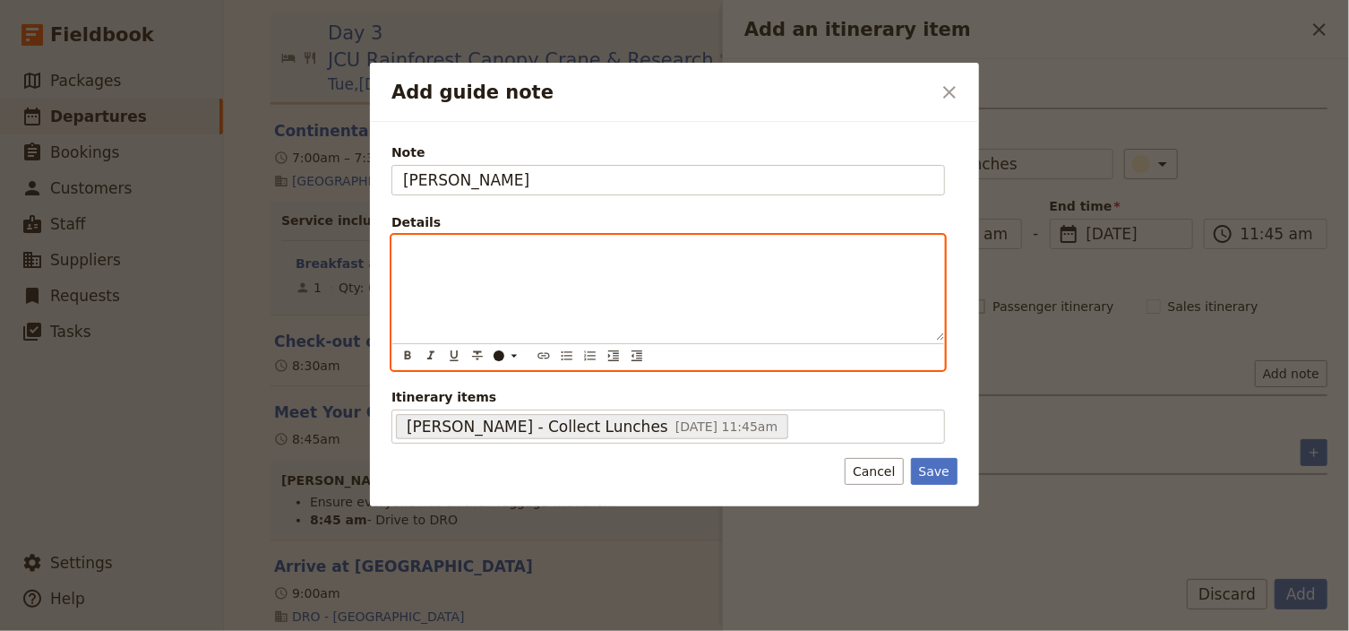
click at [440, 246] on p "Add guide note" at bounding box center [668, 252] width 530 height 18
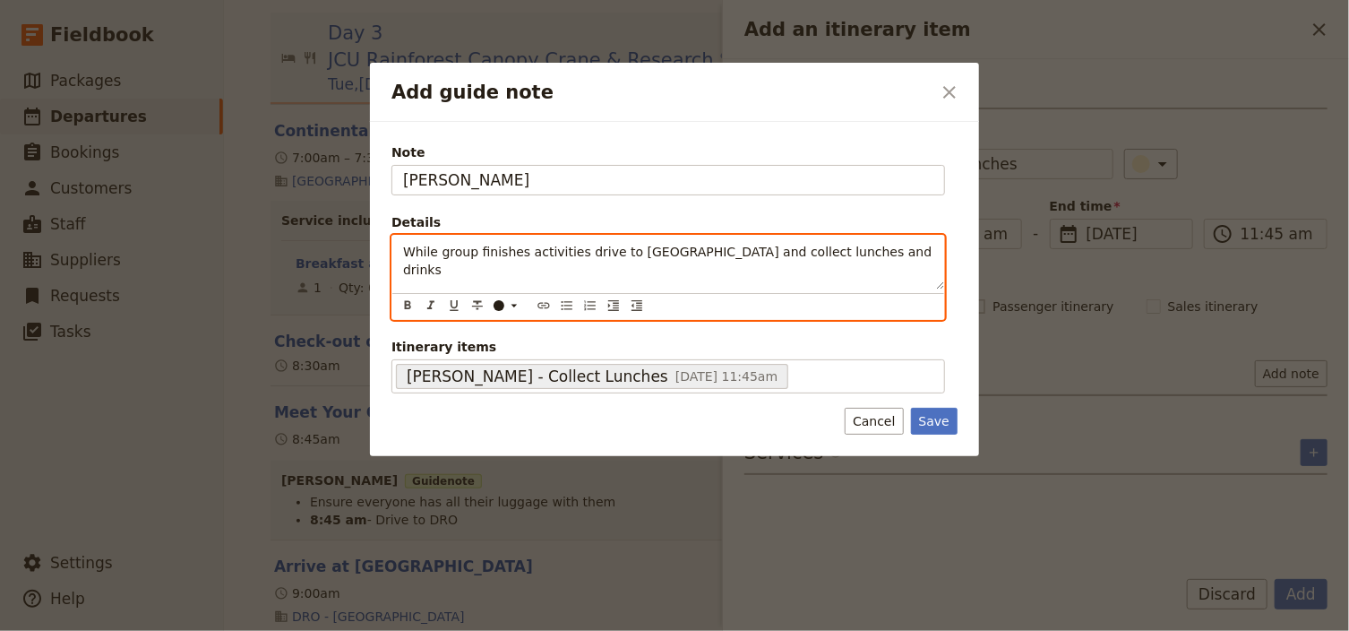
click at [743, 251] on span "While group finishes activities drive to [GEOGRAPHIC_DATA] and collect lunches …" at bounding box center [669, 261] width 533 height 32
click at [563, 305] on icon "Bulleted list" at bounding box center [567, 305] width 11 height 9
click at [460, 252] on span "While group finishes activities drive to [GEOGRAPHIC_DATA] and collect boxed lu…" at bounding box center [679, 261] width 494 height 32
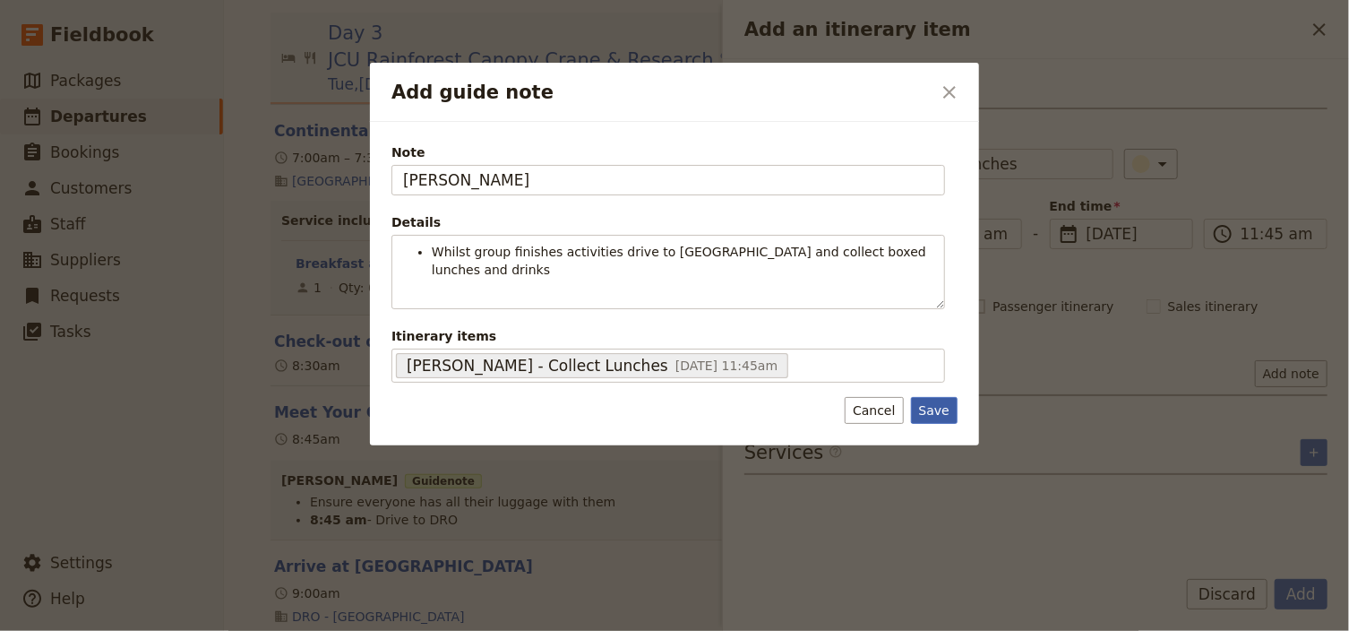
click at [932, 417] on div "Note [PERSON_NAME] Details Whilst group finishes activities drive to Turtle Roc…" at bounding box center [674, 283] width 609 height 323
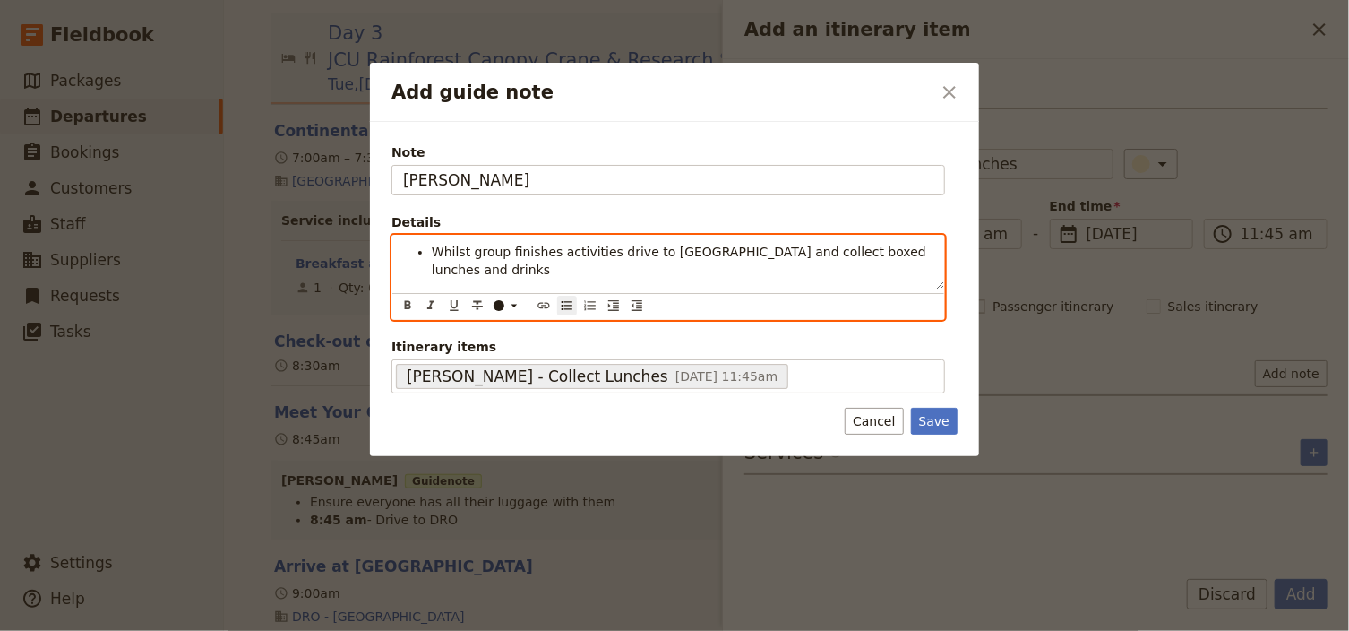
click at [917, 247] on li "Whilst group finishes activities drive to [GEOGRAPHIC_DATA] and collect boxed l…" at bounding box center [683, 261] width 502 height 36
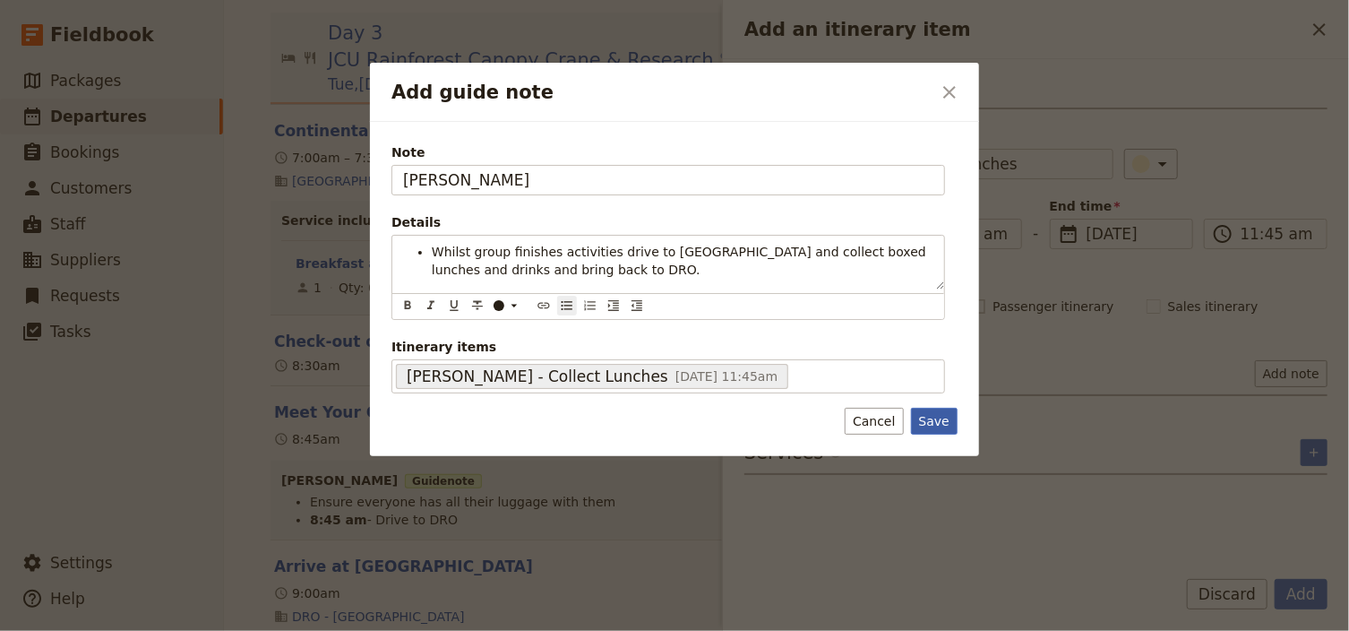
click at [949, 425] on button "Save" at bounding box center [934, 421] width 47 height 27
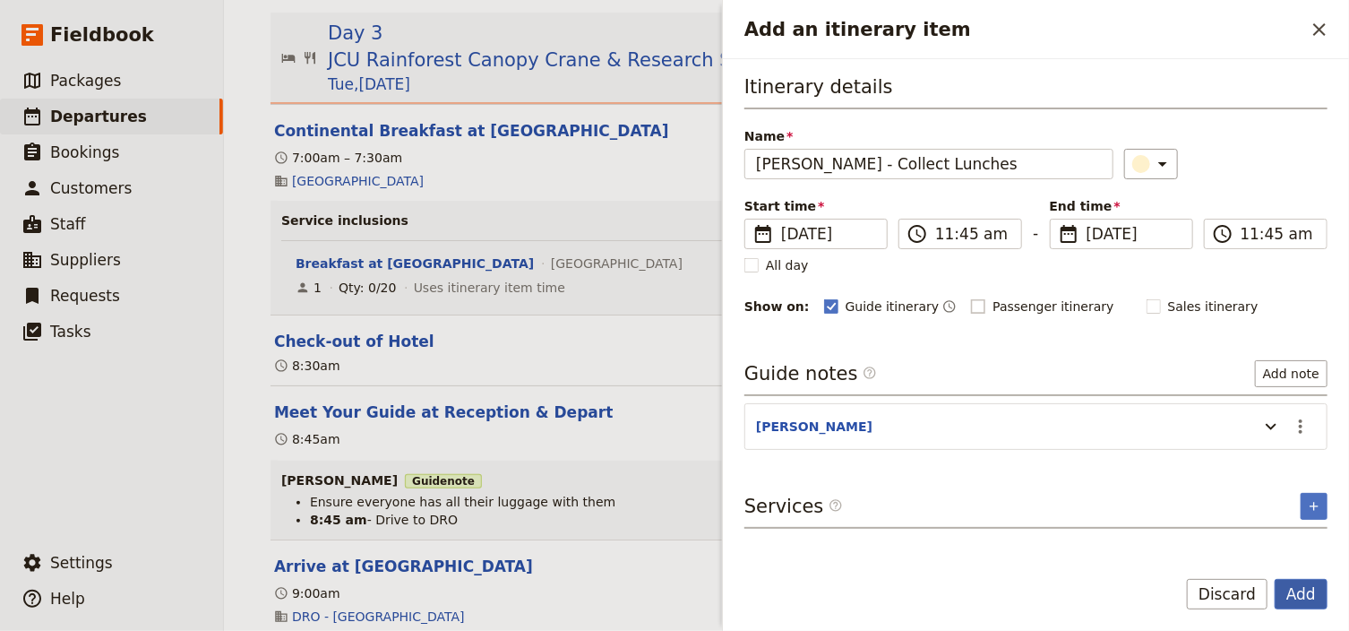
click at [1300, 594] on button "Add" at bounding box center [1301, 594] width 53 height 30
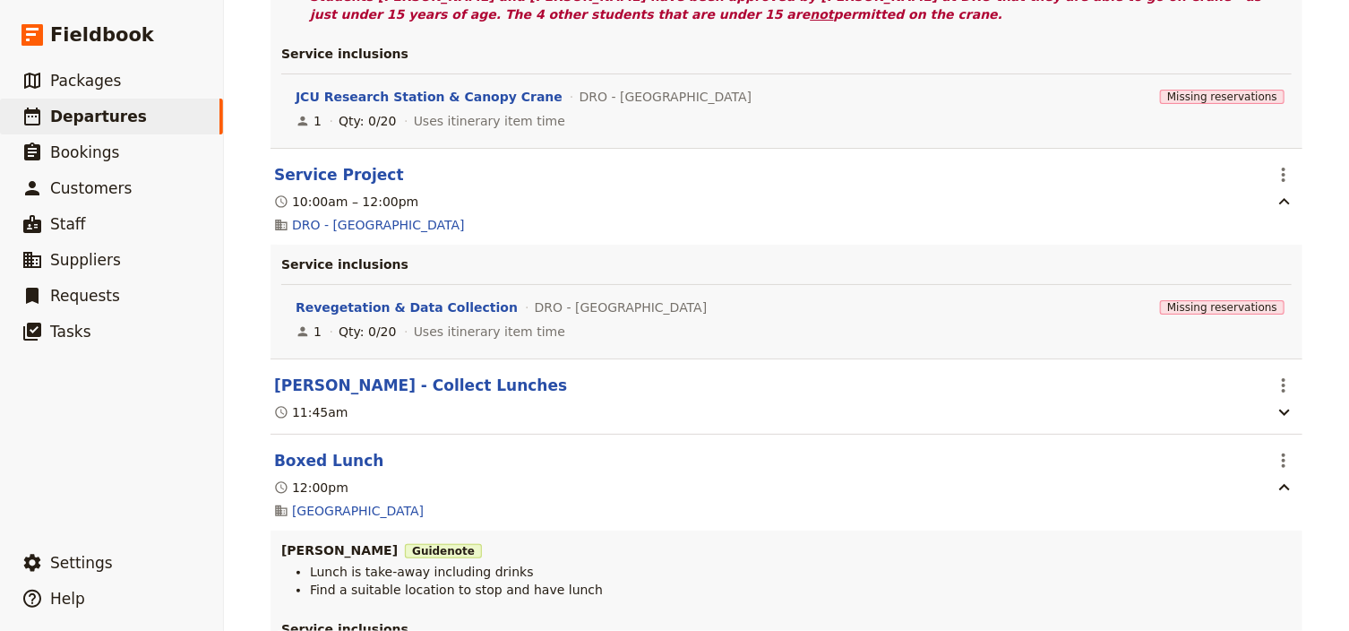
scroll to position [5365, 0]
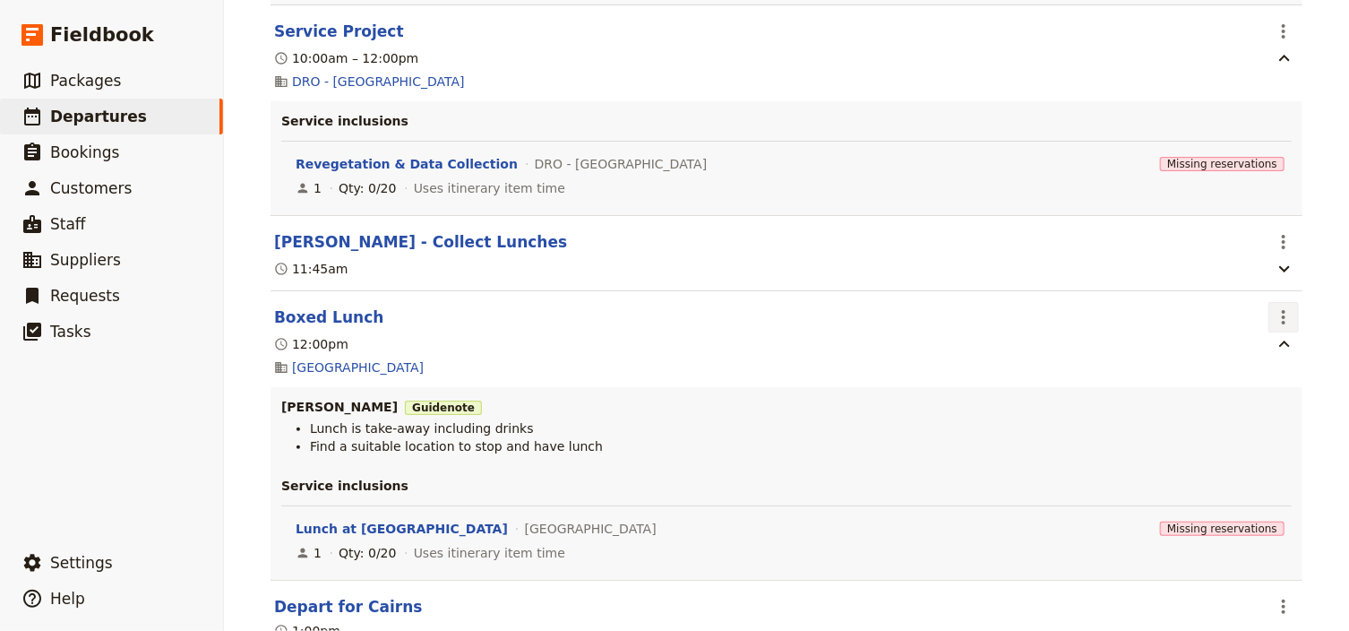
click at [1279, 307] on icon "Actions" at bounding box center [1283, 316] width 21 height 21
click at [1236, 353] on span "Edit this itinerary item" at bounding box center [1194, 348] width 141 height 18
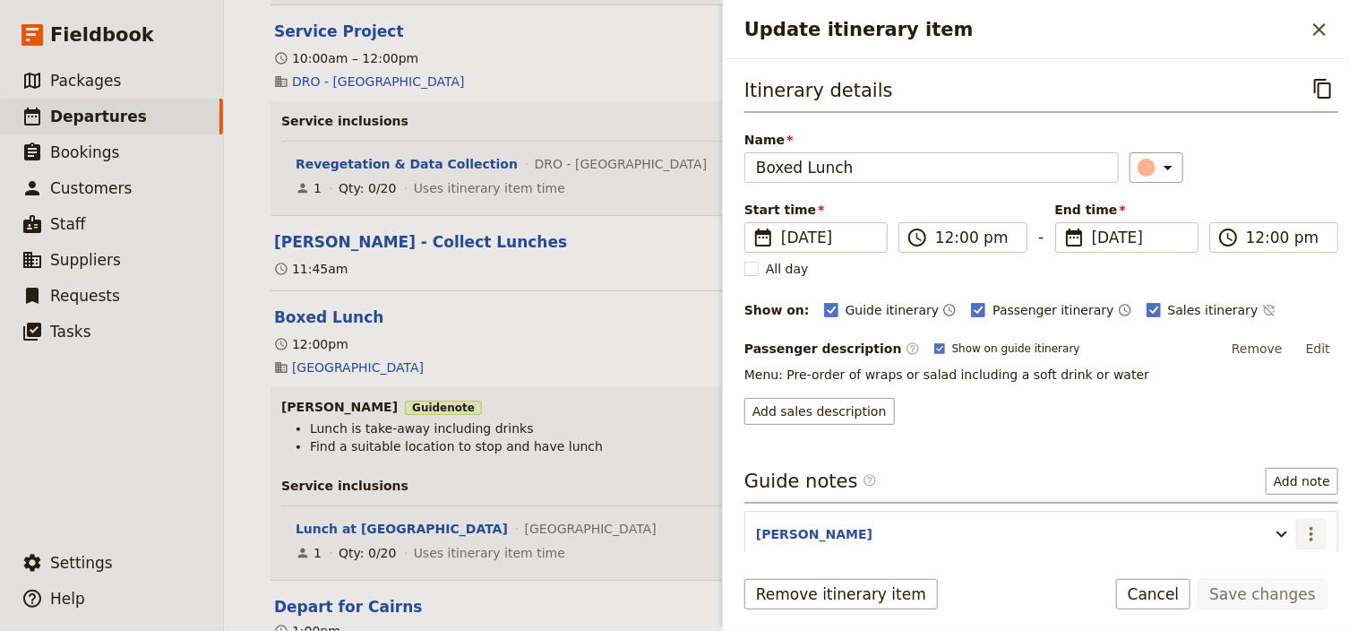
click at [1309, 535] on icon "Actions" at bounding box center [1311, 534] width 4 height 14
click at [1254, 567] on span "Edit note" at bounding box center [1250, 569] width 56 height 18
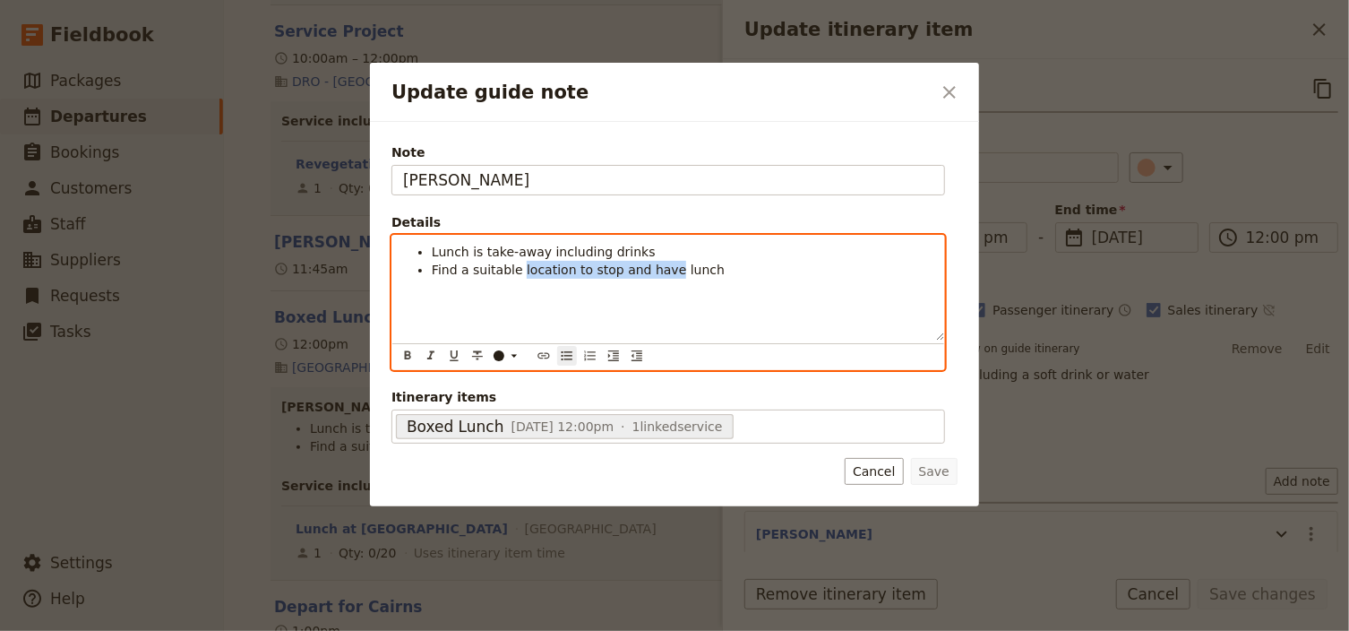
drag, startPoint x: 656, startPoint y: 266, endPoint x: 515, endPoint y: 268, distance: 140.6
click at [515, 268] on span "Find a suitable location to stop and have lunch" at bounding box center [578, 269] width 293 height 14
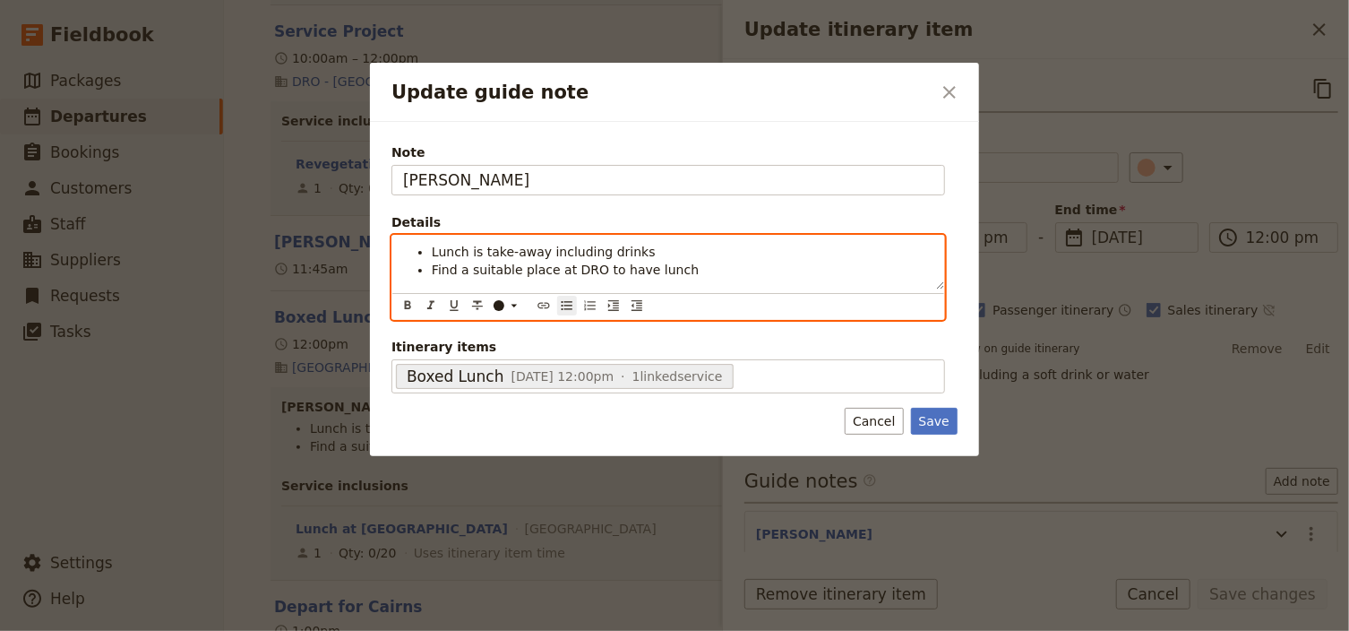
click at [670, 264] on li "Find a suitable place at DRO to have lunch" at bounding box center [683, 270] width 502 height 18
drag, startPoint x: 641, startPoint y: 247, endPoint x: 427, endPoint y: 249, distance: 214.1
click at [427, 249] on ul "Lunch is take-away including drinks Find a suitable place at DRO to have lunch" at bounding box center [668, 261] width 530 height 36
click at [562, 305] on icon "Bulleted list" at bounding box center [567, 305] width 14 height 14
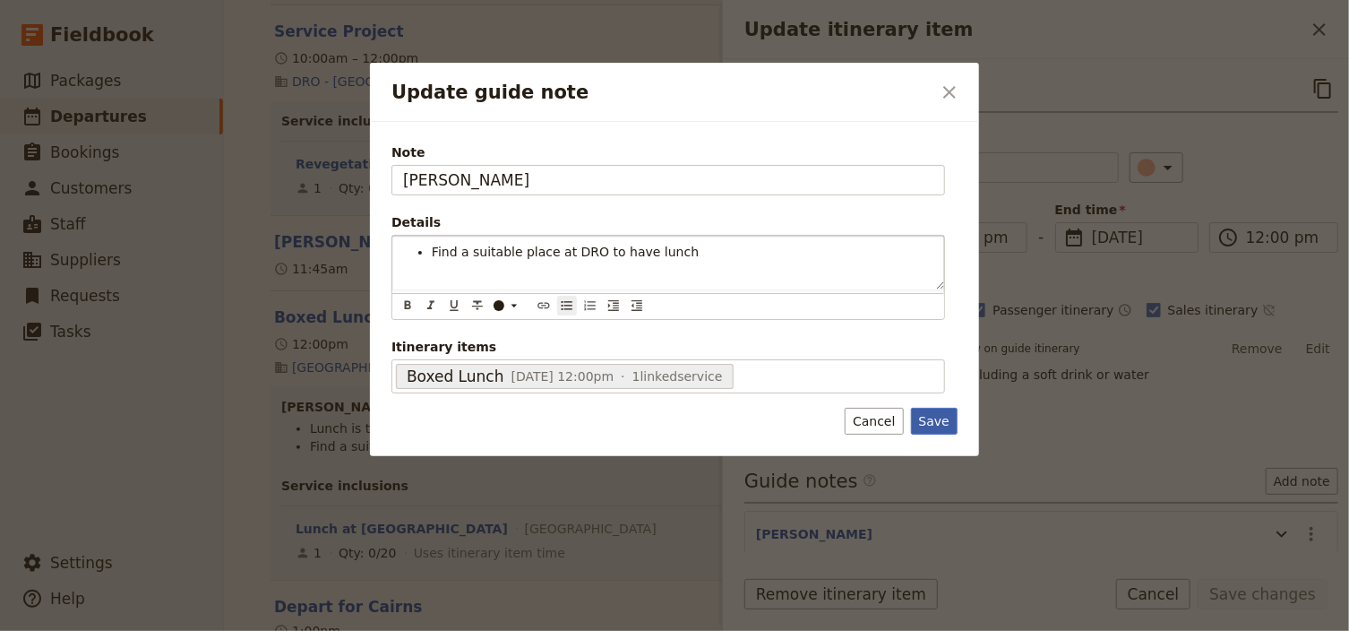
click at [951, 416] on div "Note JESS Details Find a suitable place at DRO to have lunch ​ ​ ​ ​ ​ ​ ​ ​ ​ …" at bounding box center [674, 289] width 609 height 334
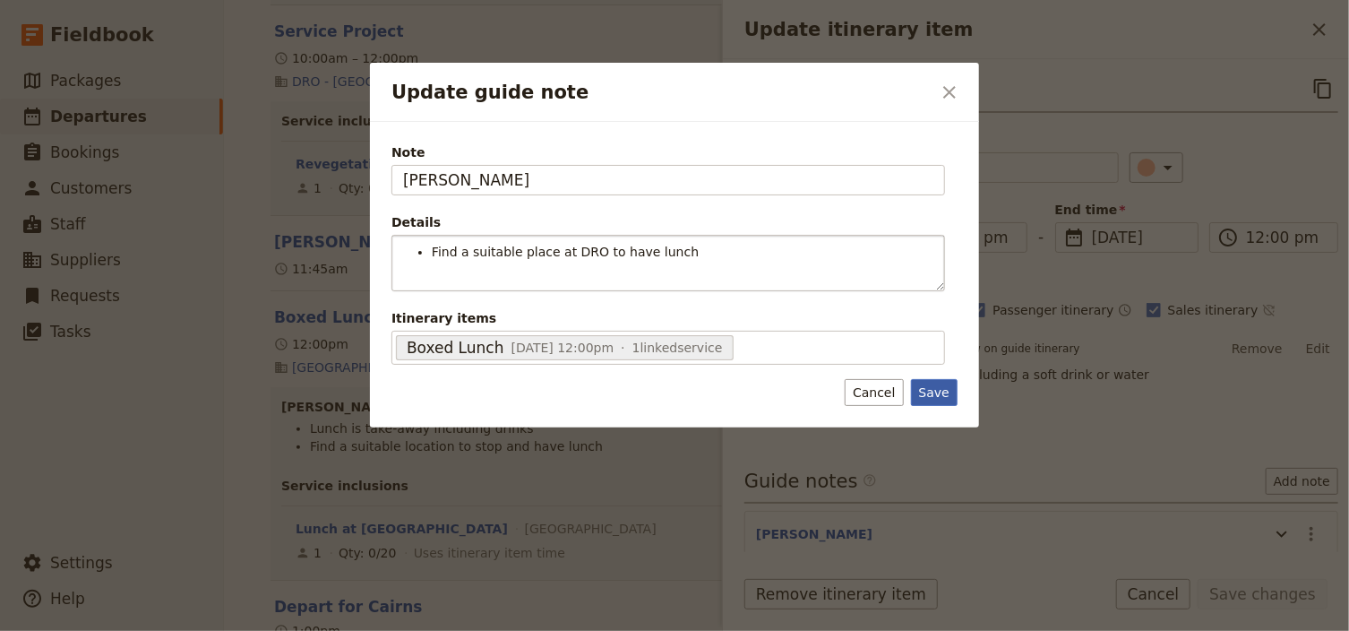
click at [942, 389] on button "Save" at bounding box center [934, 392] width 47 height 27
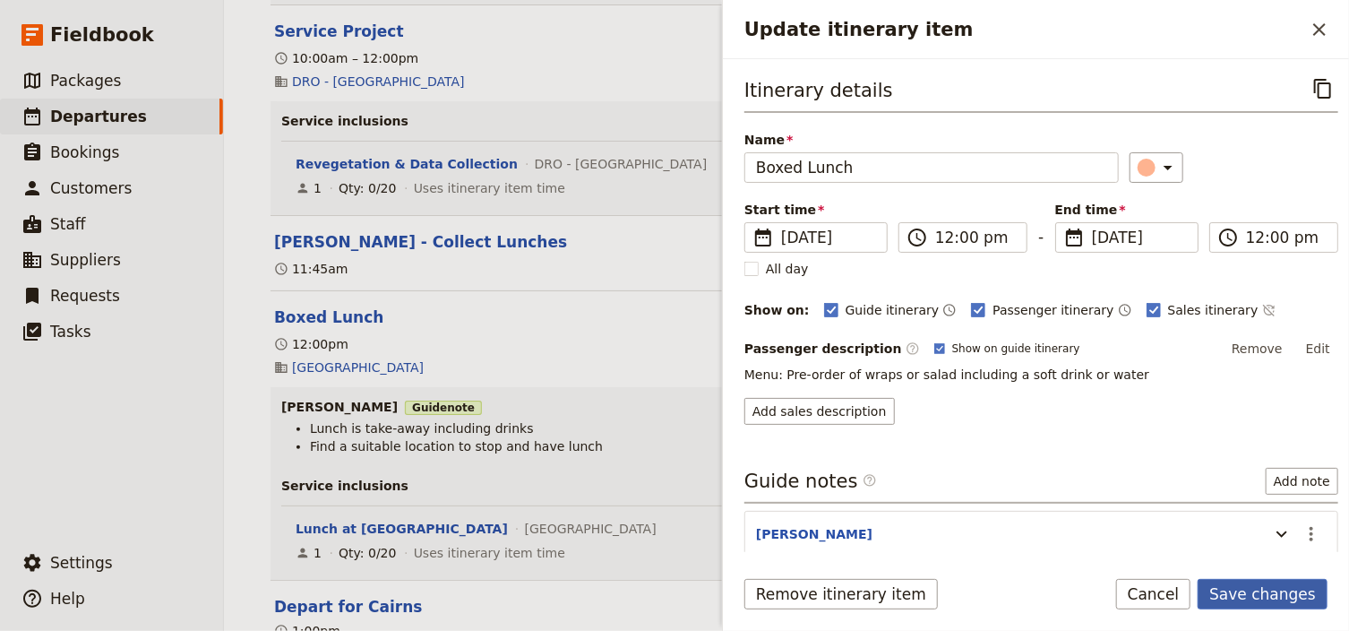
click at [1290, 598] on button "Save changes" at bounding box center [1262, 594] width 130 height 30
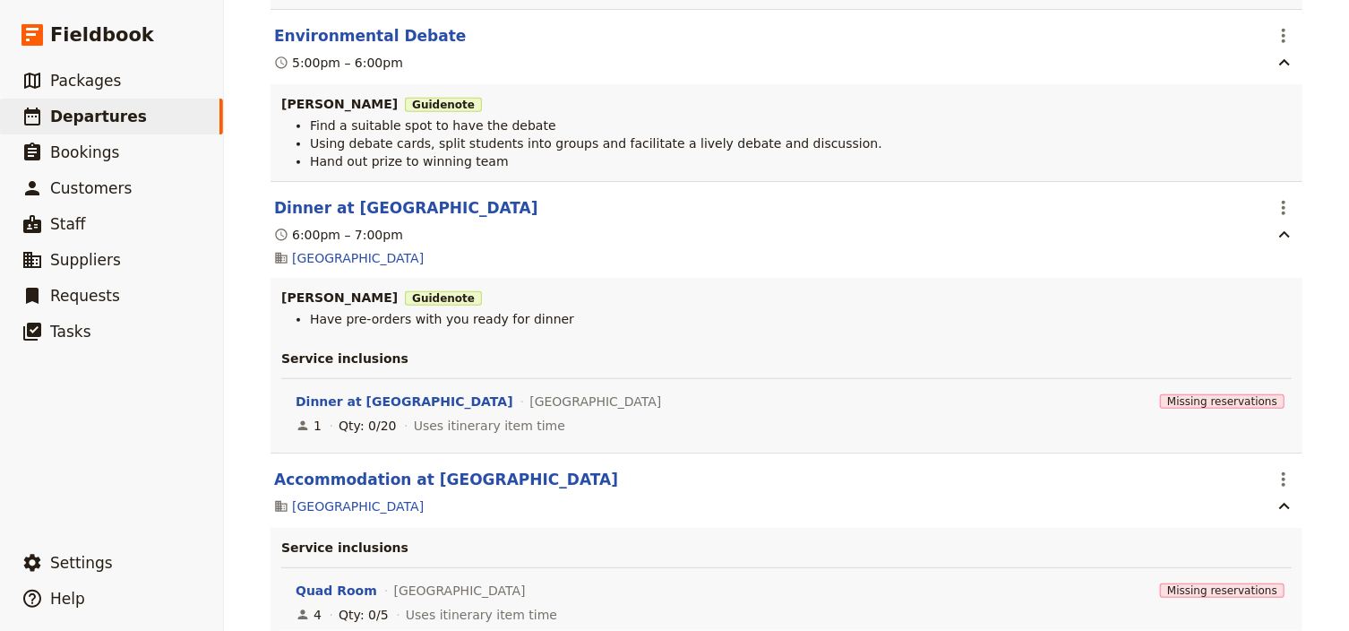
scroll to position [3717, 0]
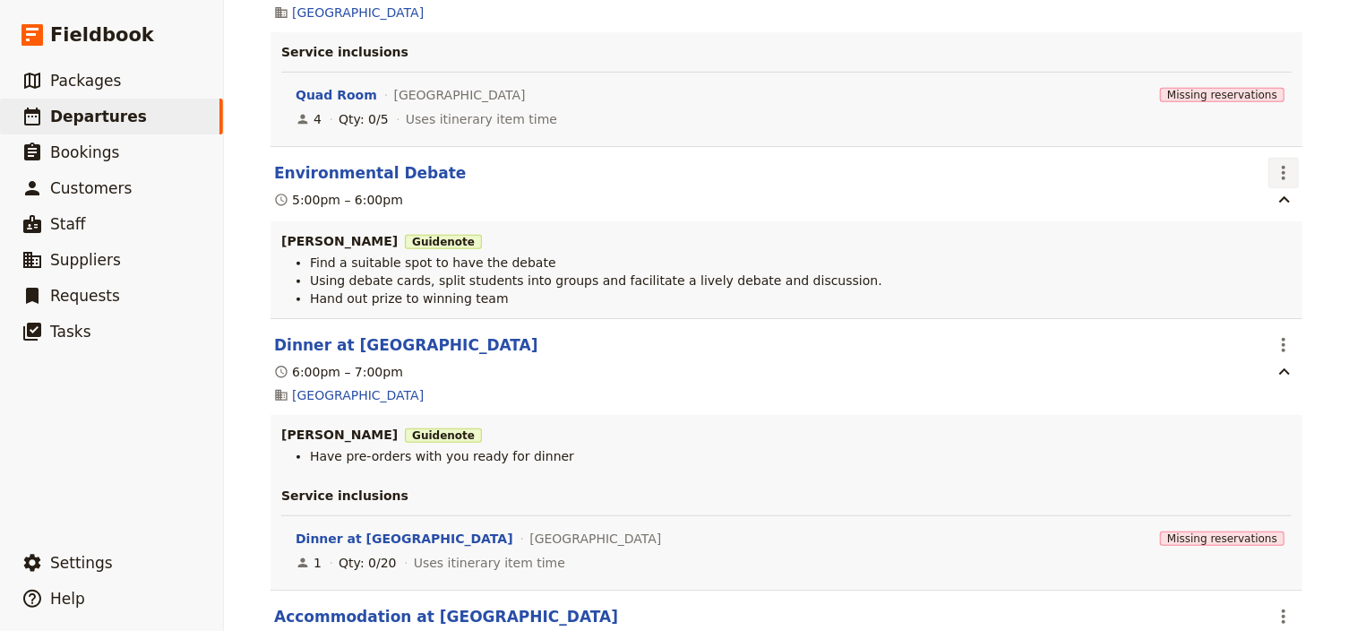
click at [1282, 180] on icon "Actions" at bounding box center [1284, 173] width 4 height 14
click at [1260, 222] on span "Edit this itinerary item" at bounding box center [1194, 223] width 141 height 18
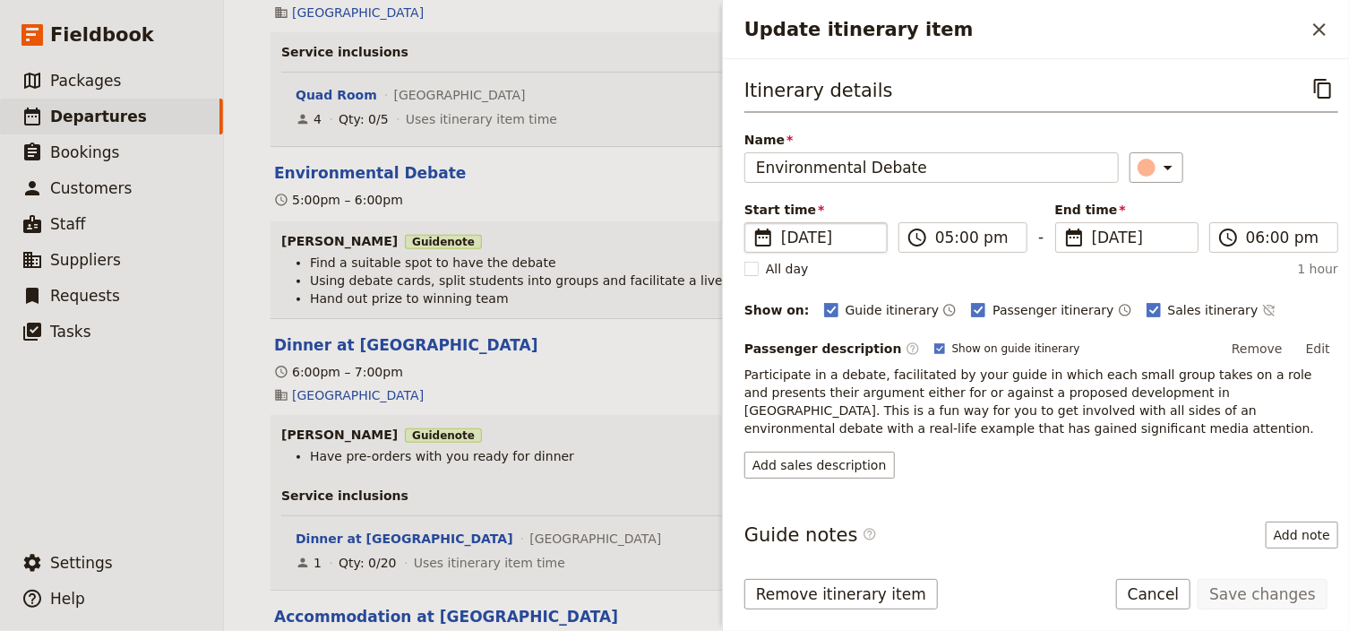
click at [856, 241] on span "[DATE]" at bounding box center [828, 237] width 95 height 21
click at [752, 223] on input "[DATE]" at bounding box center [751, 222] width 1 height 1
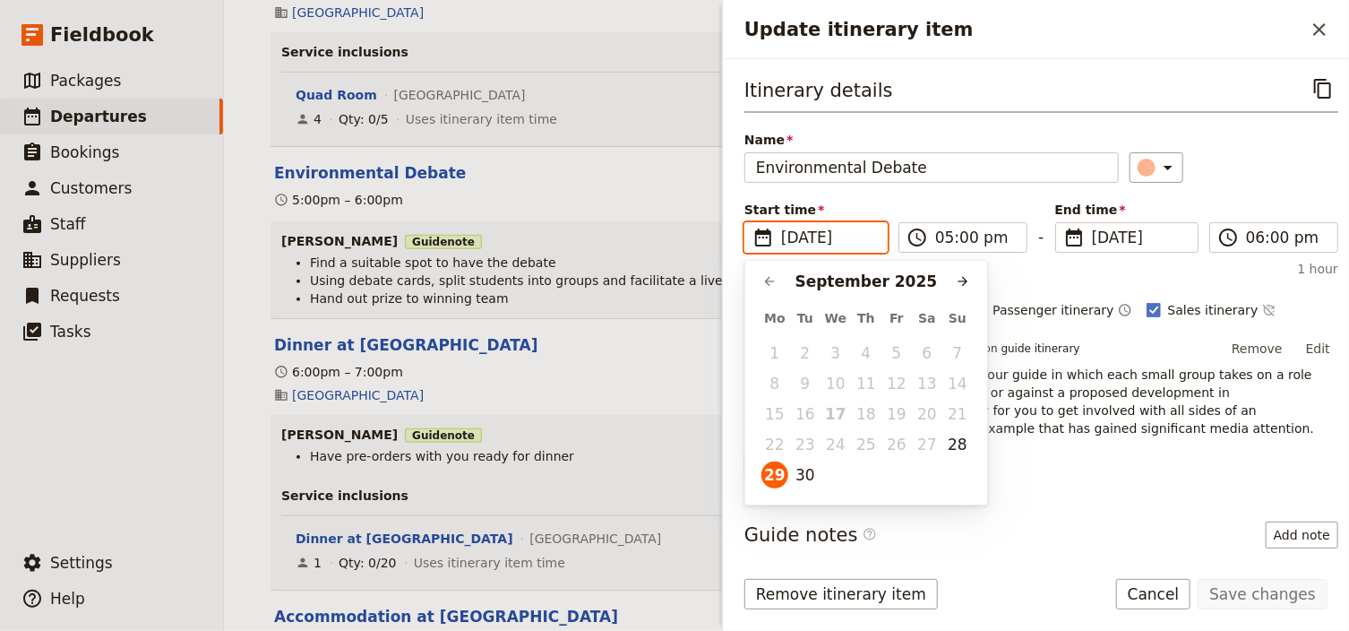
scroll to position [0, 0]
click at [808, 468] on button "30" at bounding box center [805, 474] width 27 height 27
type input "[DATE]"
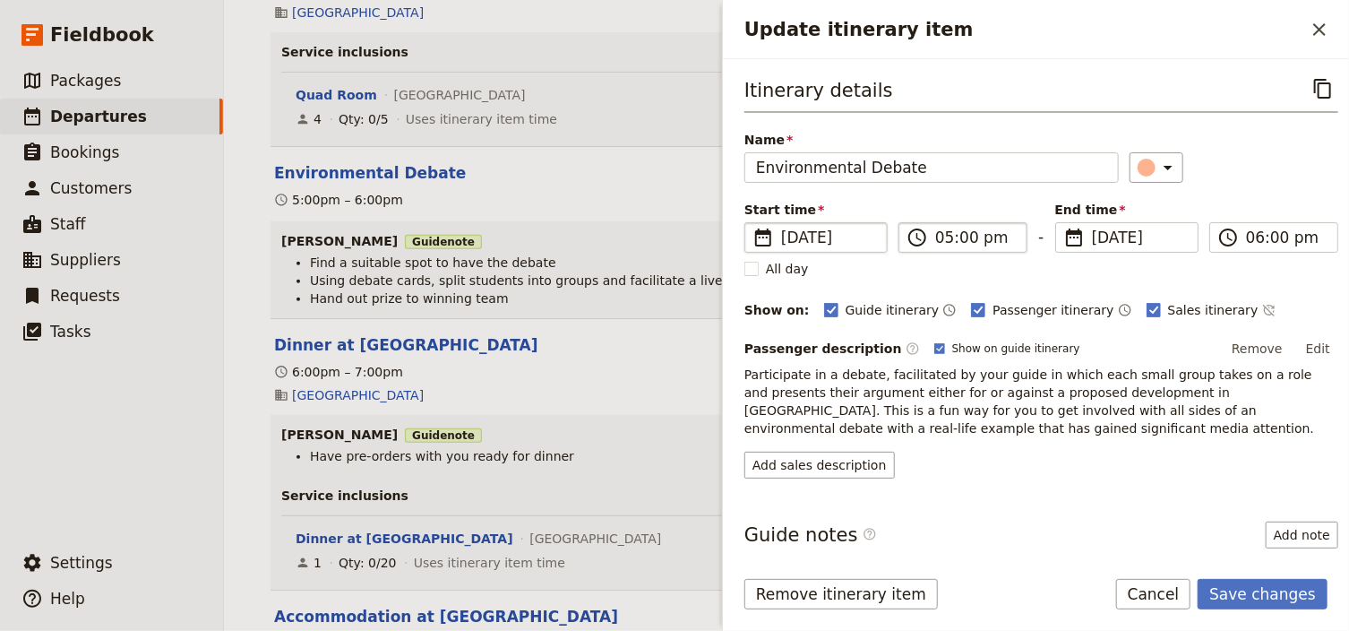
type input "[DATE]"
click at [943, 236] on input "05:00 pm" at bounding box center [975, 237] width 81 height 21
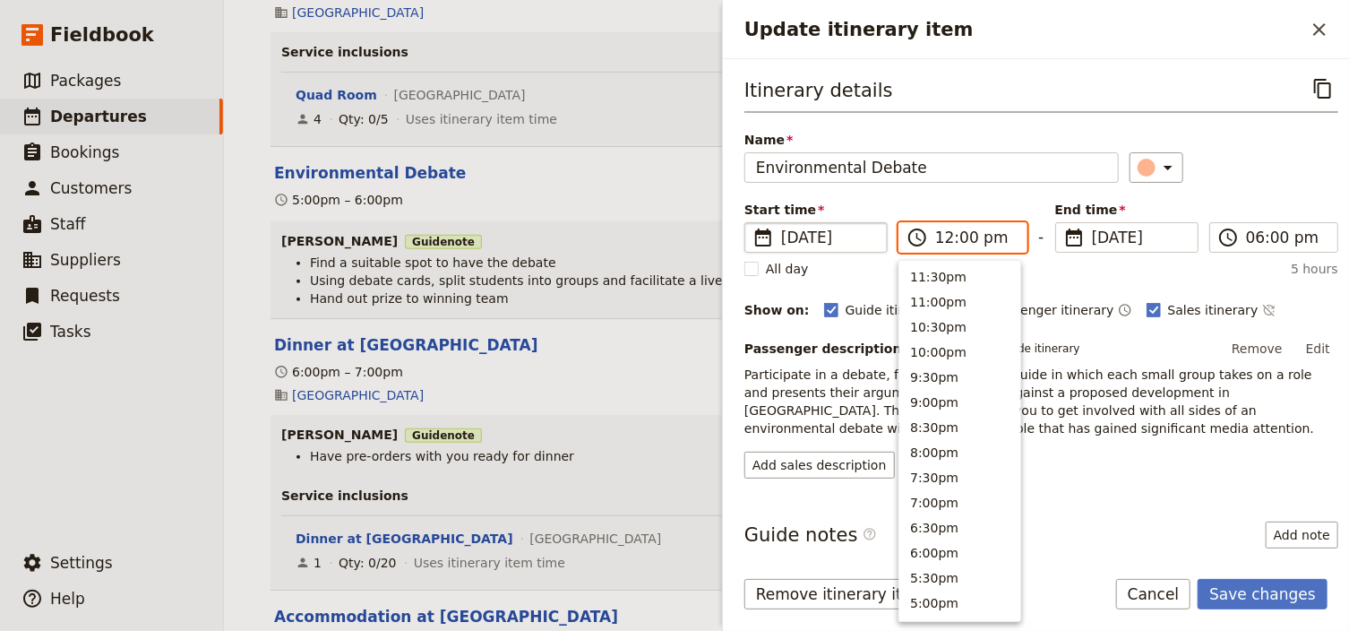
scroll to position [530, 0]
type input "12:30 pm"
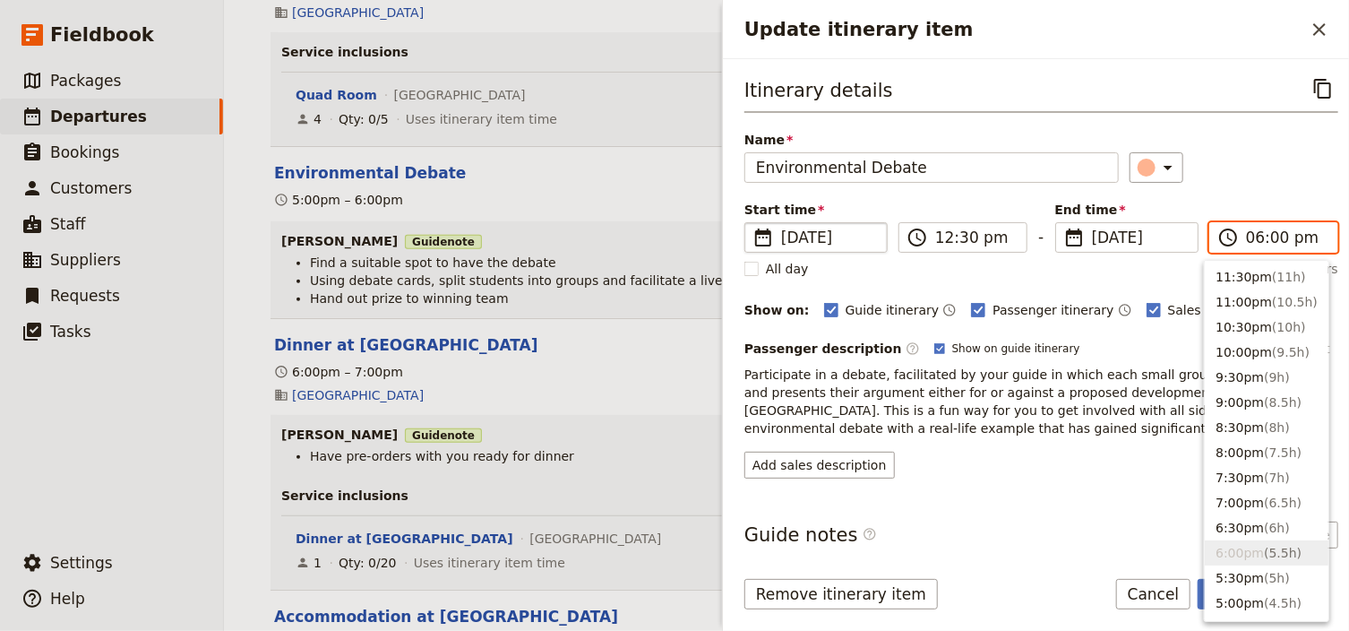
click at [1246, 236] on input "06:00 pm" at bounding box center [1286, 237] width 81 height 21
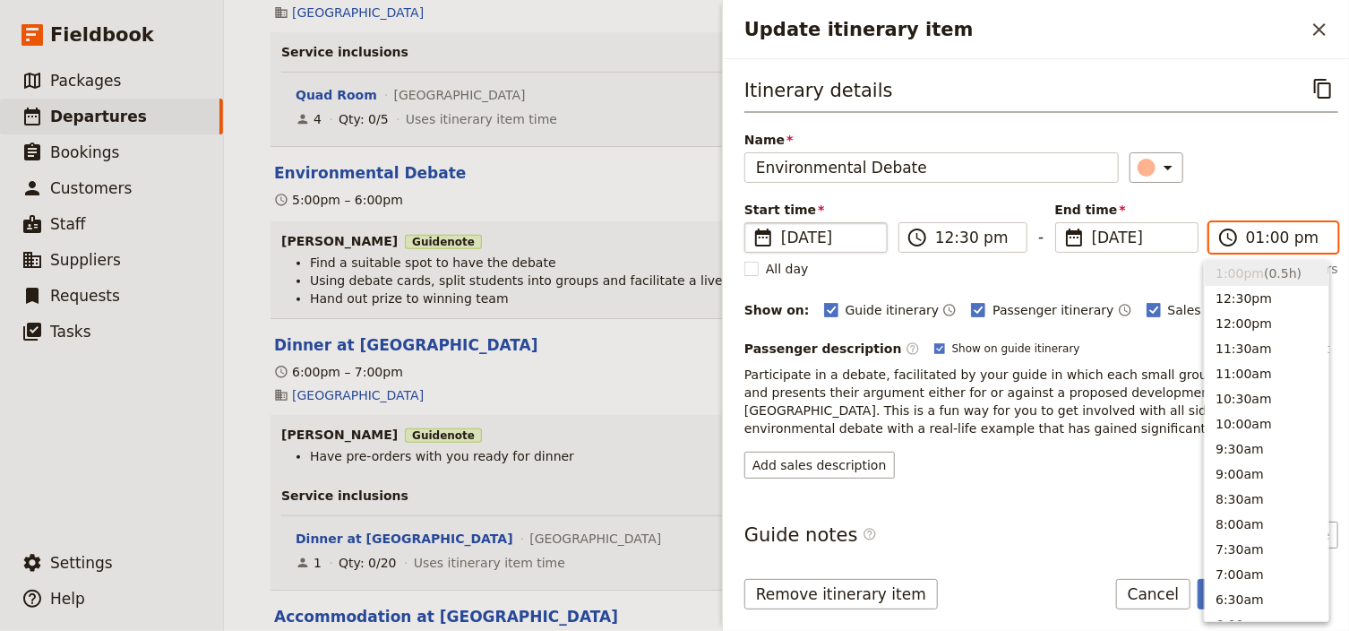
click at [1267, 236] on input "01:00 pm" at bounding box center [1286, 237] width 81 height 21
type input "01:30 pm"
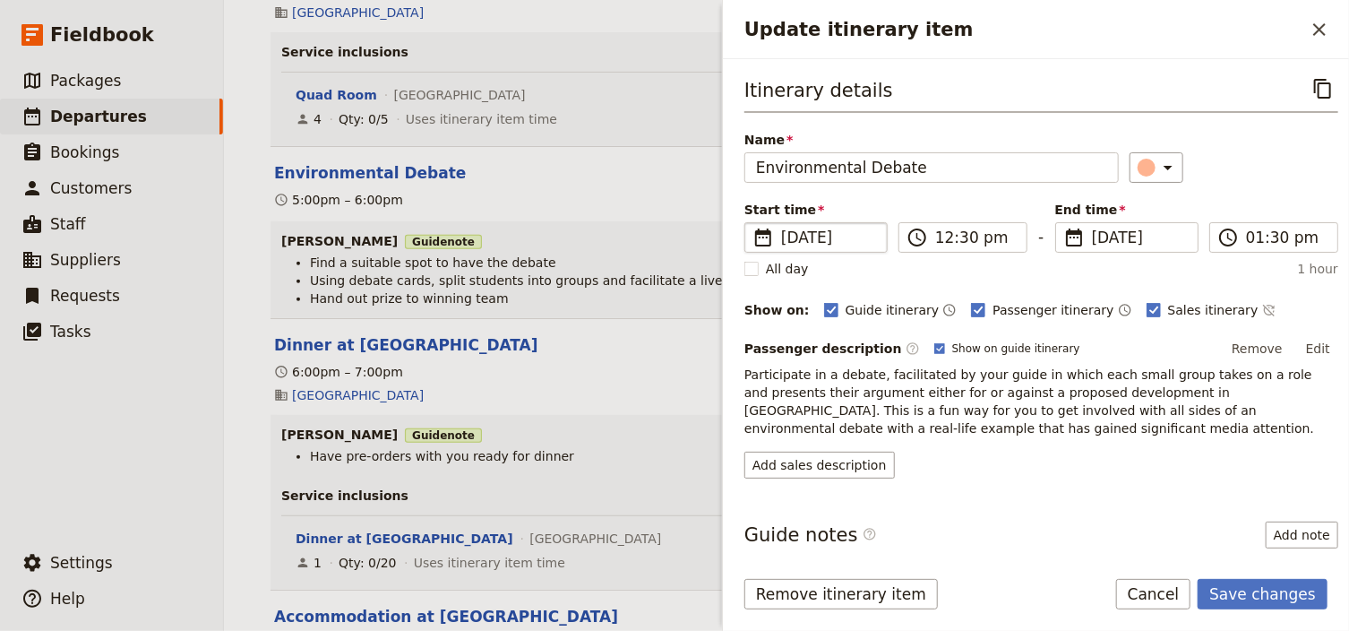
click at [1265, 186] on div "Itinerary details ​ Name Environmental Debate ​ Start time ​ [DATE] [DATE] [DAT…" at bounding box center [1041, 275] width 594 height 405
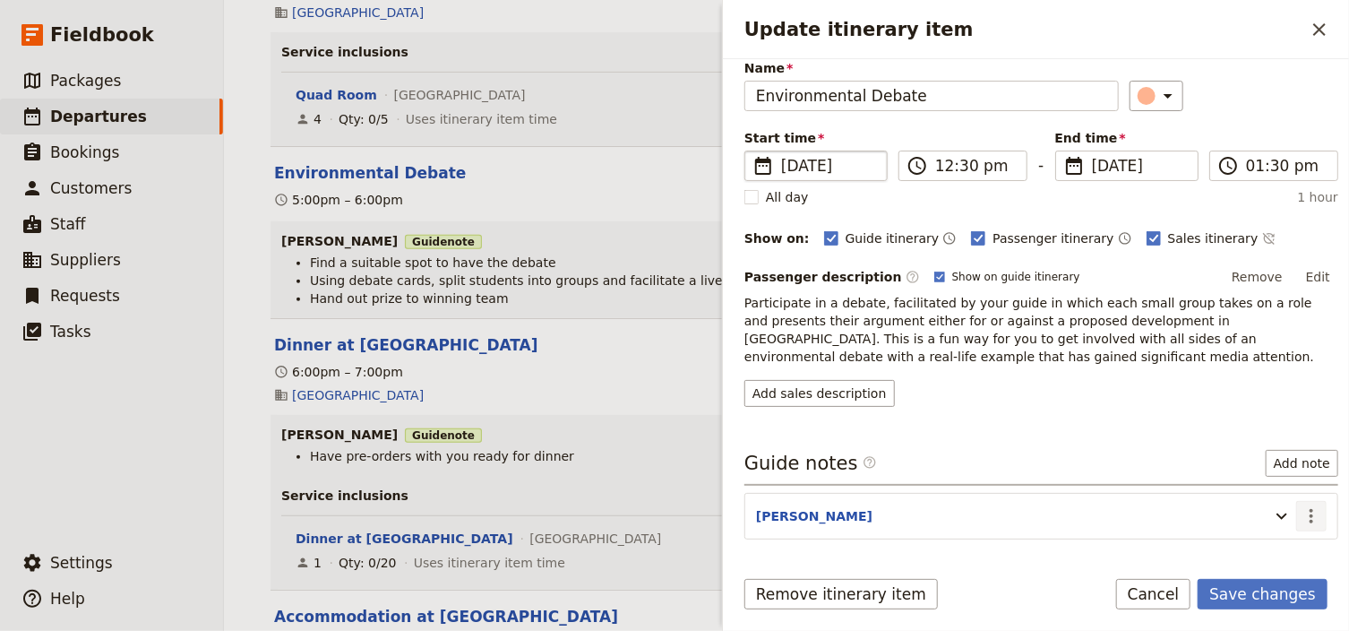
click at [1306, 516] on icon "Actions" at bounding box center [1310, 515] width 21 height 21
click at [1267, 547] on span "Edit note" at bounding box center [1250, 551] width 56 height 18
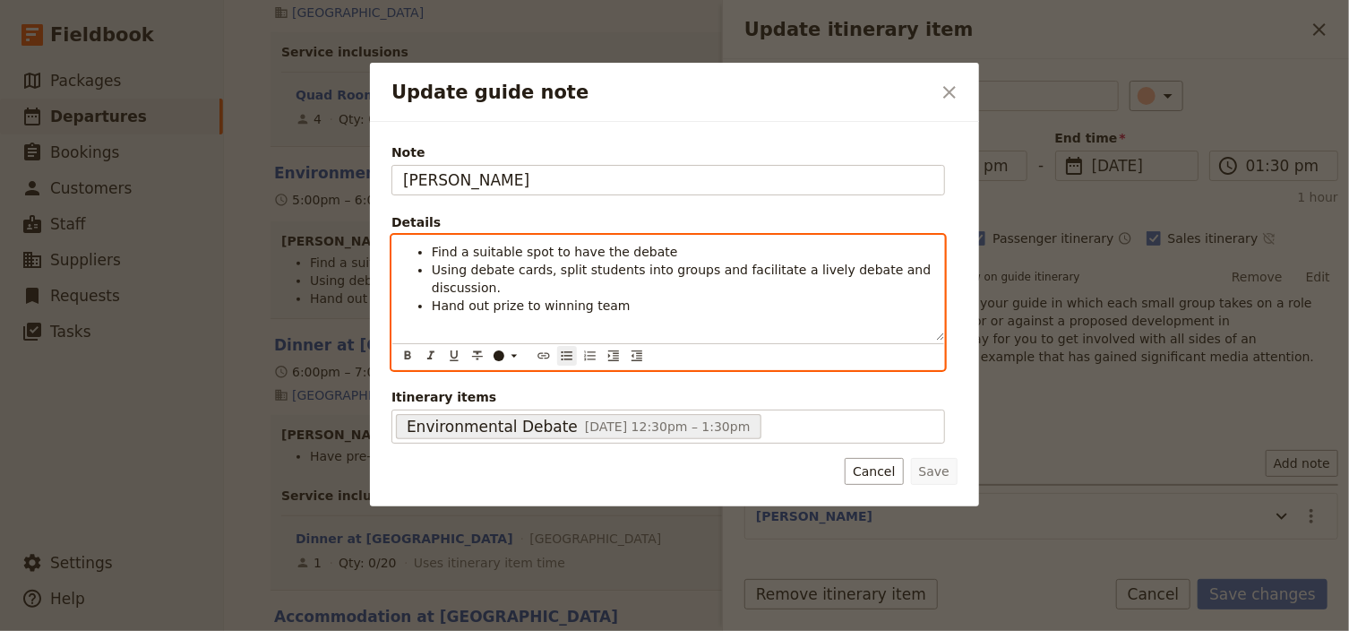
click at [659, 255] on li "Find a suitable spot to have the debate" at bounding box center [683, 252] width 502 height 18
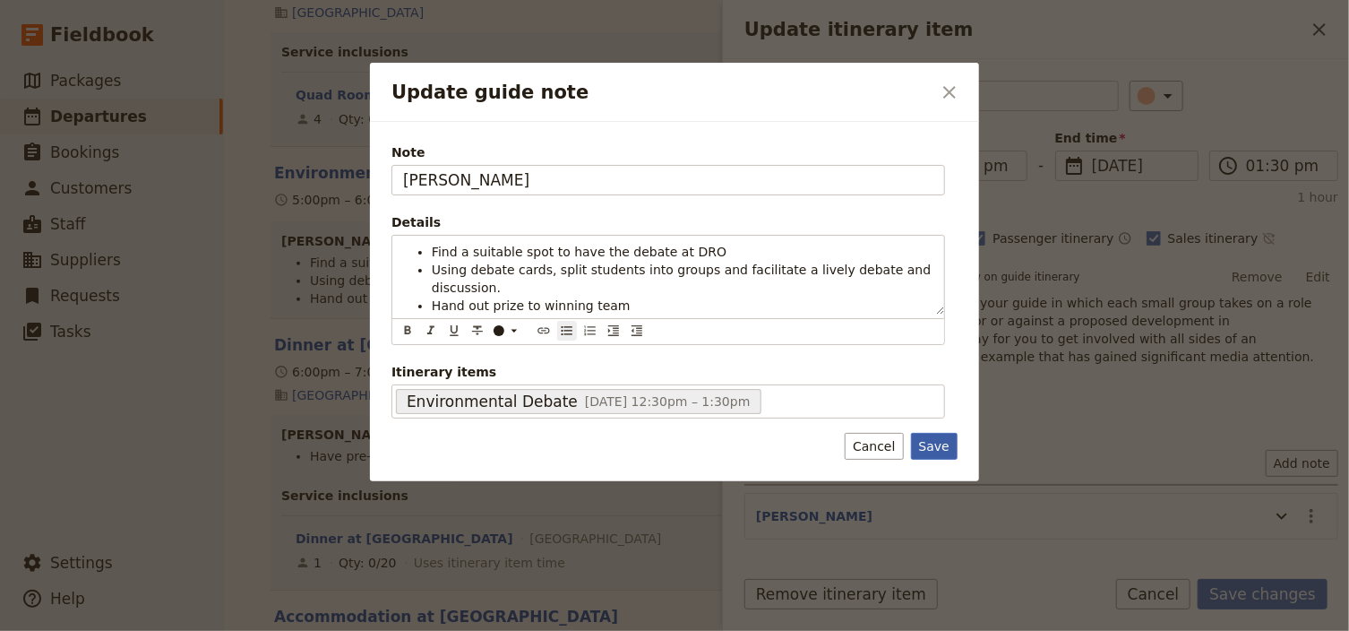
click at [929, 433] on button "Save" at bounding box center [934, 446] width 47 height 27
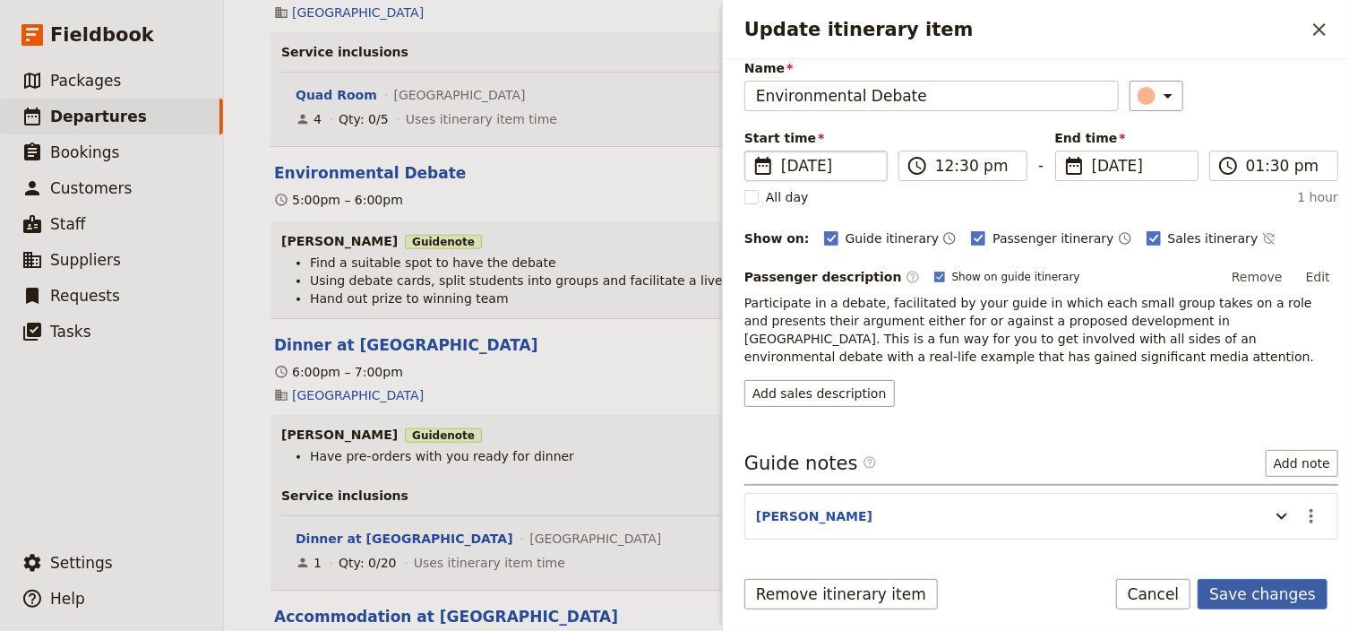
click at [1231, 588] on button "Save changes" at bounding box center [1262, 594] width 130 height 30
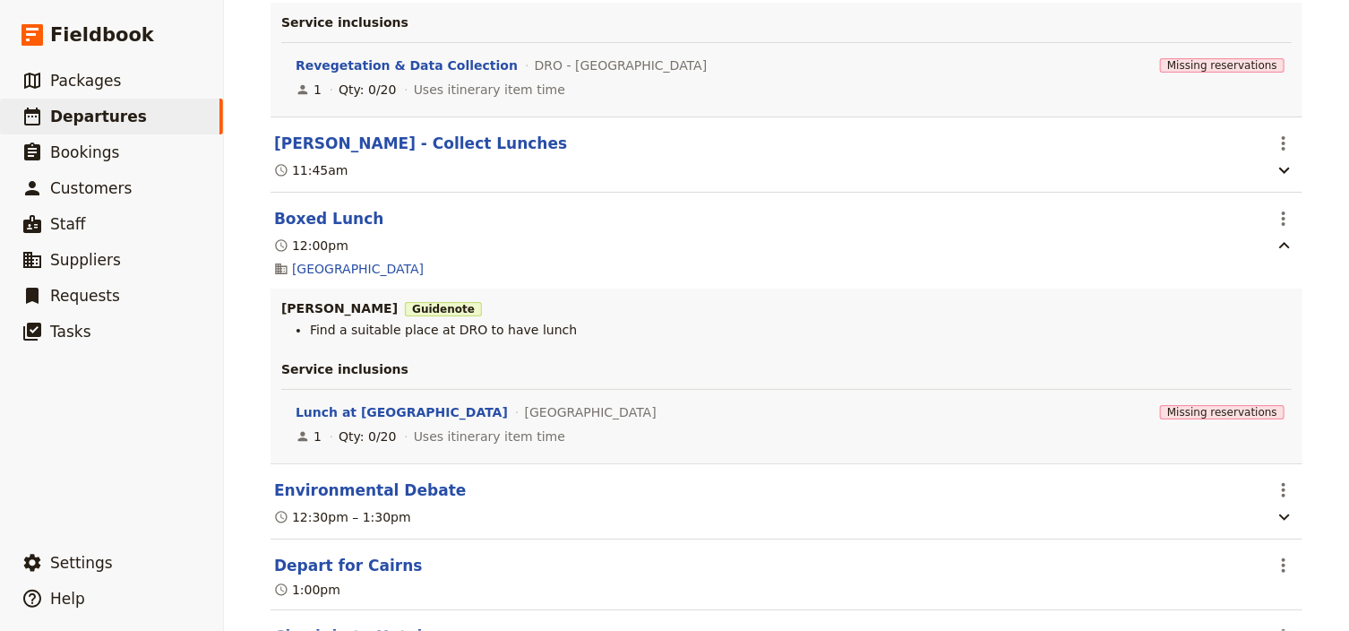
scroll to position [5293, 0]
click at [1274, 509] on icon "button" at bounding box center [1284, 514] width 21 height 21
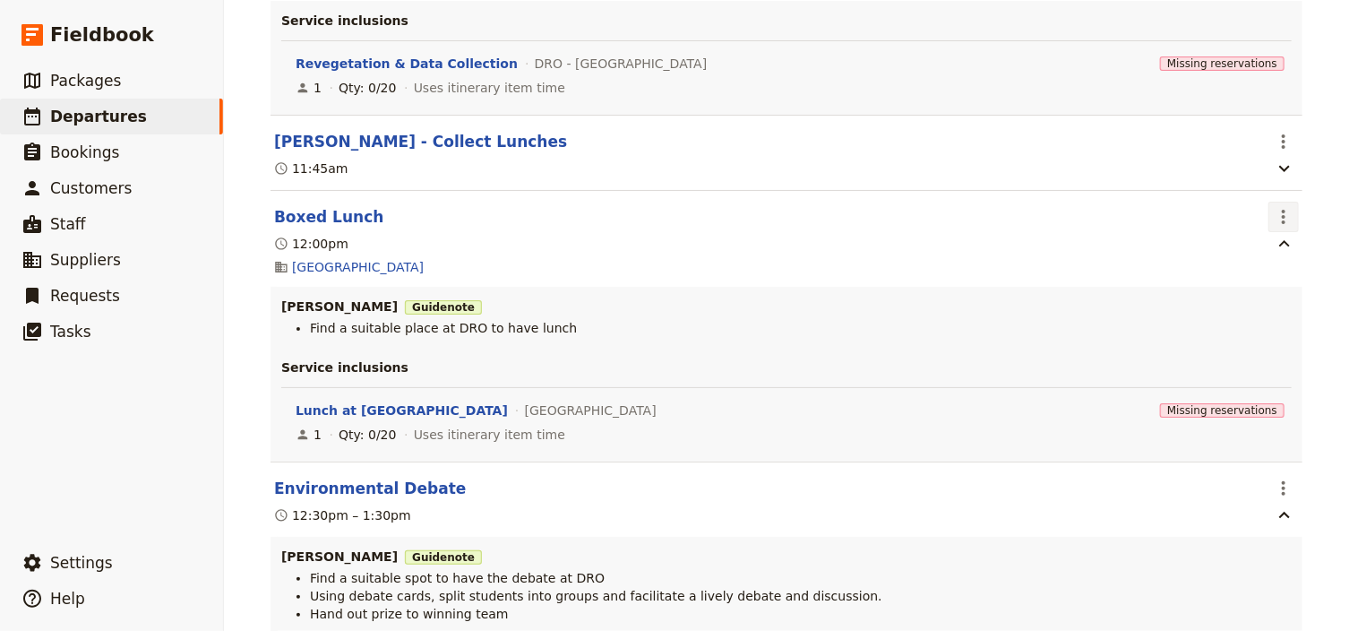
click at [1284, 211] on icon "Actions" at bounding box center [1283, 216] width 21 height 21
click at [1270, 247] on span "Edit this itinerary item" at bounding box center [1203, 246] width 158 height 18
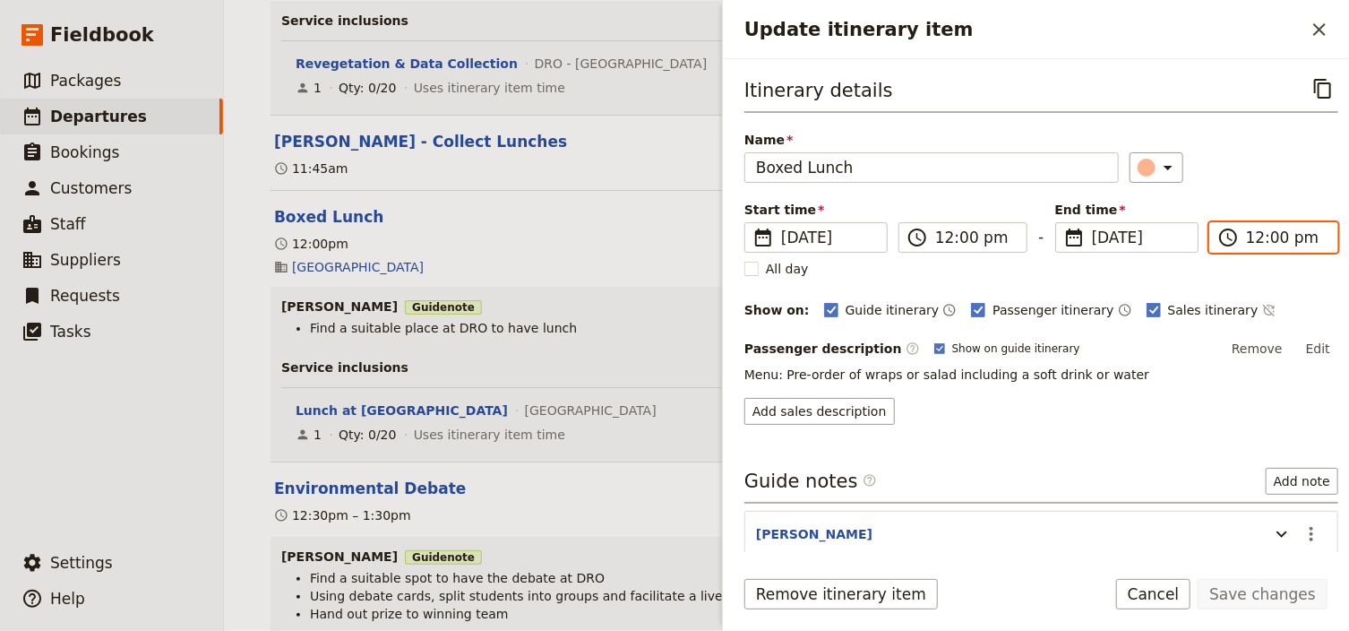
click at [1265, 236] on input "12:00 pm" at bounding box center [1286, 237] width 81 height 21
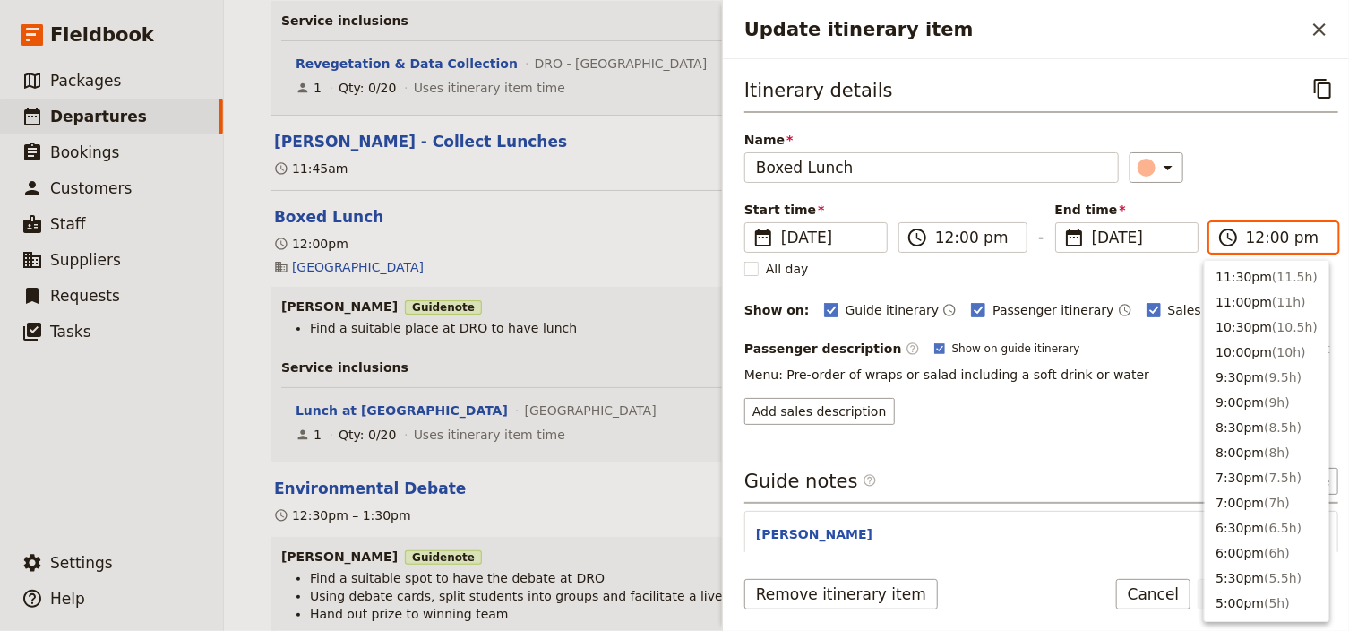
scroll to position [580, 0]
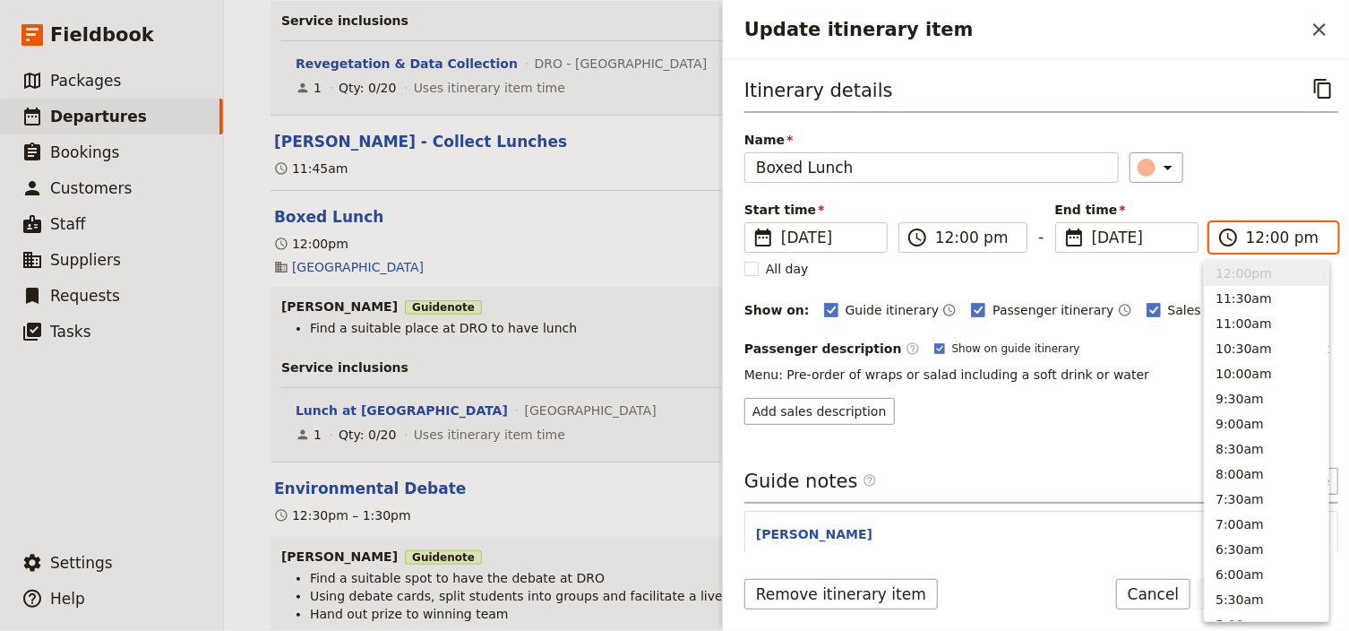
click at [1268, 236] on input "12:00 pm" at bounding box center [1286, 237] width 81 height 21
type input "12:30 pm"
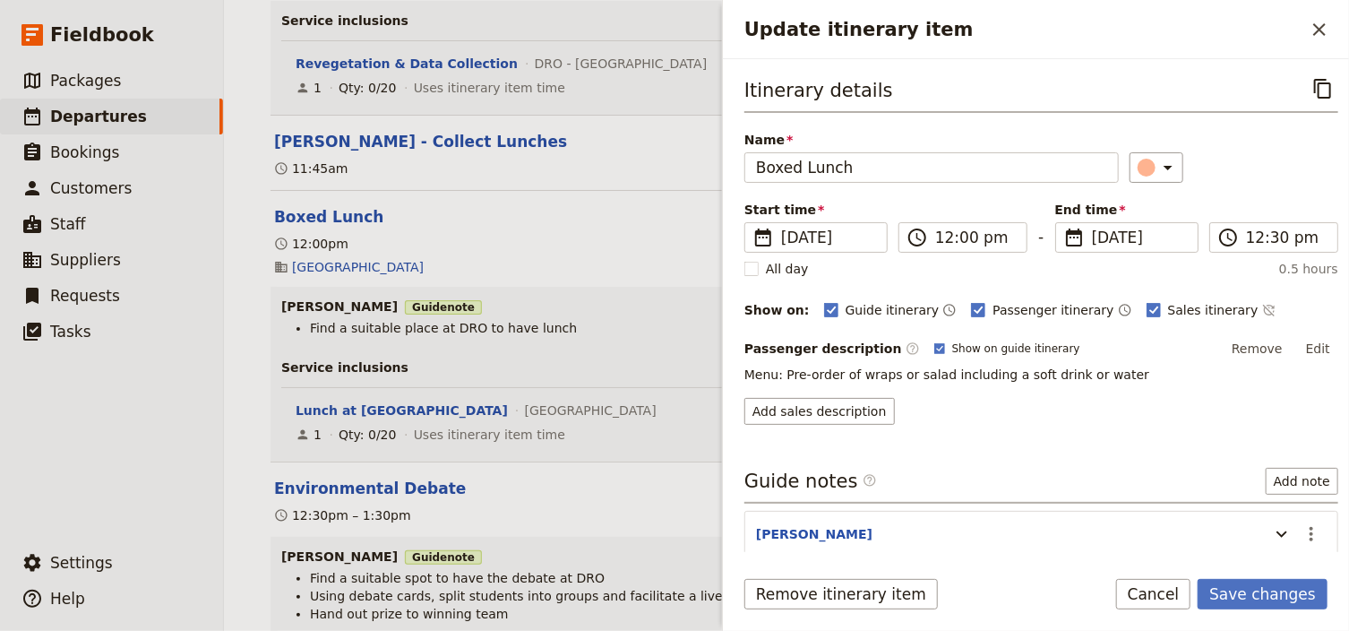
click at [1246, 190] on div "Itinerary details ​ Name Boxed Lunch ​ Start time ​ [DATE] [DATE] [DATE] 12:00 …" at bounding box center [1041, 248] width 594 height 351
click at [1249, 590] on button "Save changes" at bounding box center [1262, 594] width 130 height 30
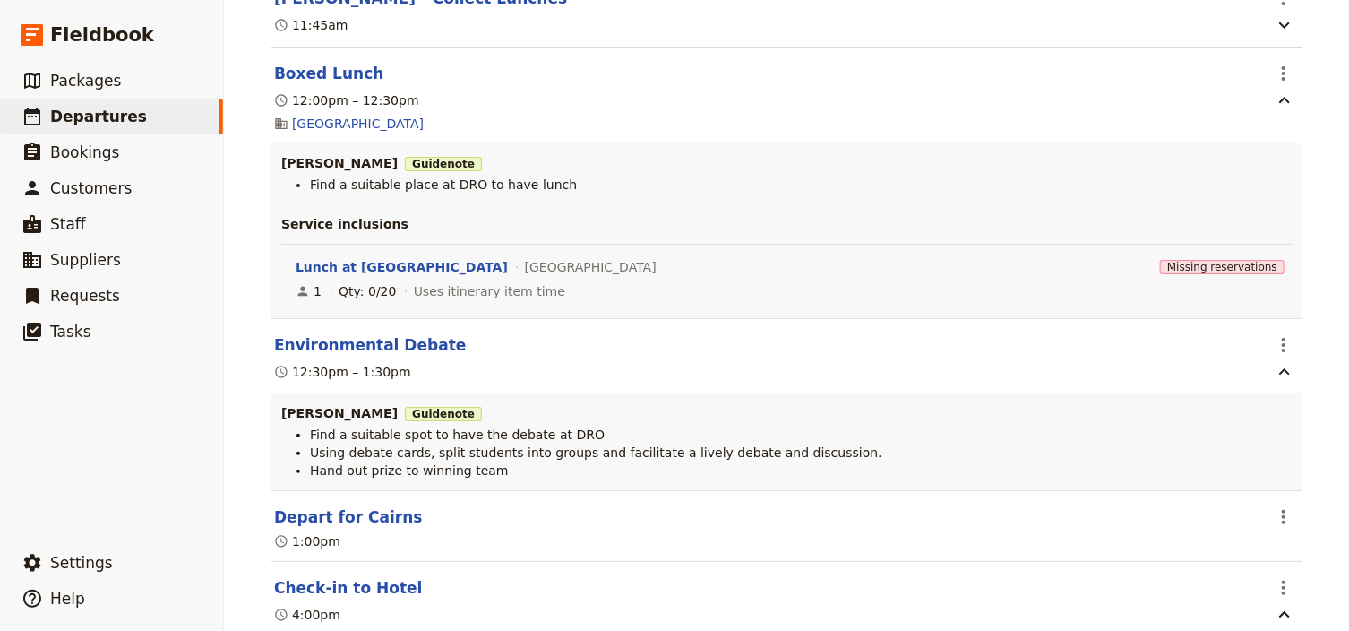
scroll to position [5508, 0]
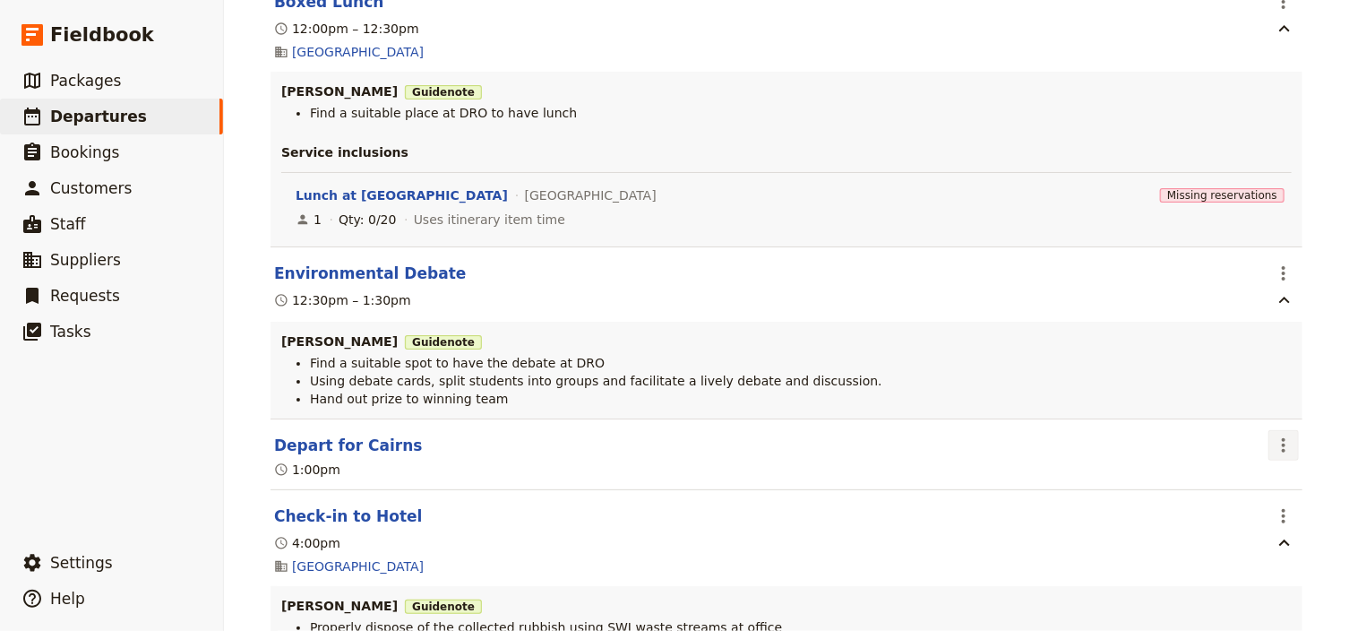
click at [1273, 437] on icon "Actions" at bounding box center [1283, 444] width 21 height 21
click at [1260, 473] on span "Edit this itinerary item" at bounding box center [1194, 477] width 141 height 18
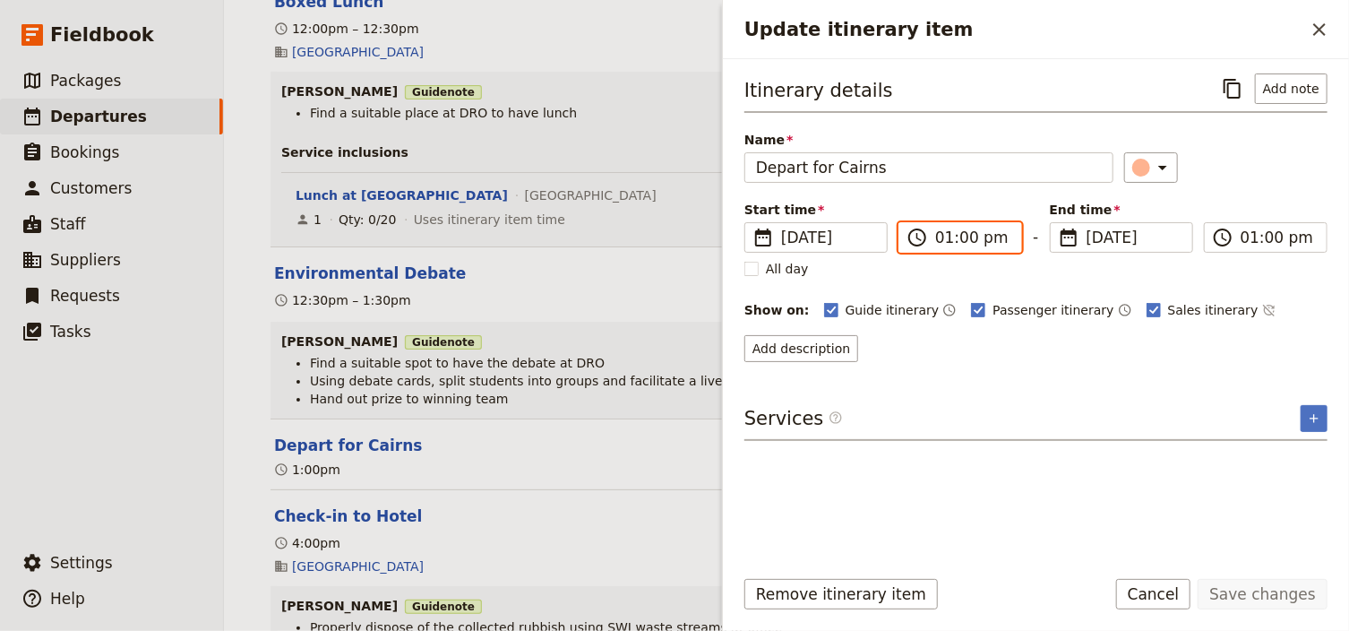
click at [958, 236] on input "01:00 pm" at bounding box center [972, 237] width 75 height 21
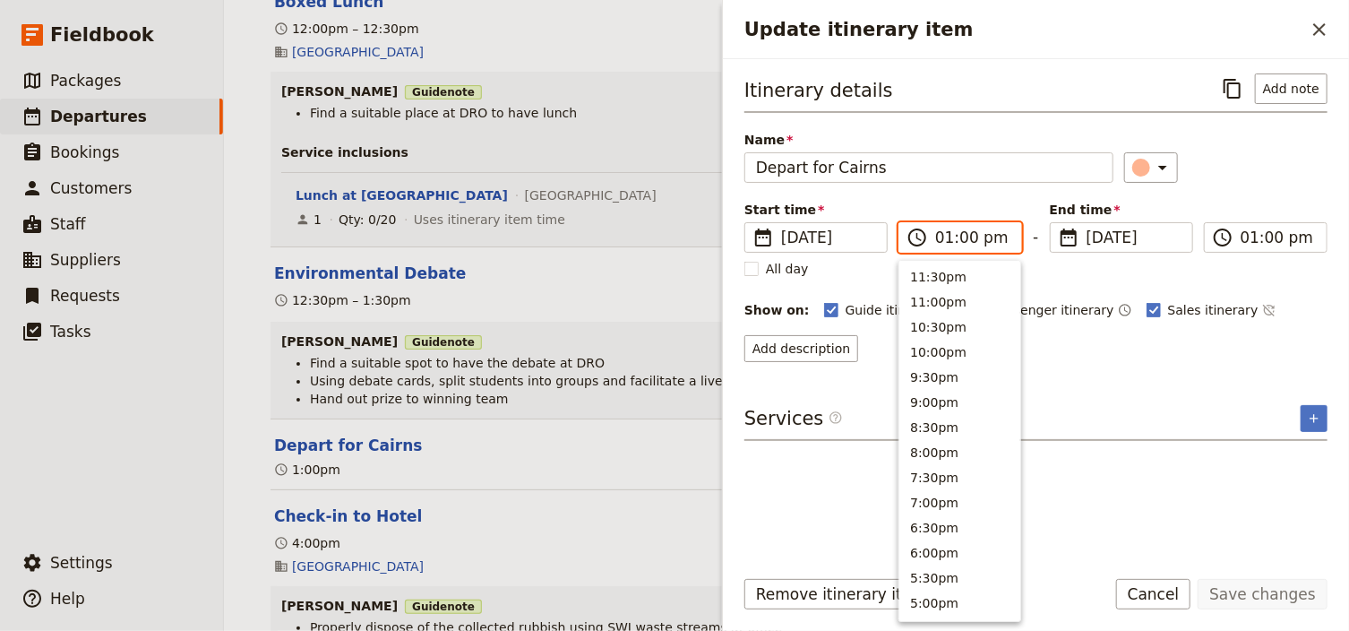
scroll to position [530, 0]
click at [961, 240] on input "01:00 pm" at bounding box center [972, 237] width 75 height 21
type input "01:30 pm"
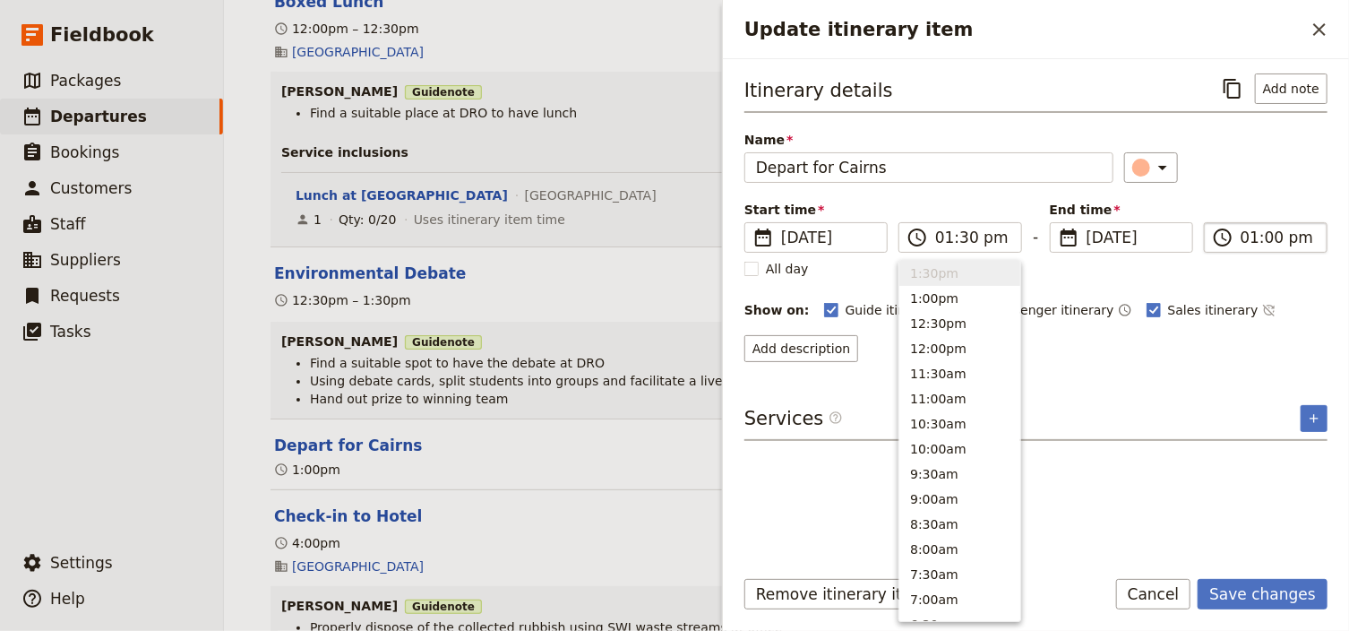
type input "01:30 pm"
click at [1275, 234] on input "01:30 pm" at bounding box center [1277, 237] width 75 height 21
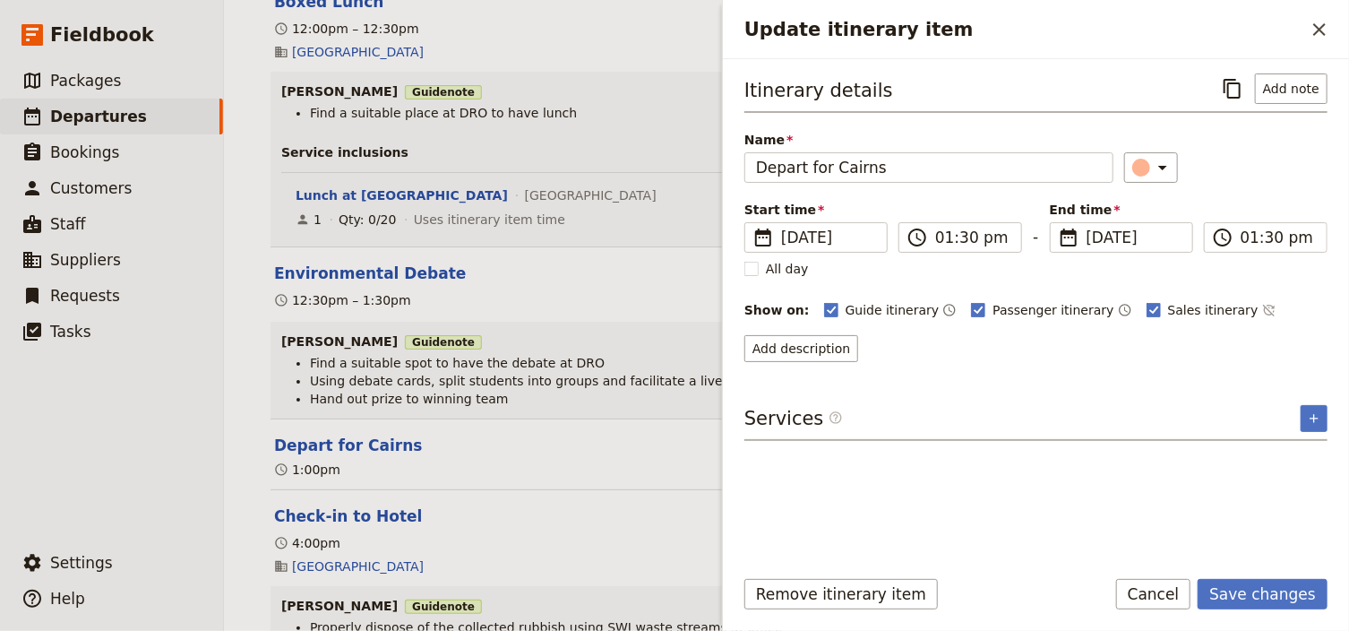
click at [1237, 193] on div "Itinerary details ​ Add note Name Depart for [GEOGRAPHIC_DATA] ​ Start time ​ […" at bounding box center [1035, 217] width 583 height 288
click at [1254, 597] on button "Save changes" at bounding box center [1262, 594] width 130 height 30
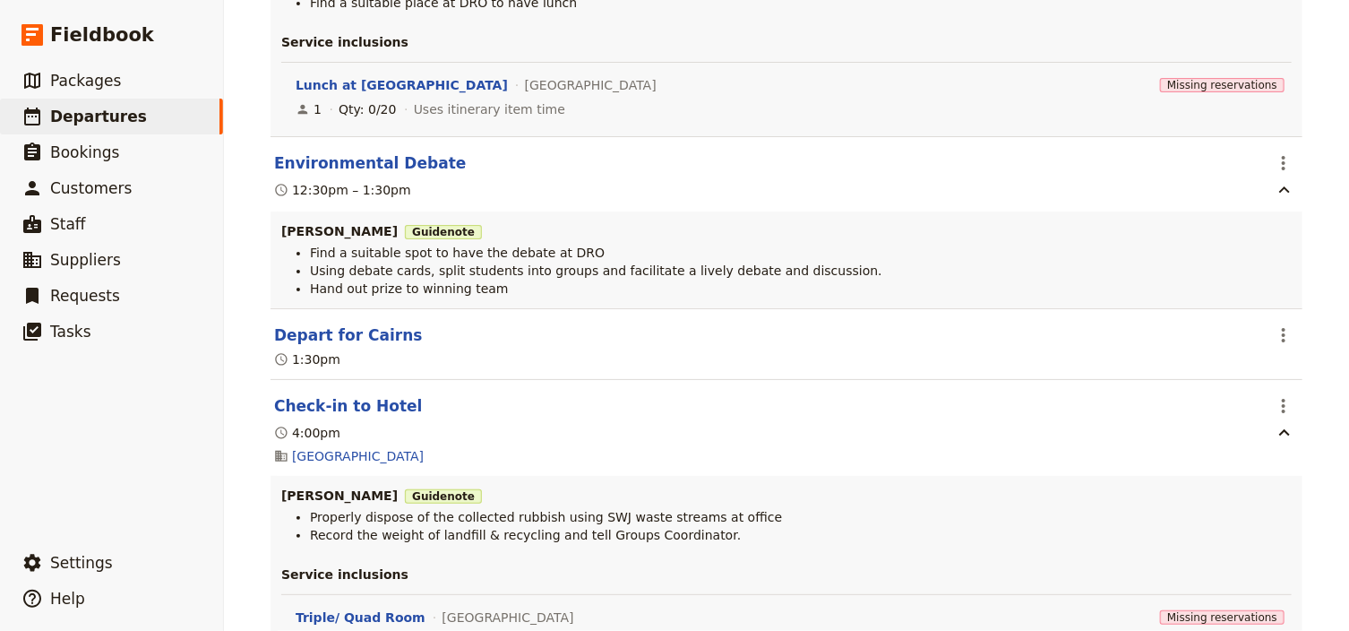
scroll to position [5652, 0]
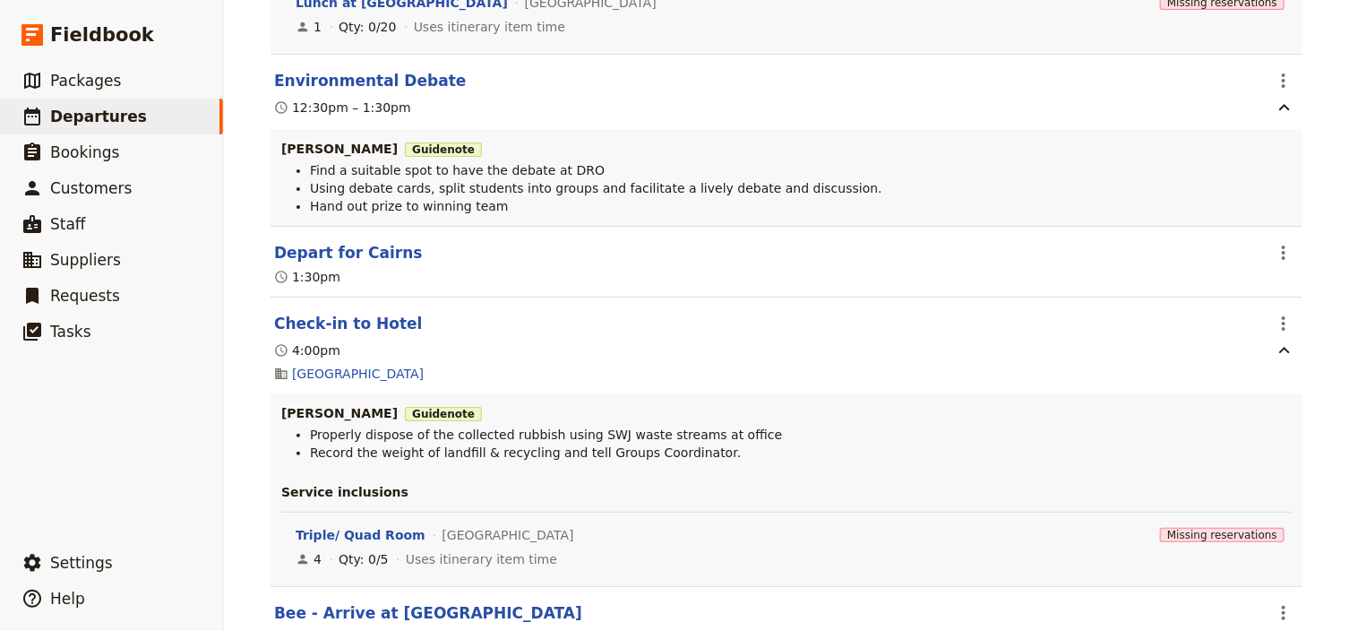
scroll to position [5723, 0]
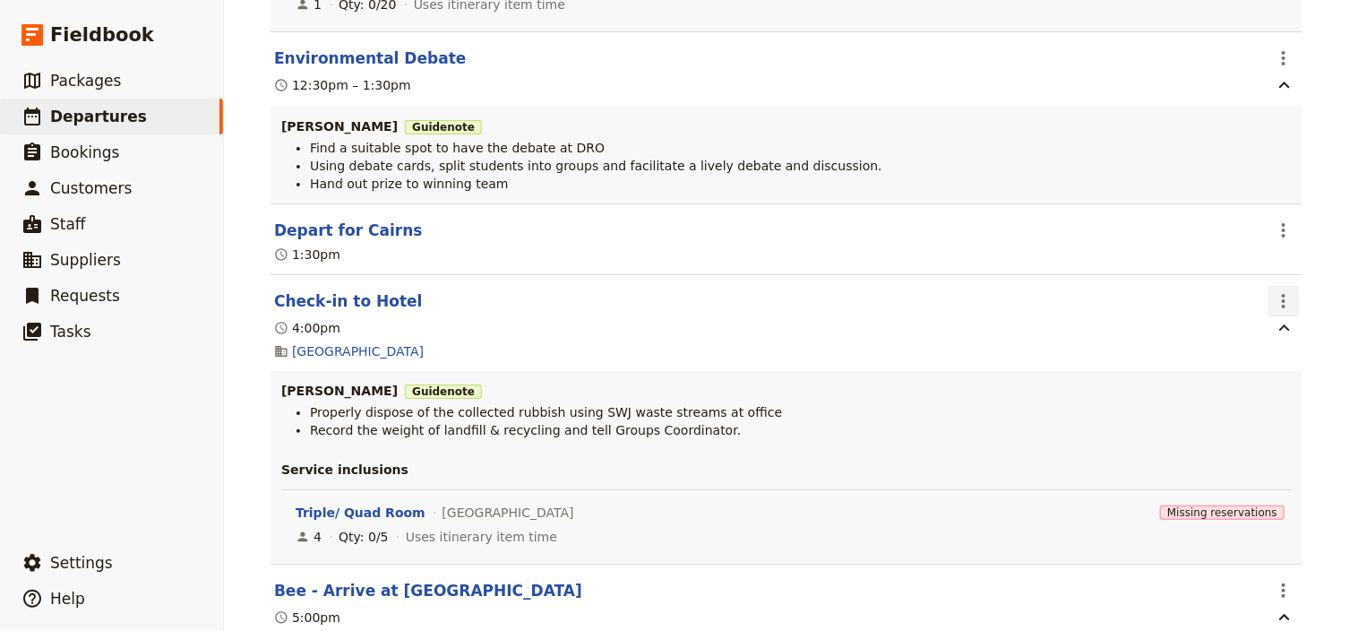
click at [1283, 295] on icon "Actions" at bounding box center [1283, 300] width 21 height 21
click at [1256, 328] on span "Edit this itinerary item" at bounding box center [1194, 332] width 141 height 18
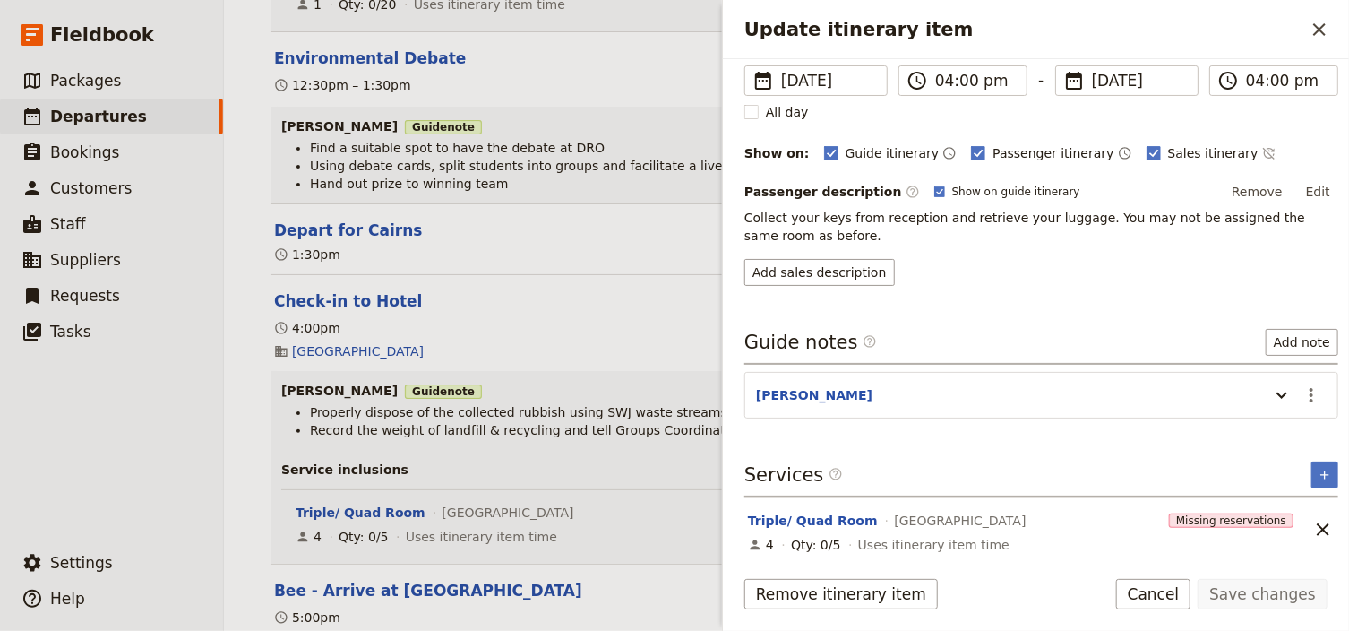
scroll to position [161, 0]
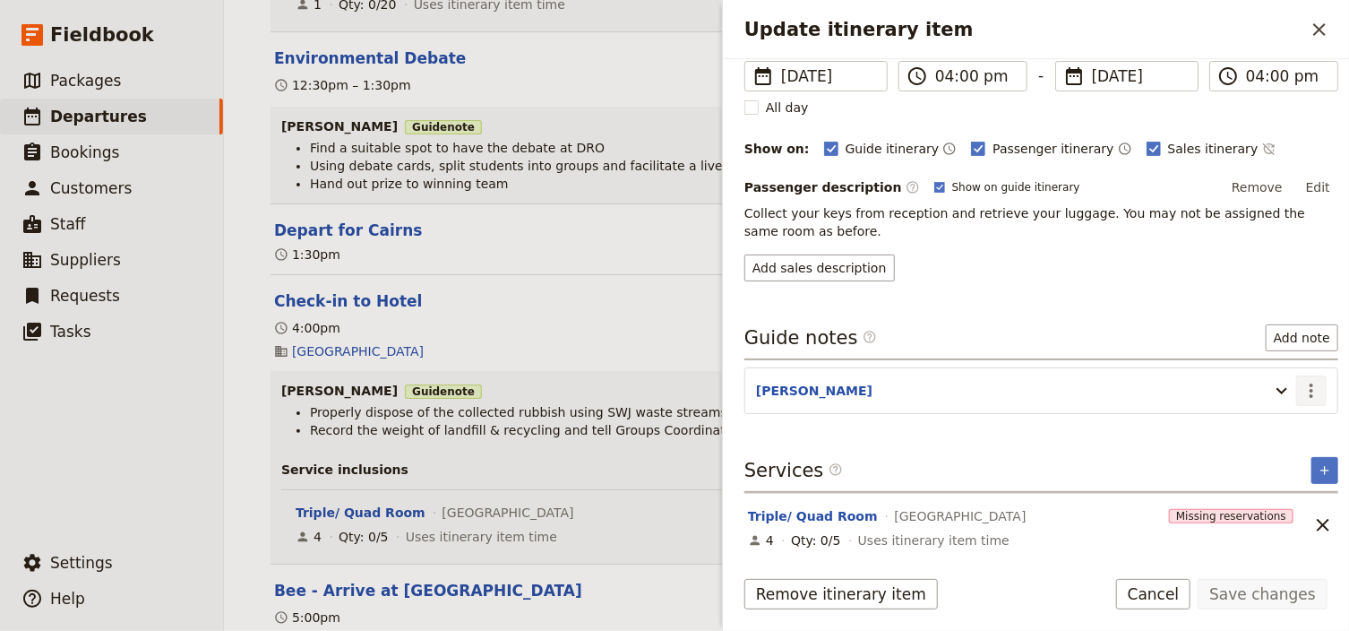
click at [1300, 389] on icon "Actions" at bounding box center [1310, 390] width 21 height 21
click at [1258, 425] on span "Edit note" at bounding box center [1250, 425] width 56 height 18
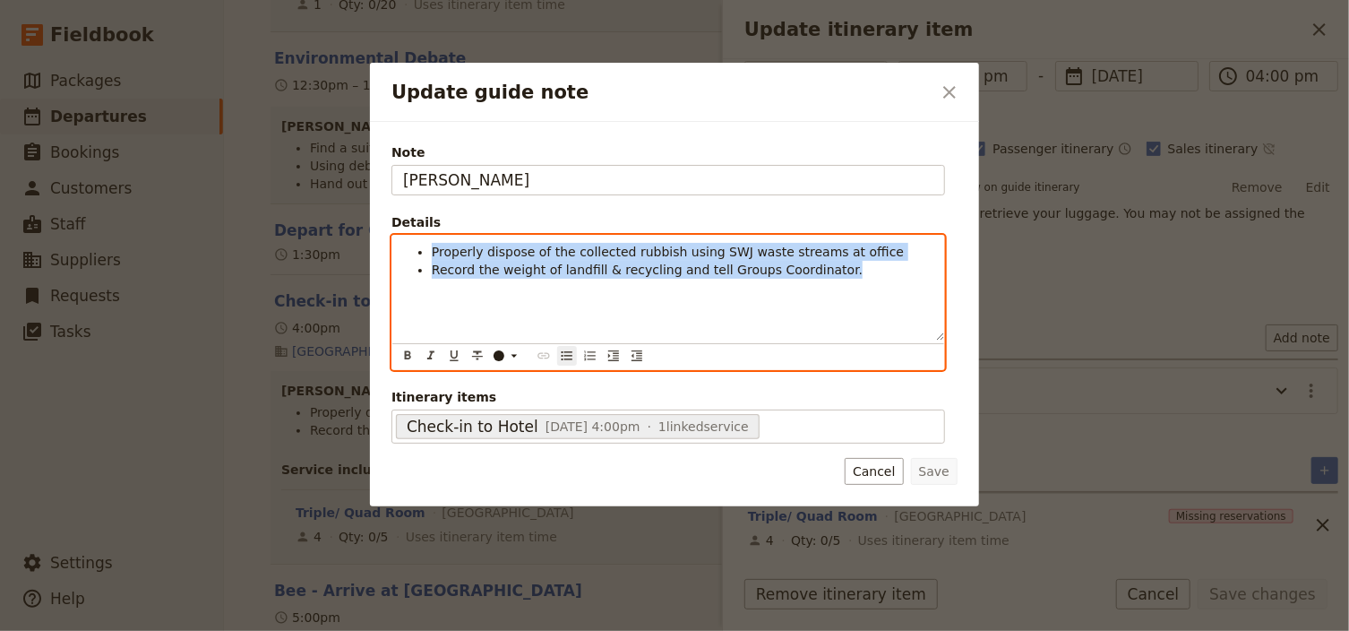
drag, startPoint x: 842, startPoint y: 276, endPoint x: 425, endPoint y: 253, distance: 418.0
click at [425, 253] on ul "Properly dispose of the collected rubbish using SWJ waste streams at office Rec…" at bounding box center [668, 261] width 530 height 36
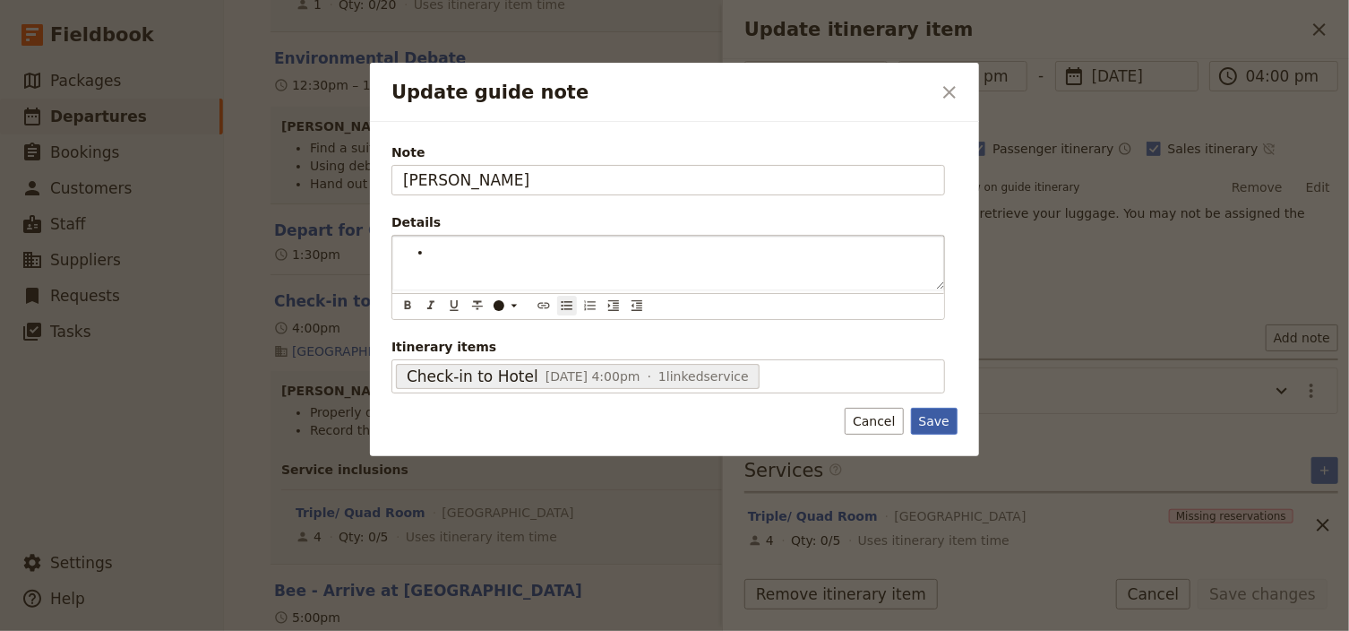
click at [940, 631] on div "Update guide note ​ Note [PERSON_NAME] Details ​ ​ ​ ​ ​ ​ ​ ​ ​ ​ Itinerary it…" at bounding box center [674, 631] width 1349 height 0
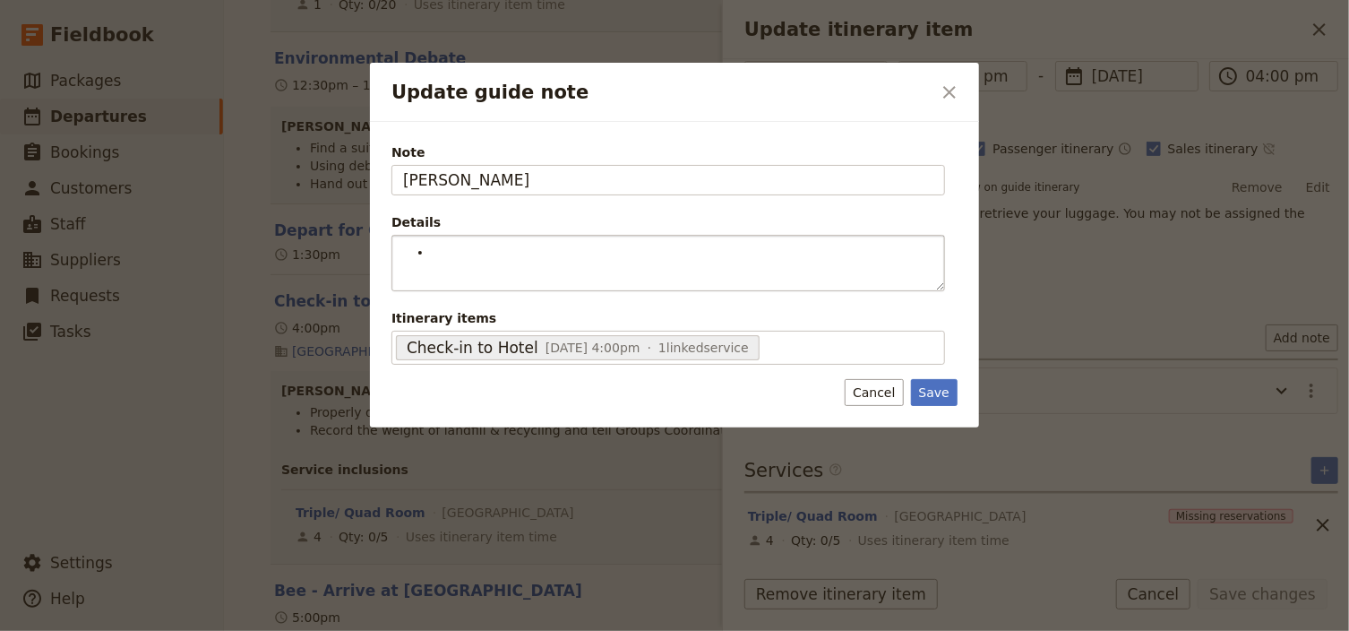
click at [951, 91] on icon "Close dialog" at bounding box center [949, 92] width 13 height 13
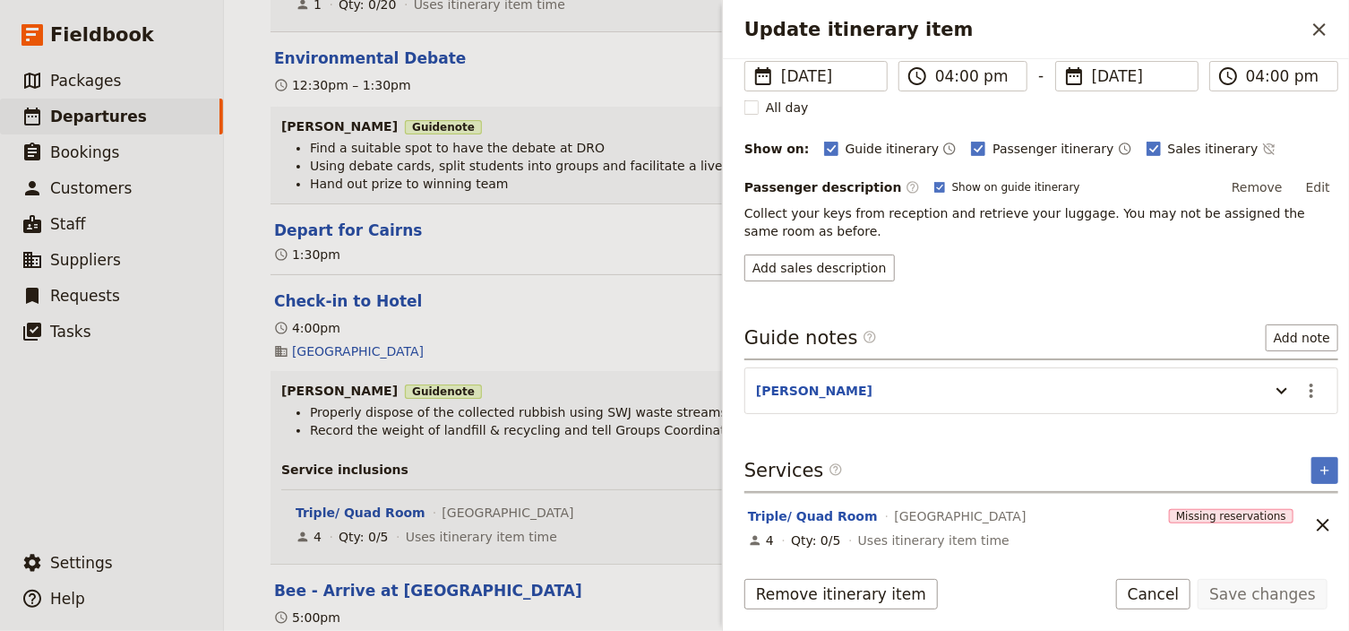
drag, startPoint x: 1323, startPoint y: 31, endPoint x: 1144, endPoint y: 108, distance: 195.0
click at [1322, 32] on icon "Close drawer" at bounding box center [1319, 29] width 21 height 21
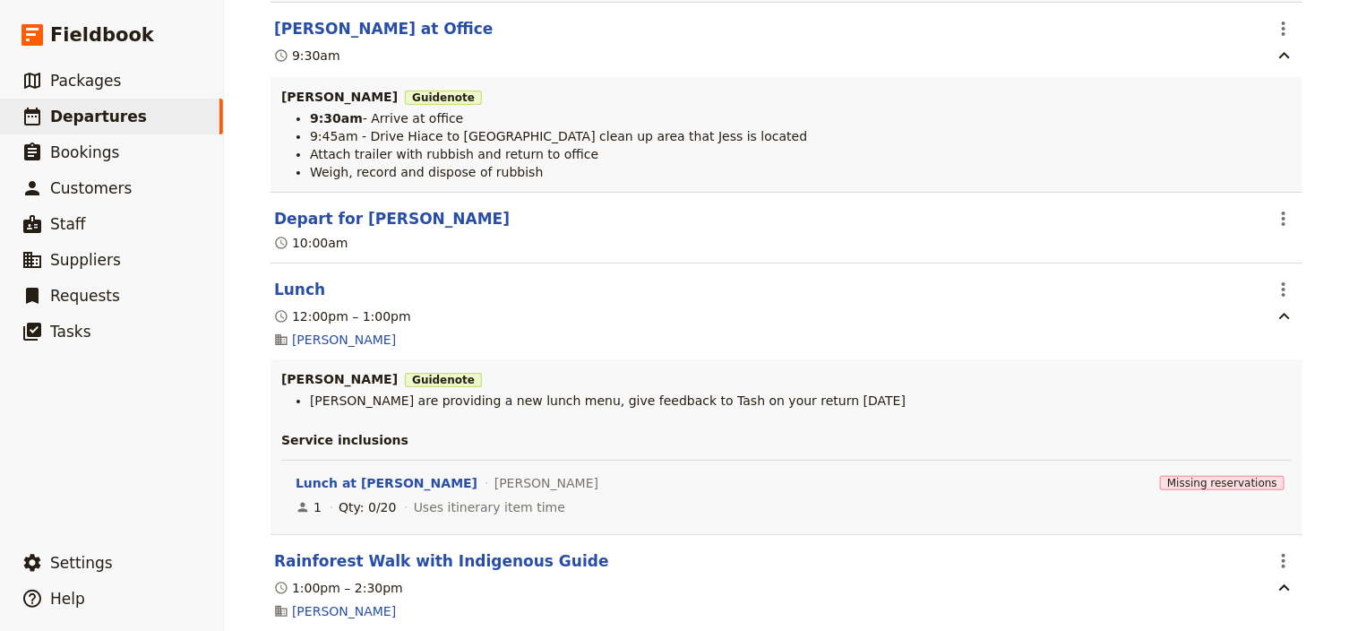
scroll to position [2642, 0]
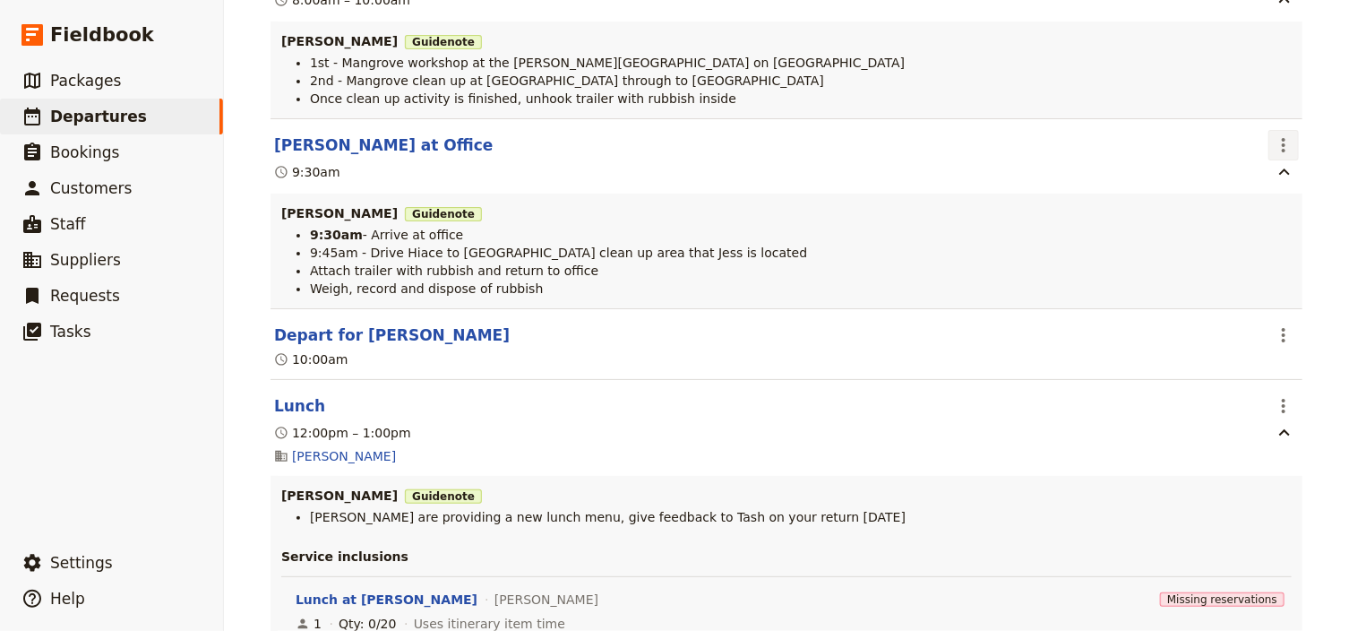
click at [1283, 154] on icon "Actions" at bounding box center [1283, 144] width 21 height 21
click at [1256, 191] on span "Edit this itinerary item" at bounding box center [1194, 192] width 141 height 18
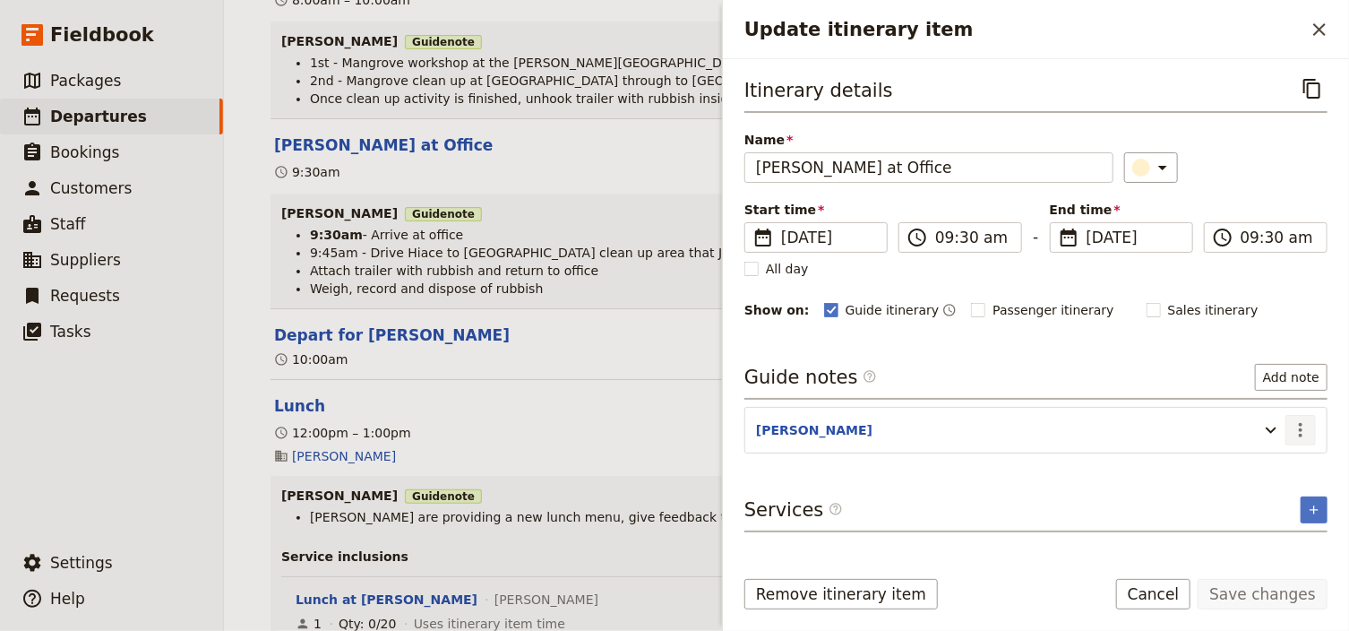
click at [1305, 419] on icon "Actions" at bounding box center [1300, 429] width 21 height 21
click at [1288, 462] on span "Edit note" at bounding box center [1263, 466] width 83 height 18
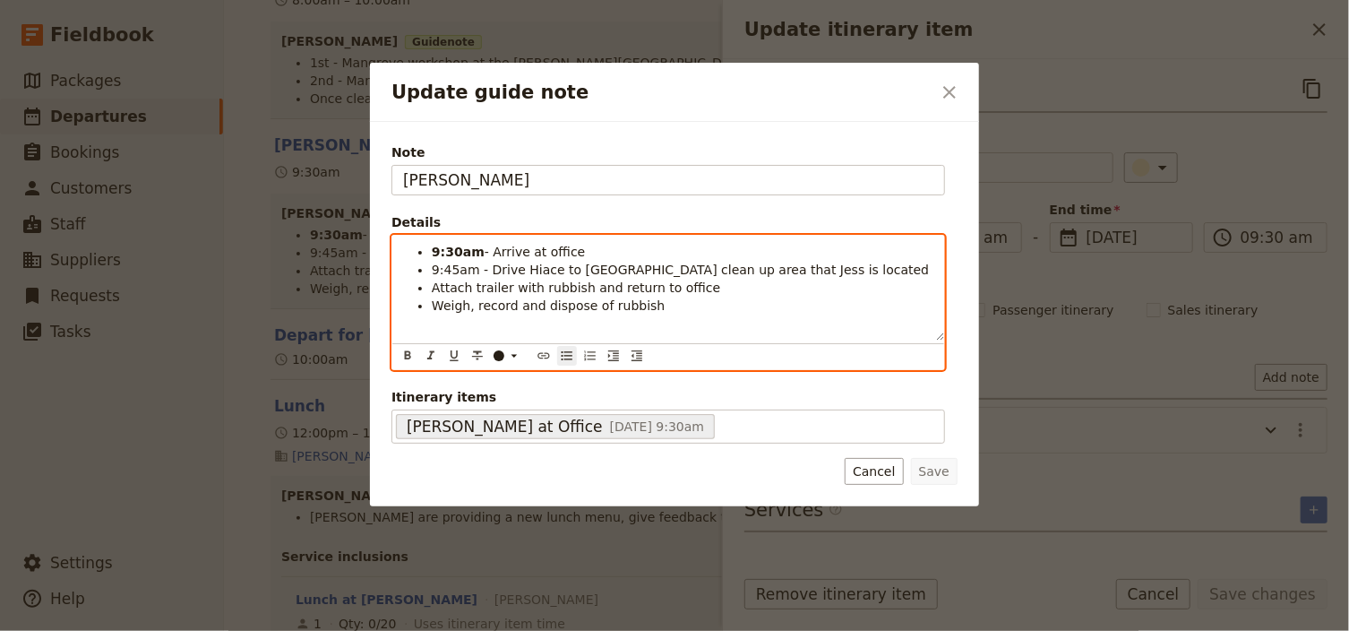
click at [689, 290] on li "Attach trailer with rubbish and return to office" at bounding box center [683, 288] width 502 height 18
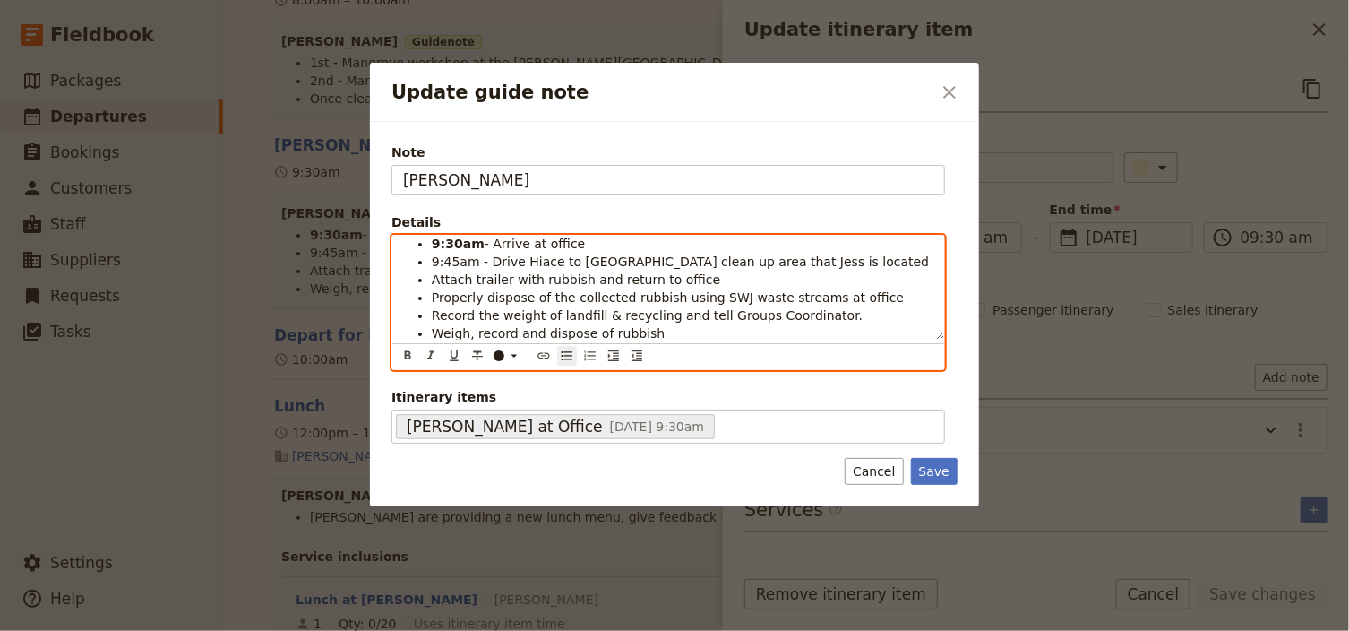
scroll to position [11, 0]
drag, startPoint x: 649, startPoint y: 333, endPoint x: 430, endPoint y: 333, distance: 219.4
click at [430, 333] on ul "9:30am - Arrive at office 9:45am - Drive Hiace to [GEOGRAPHIC_DATA] clean up ar…" at bounding box center [668, 285] width 530 height 107
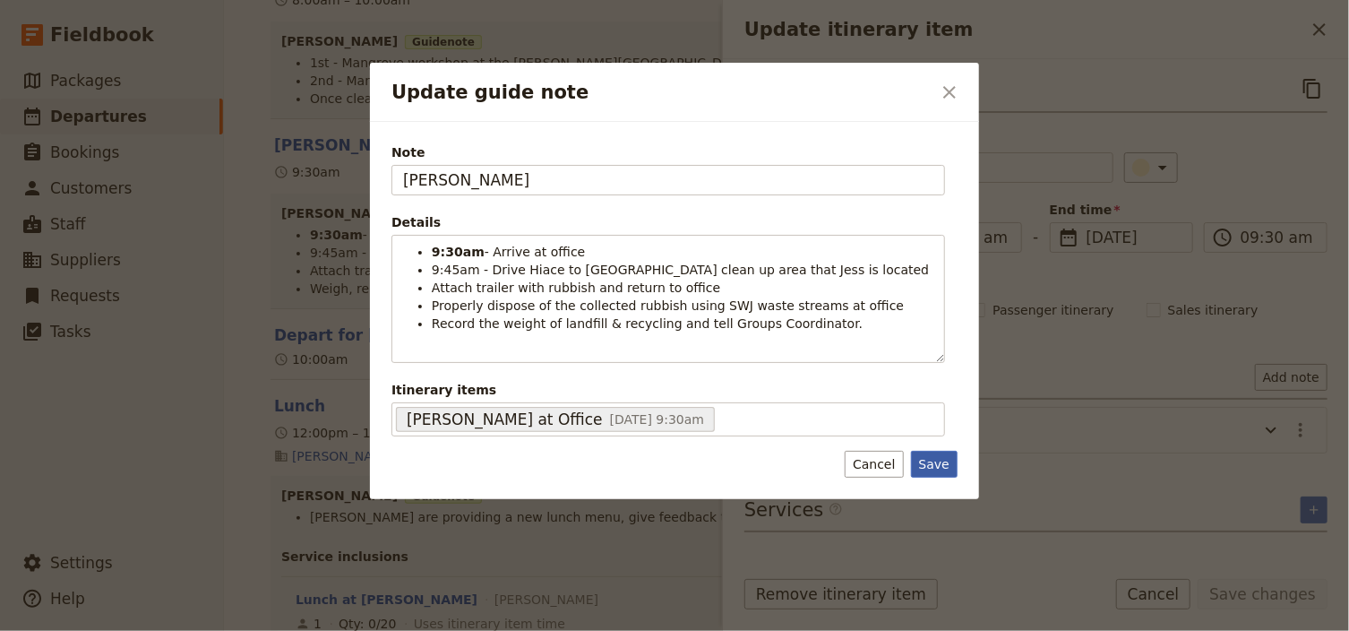
click at [949, 453] on button "Save" at bounding box center [934, 464] width 47 height 27
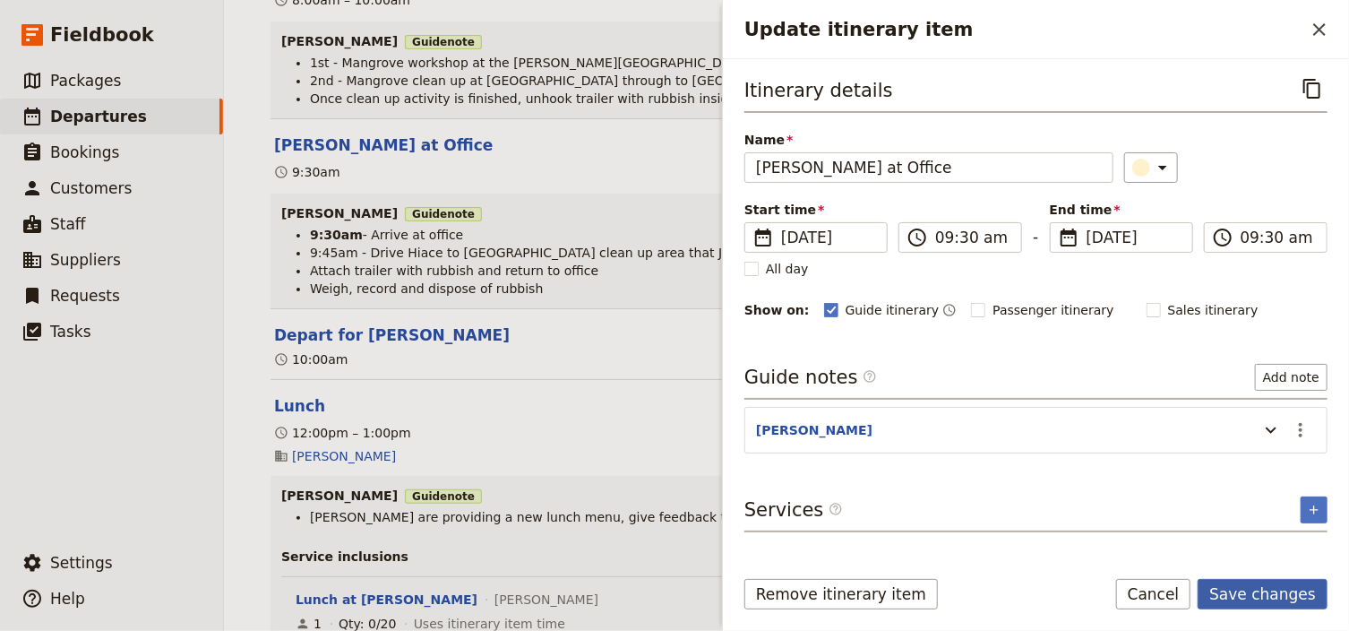
click at [1282, 591] on button "Save changes" at bounding box center [1262, 594] width 130 height 30
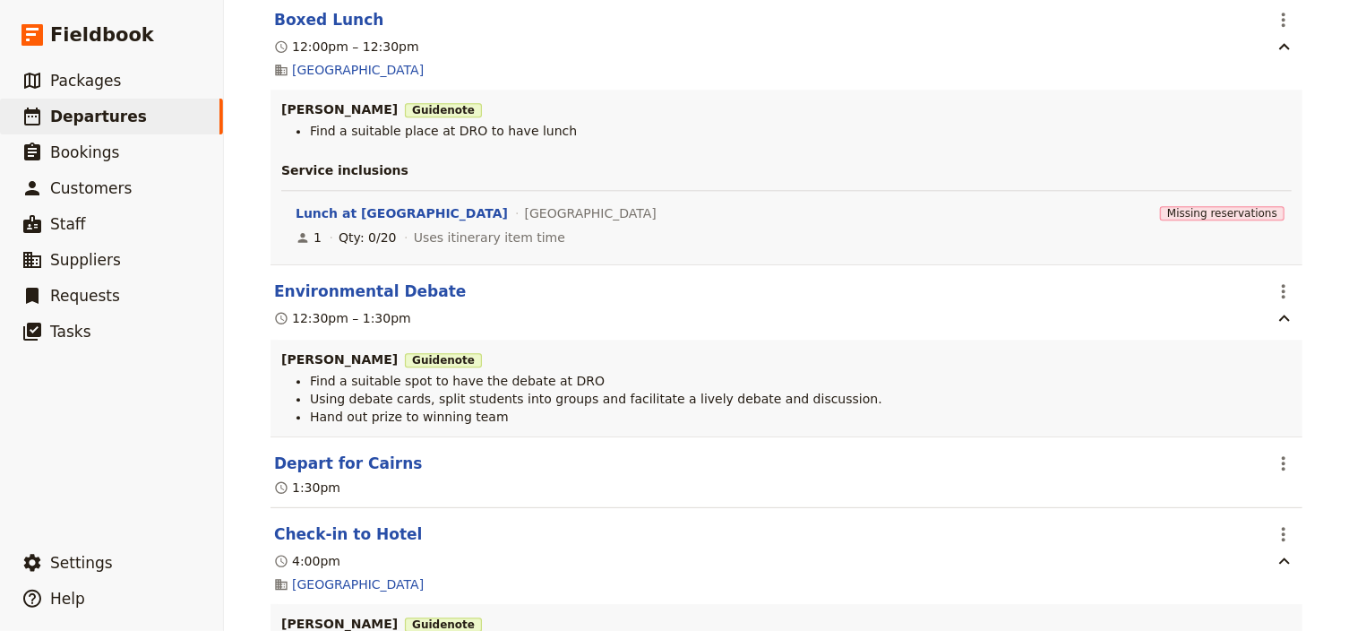
scroll to position [5652, 0]
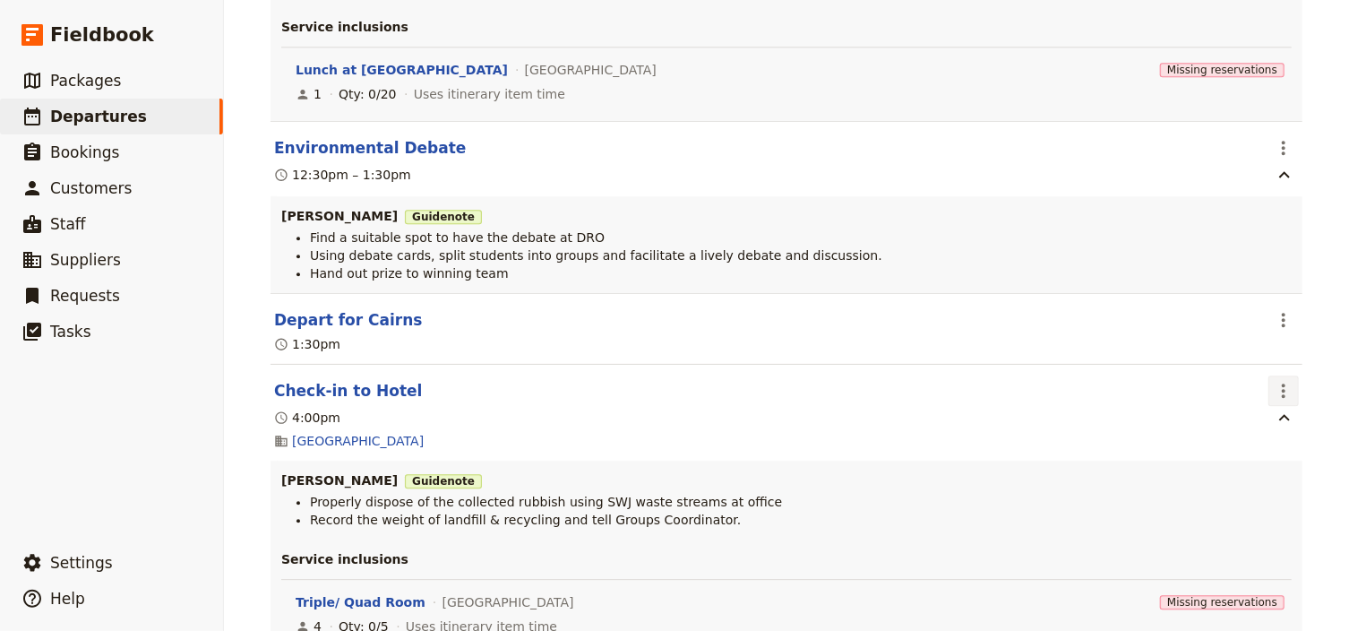
click at [1278, 380] on icon "Actions" at bounding box center [1283, 390] width 21 height 21
click at [1250, 425] on span "Edit this itinerary item" at bounding box center [1194, 422] width 141 height 18
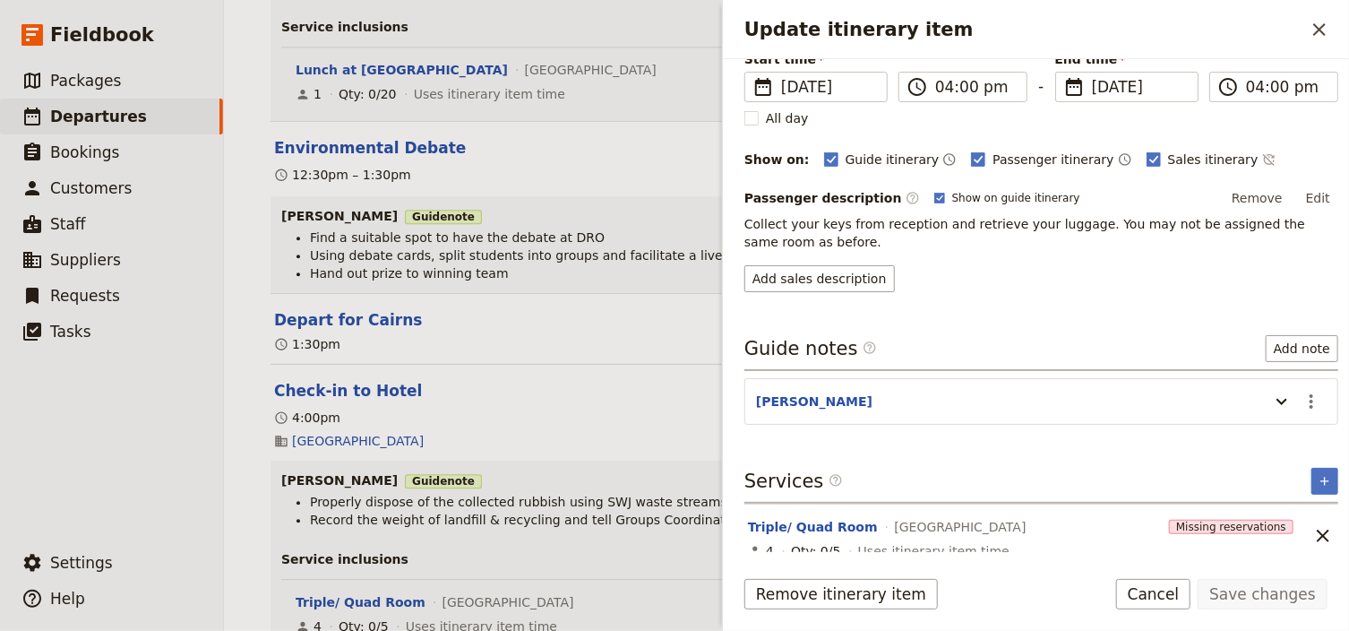
scroll to position [161, 0]
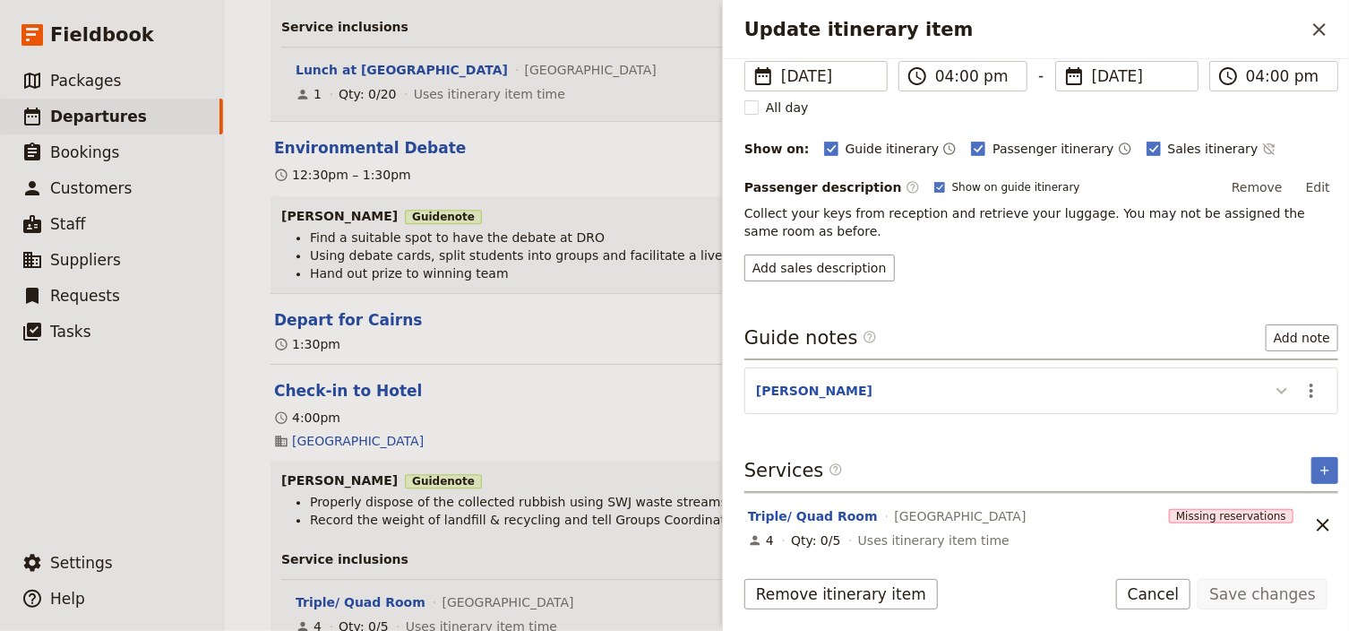
click at [1271, 391] on icon "Update itinerary item" at bounding box center [1281, 390] width 21 height 21
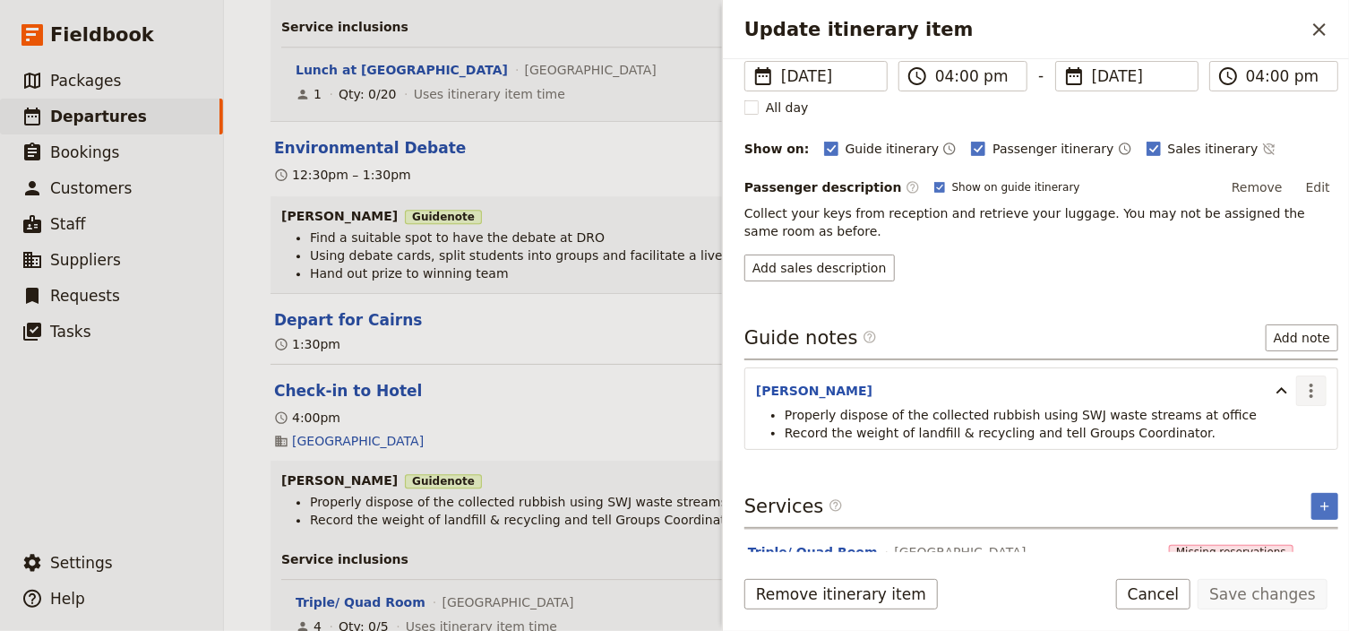
click at [1309, 384] on icon "Actions" at bounding box center [1311, 390] width 4 height 14
click at [1283, 451] on span "Remove note" at bounding box center [1263, 451] width 83 height 18
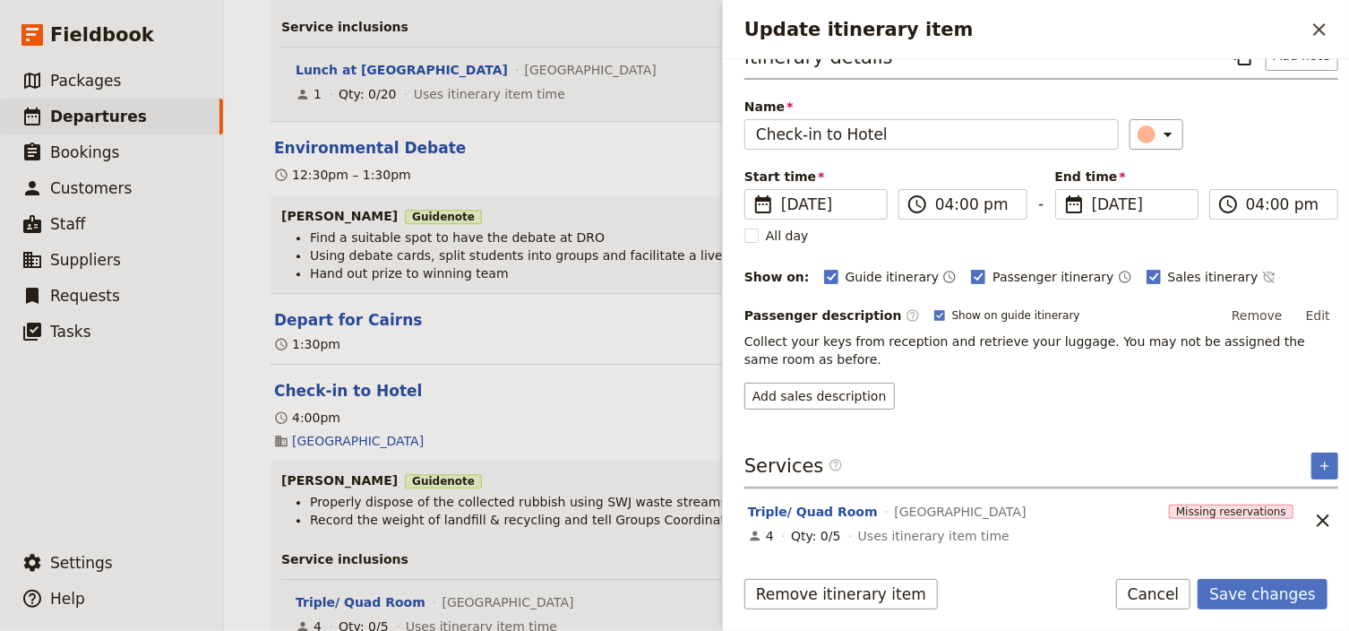
scroll to position [14, 0]
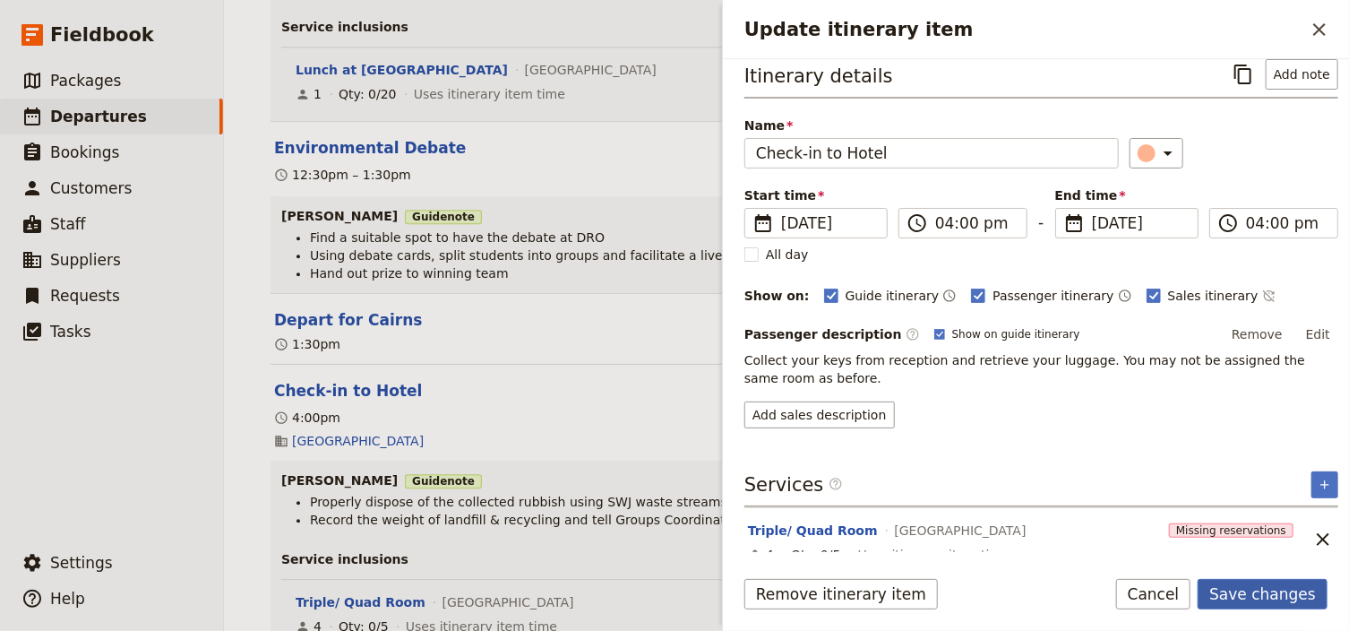
click at [1250, 593] on button "Save changes" at bounding box center [1262, 594] width 130 height 30
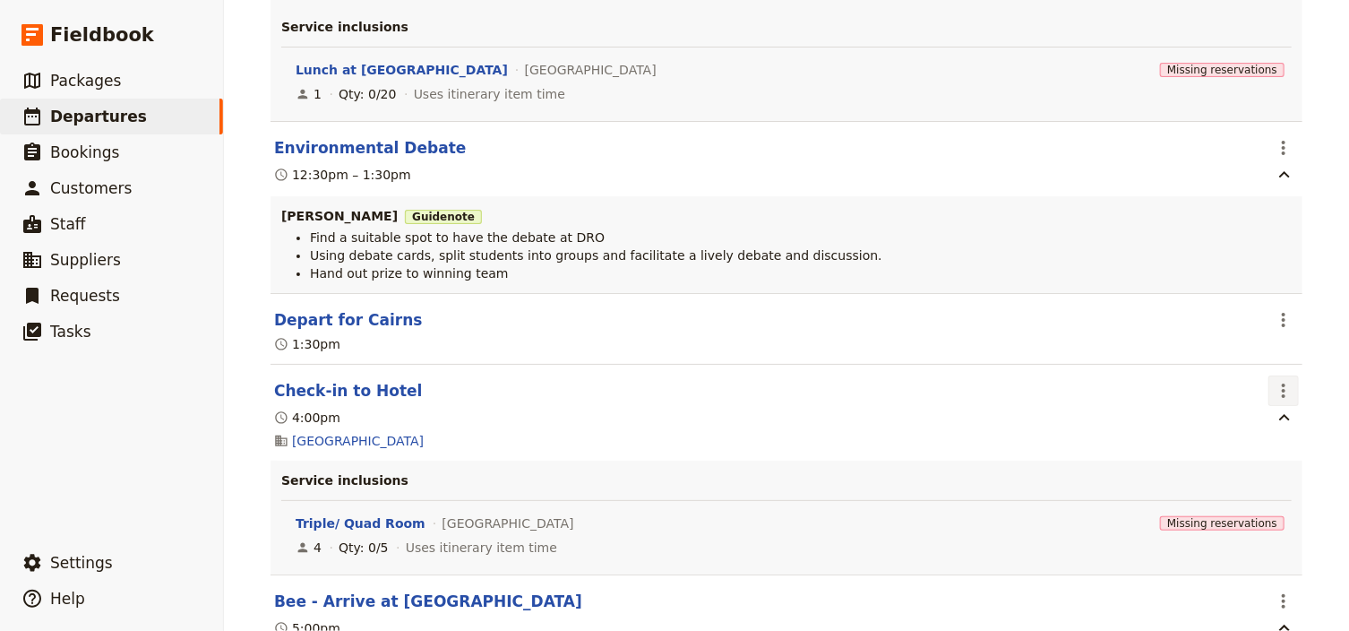
click at [1273, 382] on icon "Actions" at bounding box center [1283, 390] width 21 height 21
click at [1258, 418] on span "Edit this itinerary item" at bounding box center [1194, 422] width 141 height 18
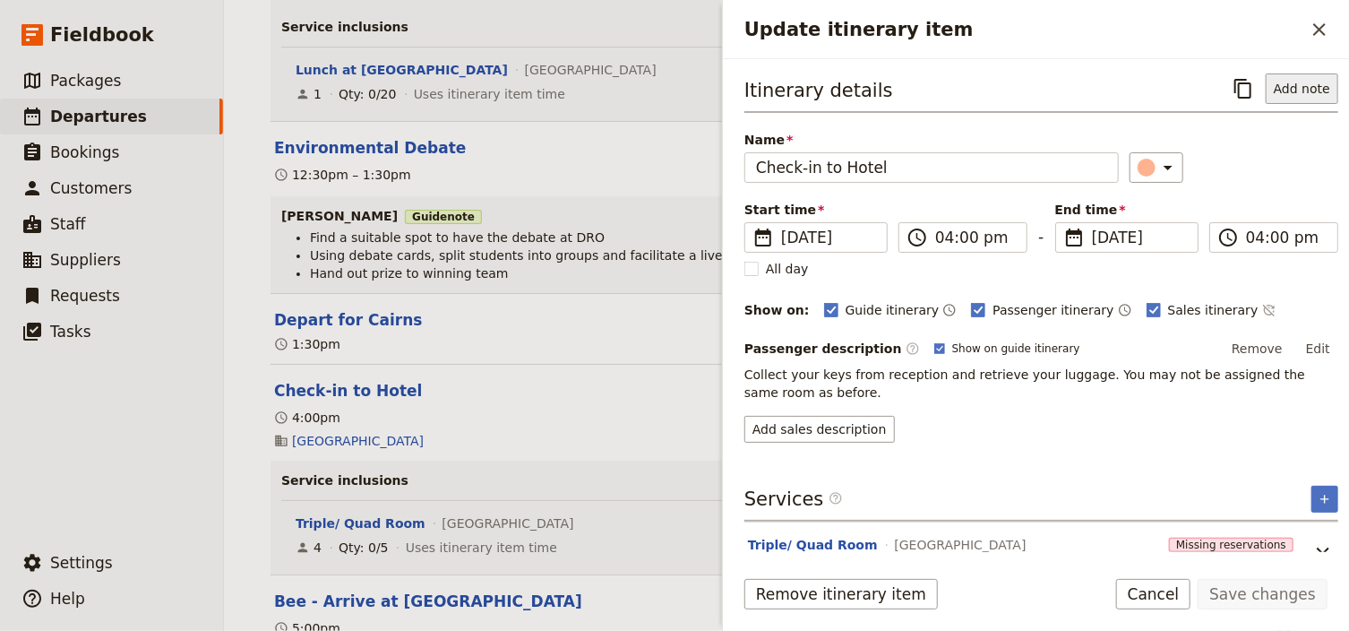
click at [1284, 83] on button "Add note" at bounding box center [1302, 88] width 73 height 30
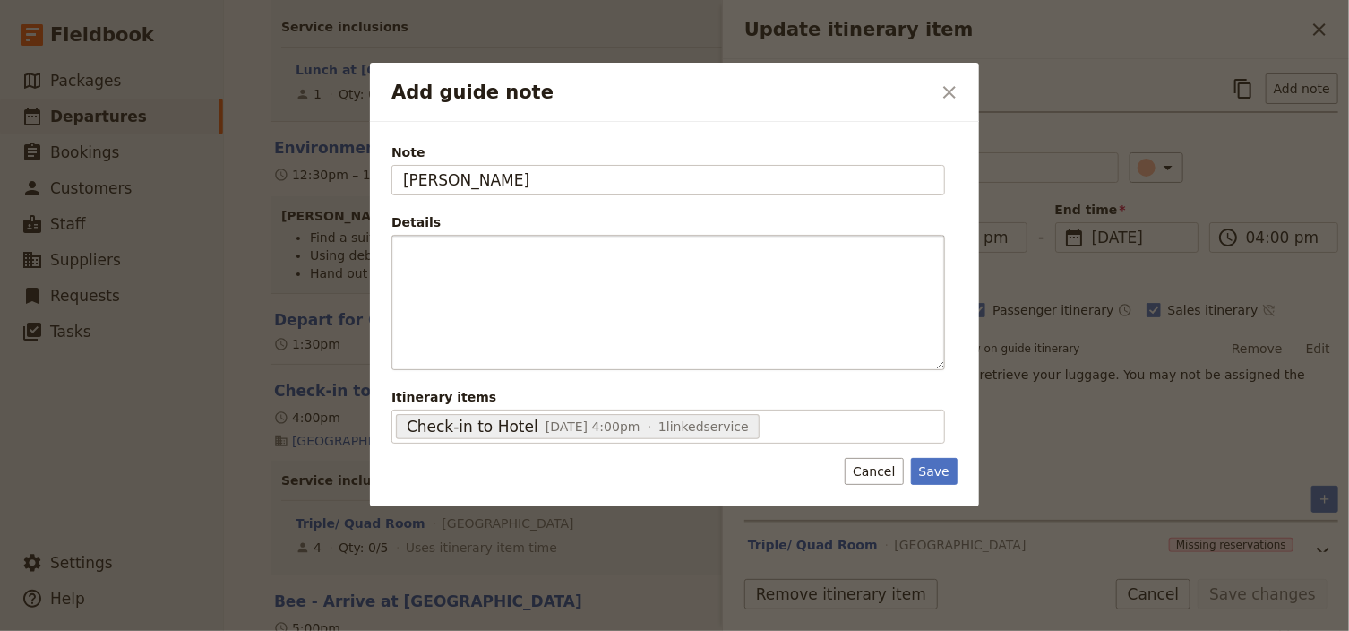
type input "[PERSON_NAME]"
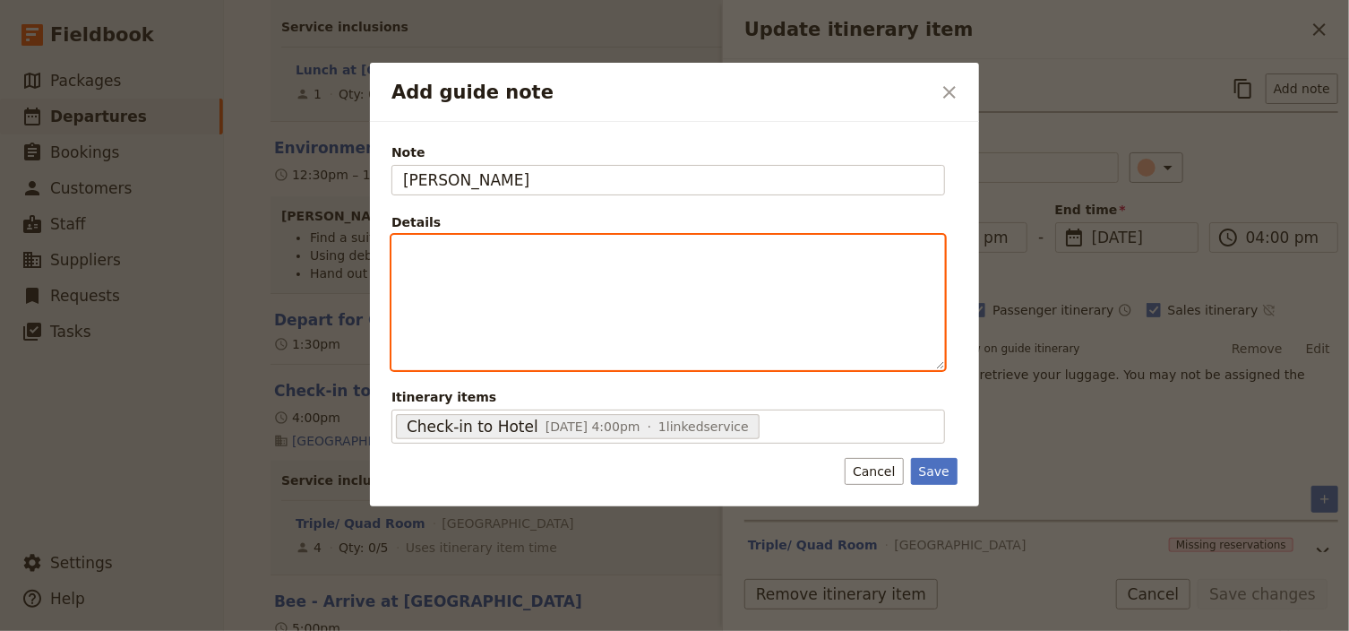
click at [468, 245] on p "Add guide note" at bounding box center [668, 252] width 530 height 18
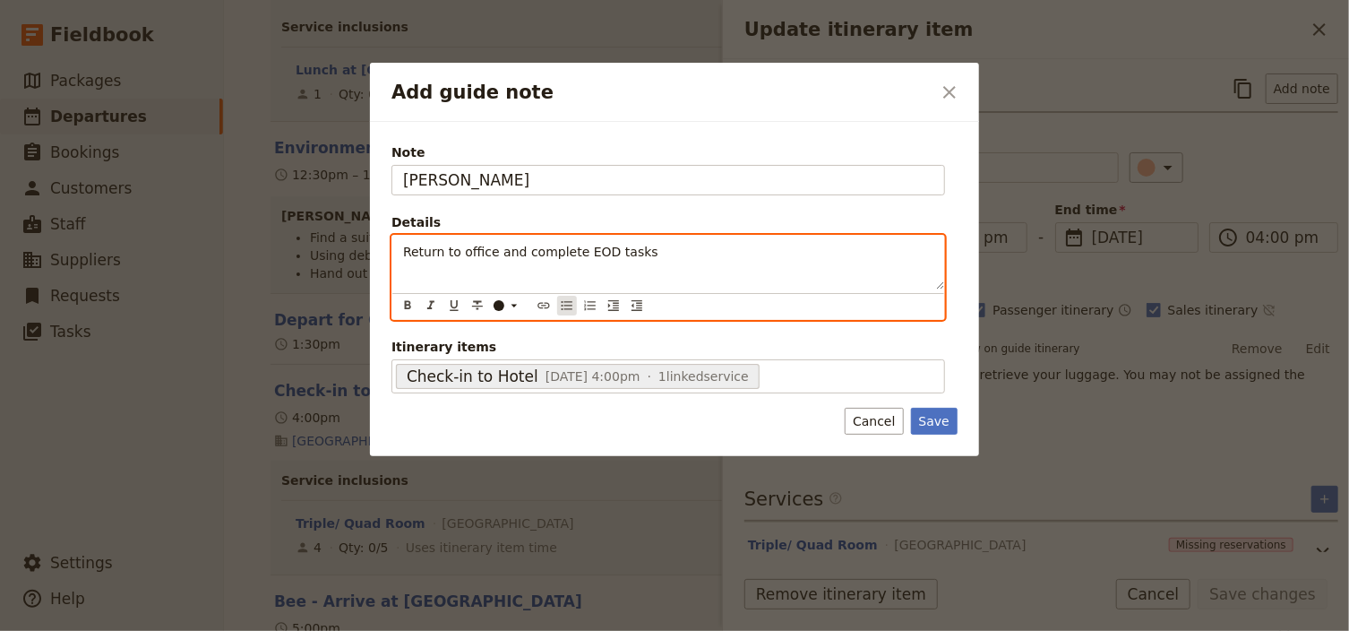
click at [558, 301] on button "​" at bounding box center [567, 306] width 20 height 20
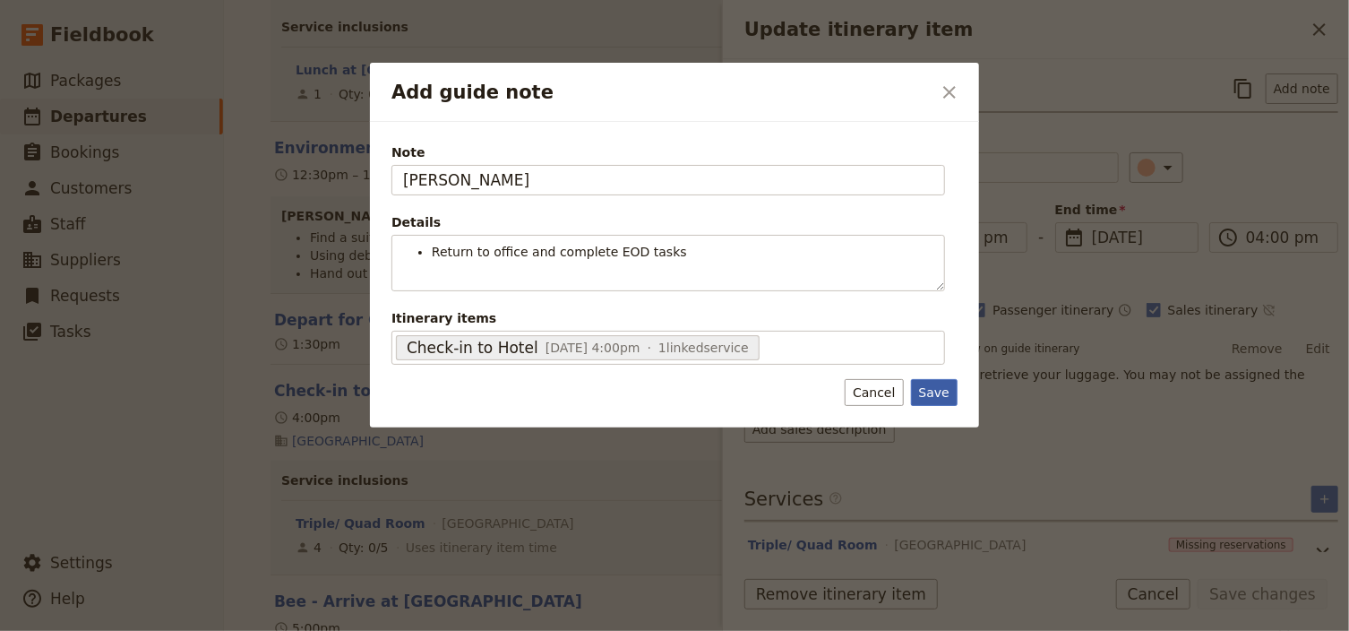
click at [940, 418] on div "Note [PERSON_NAME] Details Return to office and complete EOD tasks ​ ​ ​ ​ ​ ​ …" at bounding box center [674, 274] width 609 height 305
click at [932, 389] on button "Save" at bounding box center [934, 392] width 47 height 27
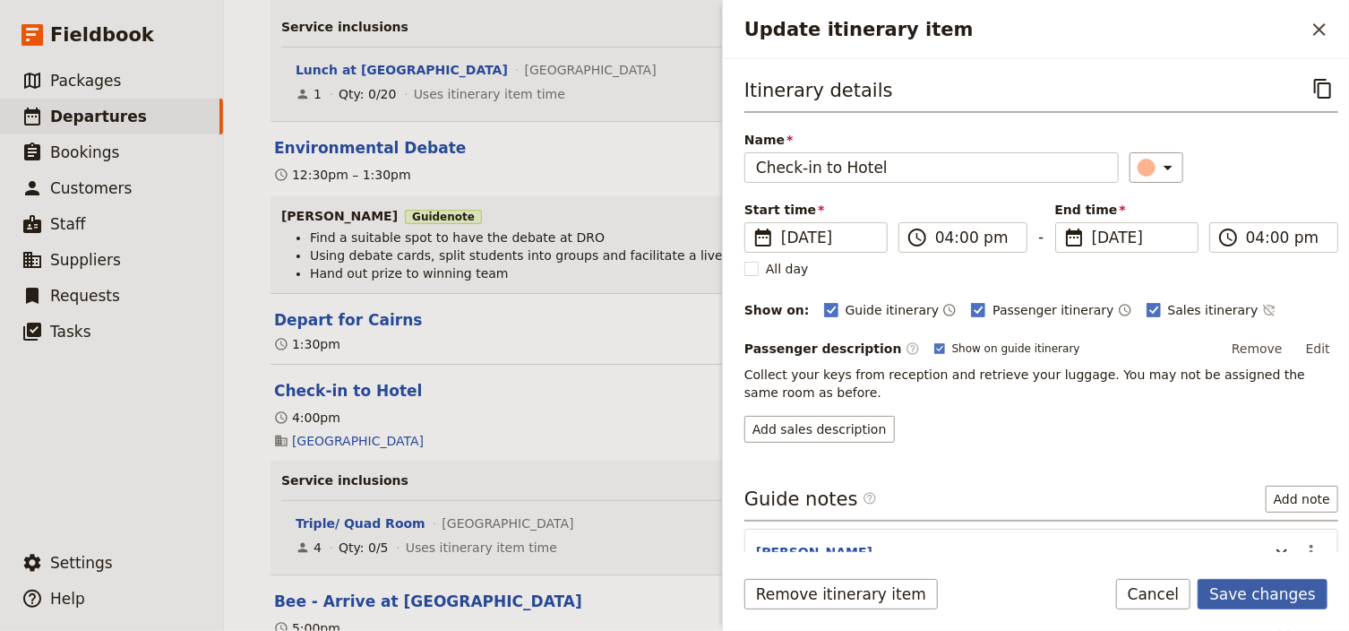
click at [1268, 597] on button "Save changes" at bounding box center [1262, 594] width 130 height 30
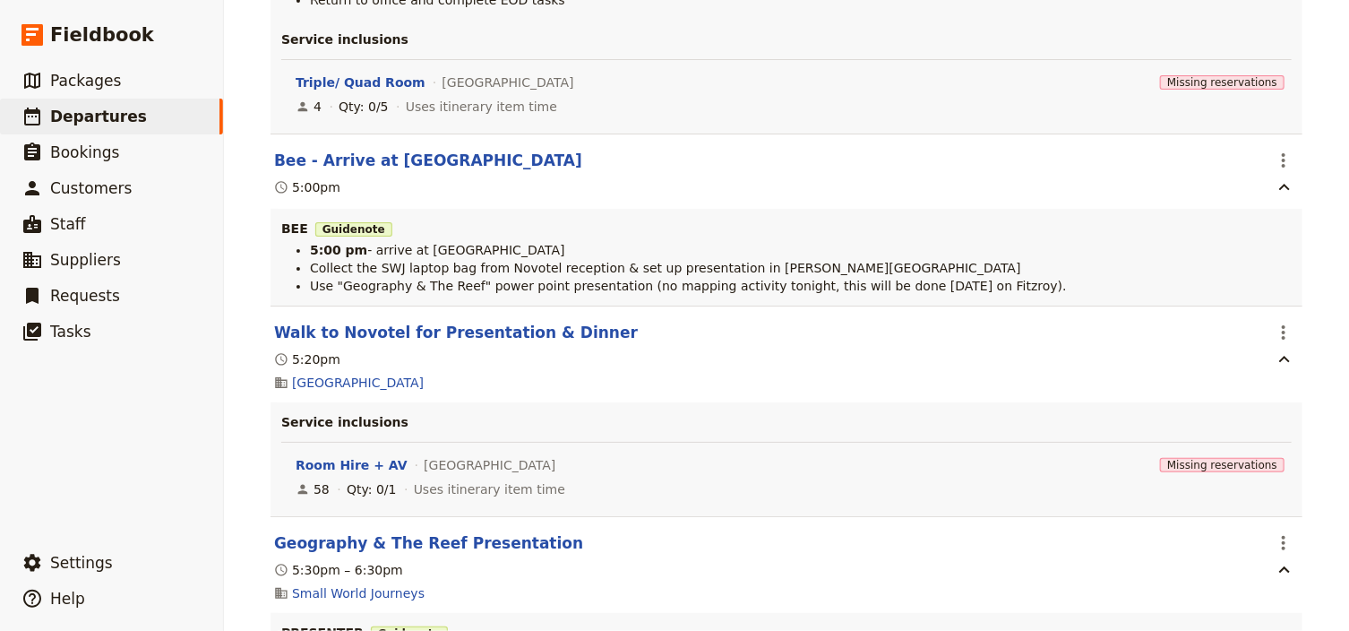
scroll to position [6296, 0]
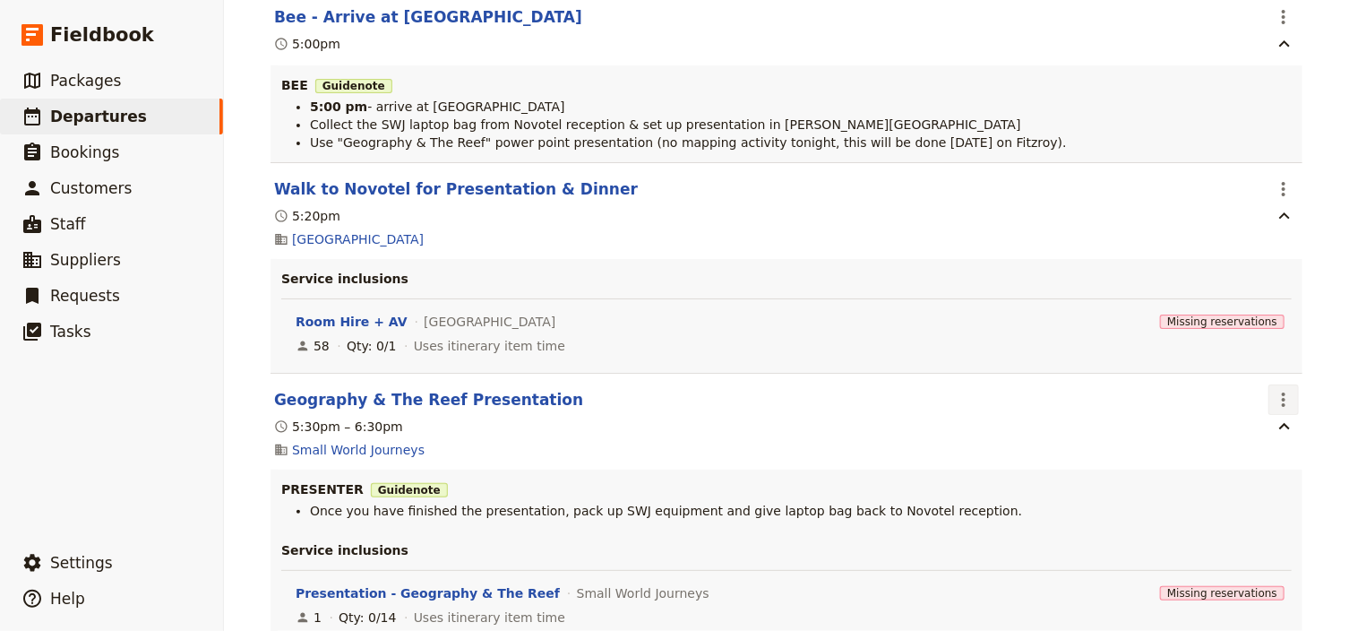
click at [1286, 391] on icon "Actions" at bounding box center [1283, 399] width 21 height 21
click at [1268, 431] on span "Edit this itinerary item" at bounding box center [1203, 434] width 158 height 18
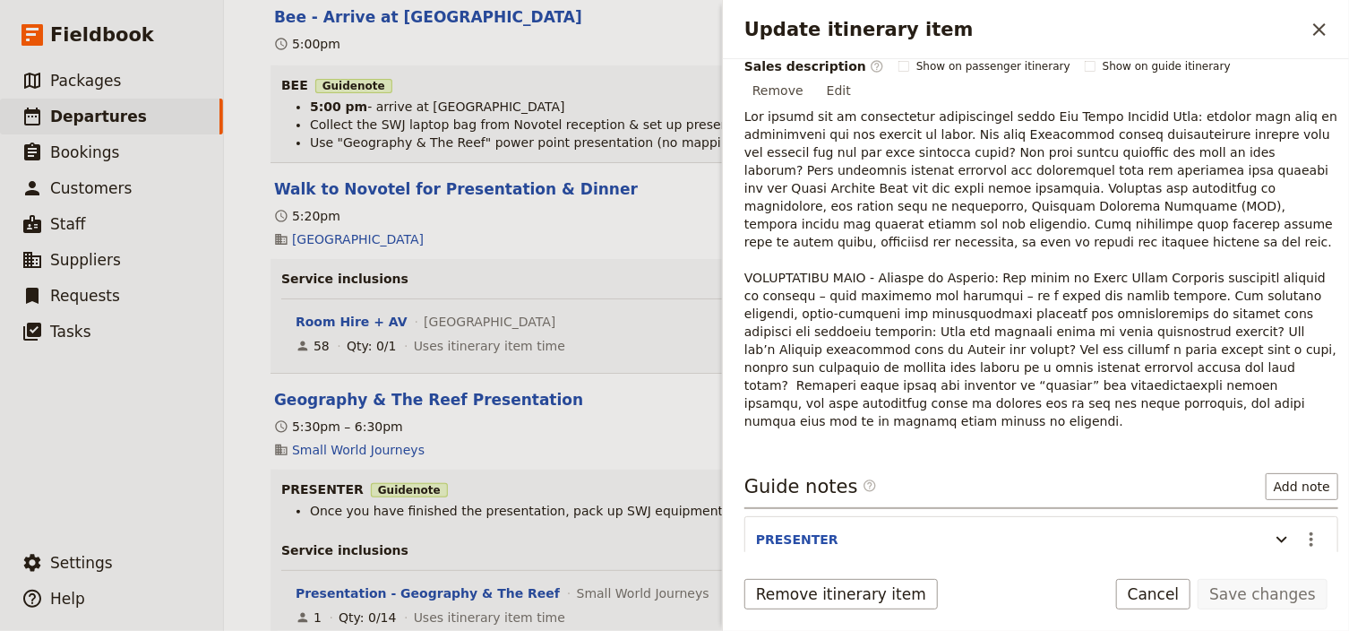
scroll to position [541, 0]
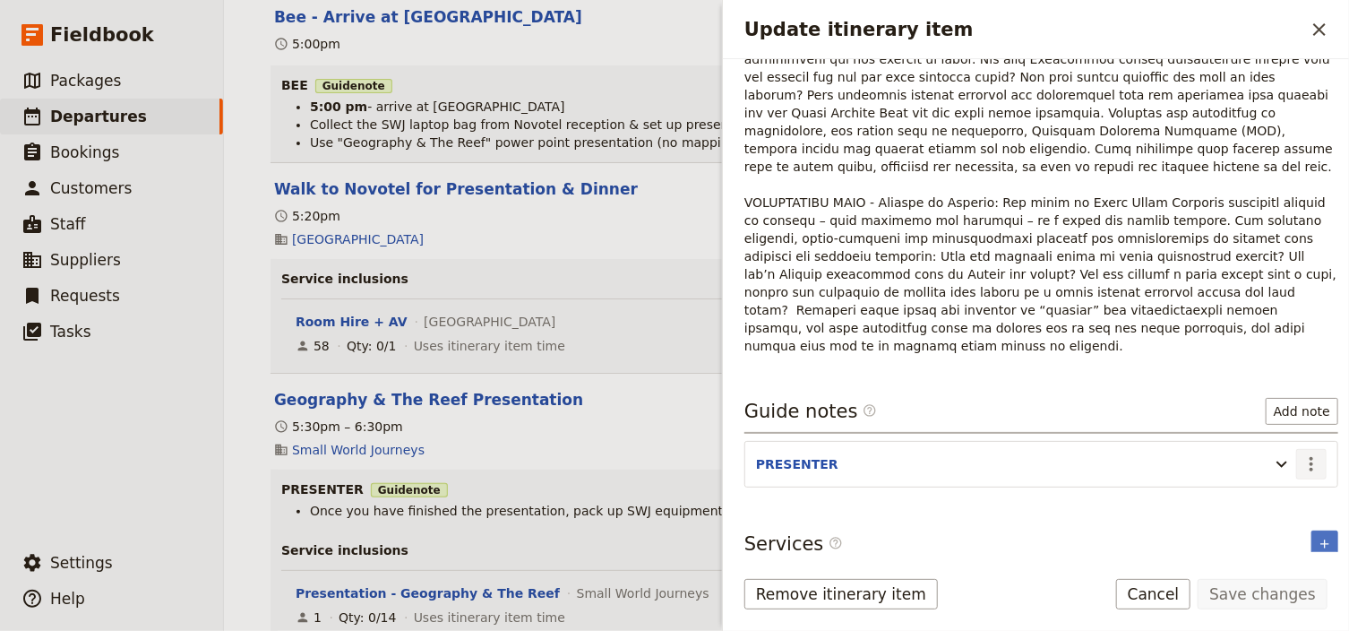
click at [1300, 453] on icon "Actions" at bounding box center [1310, 463] width 21 height 21
click at [1272, 422] on span "Edit note" at bounding box center [1250, 425] width 56 height 18
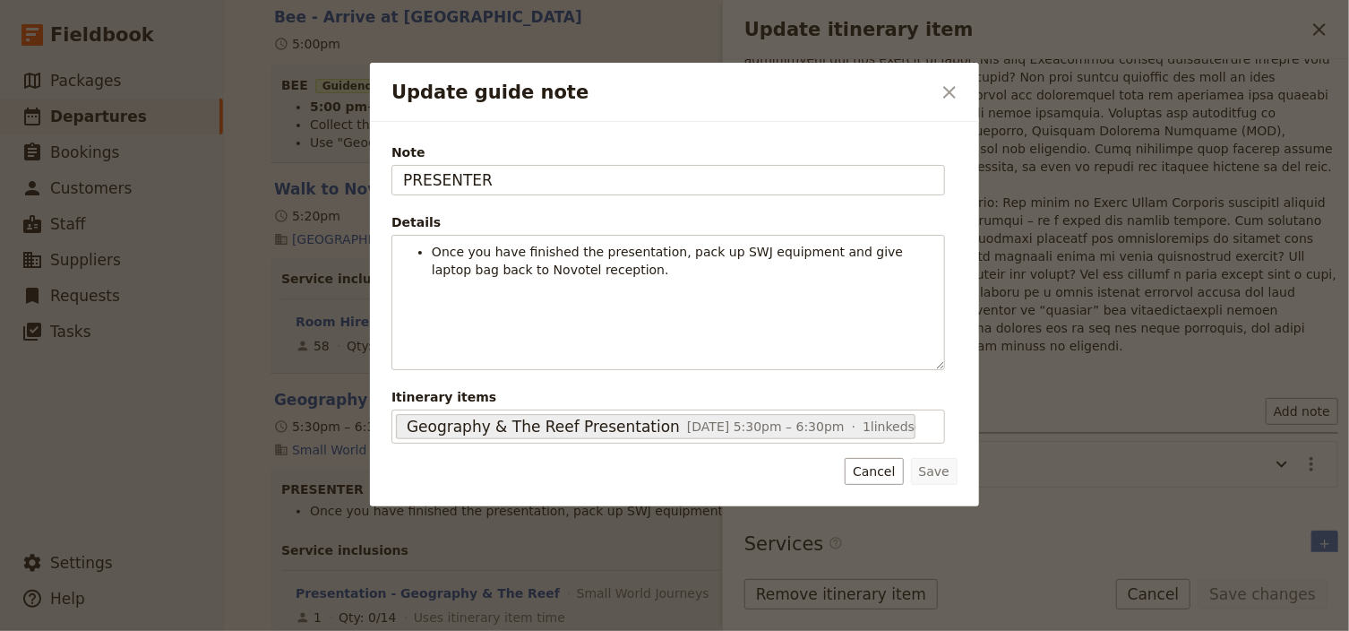
drag, startPoint x: 502, startPoint y: 182, endPoint x: 274, endPoint y: 176, distance: 228.5
click at [274, 631] on div "Update guide note ​ Note PRESENTER Details Once you have finished the presentat…" at bounding box center [674, 631] width 1349 height 0
type input "BEE"
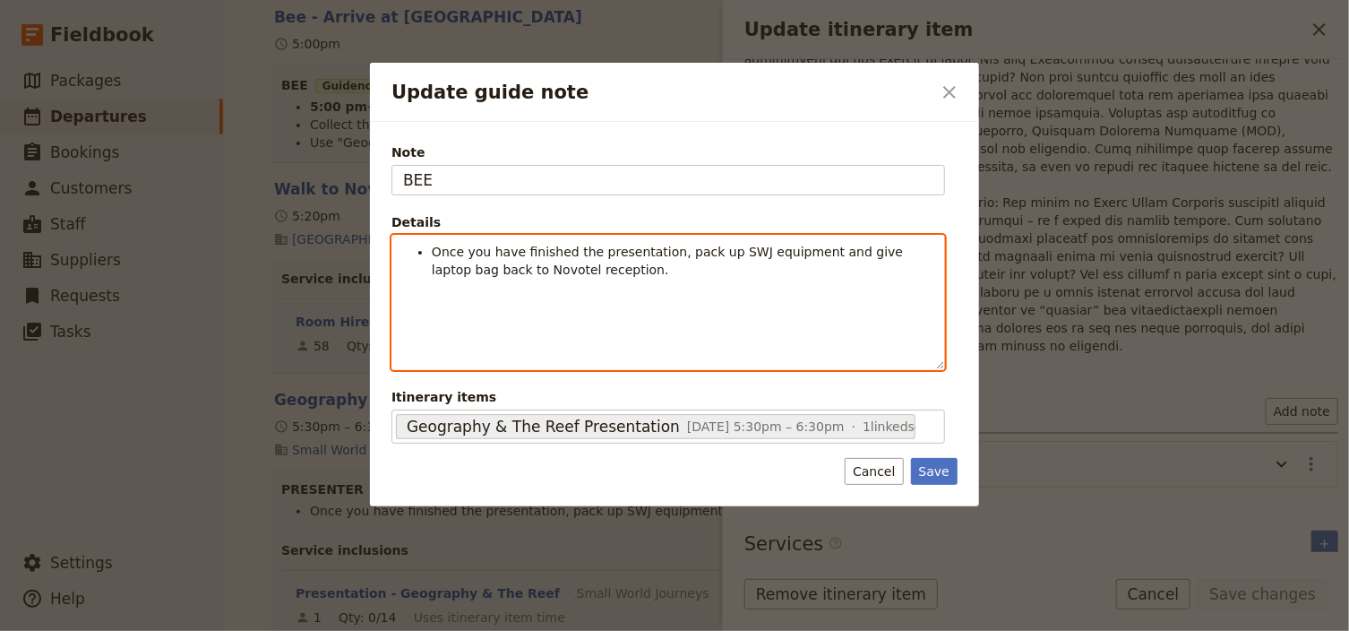
click at [594, 272] on li "Once you have finished the presentation, pack up SWJ equipment and give laptop …" at bounding box center [683, 261] width 502 height 36
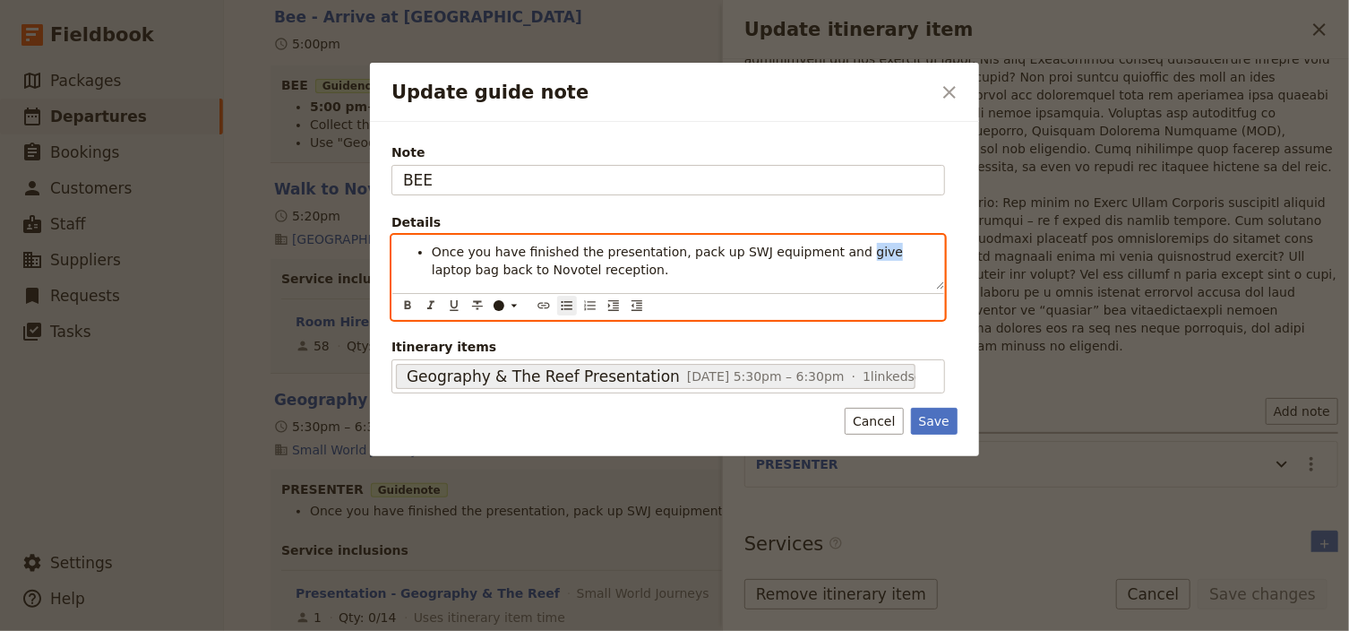
drag, startPoint x: 843, startPoint y: 251, endPoint x: 826, endPoint y: 251, distance: 17.0
click at [826, 251] on span "Once you have finished the presentation, pack up SWJ equipment and give laptop …" at bounding box center [670, 261] width 476 height 32
drag, startPoint x: 577, startPoint y: 269, endPoint x: 430, endPoint y: 269, distance: 146.9
click at [430, 269] on ul "Once you have finished the presentation, pack up SWJ equipment and take laptop …" at bounding box center [668, 261] width 530 height 36
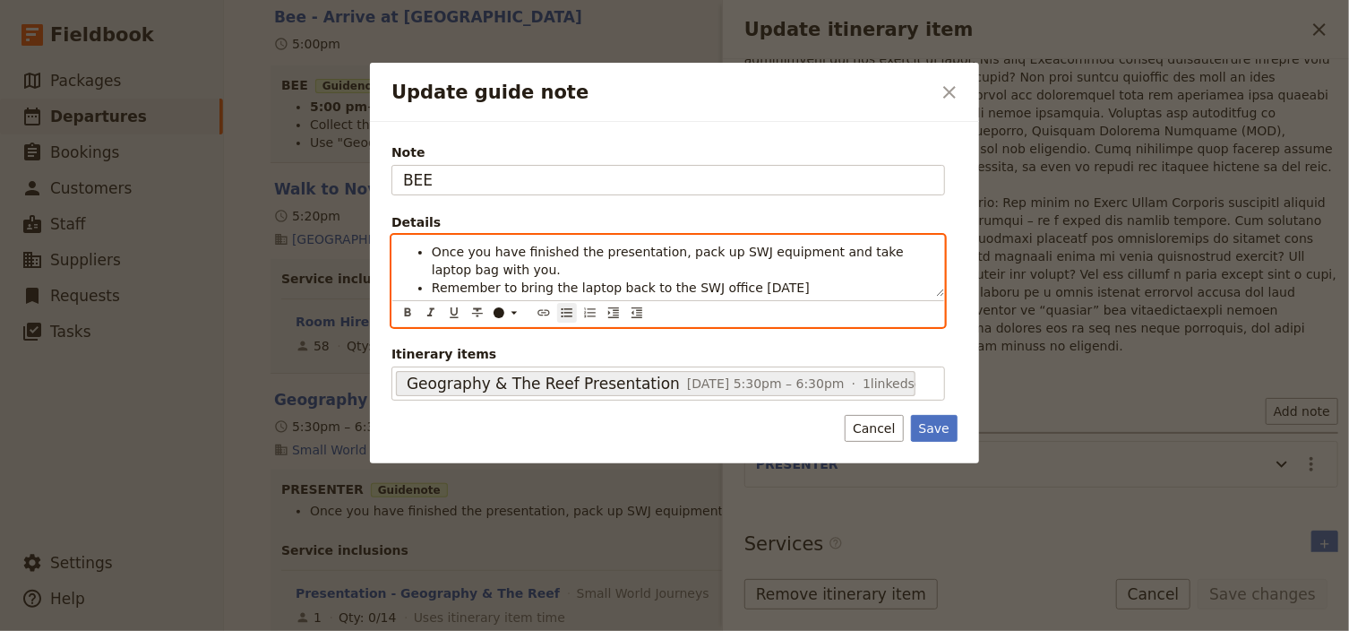
click at [631, 287] on span "Remember to bring the laptop back to the SWJ office [DATE]" at bounding box center [621, 287] width 378 height 14
drag, startPoint x: 835, startPoint y: 287, endPoint x: 433, endPoint y: 290, distance: 402.2
click at [433, 290] on span "Remember to bring the laptop back with you to the SWJ office [DATE]" at bounding box center [649, 287] width 435 height 14
click at [510, 309] on icon "Update guide note" at bounding box center [514, 312] width 14 height 14
click at [503, 354] on div "button" at bounding box center [499, 354] width 11 height 11
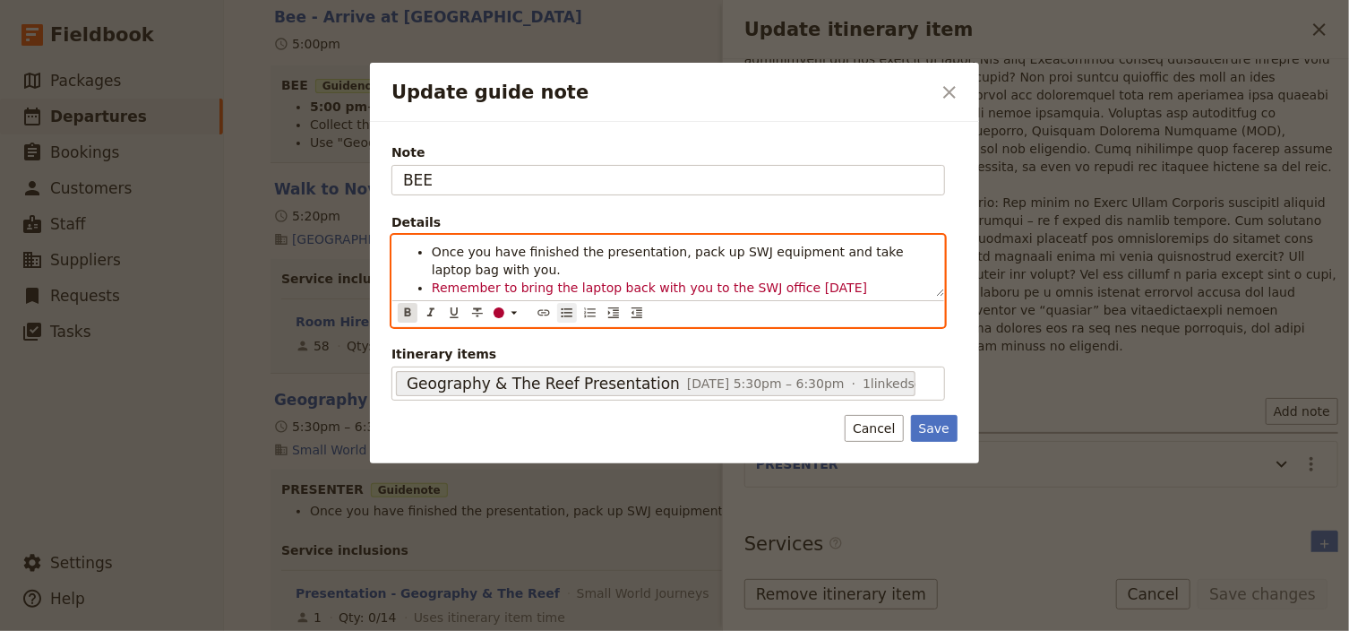
click at [406, 311] on icon "Format bold" at bounding box center [408, 312] width 6 height 8
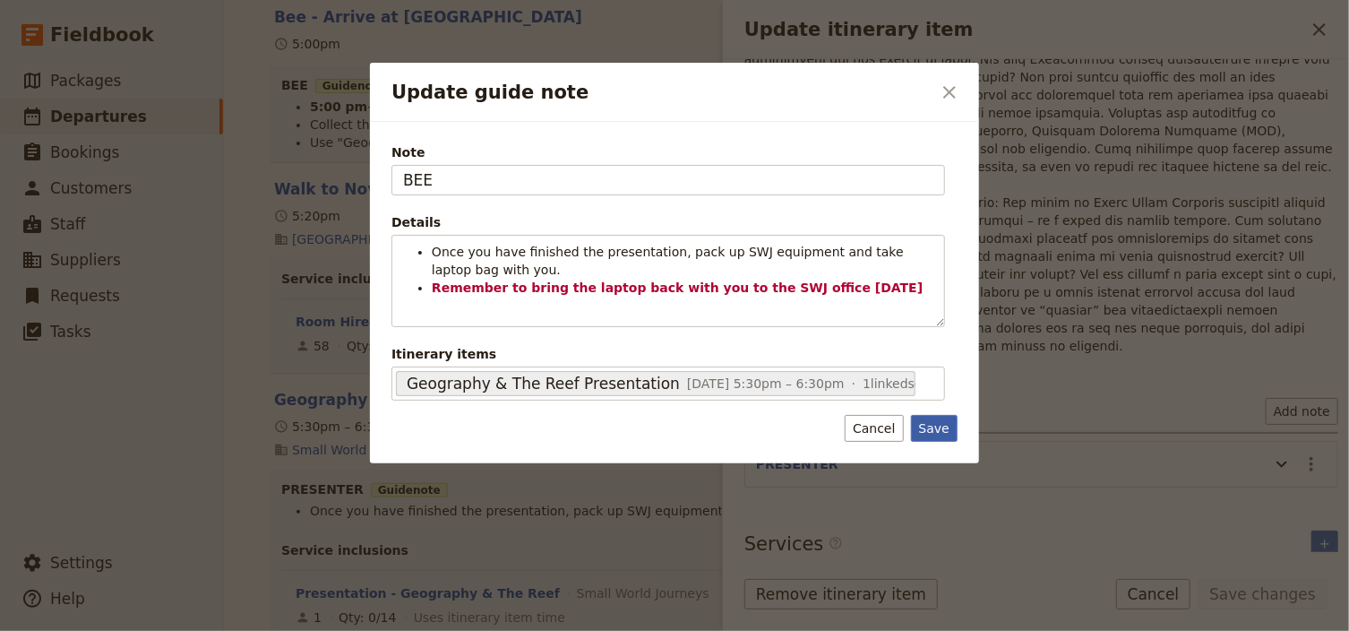
click at [931, 426] on button "Save" at bounding box center [934, 428] width 47 height 27
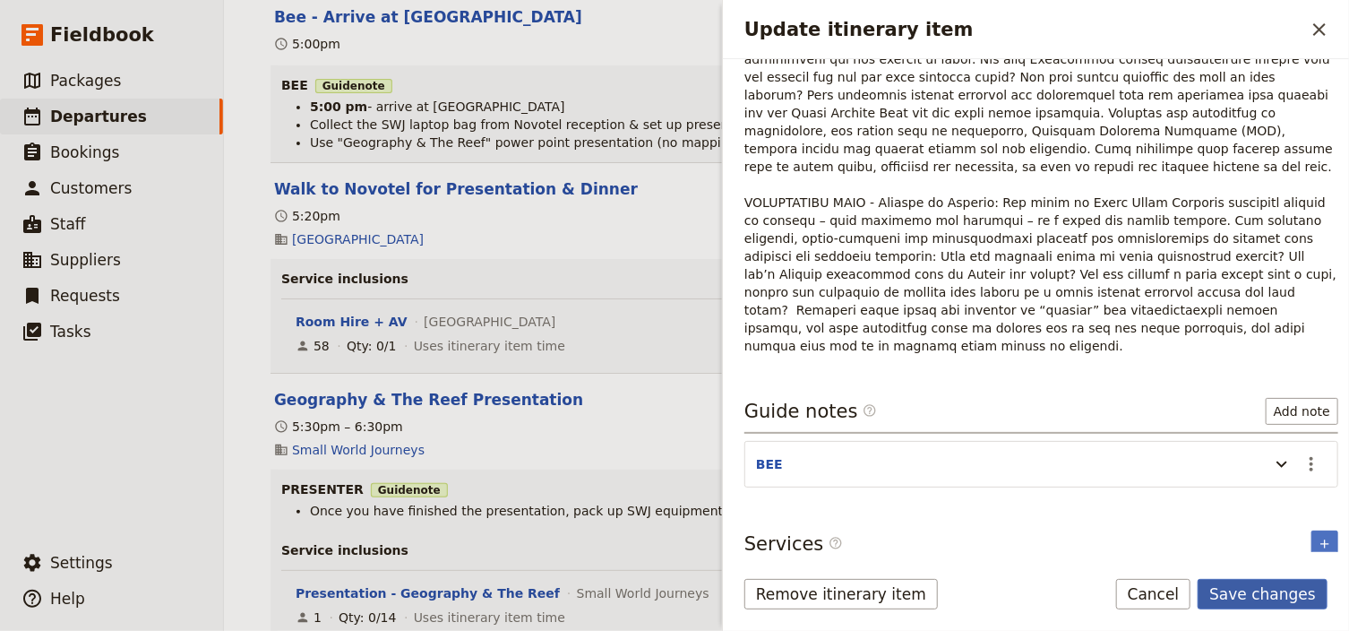
click at [1283, 585] on button "Save changes" at bounding box center [1262, 594] width 130 height 30
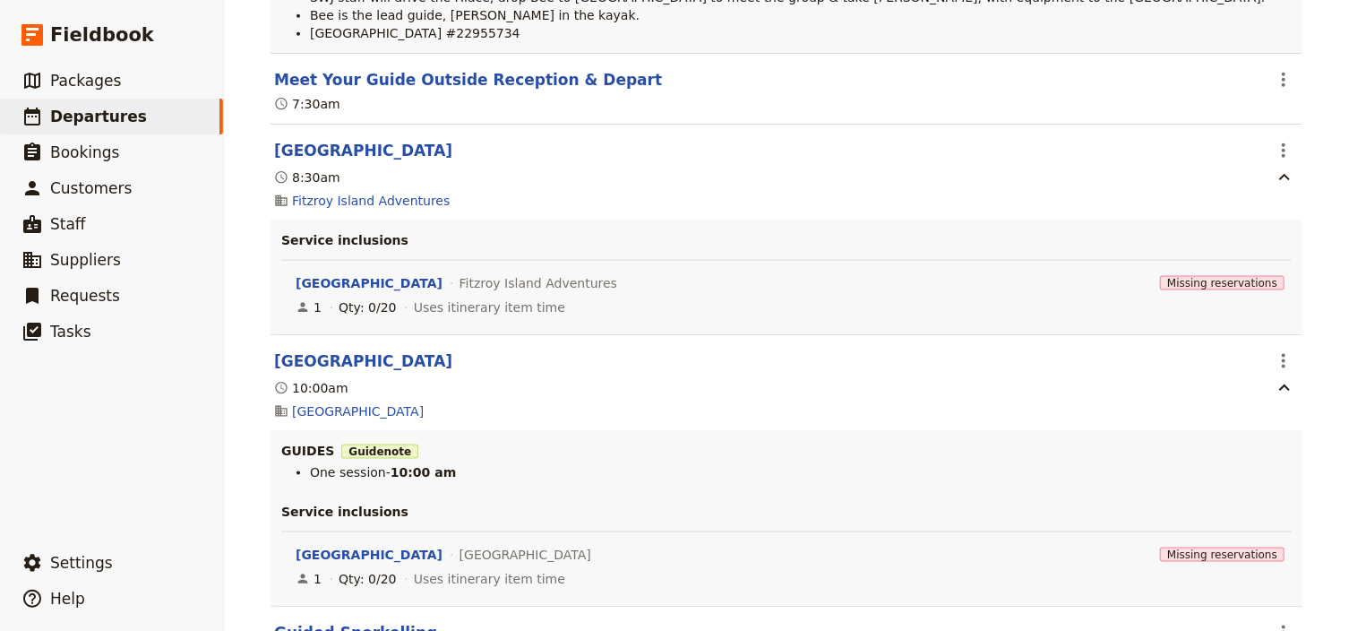
scroll to position [7801, 0]
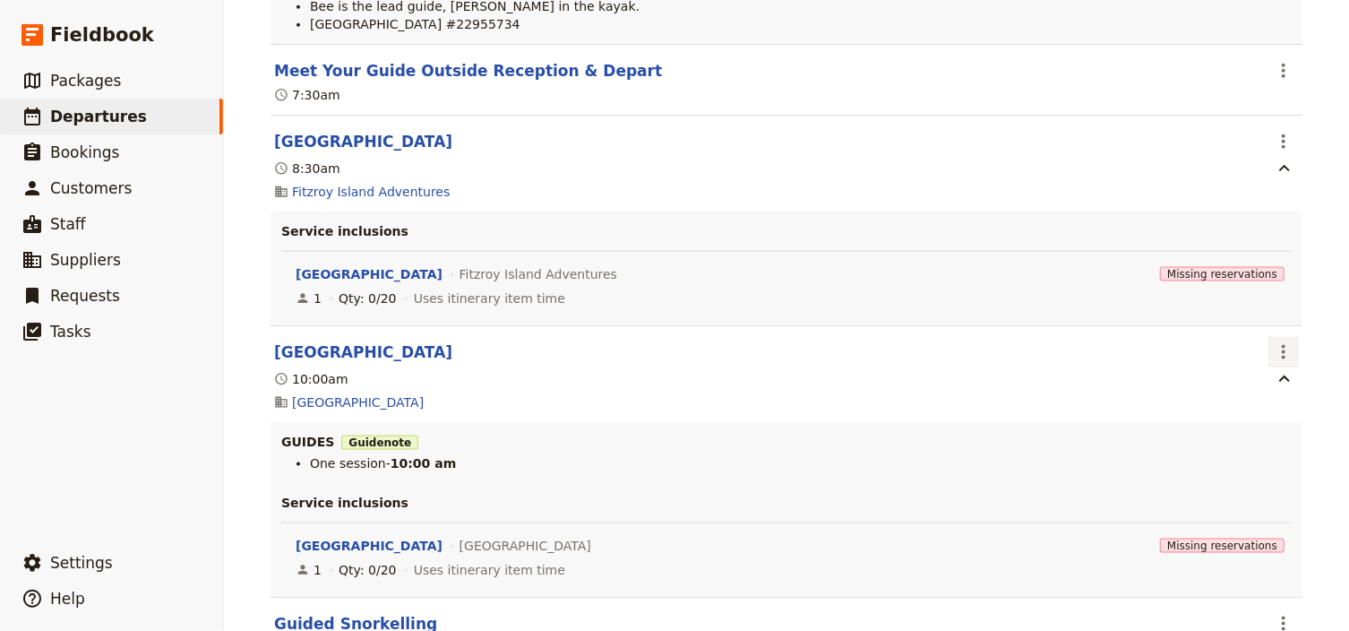
drag, startPoint x: 1282, startPoint y: 347, endPoint x: 1282, endPoint y: 363, distance: 16.1
click at [1282, 347] on icon "Actions" at bounding box center [1283, 351] width 21 height 21
click at [1269, 393] on span "Edit this itinerary item" at bounding box center [1203, 391] width 158 height 18
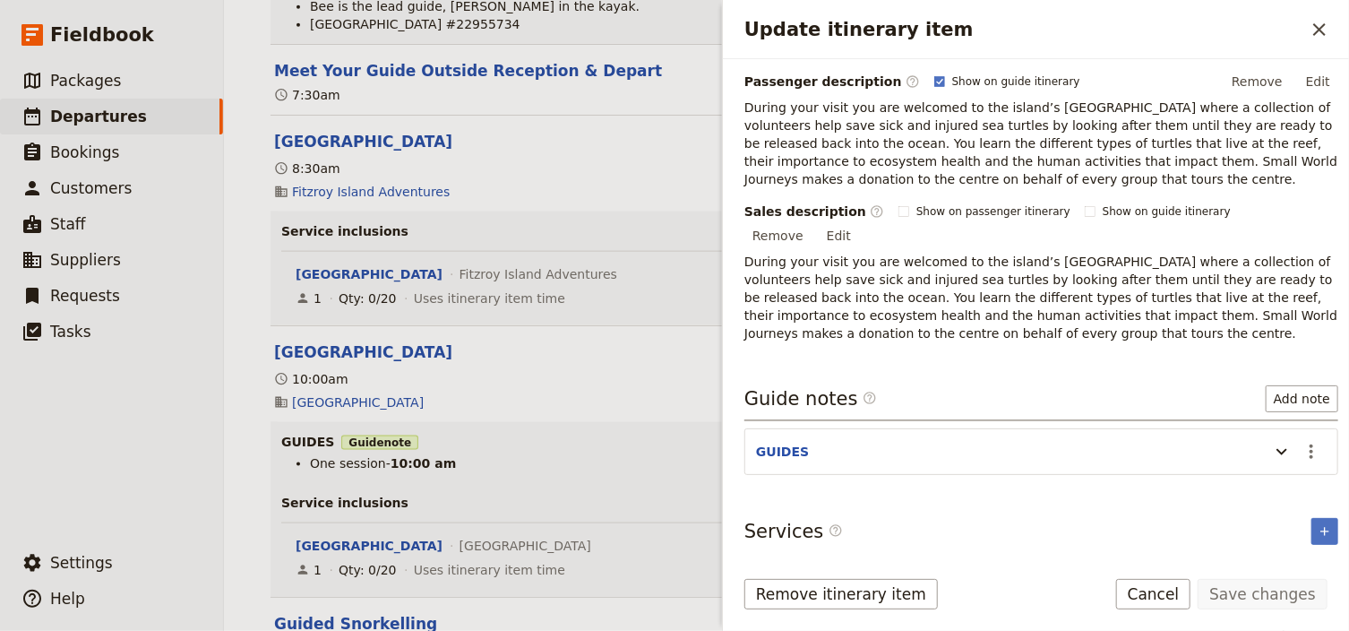
scroll to position [308, 0]
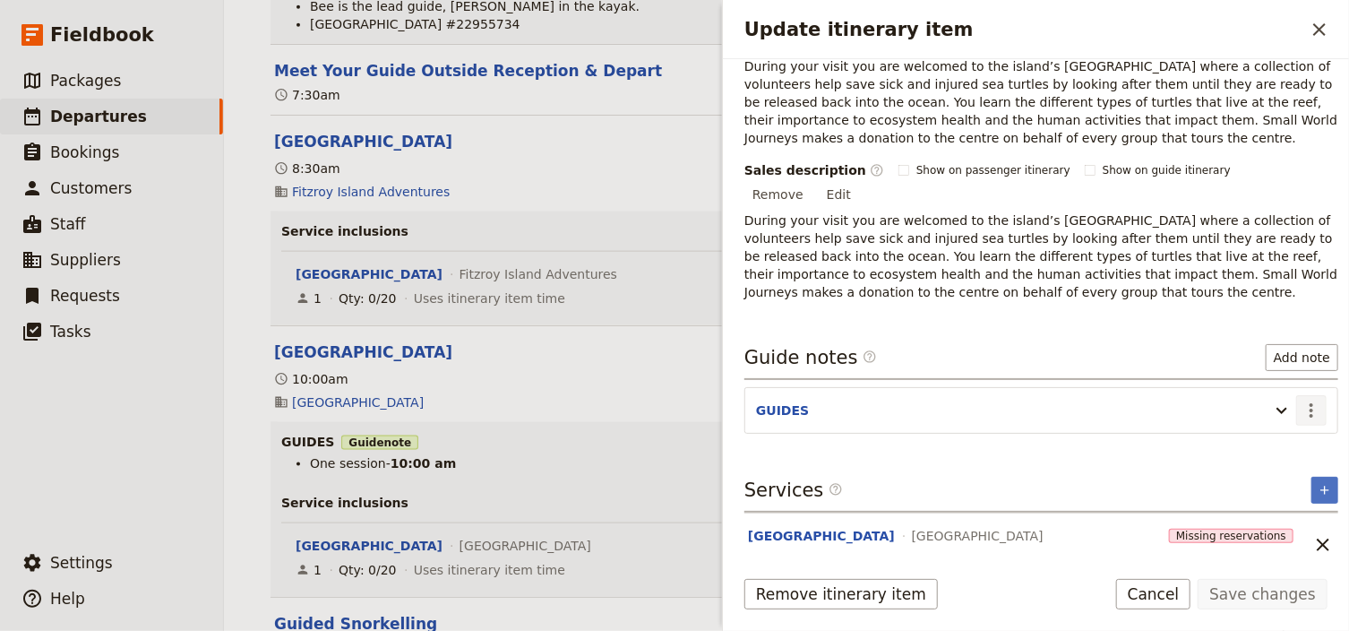
click at [1300, 399] on icon "Actions" at bounding box center [1310, 409] width 21 height 21
click at [1261, 428] on span "Edit note" at bounding box center [1250, 425] width 56 height 18
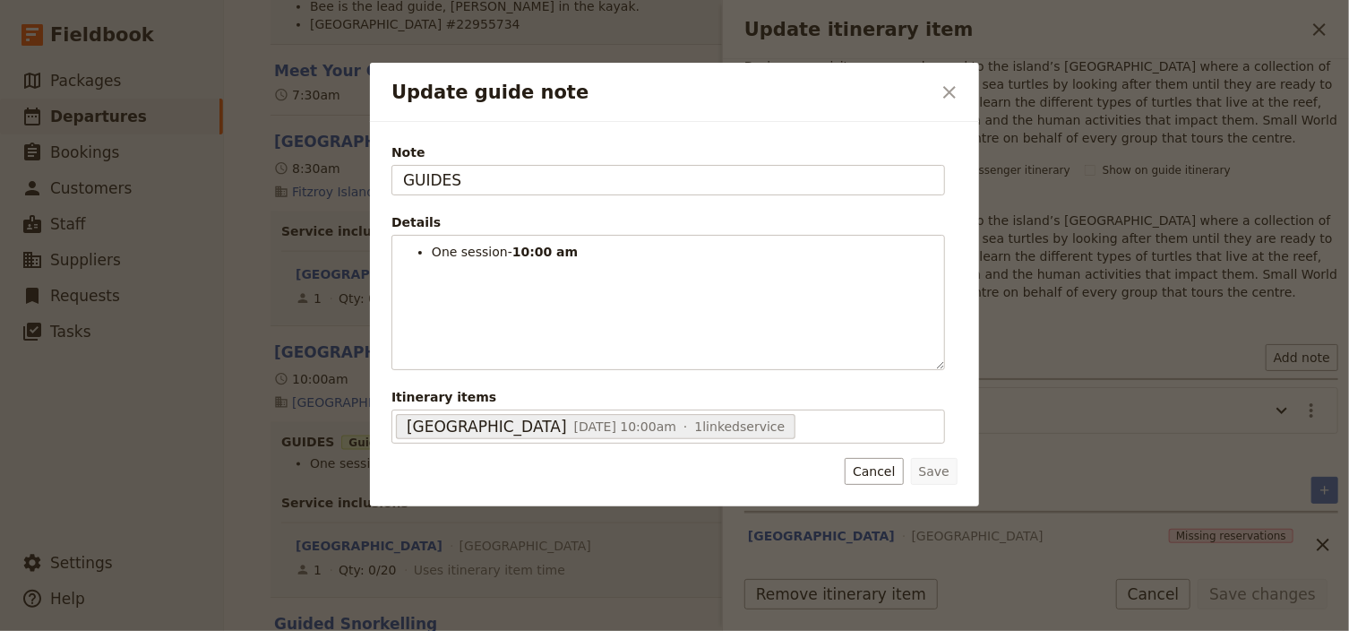
drag, startPoint x: 466, startPoint y: 182, endPoint x: 293, endPoint y: 176, distance: 172.9
click at [293, 631] on div "Update guide note ​ Note GUIDES Details One session- 10:00 am ​ ​ ​ ​ ​ ​ ​ ​ ​…" at bounding box center [674, 631] width 1349 height 0
type input "BEE & JESS"
click at [944, 476] on button "Save" at bounding box center [934, 471] width 47 height 27
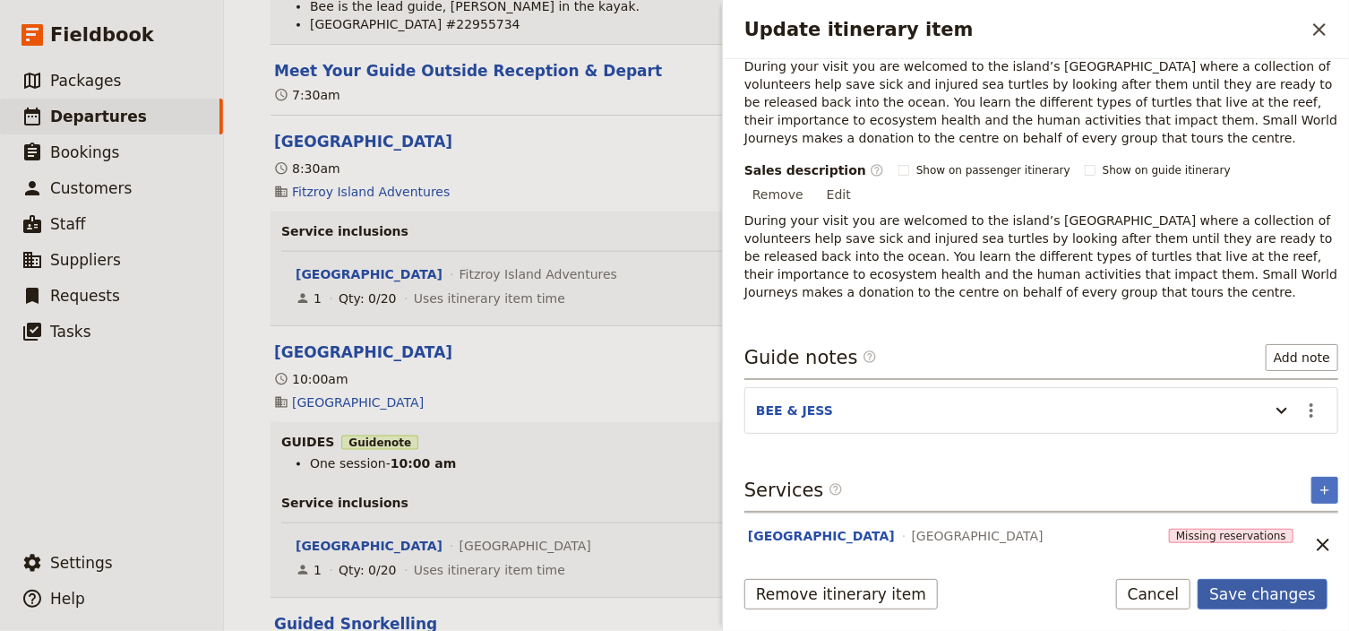
click at [1237, 597] on button "Save changes" at bounding box center [1262, 594] width 130 height 30
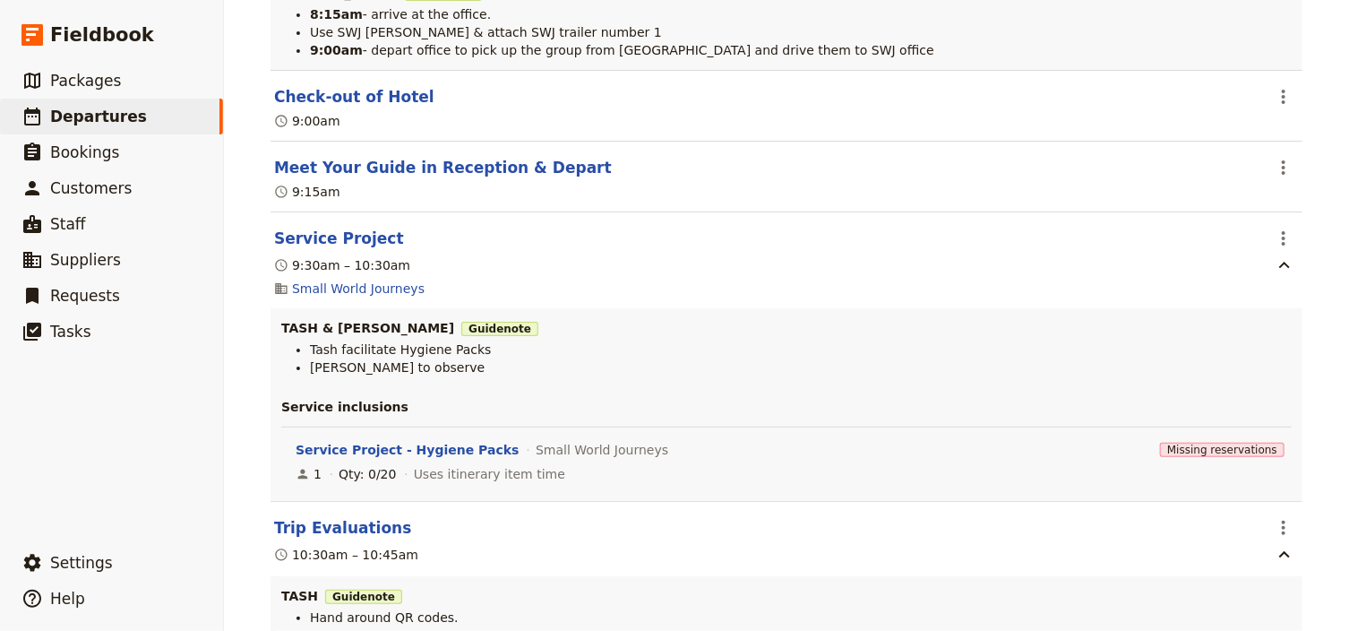
scroll to position [12029, 0]
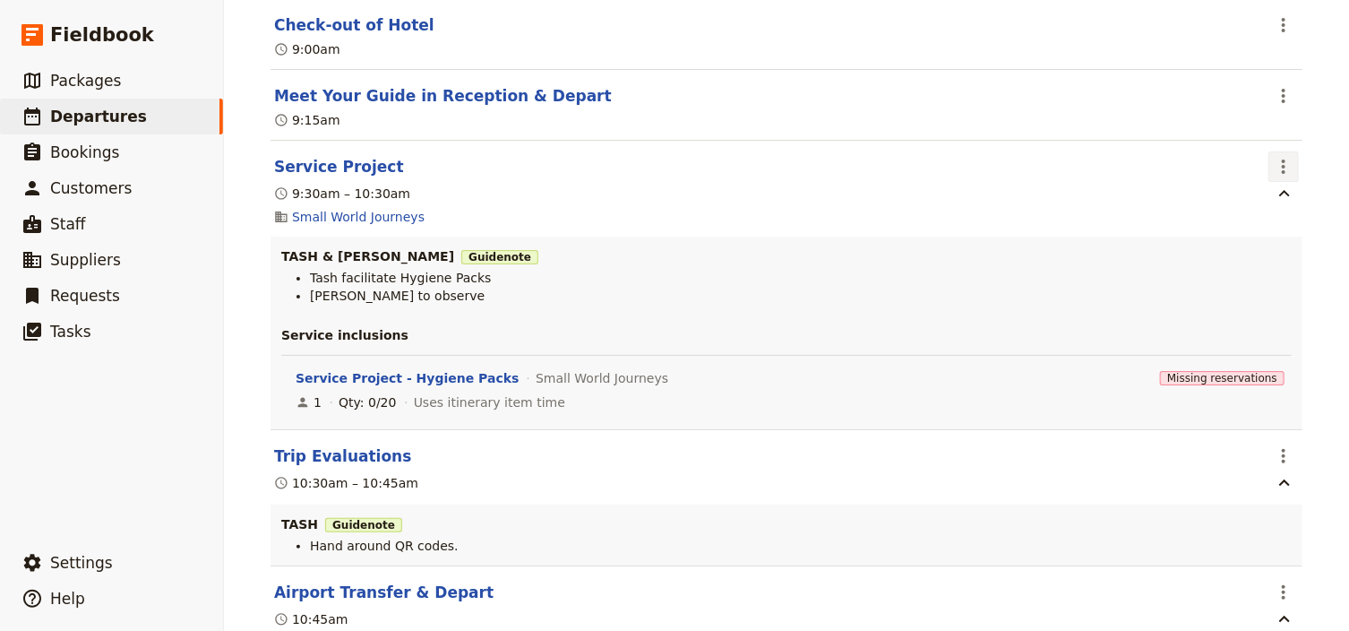
click at [1280, 168] on icon "Actions" at bounding box center [1283, 166] width 21 height 21
click at [1261, 216] on span "Edit this itinerary item" at bounding box center [1194, 214] width 141 height 18
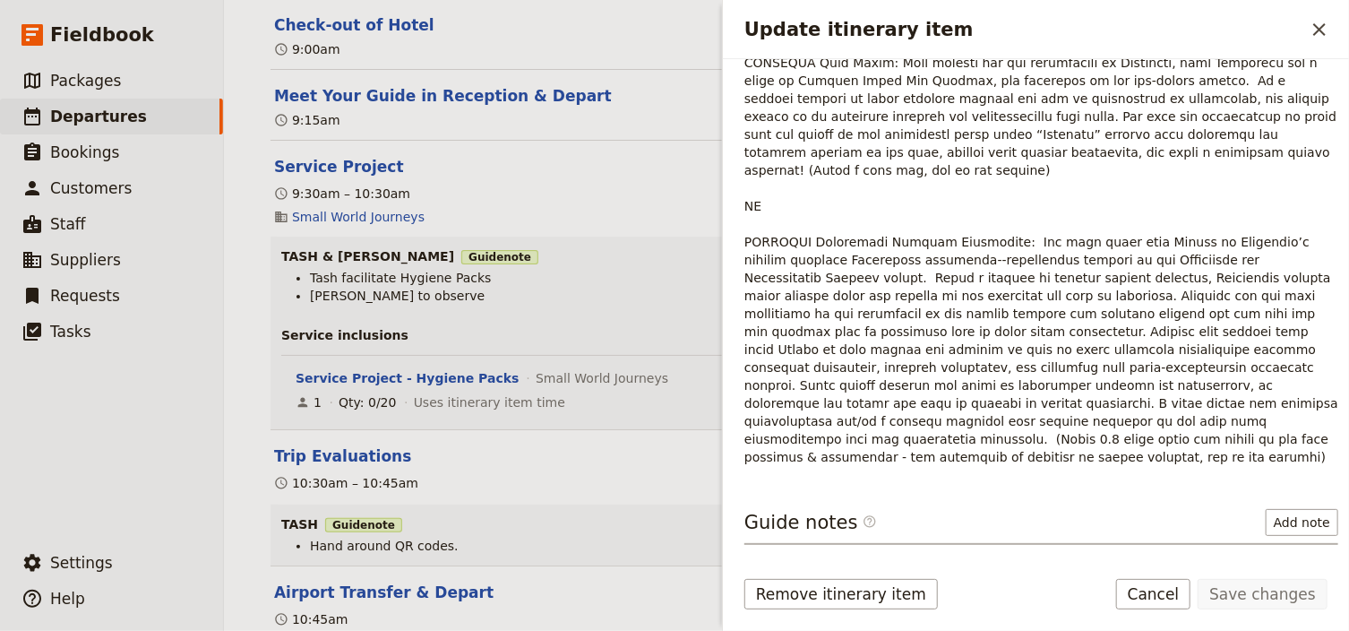
scroll to position [828, 0]
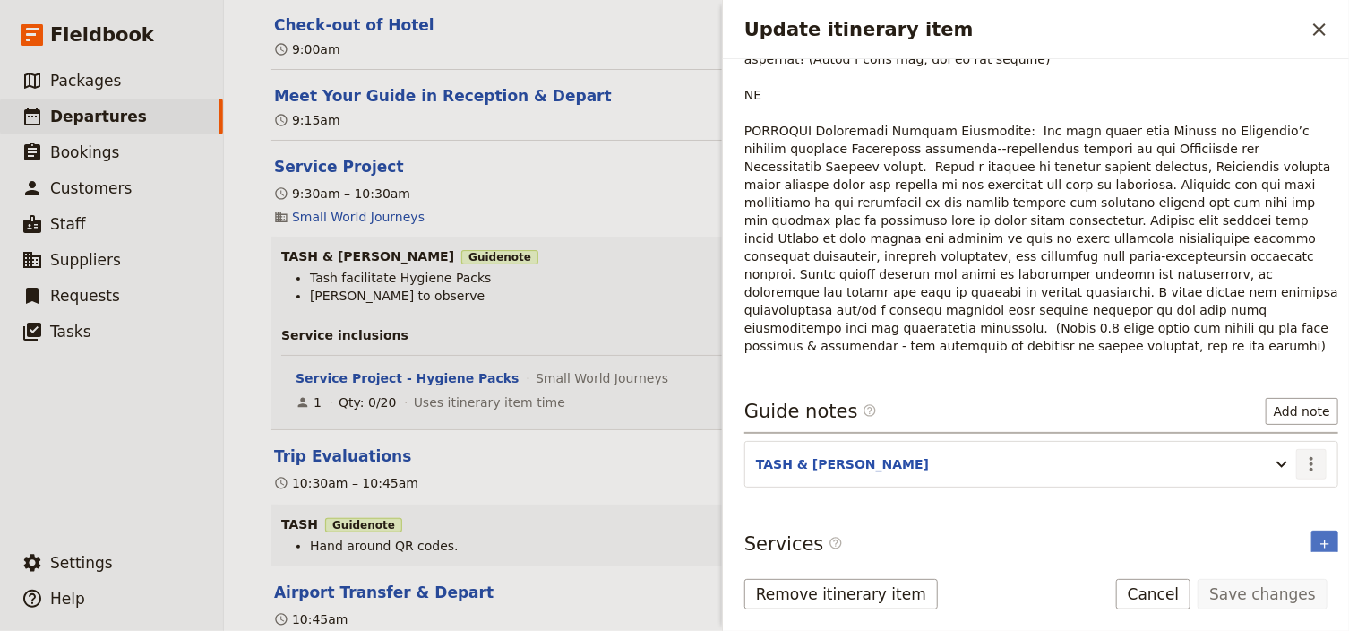
click at [1302, 453] on icon "Actions" at bounding box center [1310, 463] width 21 height 21
click at [1272, 416] on button "Edit note" at bounding box center [1263, 425] width 105 height 25
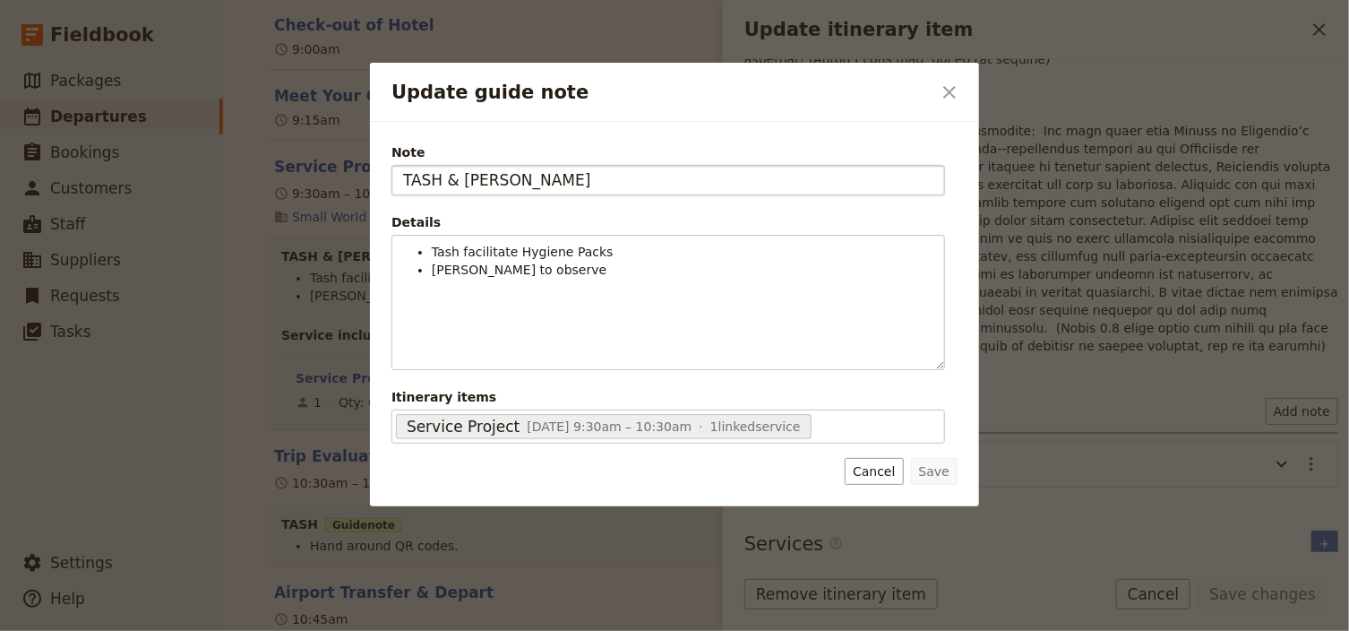
drag, startPoint x: 529, startPoint y: 182, endPoint x: 442, endPoint y: 180, distance: 87.8
click at [442, 180] on input "TASH & [PERSON_NAME]" at bounding box center [668, 180] width 554 height 30
type input "TASH"
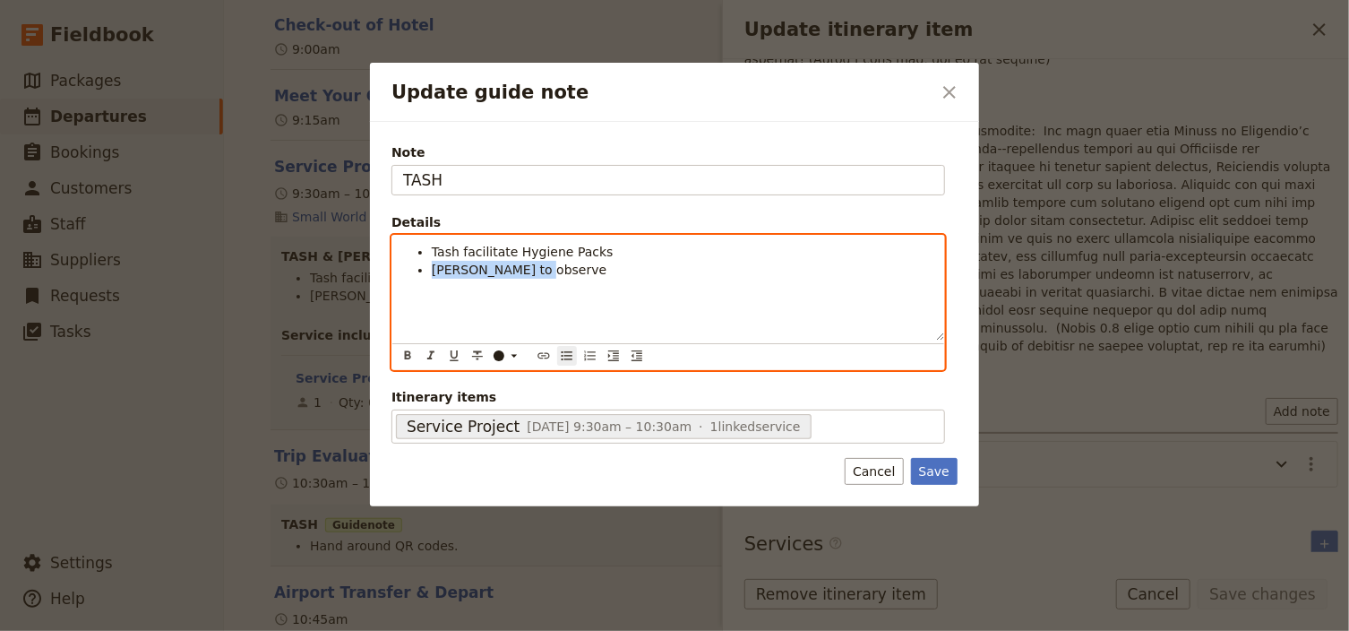
drag, startPoint x: 546, startPoint y: 273, endPoint x: 427, endPoint y: 271, distance: 119.1
click at [427, 271] on ul "Tash facilitate Hygiene Packs [PERSON_NAME] to observe" at bounding box center [668, 261] width 530 height 36
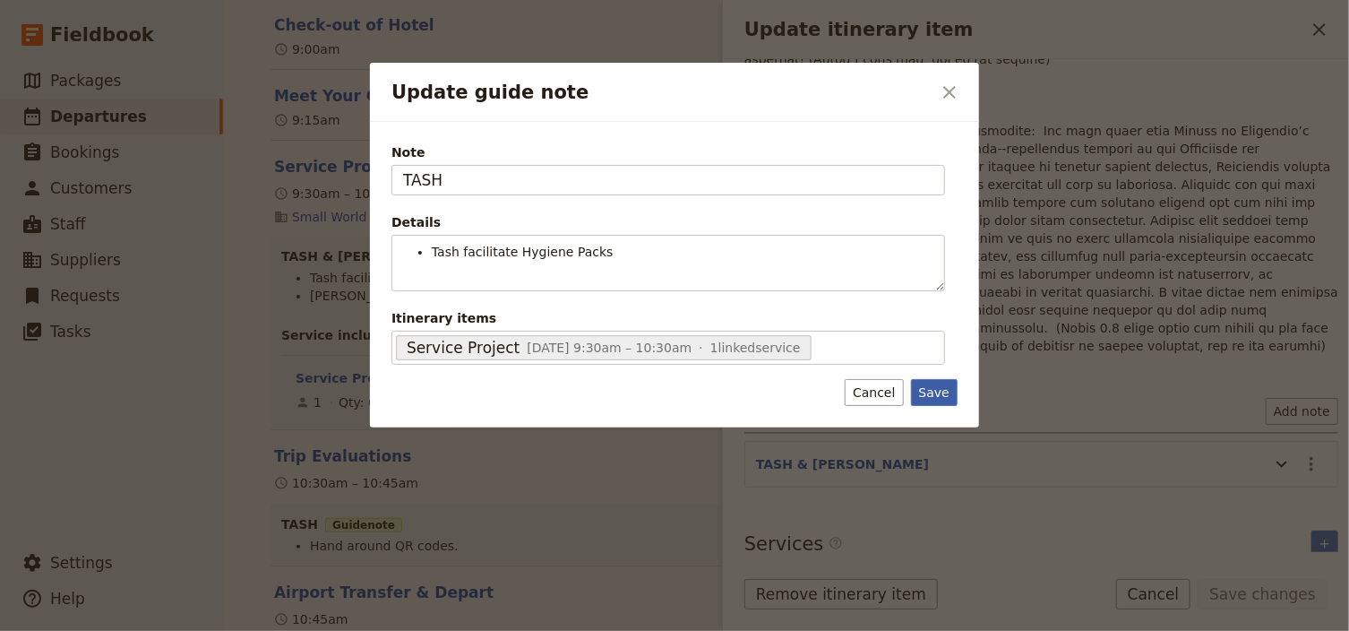
click at [935, 423] on div "Note TASH Details Tash facilitate Hygiene Packs ​ ​ ​ ​ ​ ​ ​ ​ ​ ​ Tash facili…" at bounding box center [674, 274] width 609 height 305
click at [949, 393] on button "Save" at bounding box center [934, 392] width 47 height 27
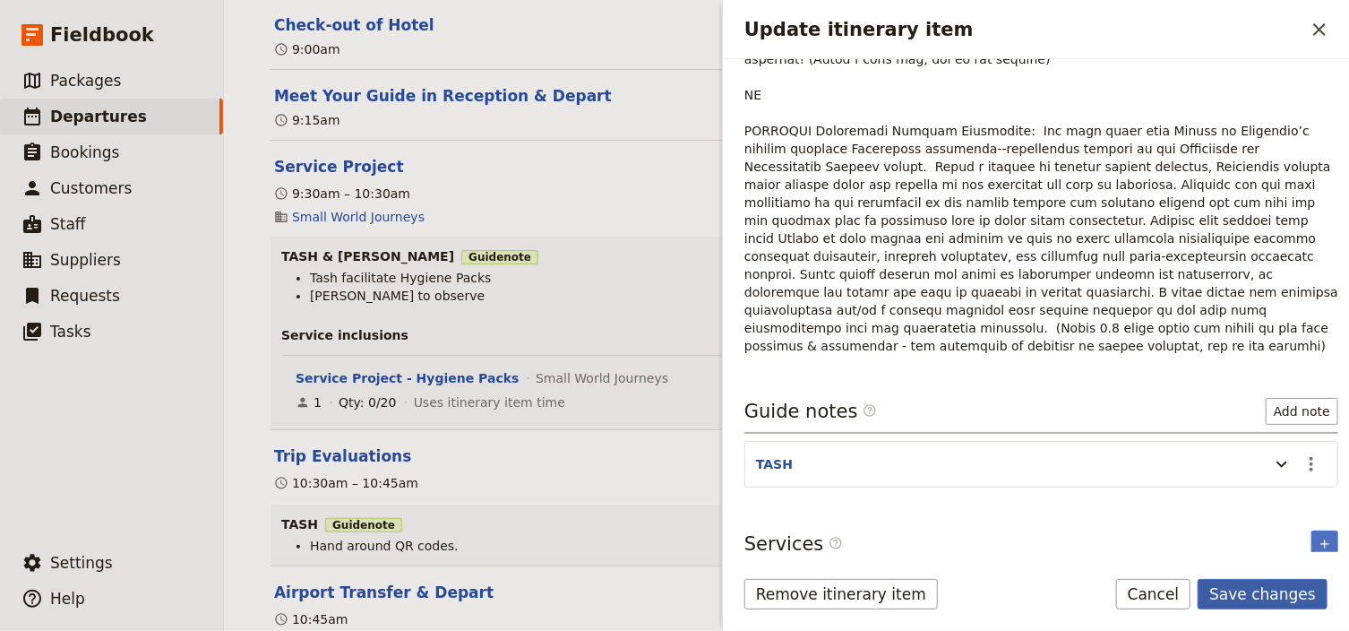
click at [1280, 599] on button "Save changes" at bounding box center [1262, 594] width 130 height 30
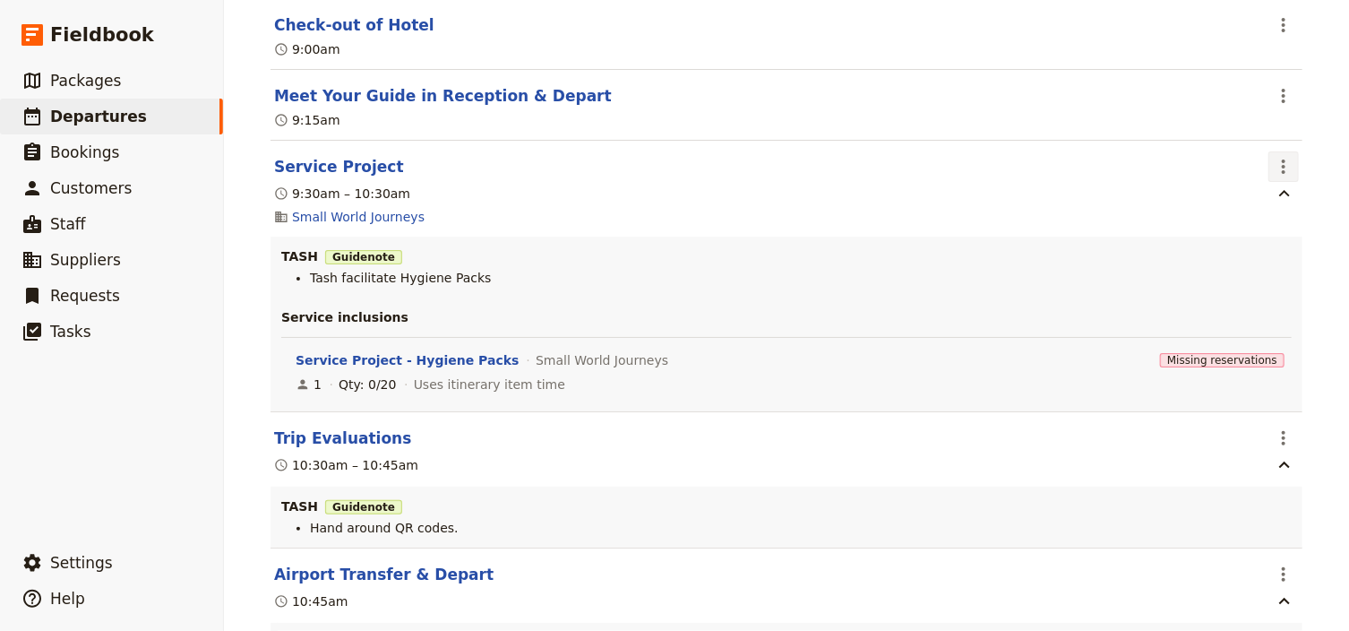
click at [1286, 172] on icon "Actions" at bounding box center [1283, 166] width 21 height 21
click at [1262, 215] on span "Edit this itinerary item" at bounding box center [1194, 214] width 141 height 18
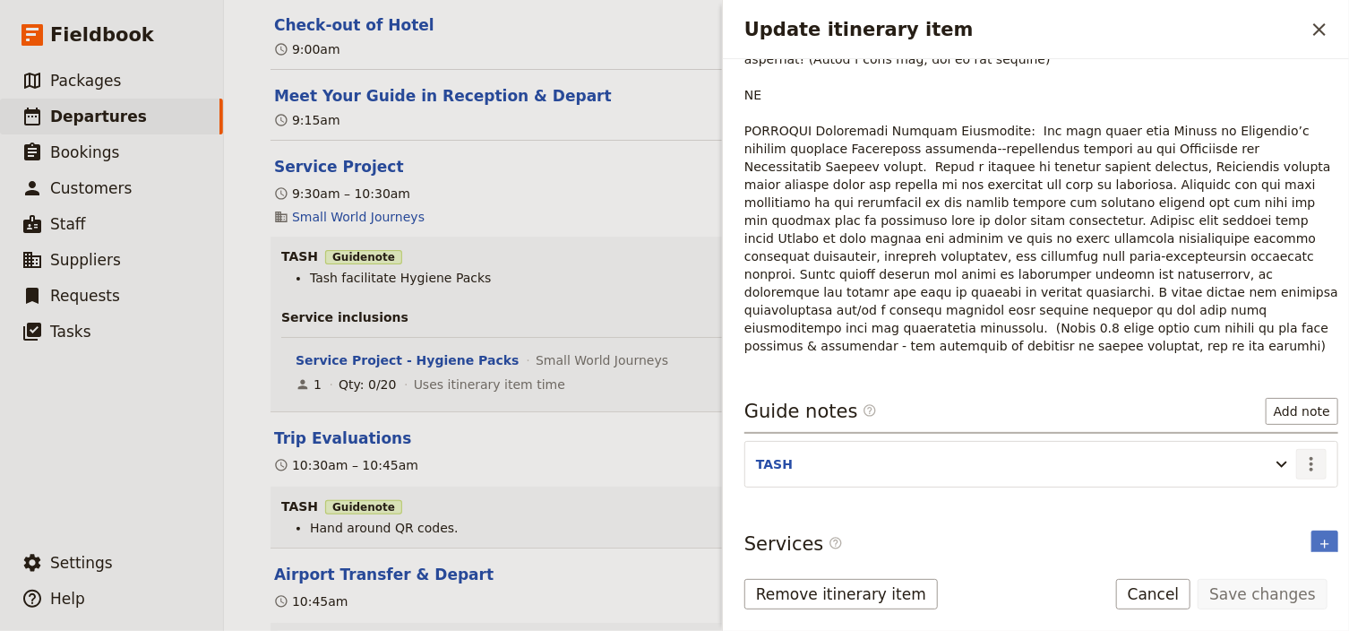
click at [1304, 453] on icon "Actions" at bounding box center [1310, 463] width 21 height 21
click at [1263, 423] on span "Edit note" at bounding box center [1250, 425] width 56 height 18
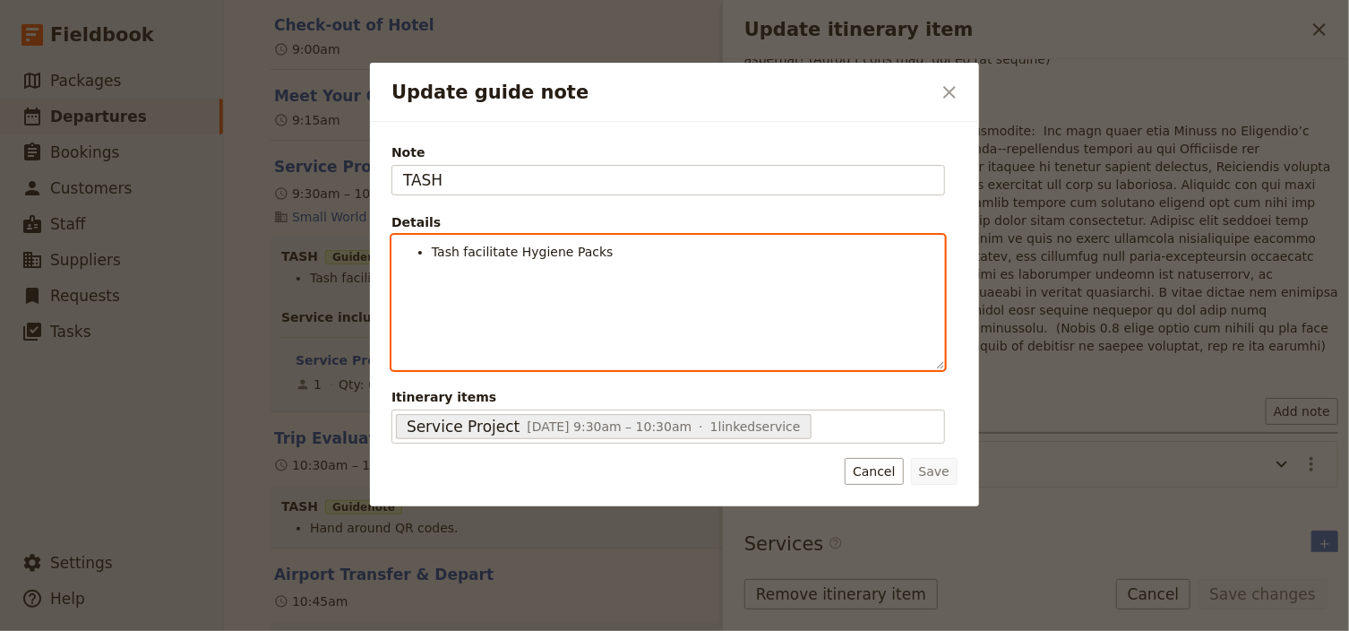
click at [459, 245] on span "Tash facilitate Hygiene Packs" at bounding box center [523, 252] width 182 height 14
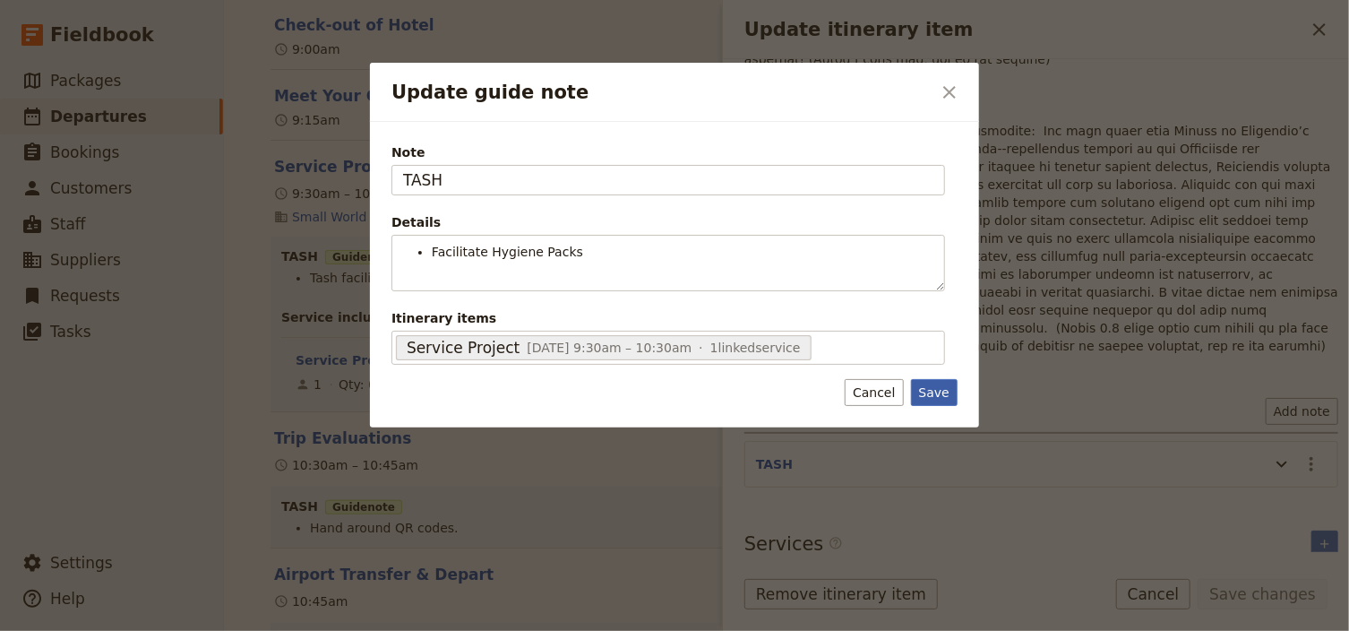
click at [924, 421] on div "Note TASH Details Facilitate Hygiene Packs ​ ​ ​ ​ ​ ​ ​ ​ ​ ​ Facilitate Hygie…" at bounding box center [674, 274] width 609 height 305
click at [940, 390] on button "Save" at bounding box center [934, 392] width 47 height 27
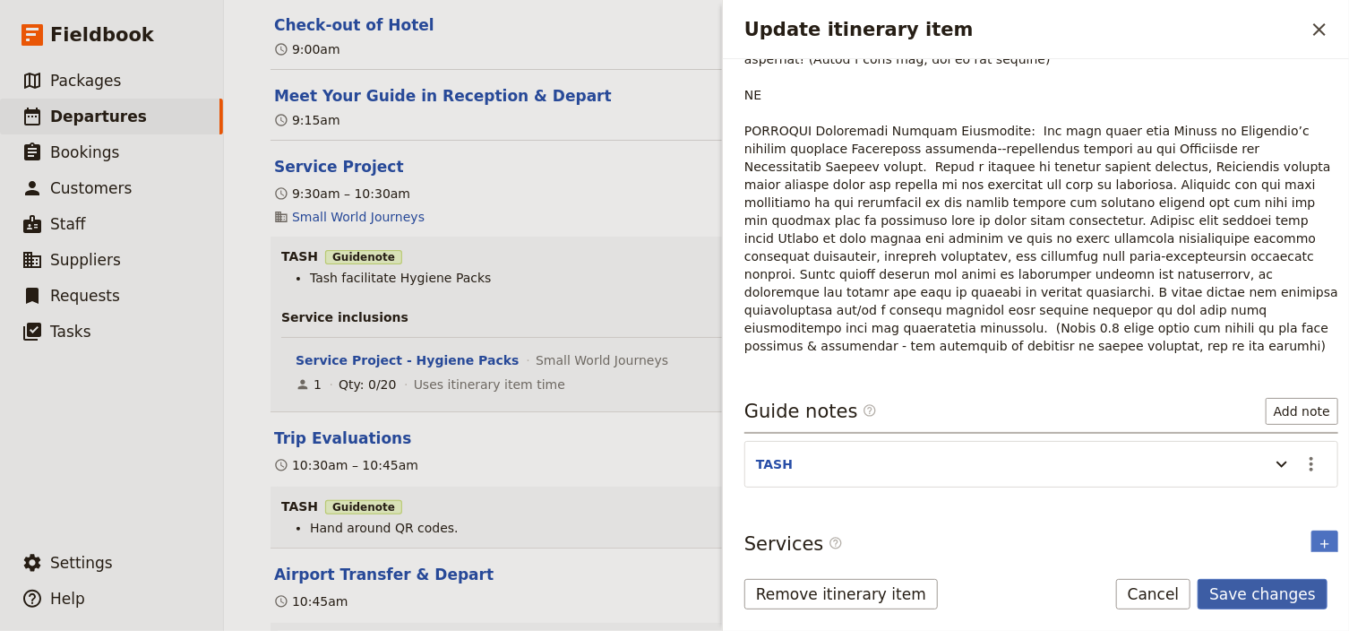
click at [1269, 595] on button "Save changes" at bounding box center [1262, 594] width 130 height 30
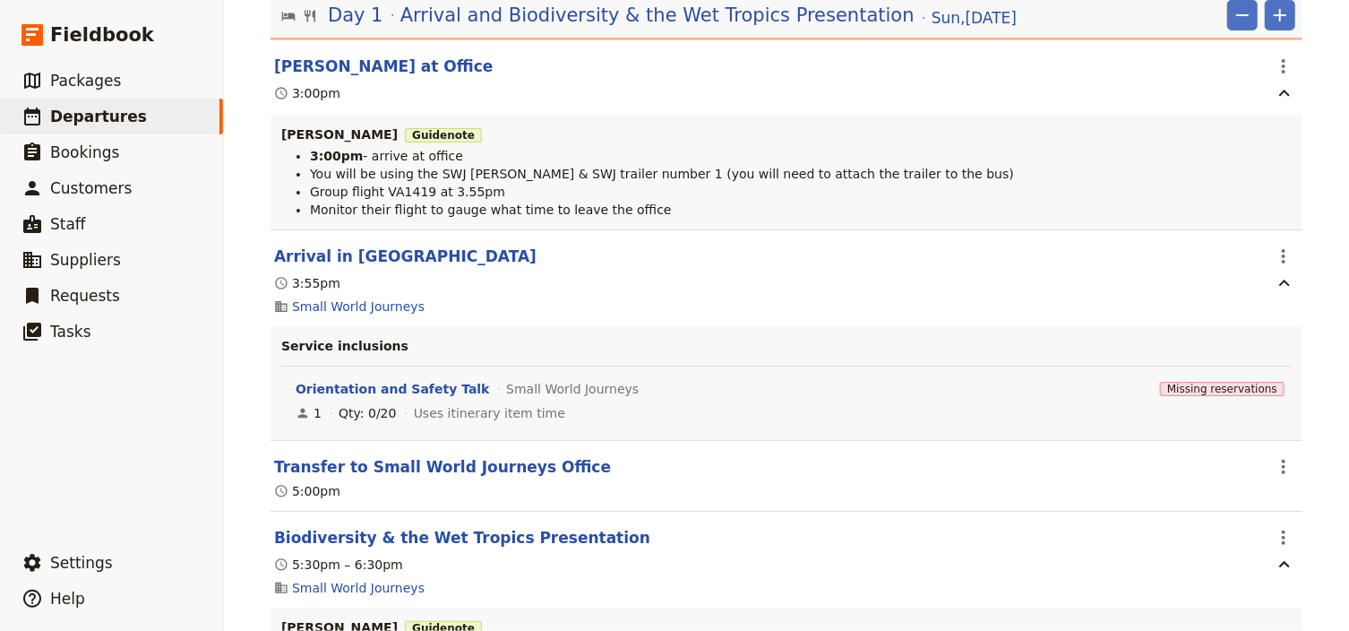
scroll to position [0, 0]
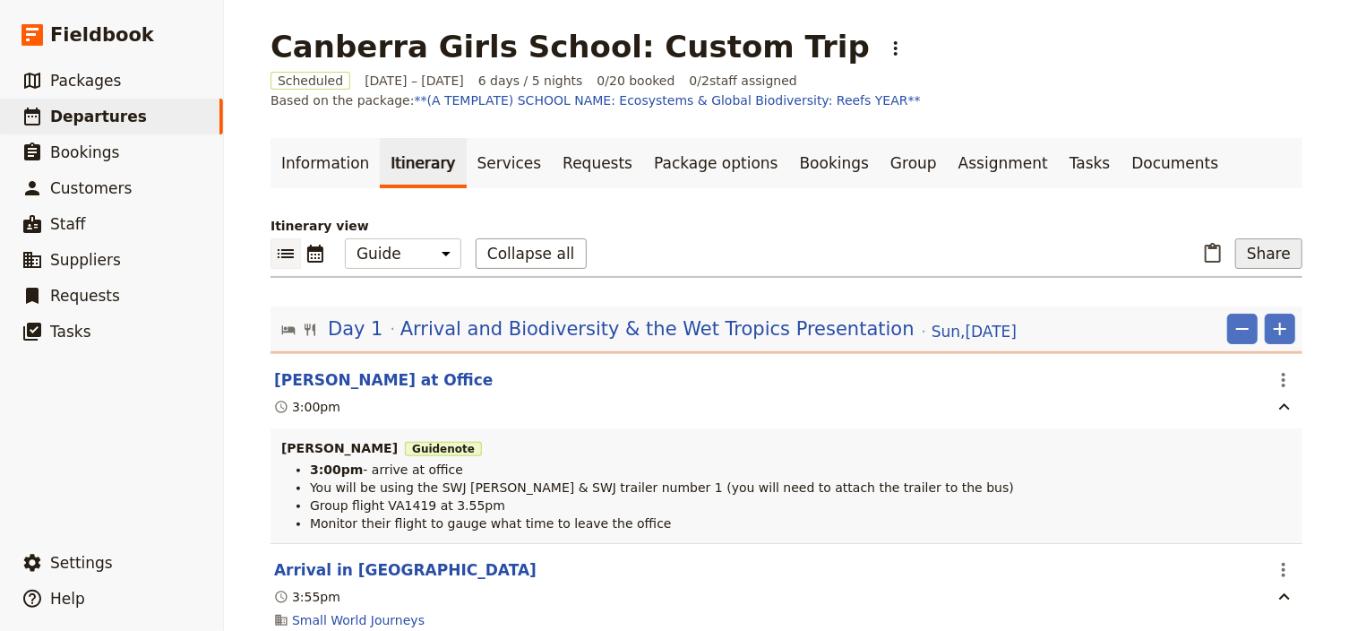
click at [1266, 257] on button "Share" at bounding box center [1268, 253] width 67 height 30
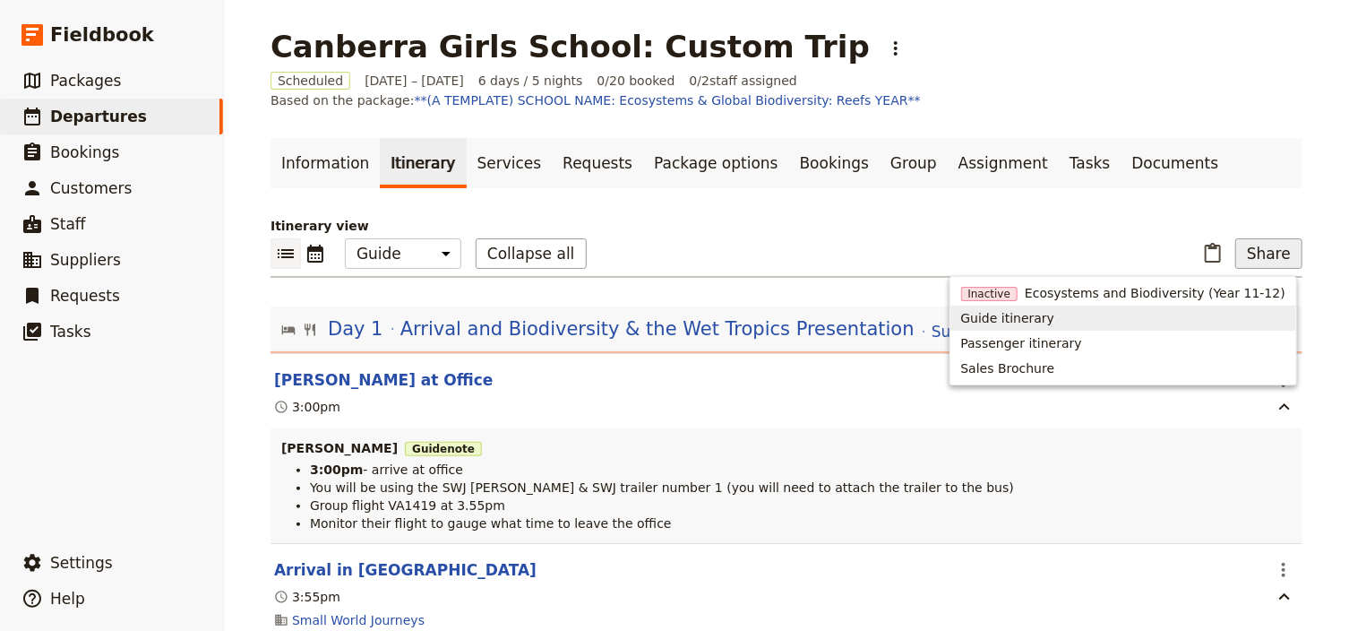
click at [1043, 321] on span "Guide itinerary" at bounding box center [1008, 318] width 94 height 18
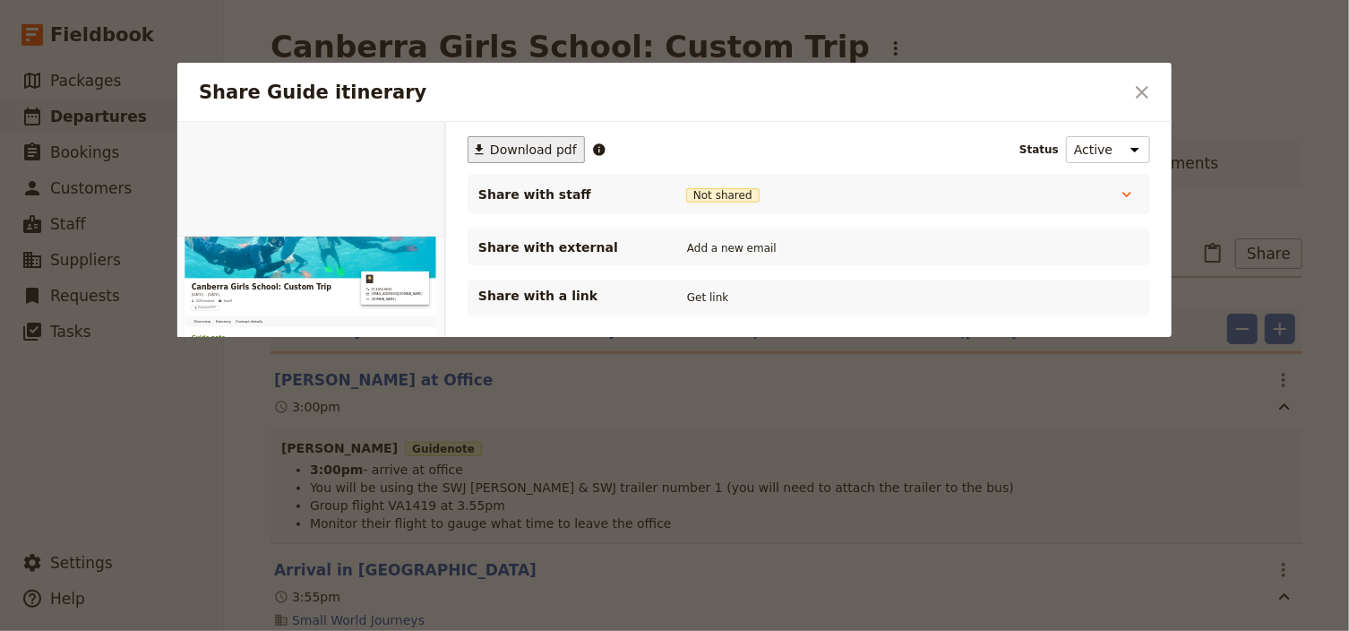
click at [504, 146] on span "Download pdf" at bounding box center [533, 150] width 87 height 18
click at [1137, 92] on icon "Close dialog" at bounding box center [1141, 92] width 21 height 21
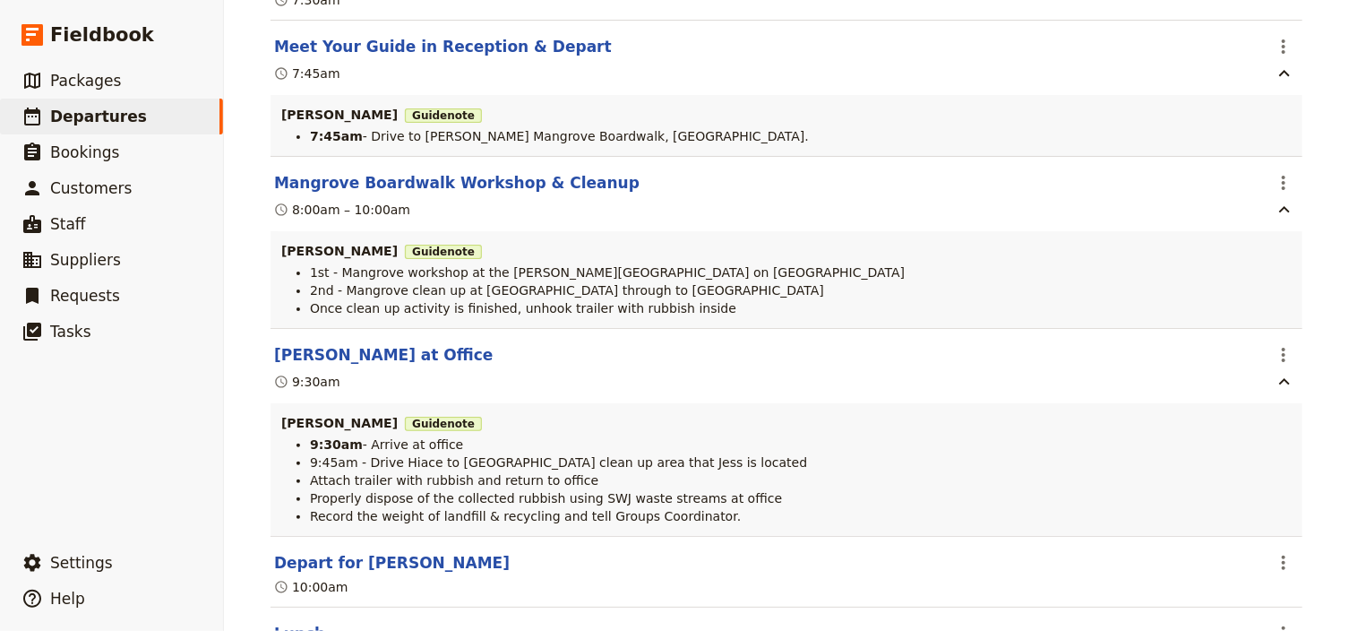
scroll to position [2436, 0]
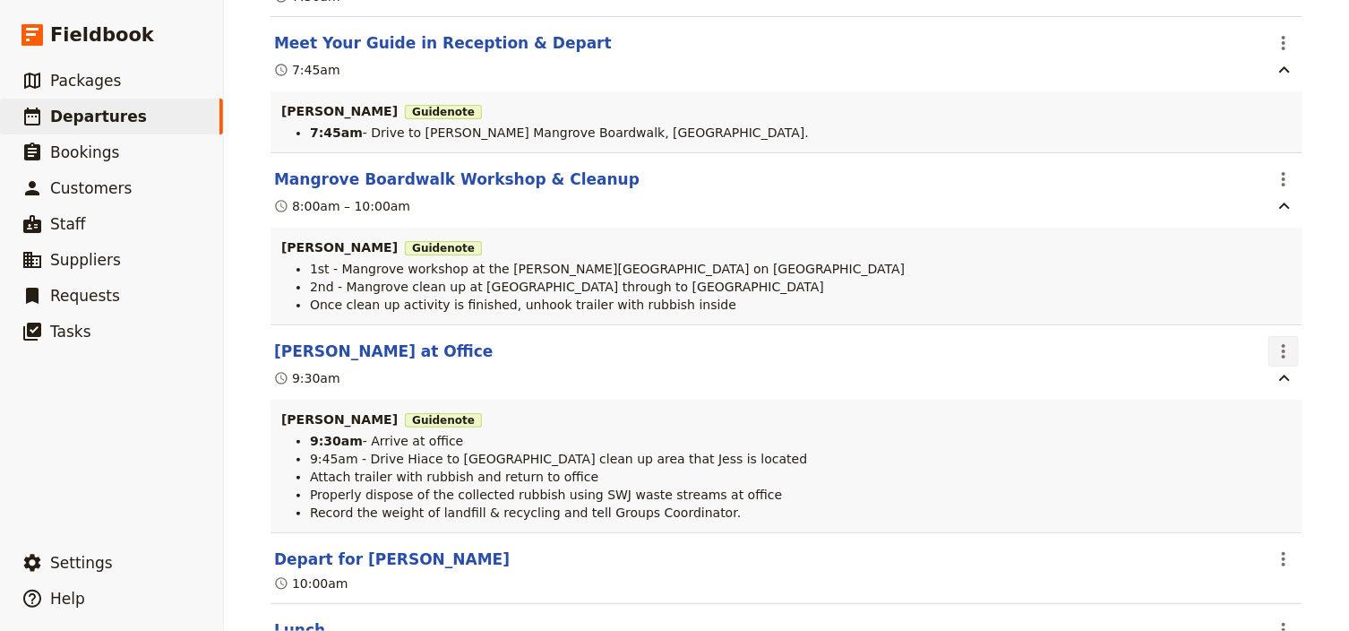
click at [1275, 360] on icon "Actions" at bounding box center [1283, 350] width 21 height 21
click at [1258, 403] on span "Edit this itinerary item" at bounding box center [1194, 399] width 141 height 18
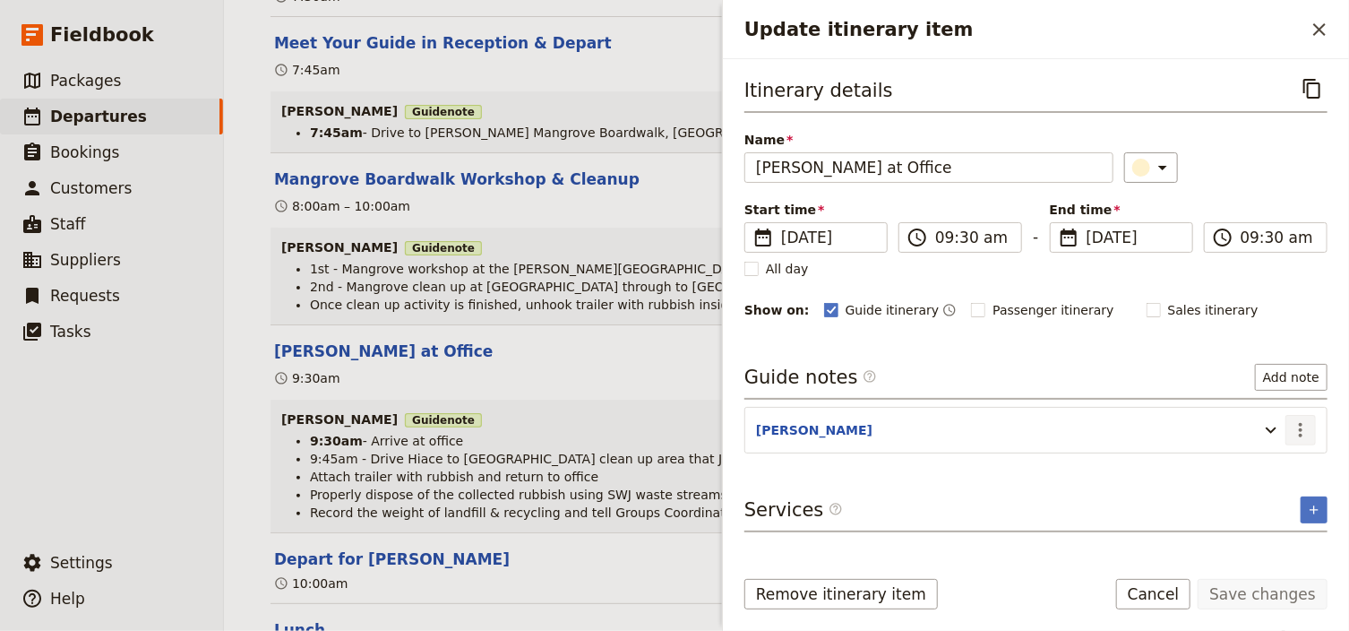
click at [1302, 427] on icon "Actions" at bounding box center [1300, 429] width 21 height 21
click at [1266, 459] on span "Edit note" at bounding box center [1250, 466] width 56 height 18
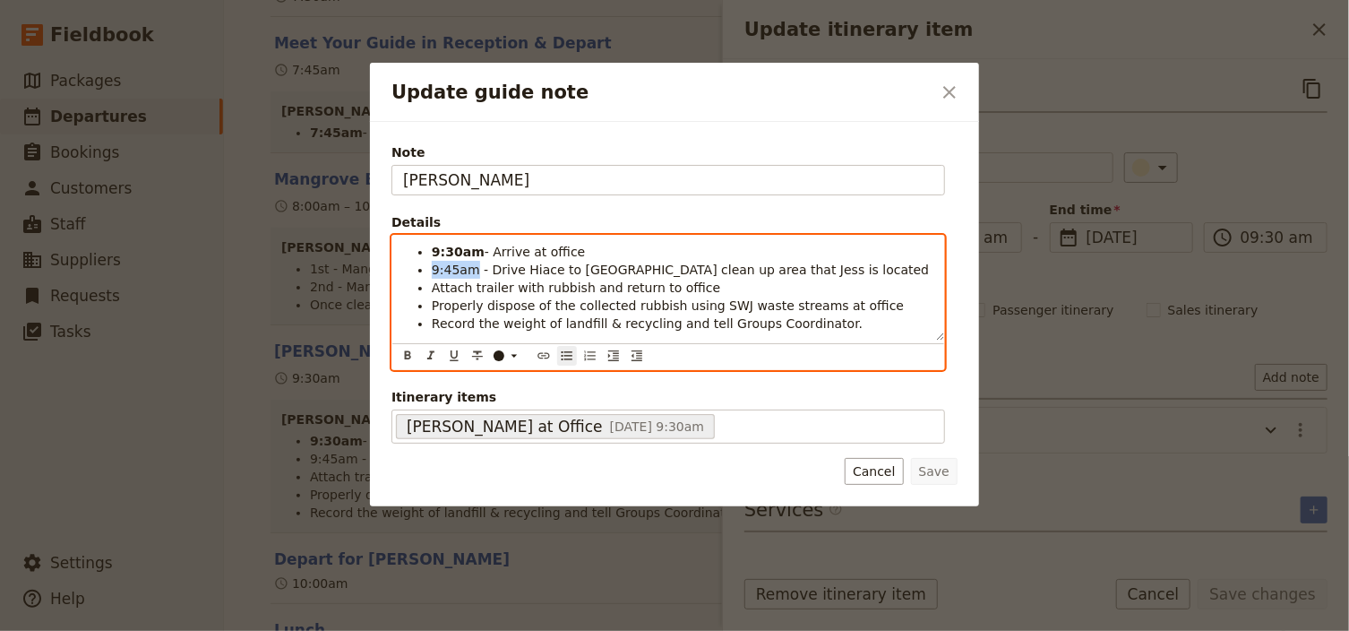
drag, startPoint x: 469, startPoint y: 269, endPoint x: 433, endPoint y: 270, distance: 36.7
click at [433, 270] on span "9:45am - Drive Hiace to [GEOGRAPHIC_DATA] clean up area that Jess is located" at bounding box center [680, 269] width 497 height 14
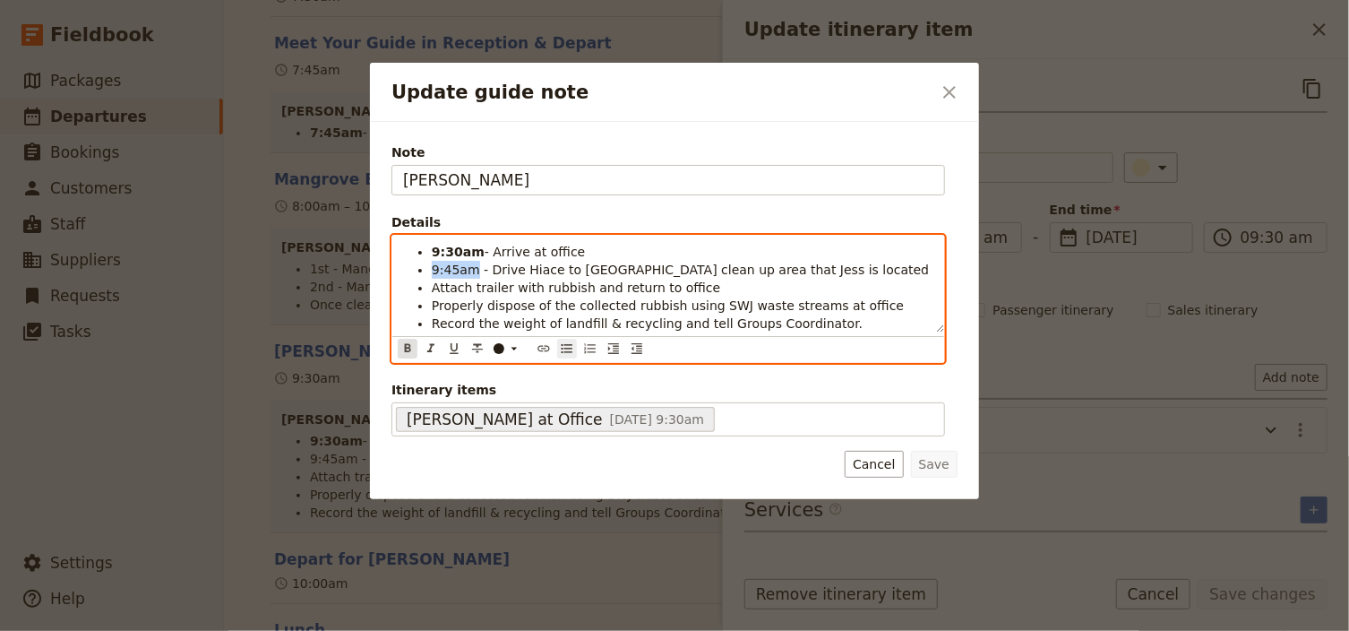
click at [404, 343] on icon "Format bold" at bounding box center [407, 348] width 14 height 14
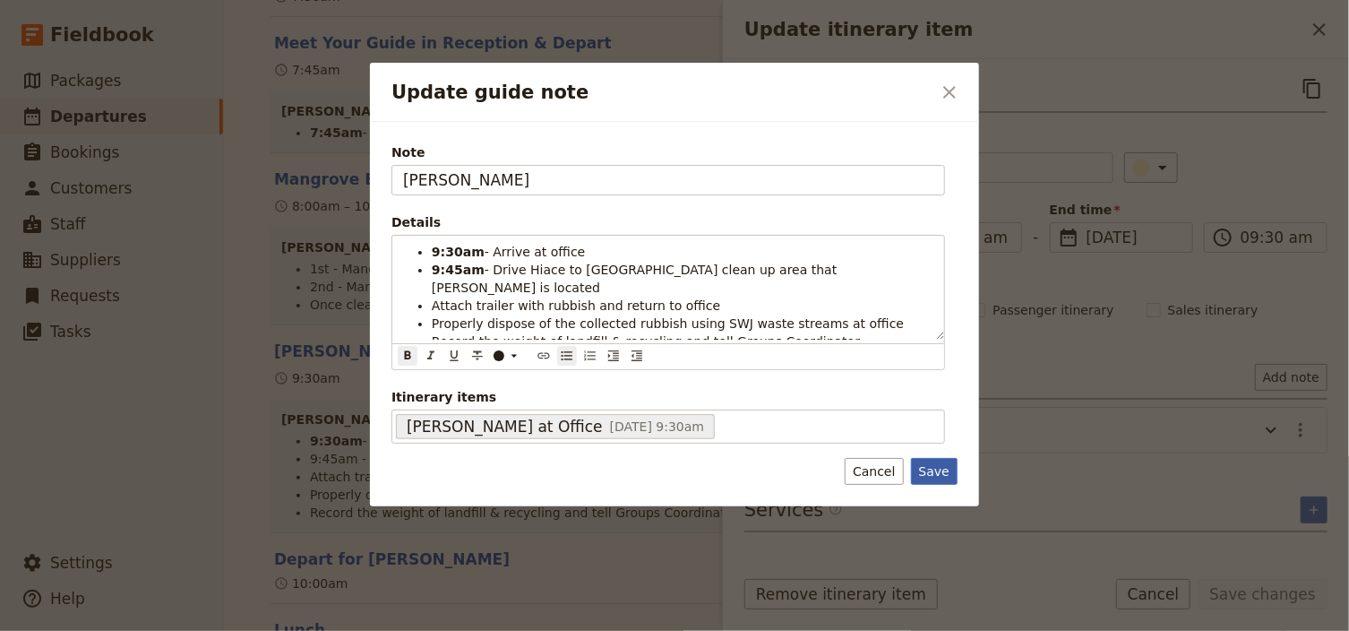
click at [943, 464] on button "Save" at bounding box center [934, 471] width 47 height 27
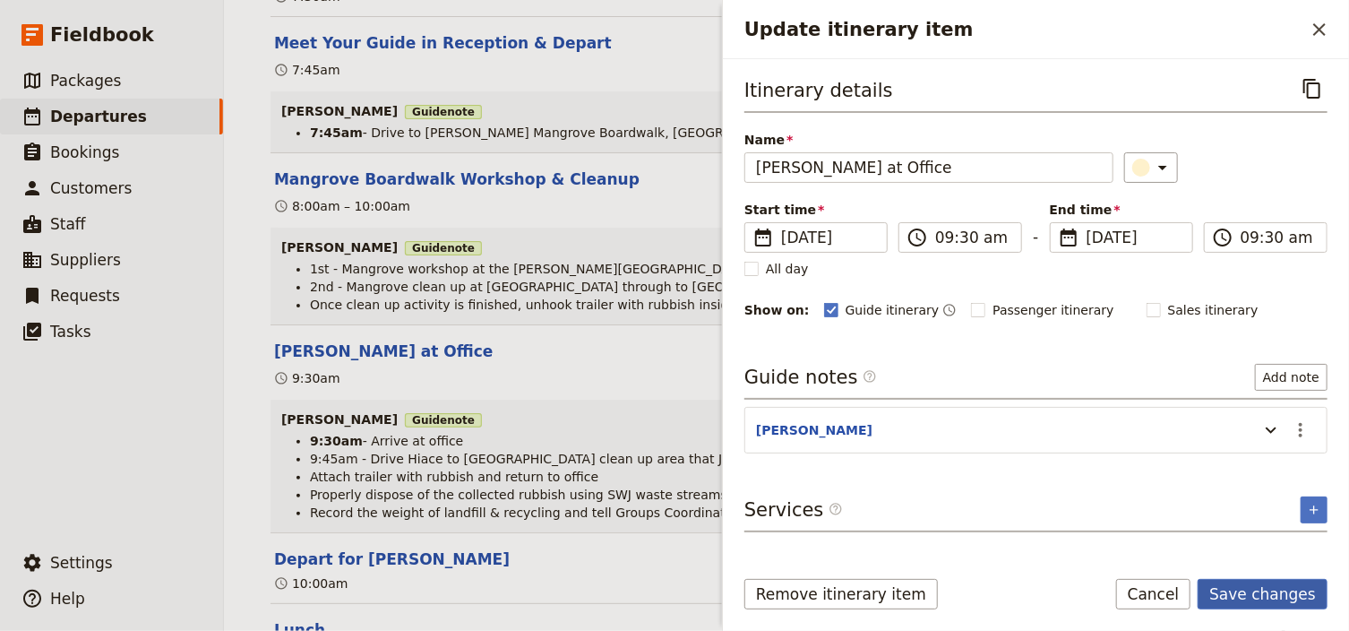
click at [1250, 591] on button "Save changes" at bounding box center [1262, 594] width 130 height 30
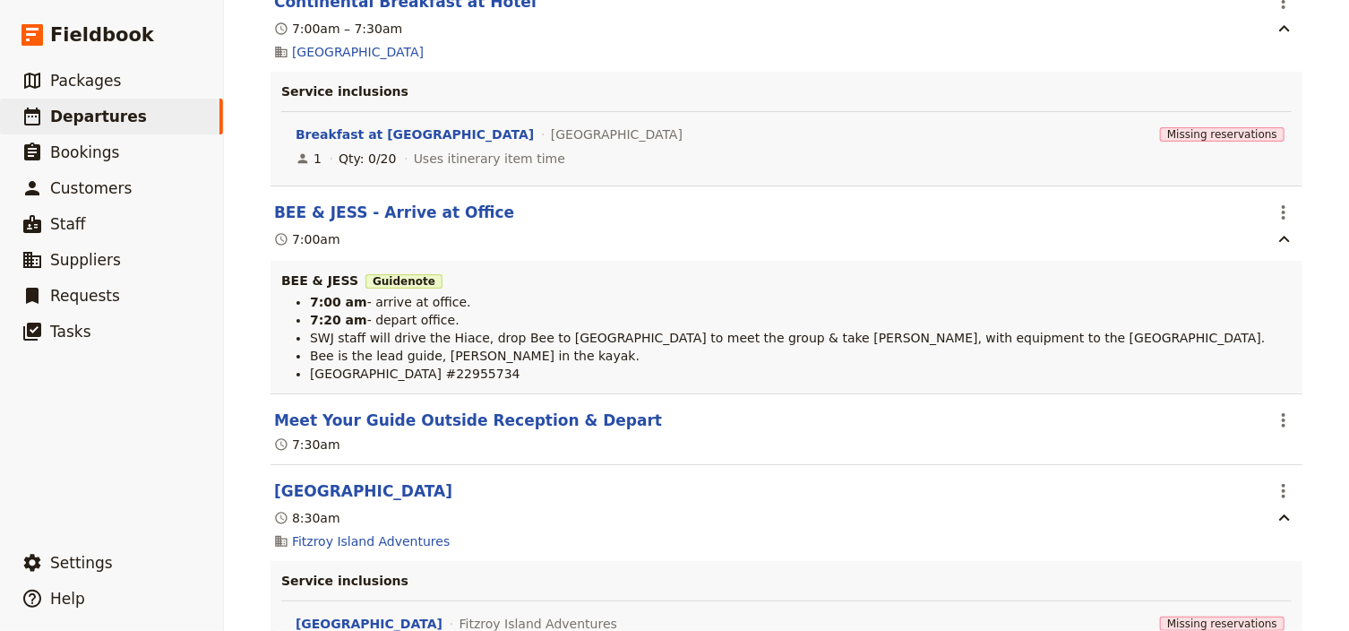
scroll to position [7237, 0]
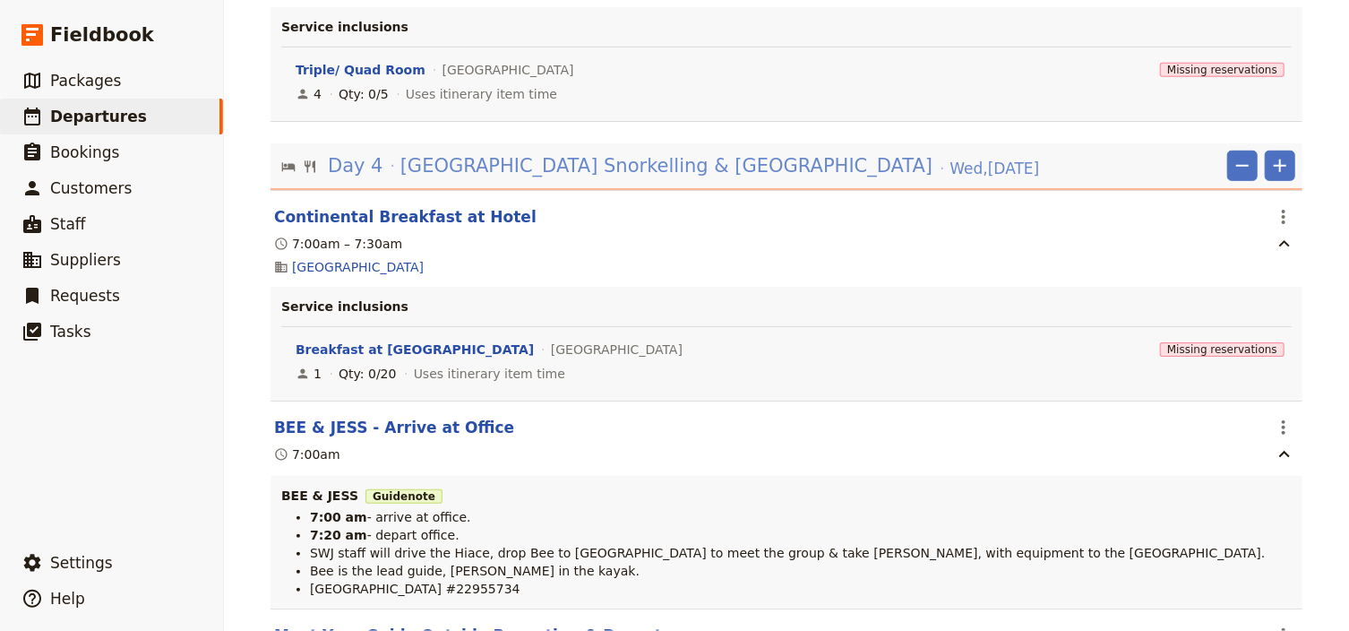
click at [677, 167] on span "[GEOGRAPHIC_DATA] Snorkelling & [GEOGRAPHIC_DATA]" at bounding box center [666, 165] width 533 height 27
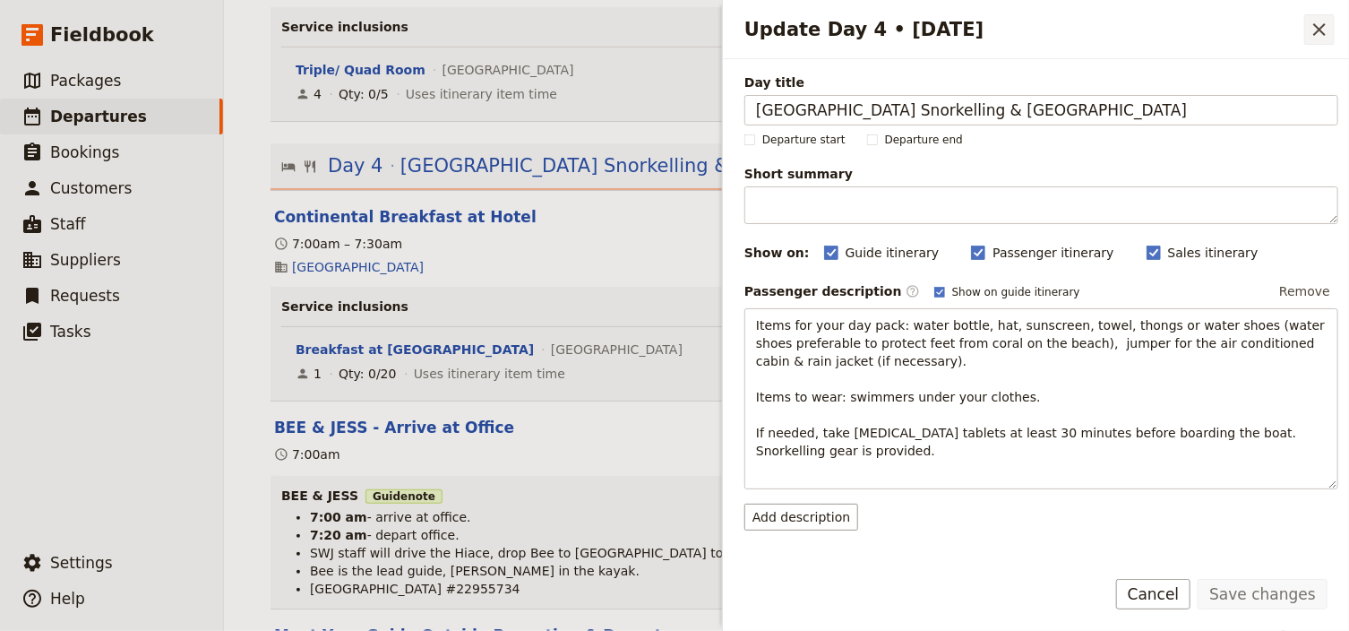
click at [1318, 29] on icon "Close drawer" at bounding box center [1319, 29] width 21 height 21
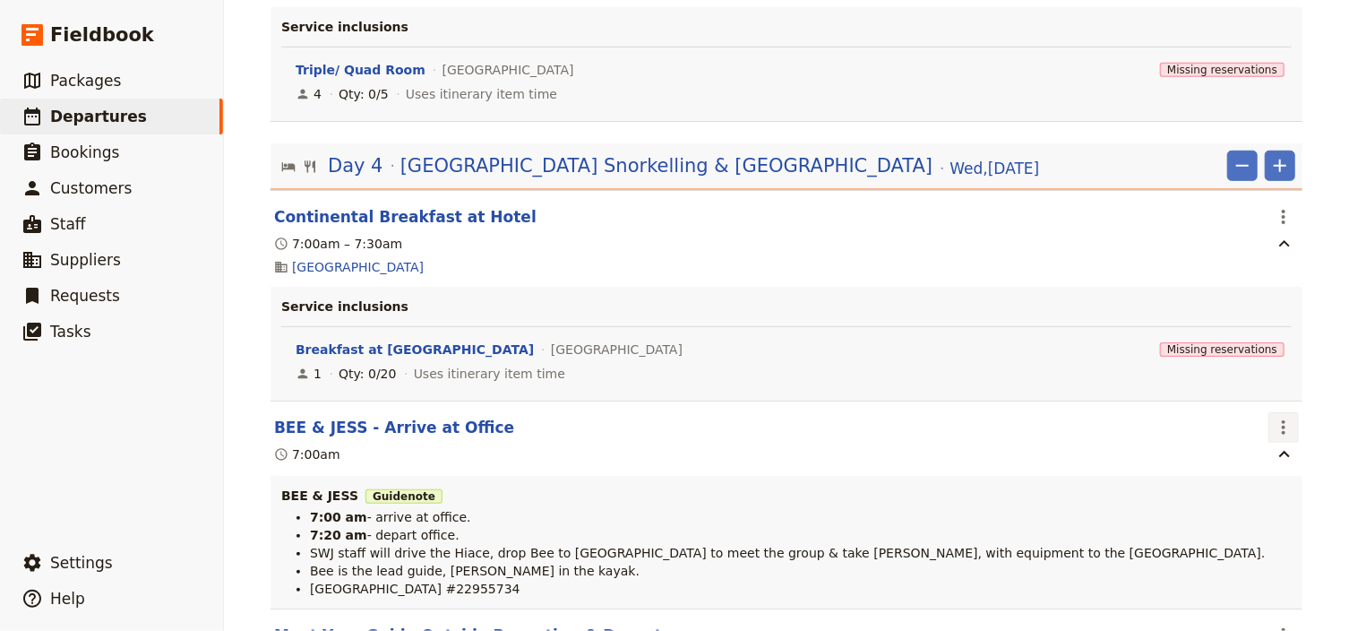
click at [1284, 424] on icon "Actions" at bounding box center [1283, 426] width 21 height 21
click at [1248, 459] on span "Edit this itinerary item" at bounding box center [1194, 466] width 141 height 18
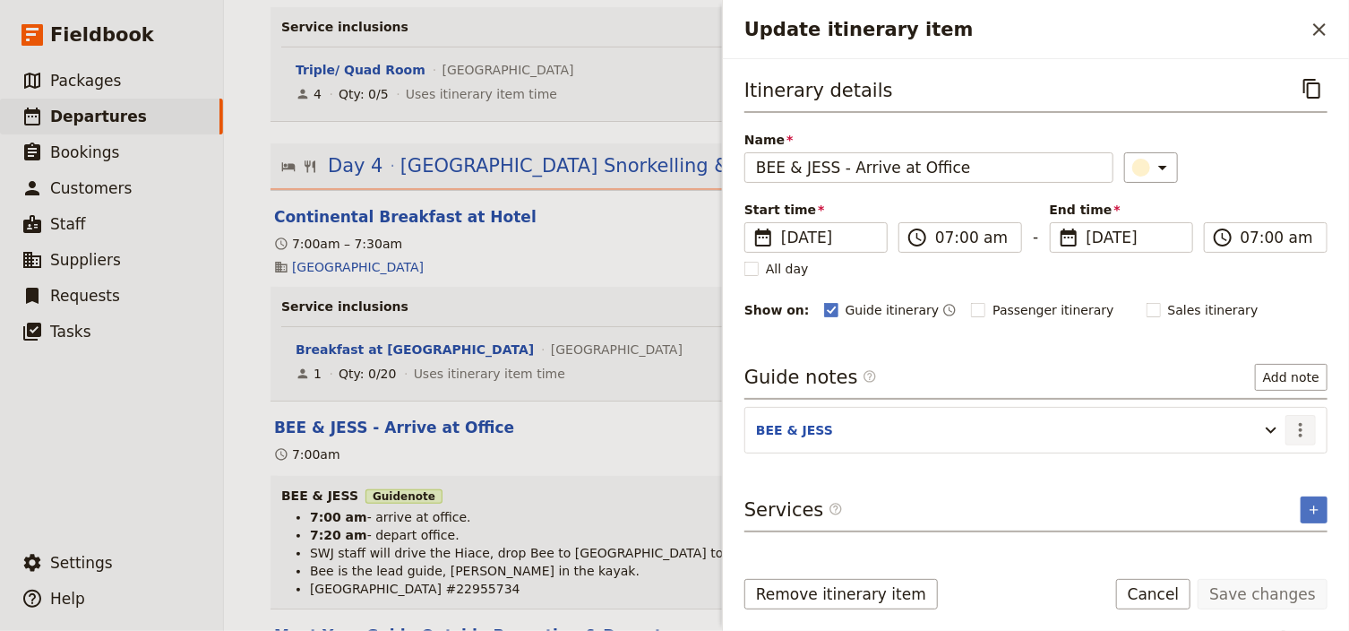
click at [1303, 423] on icon "Actions" at bounding box center [1300, 429] width 21 height 21
click at [1271, 462] on span "Edit note" at bounding box center [1250, 466] width 56 height 18
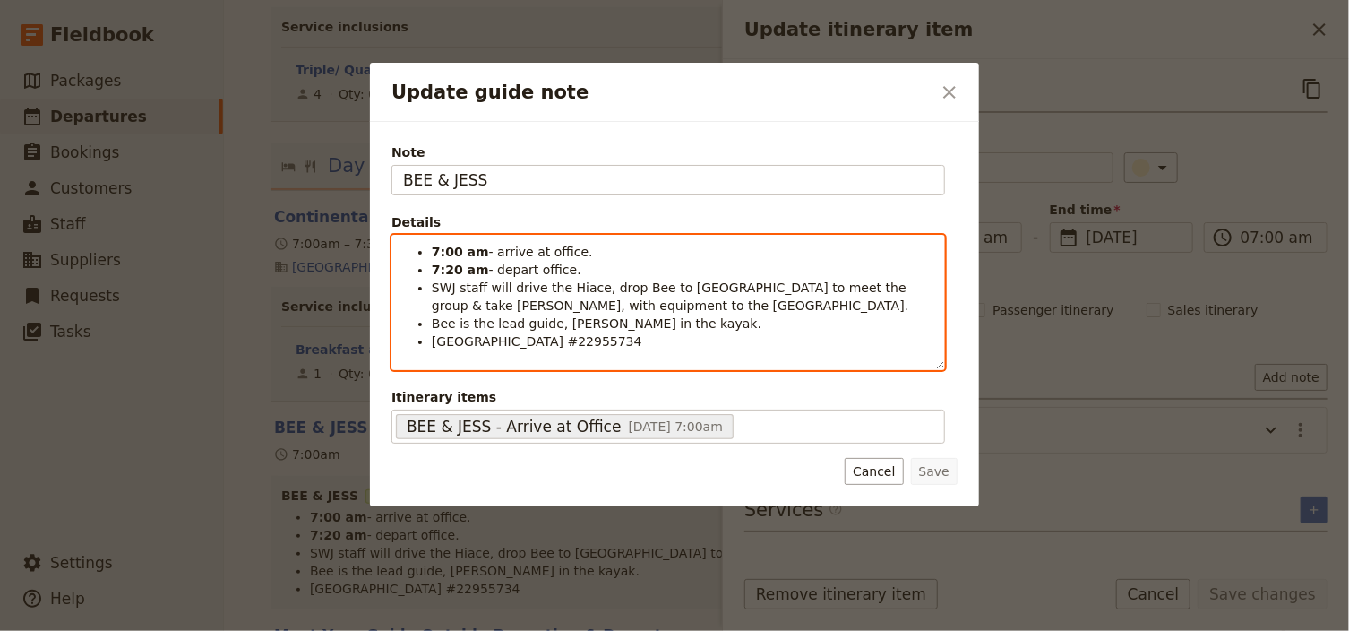
click at [589, 251] on li "7:00 am - arrive at office." at bounding box center [683, 252] width 502 height 18
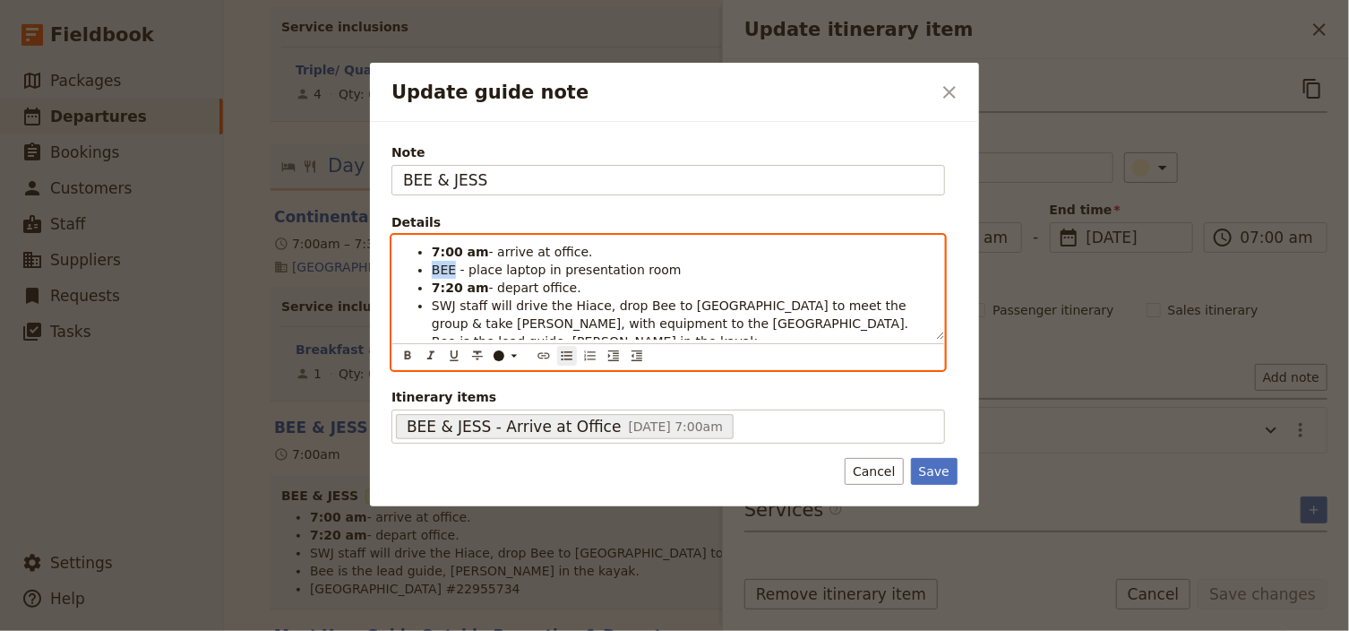
drag, startPoint x: 452, startPoint y: 270, endPoint x: 433, endPoint y: 268, distance: 19.0
click at [433, 268] on span "BEE - place laptop in presentation room" at bounding box center [557, 269] width 250 height 14
click at [408, 354] on icon "Format bold" at bounding box center [408, 355] width 6 height 8
click at [511, 298] on span "SWJ staff will drive the Hiace, drop Bee to [GEOGRAPHIC_DATA] to meet the group…" at bounding box center [671, 314] width 478 height 32
click at [532, 265] on span "- place laptop in presentation room" at bounding box center [569, 269] width 221 height 14
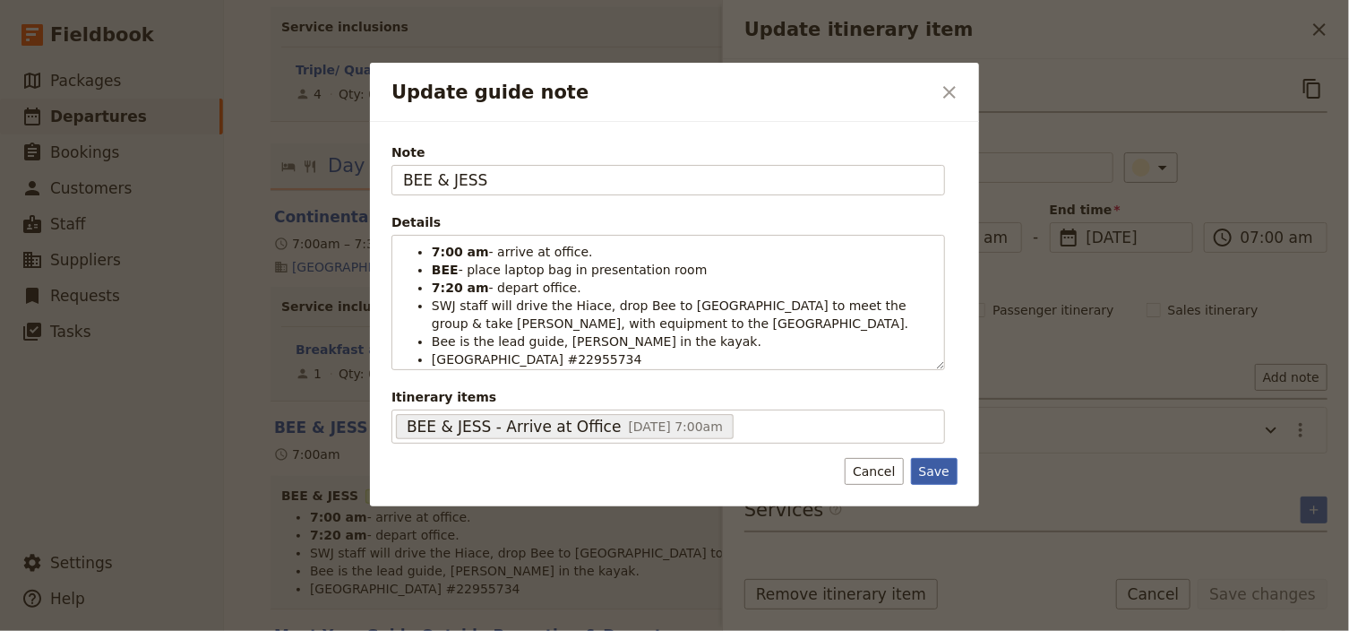
click at [936, 469] on button "Save" at bounding box center [934, 471] width 47 height 27
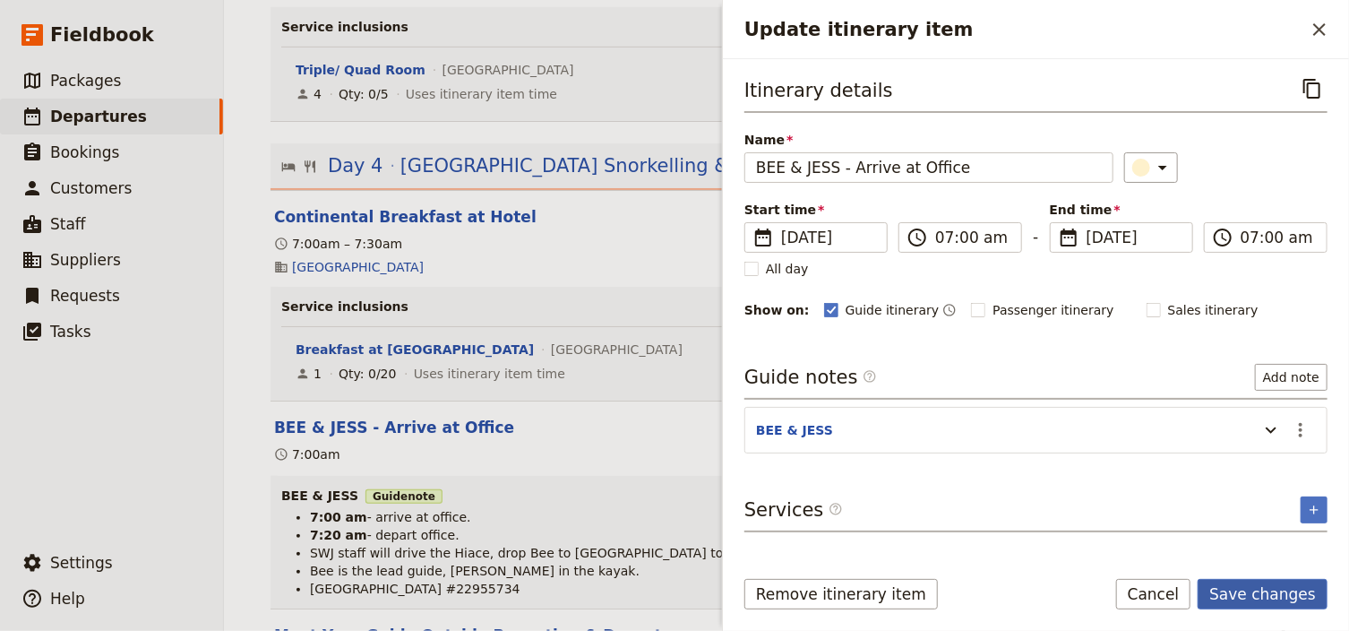
click at [1261, 588] on button "Save changes" at bounding box center [1262, 594] width 130 height 30
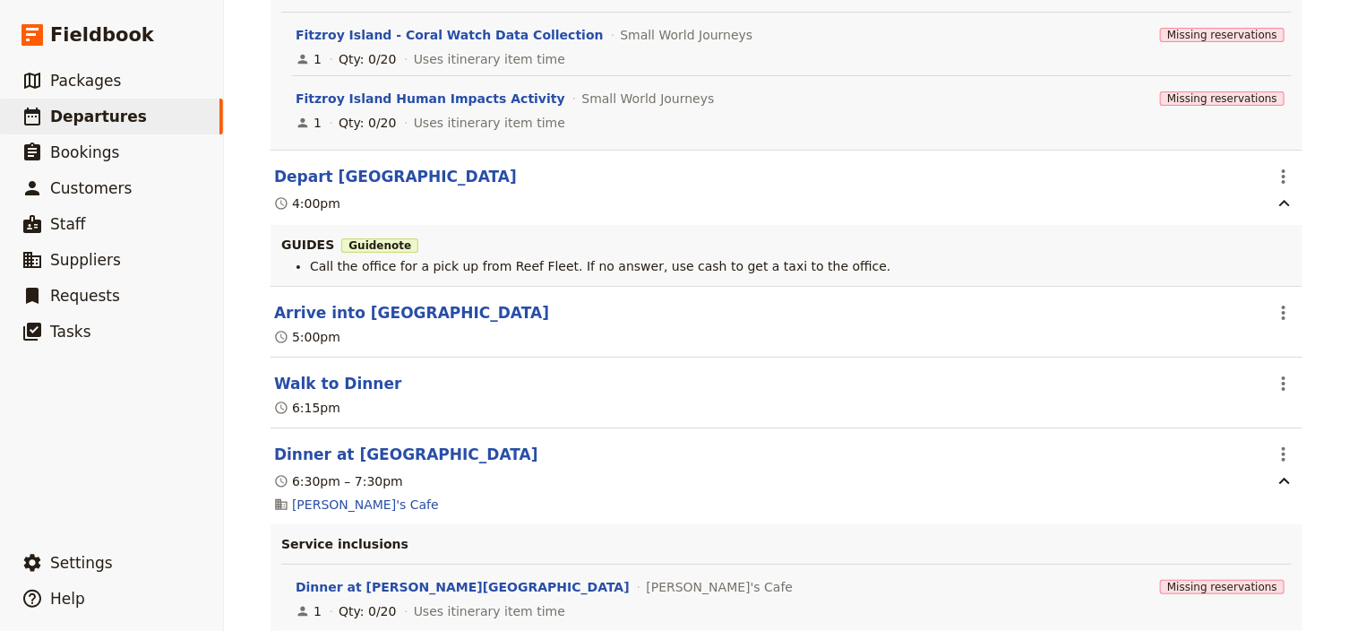
scroll to position [9172, 0]
click at [1286, 179] on icon "Actions" at bounding box center [1283, 176] width 21 height 21
click at [1265, 221] on span "Edit this itinerary item" at bounding box center [1194, 221] width 141 height 18
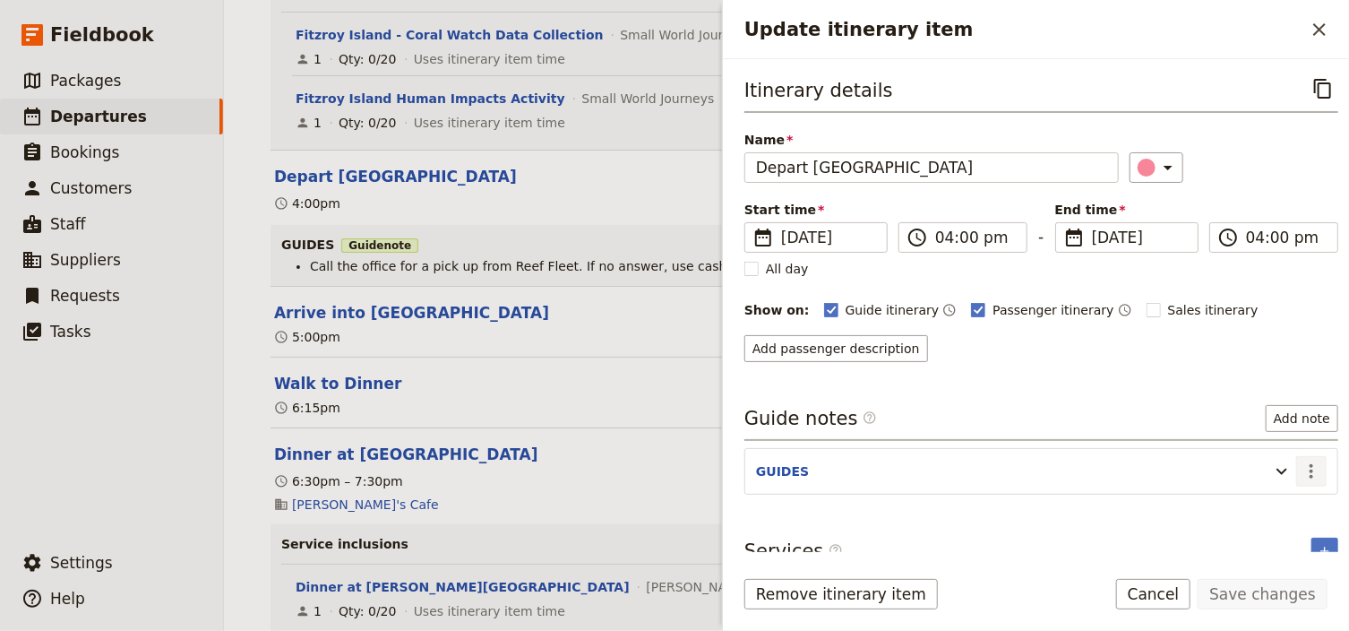
click at [1307, 469] on icon "Actions" at bounding box center [1310, 470] width 21 height 21
click at [1276, 506] on span "Edit note" at bounding box center [1250, 506] width 56 height 18
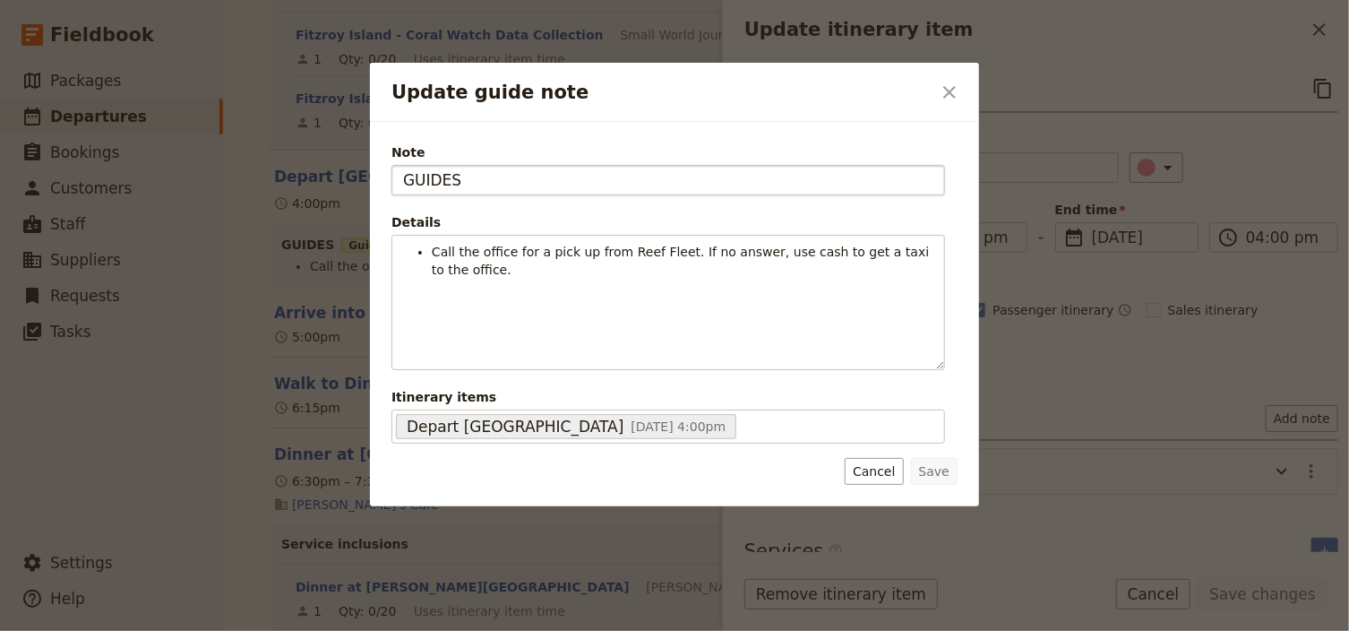
drag, startPoint x: 462, startPoint y: 176, endPoint x: 400, endPoint y: 176, distance: 61.8
click at [400, 176] on input "GUIDES" at bounding box center [668, 180] width 554 height 30
type input "BEE"
click at [947, 471] on button "Save" at bounding box center [934, 471] width 47 height 27
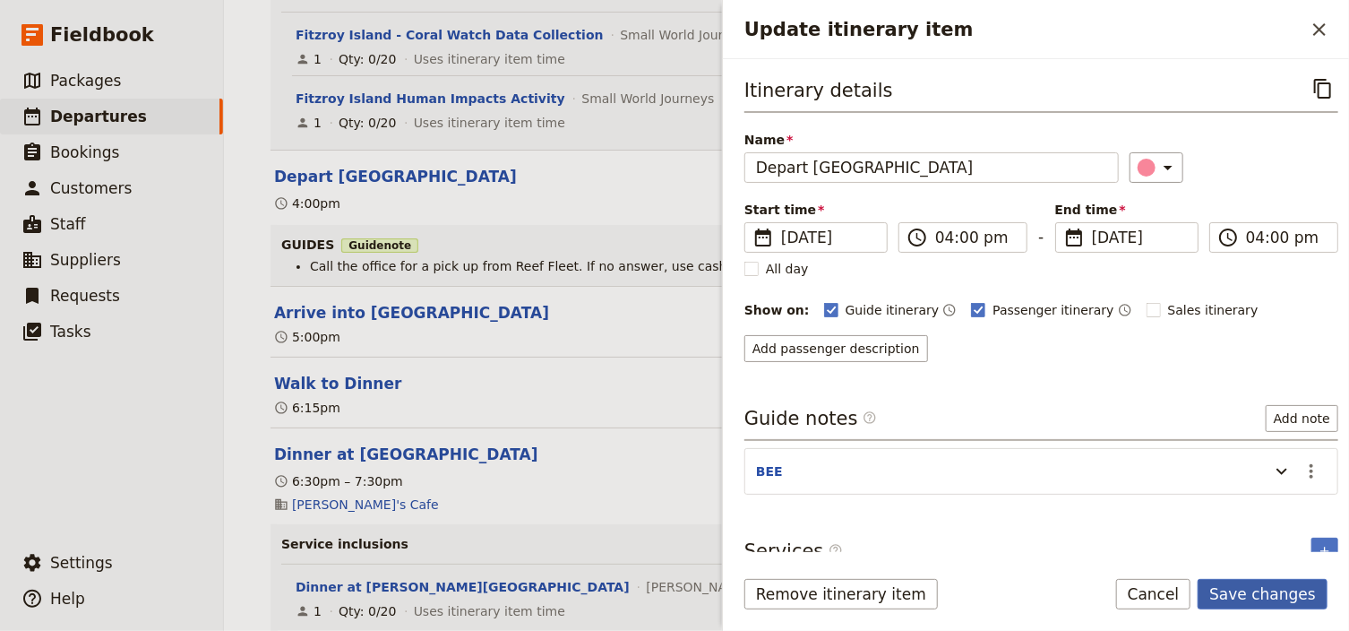
click at [1251, 593] on button "Save changes" at bounding box center [1262, 594] width 130 height 30
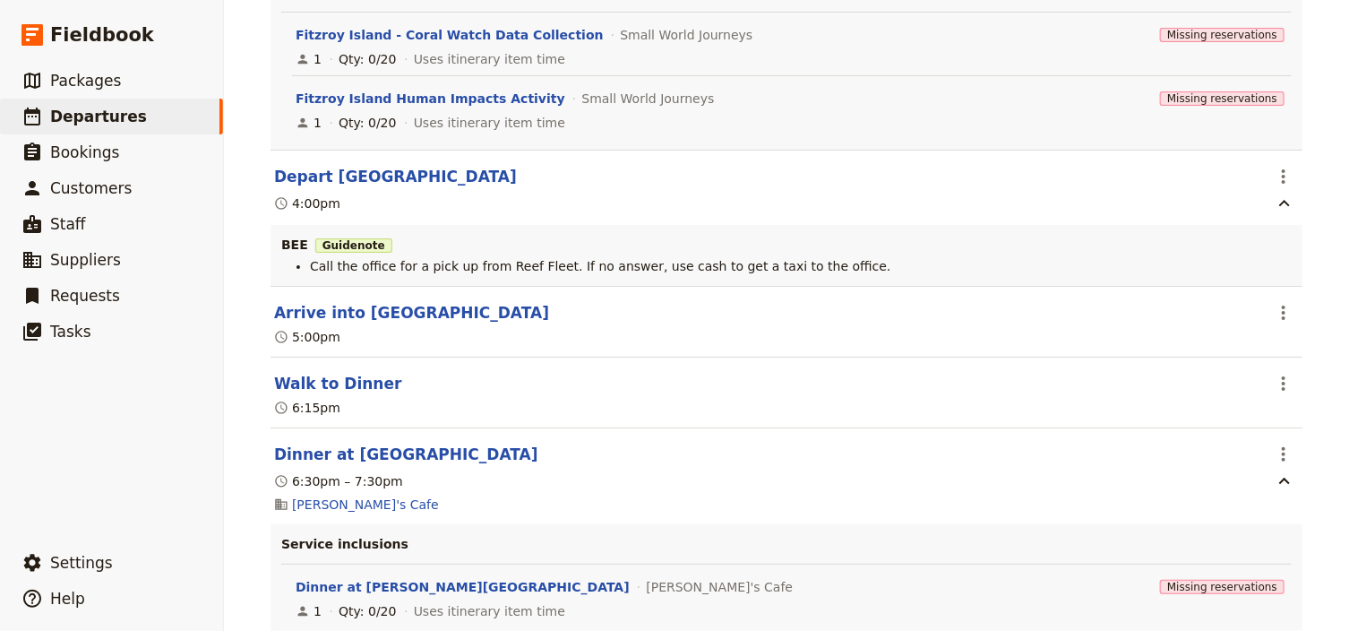
click at [1328, 411] on div "Canberra Girls School: Custom Trip ​ Scheduled [DATE] – [DATE] 6 days / 5 night…" at bounding box center [786, 315] width 1125 height 631
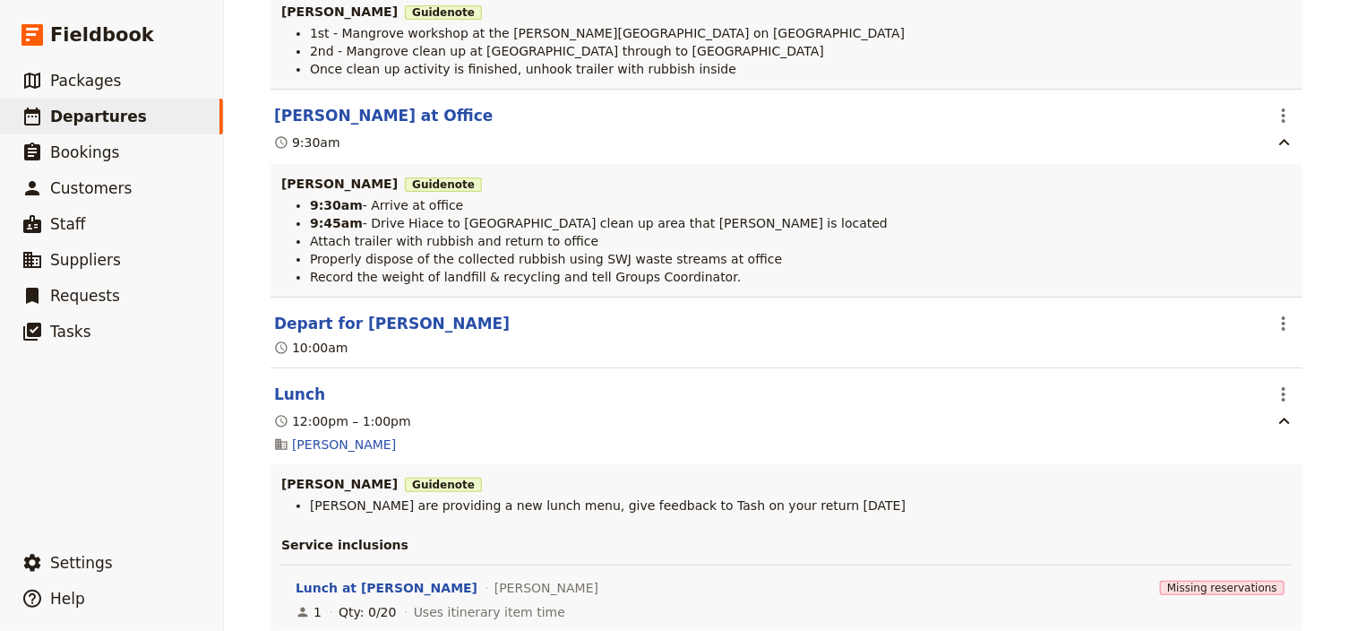
scroll to position [2565, 0]
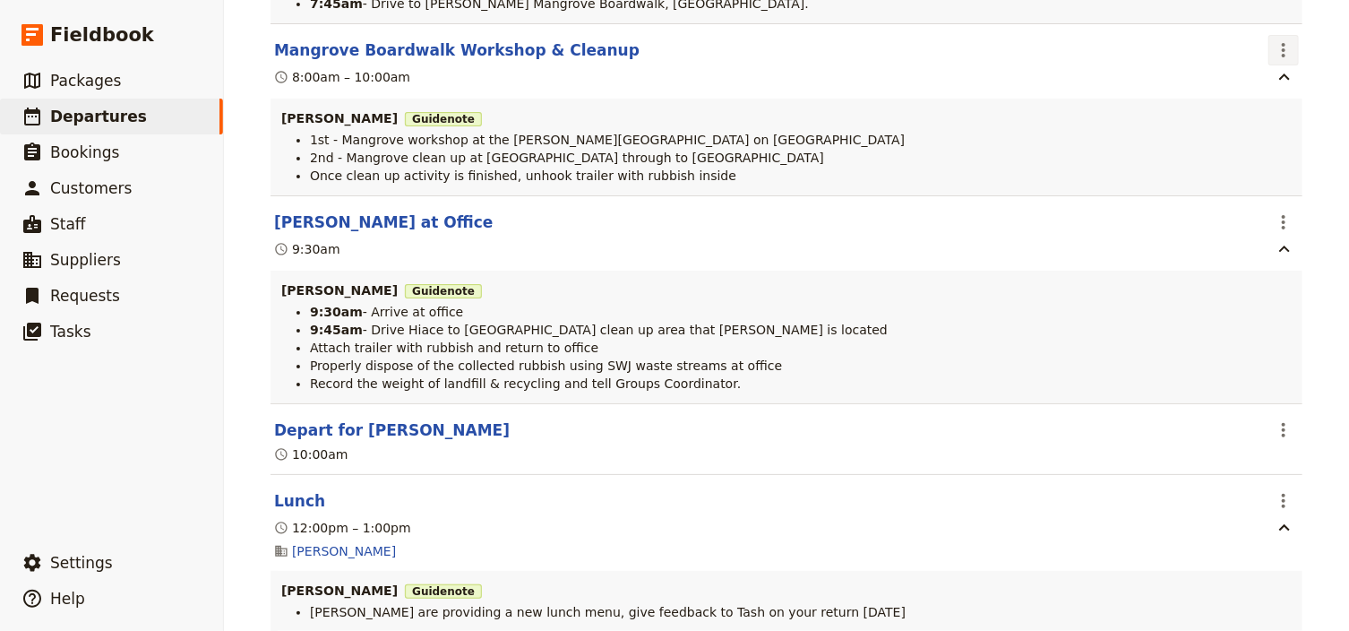
click at [1274, 57] on icon "Actions" at bounding box center [1283, 49] width 21 height 21
click at [1260, 90] on span "Edit this itinerary item" at bounding box center [1194, 96] width 141 height 18
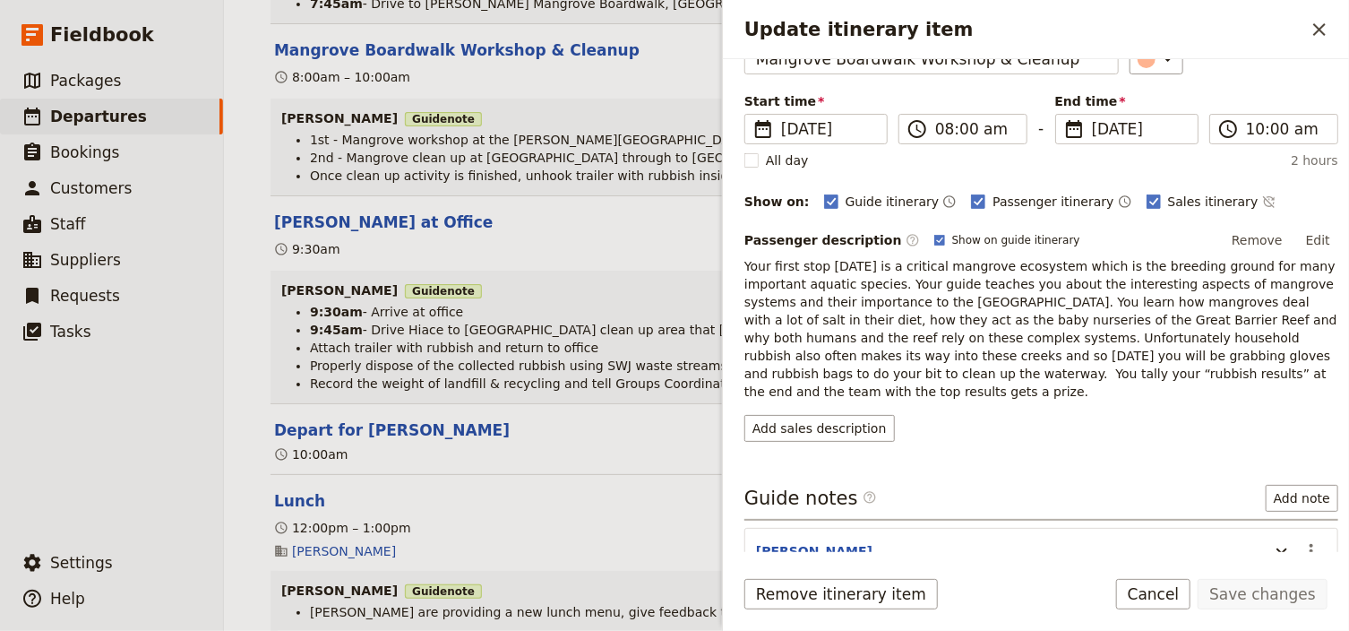
scroll to position [186, 0]
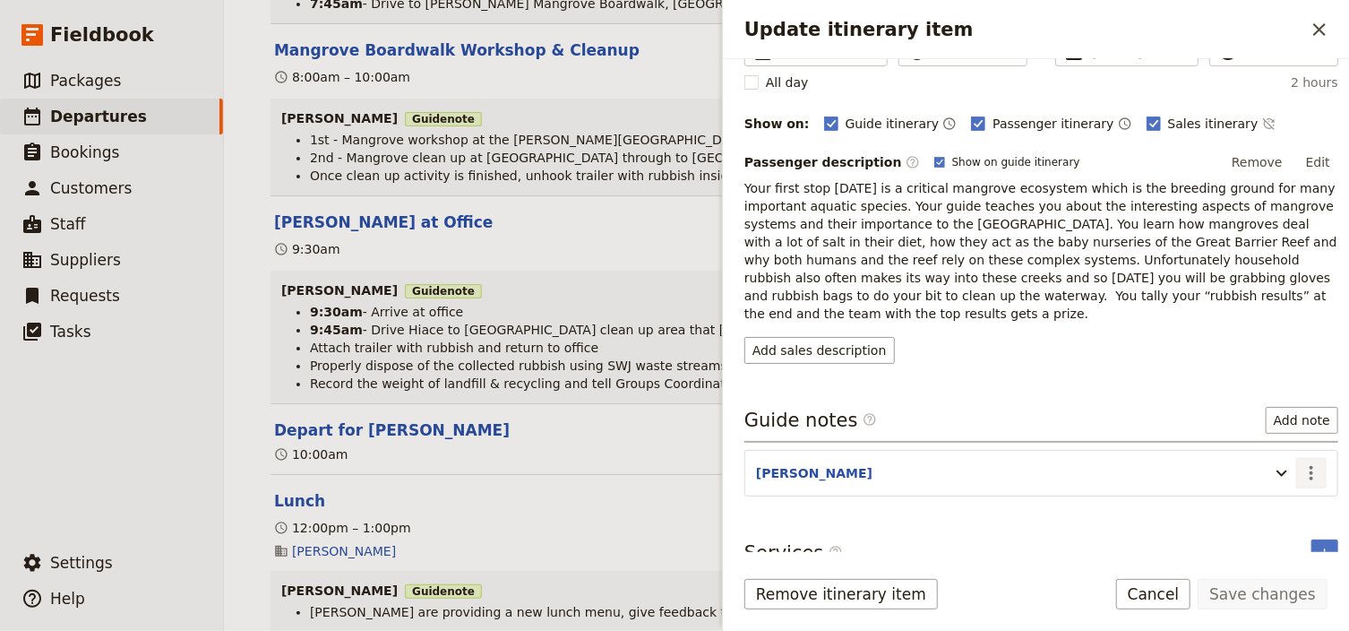
click at [1303, 462] on icon "Actions" at bounding box center [1310, 472] width 21 height 21
click at [1265, 483] on span "Edit note" at bounding box center [1250, 489] width 56 height 18
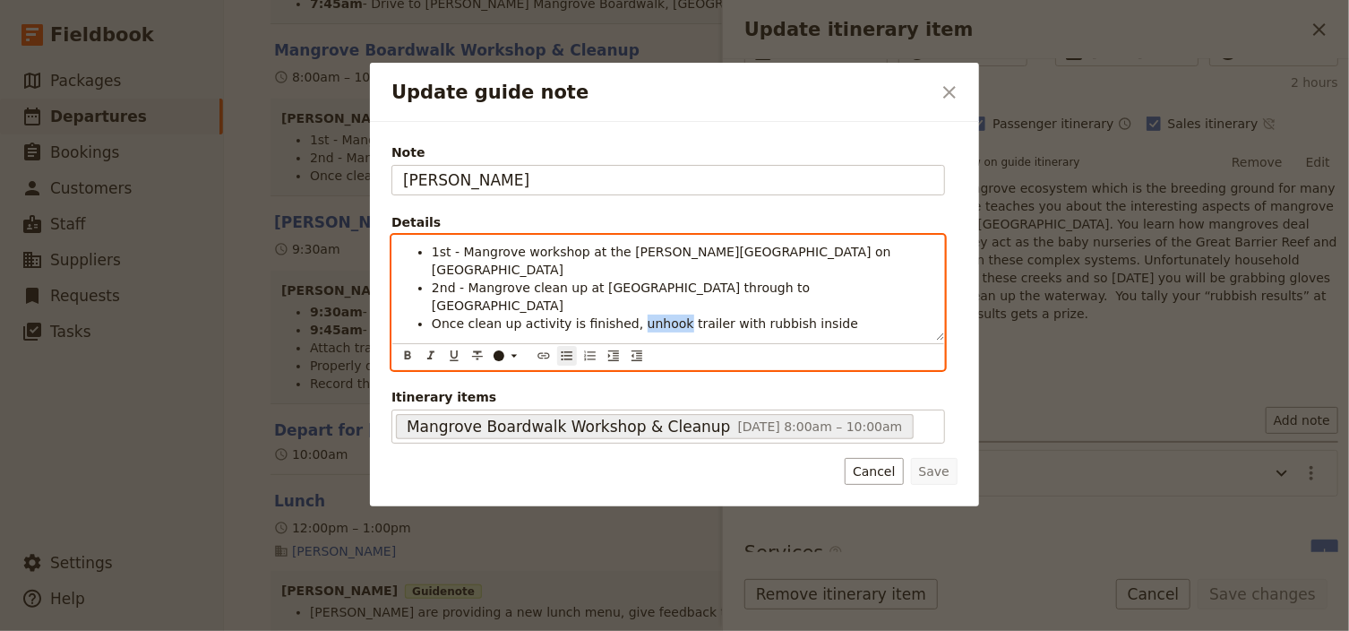
drag, startPoint x: 659, startPoint y: 287, endPoint x: 620, endPoint y: 286, distance: 39.4
click at [620, 316] on span "Once clean up activity is finished, unhook trailer with rubbish inside" at bounding box center [645, 323] width 426 height 14
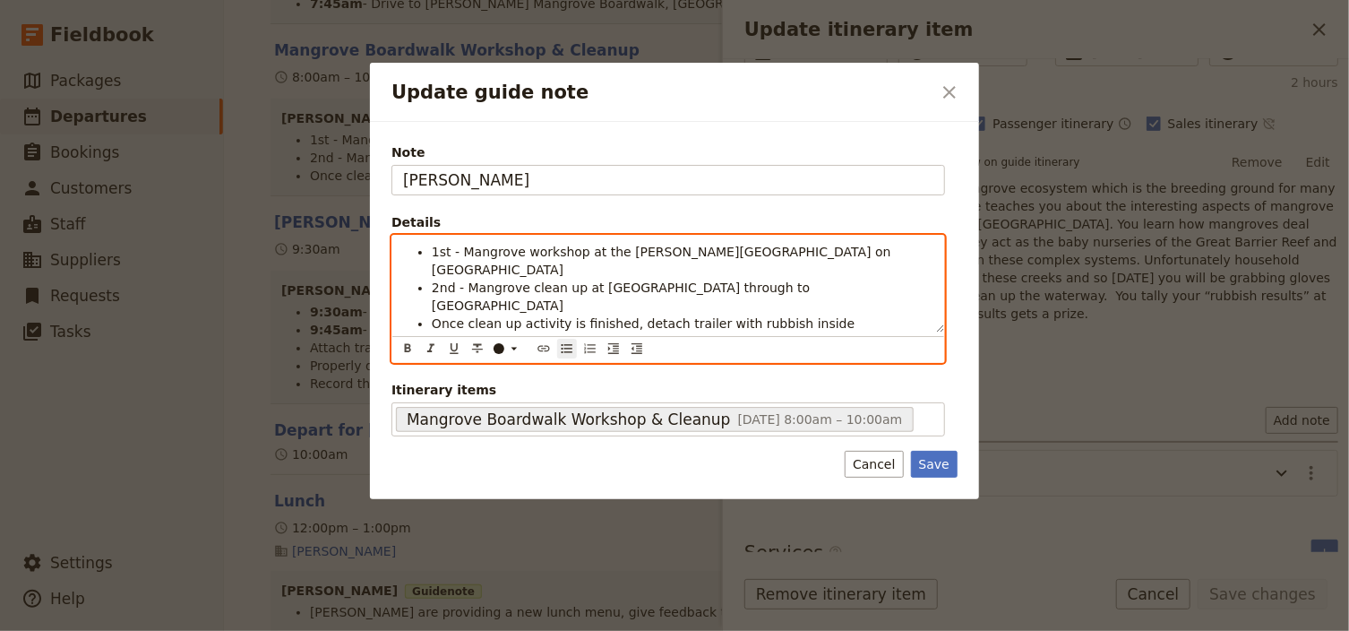
click at [807, 314] on li "Once clean up activity is finished, detach trailer with rubbish inside" at bounding box center [683, 323] width 502 height 18
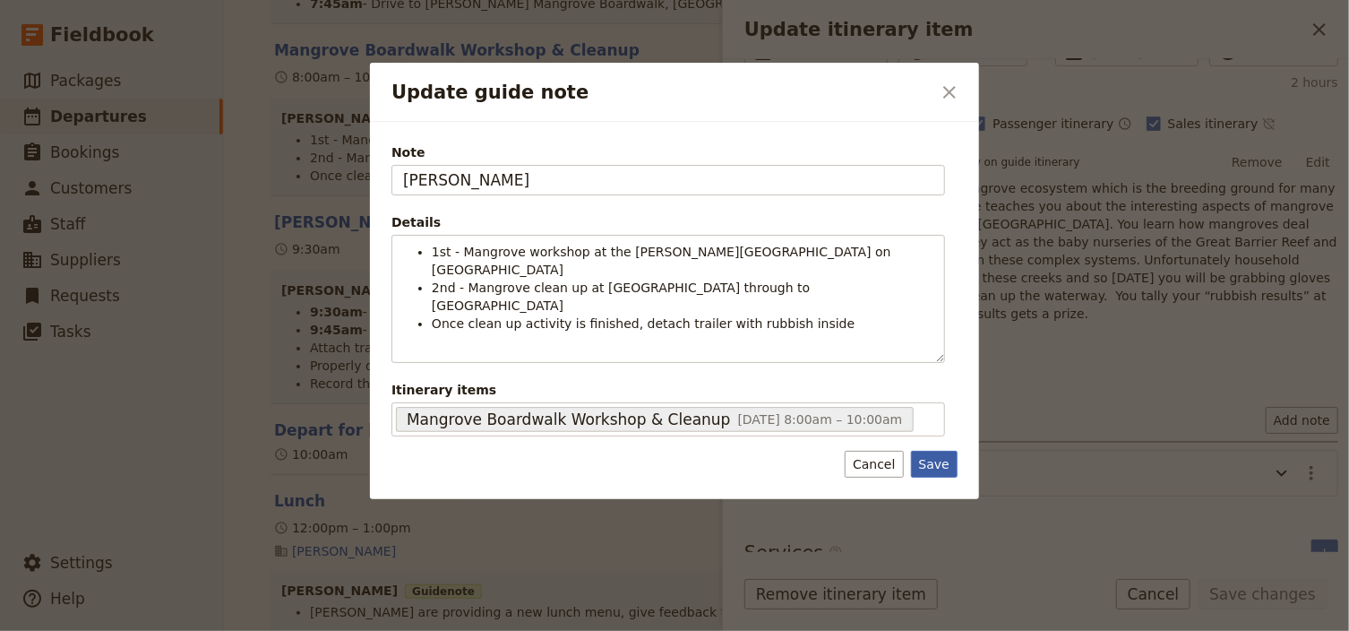
click at [937, 451] on button "Save" at bounding box center [934, 464] width 47 height 27
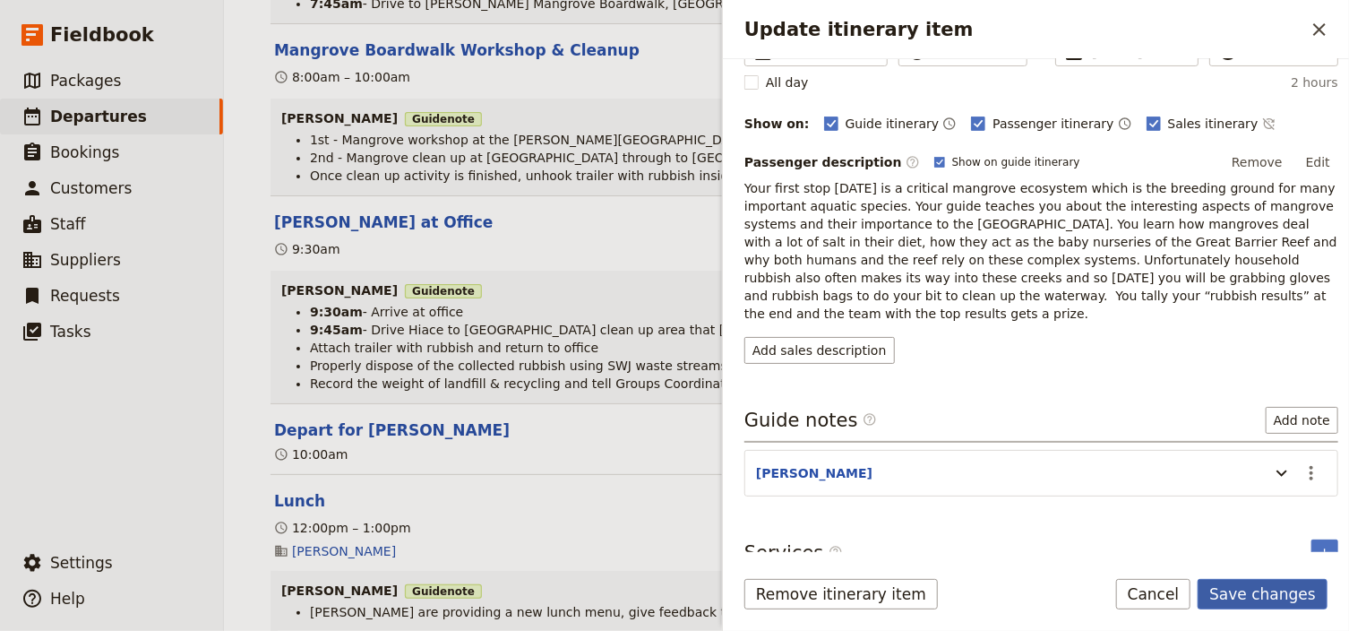
click at [1244, 597] on button "Save changes" at bounding box center [1262, 594] width 130 height 30
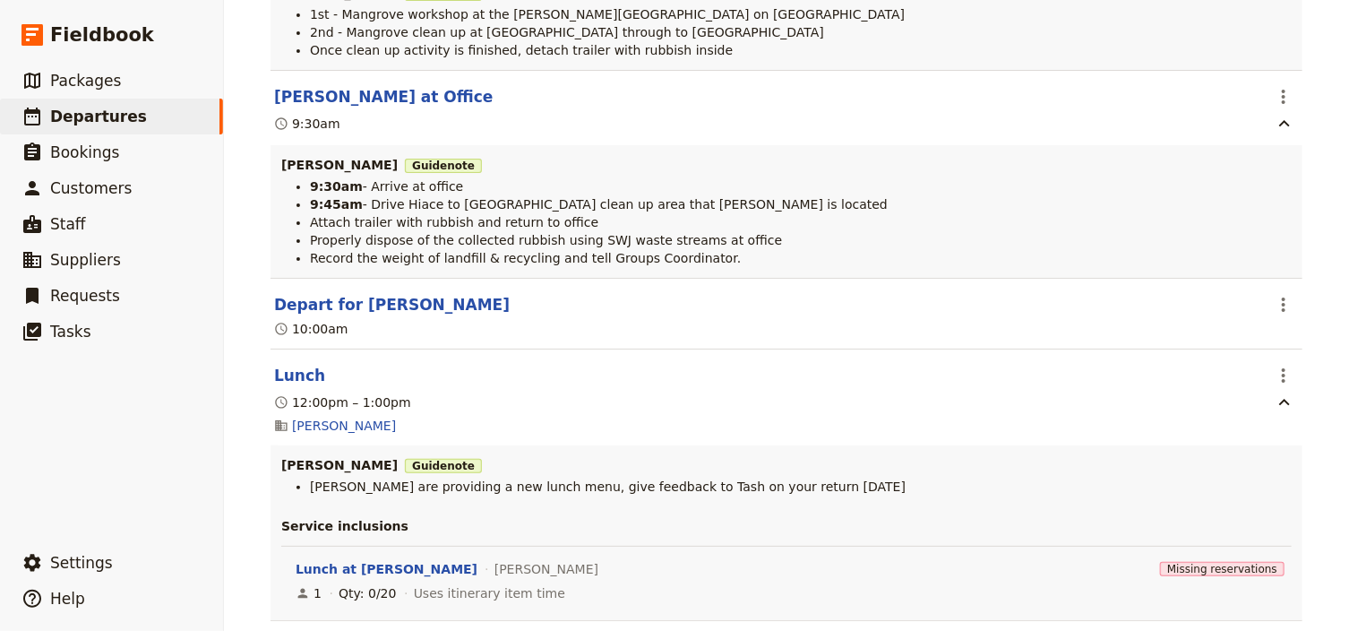
scroll to position [2708, 0]
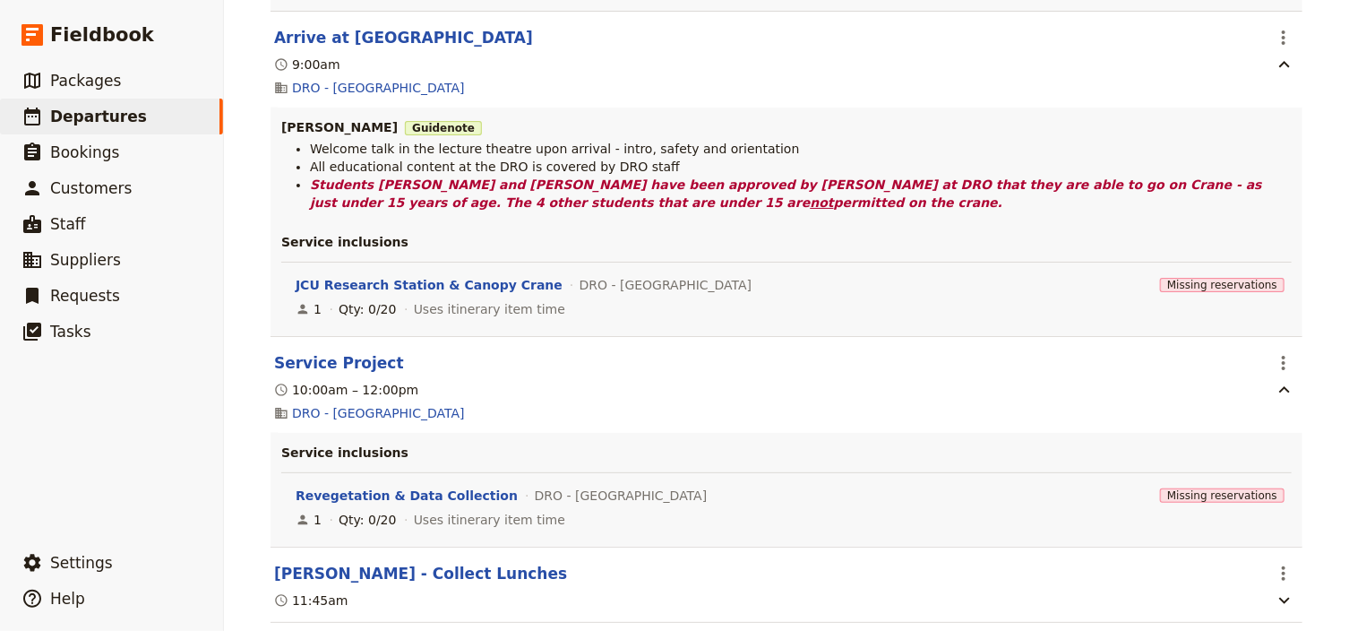
scroll to position [5123, 0]
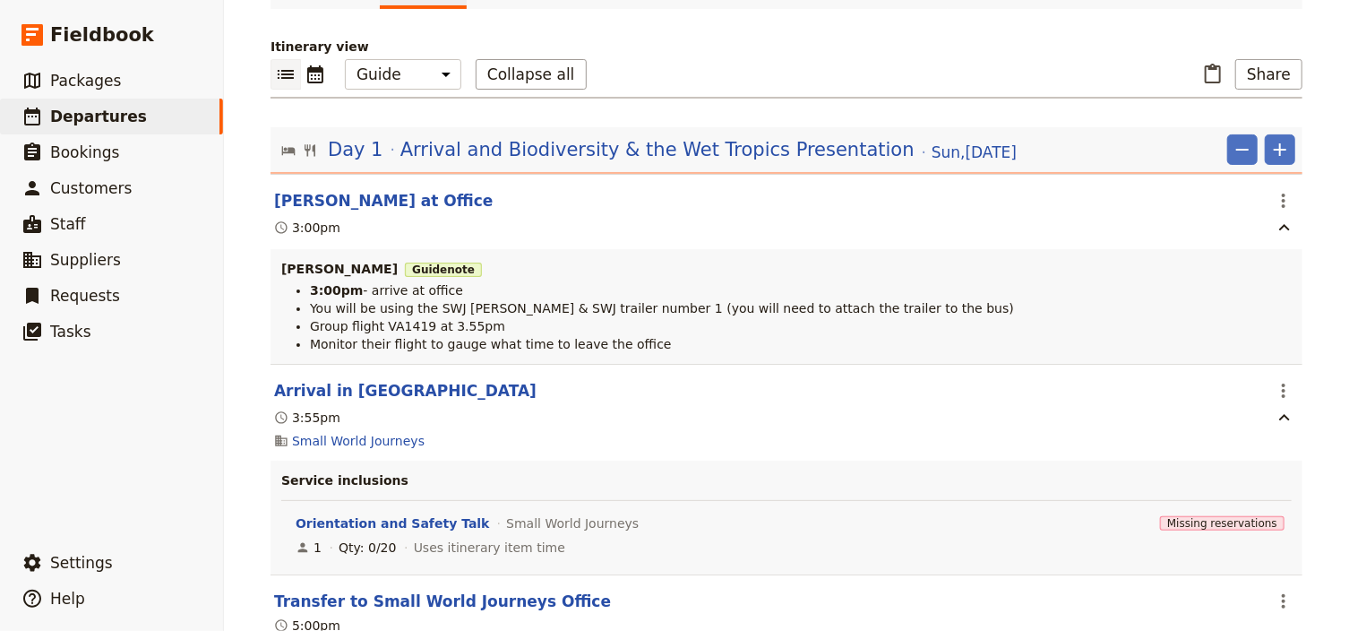
scroll to position [0, 0]
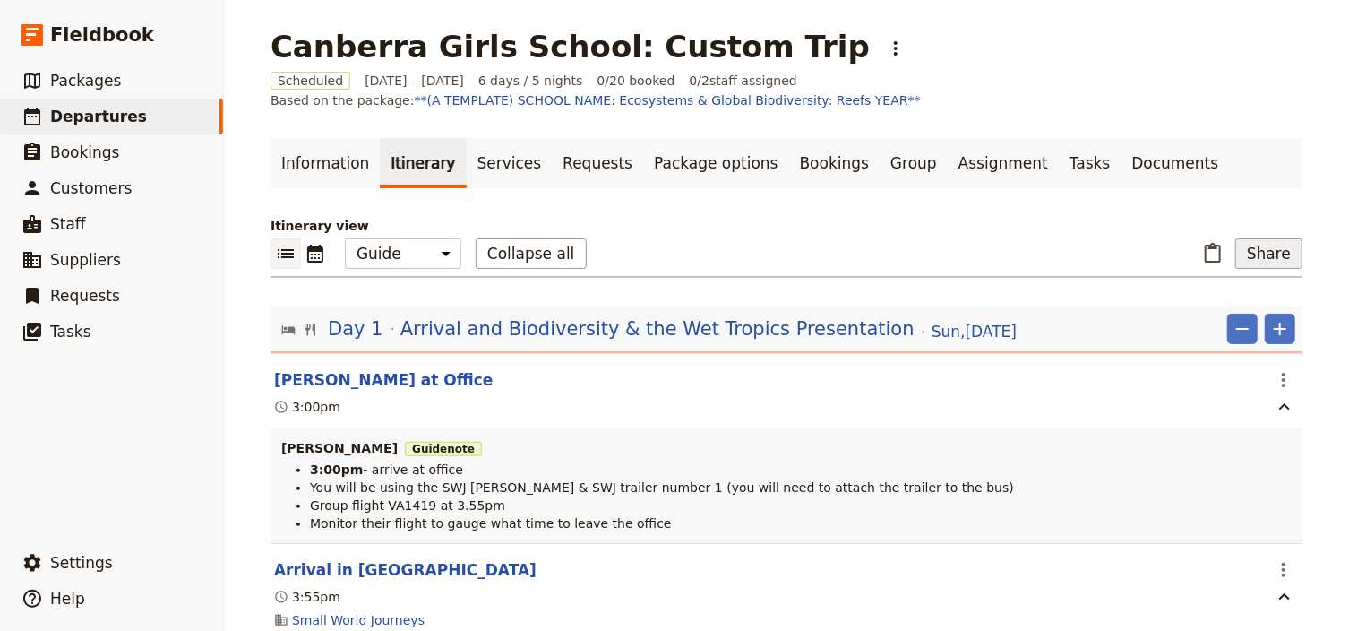
click at [1279, 258] on button "Share" at bounding box center [1268, 253] width 67 height 30
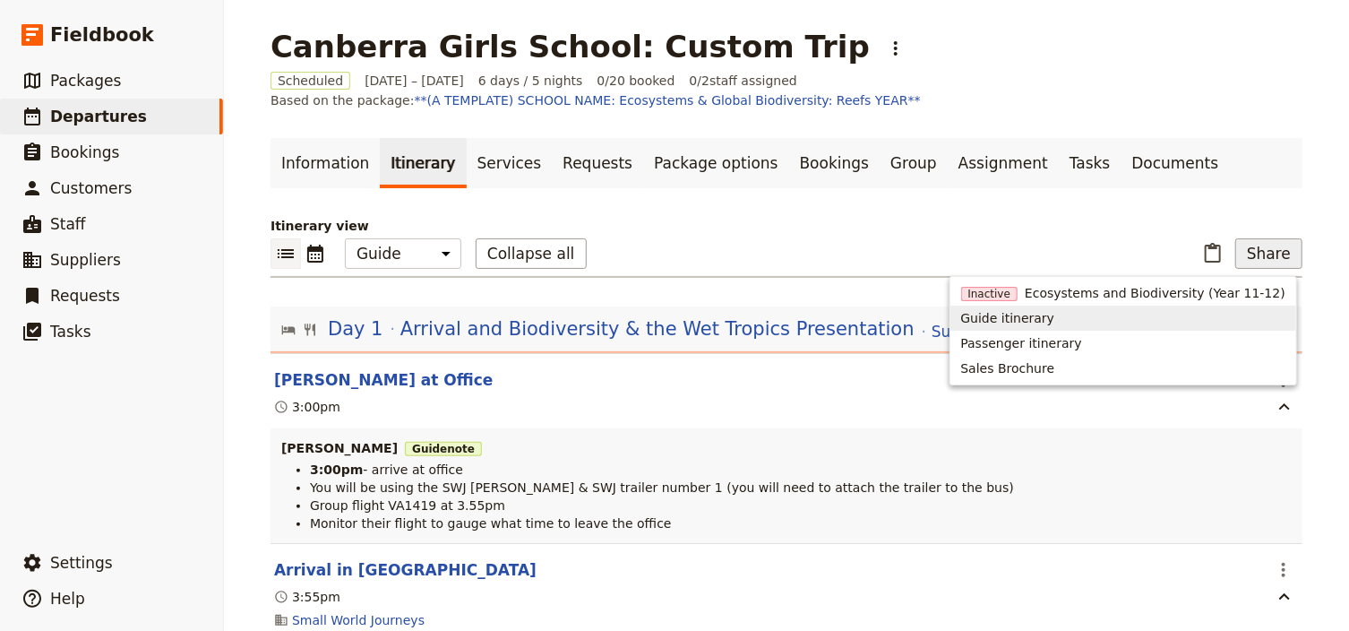
click at [1094, 320] on span "Guide itinerary" at bounding box center [1123, 318] width 324 height 18
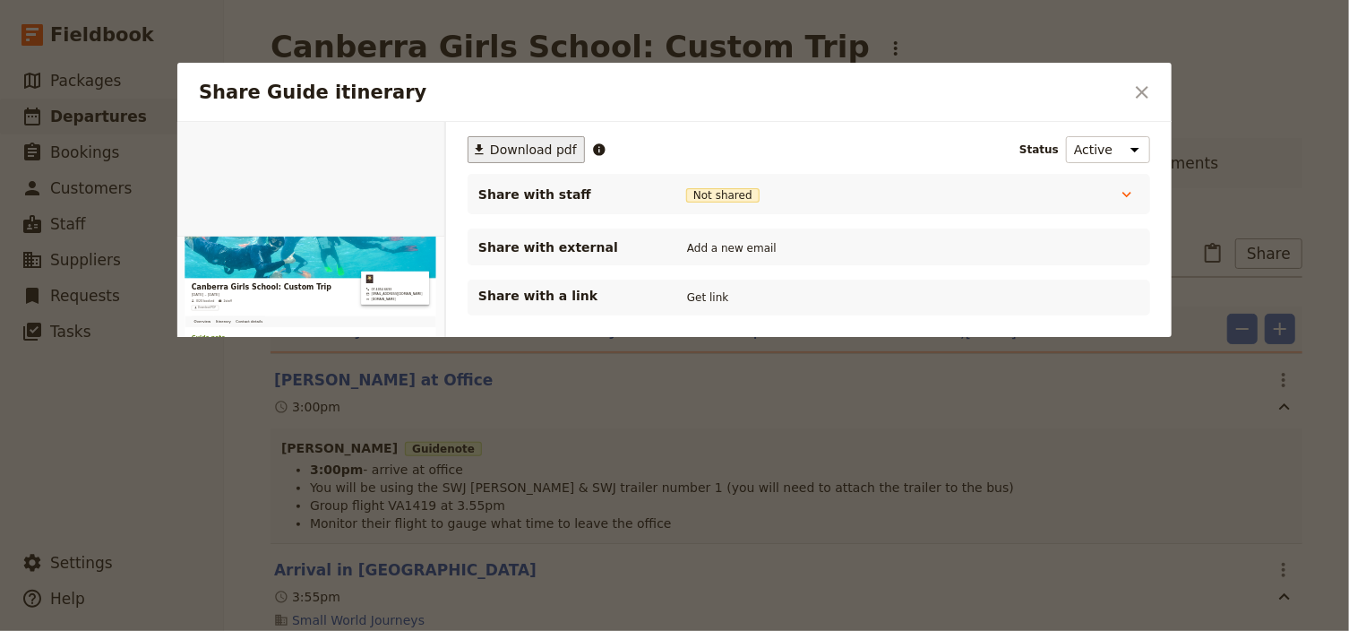
click at [500, 145] on span "Download pdf" at bounding box center [533, 150] width 87 height 18
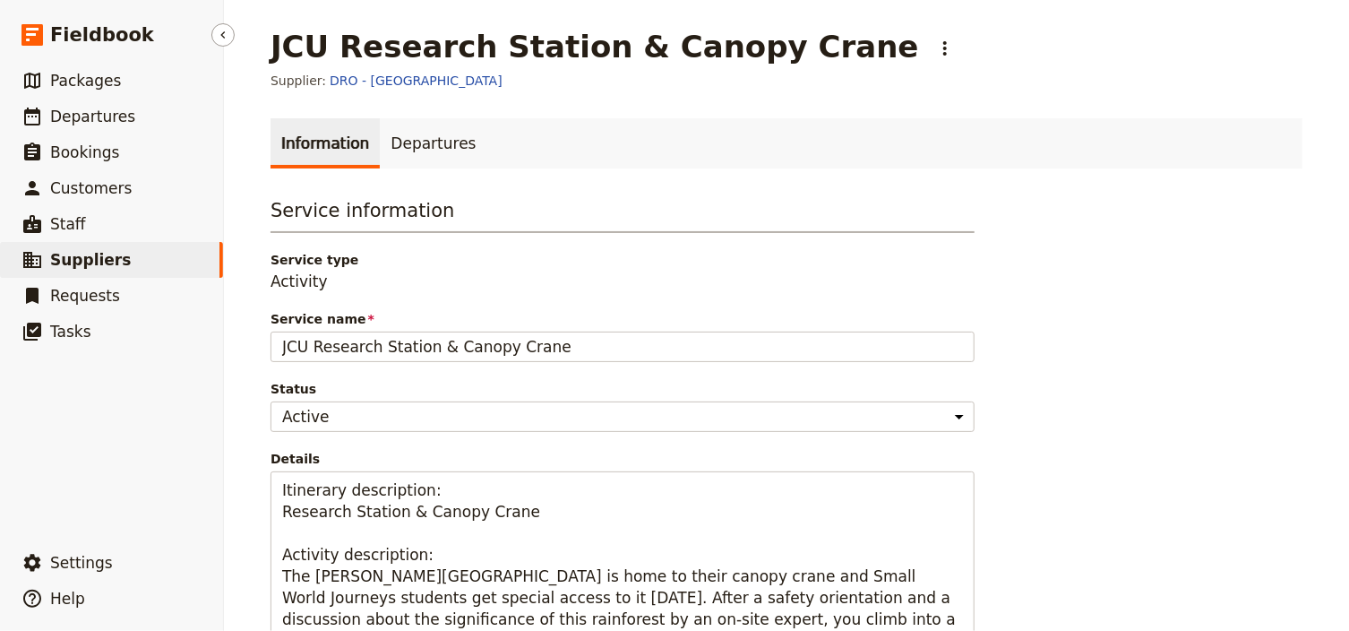
click at [103, 258] on span "Suppliers" at bounding box center [90, 260] width 81 height 18
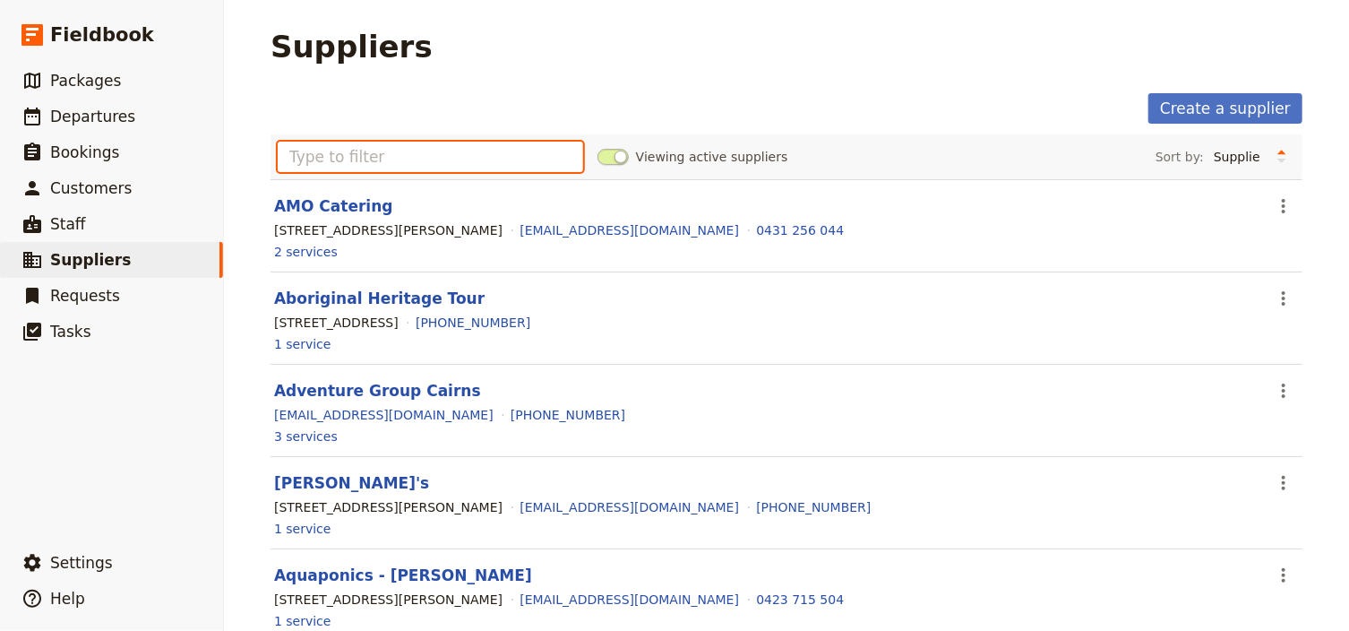
click at [303, 153] on input "text" at bounding box center [430, 157] width 305 height 30
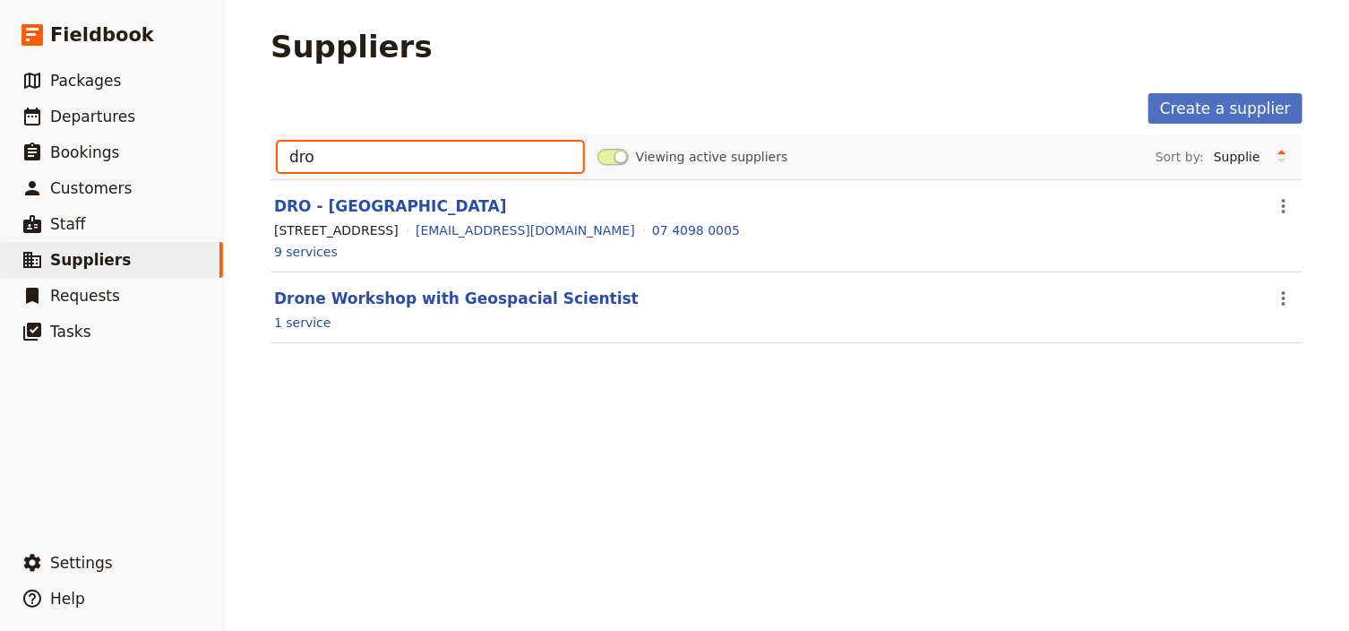
type input "dro"
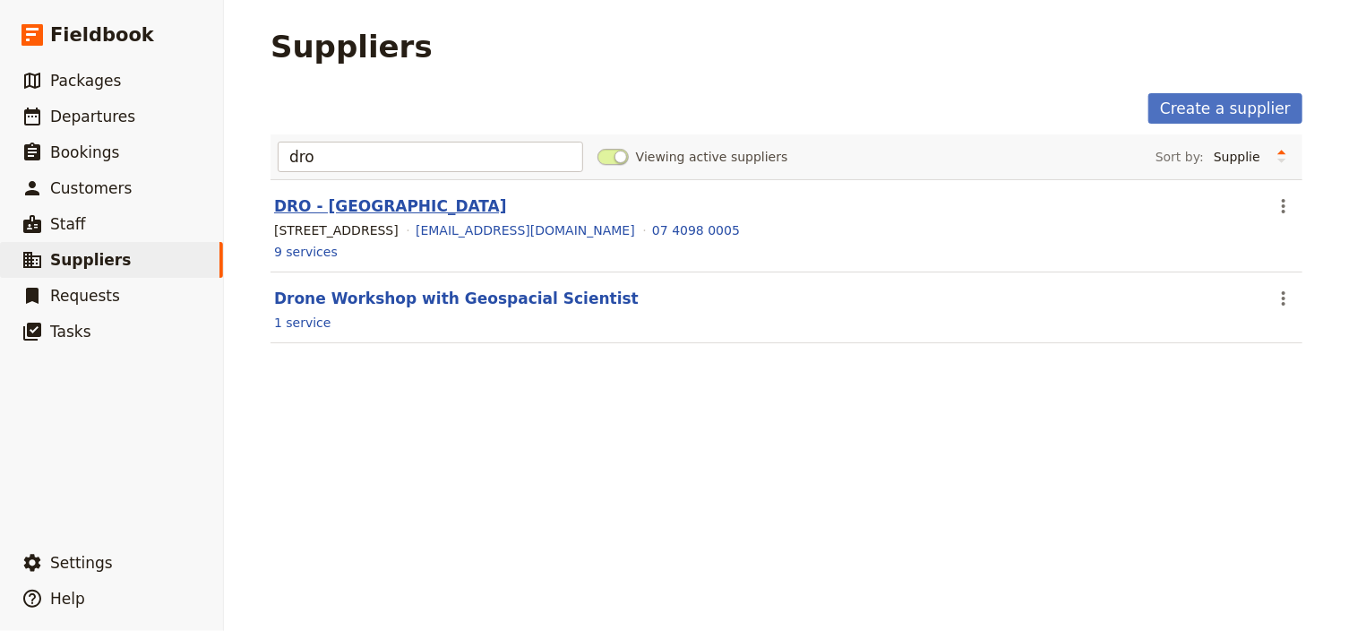
click at [388, 212] on link "DRO - [GEOGRAPHIC_DATA]" at bounding box center [390, 206] width 233 height 18
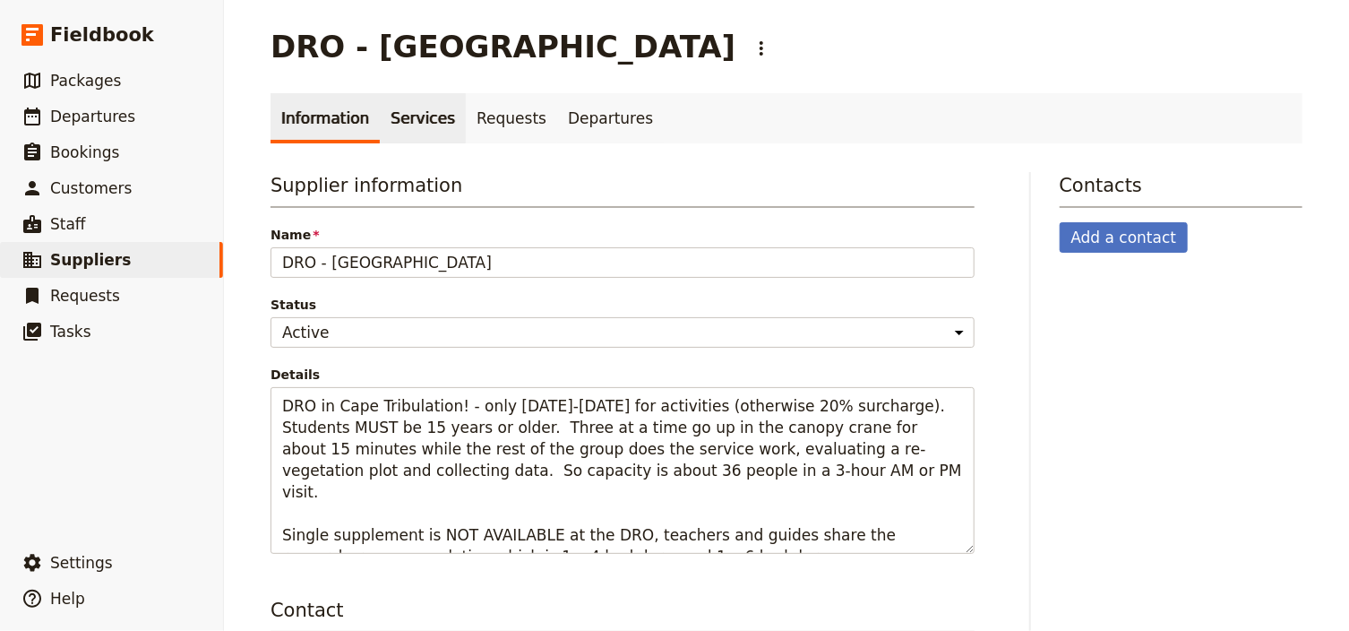
click at [408, 125] on link "Services" at bounding box center [423, 118] width 86 height 50
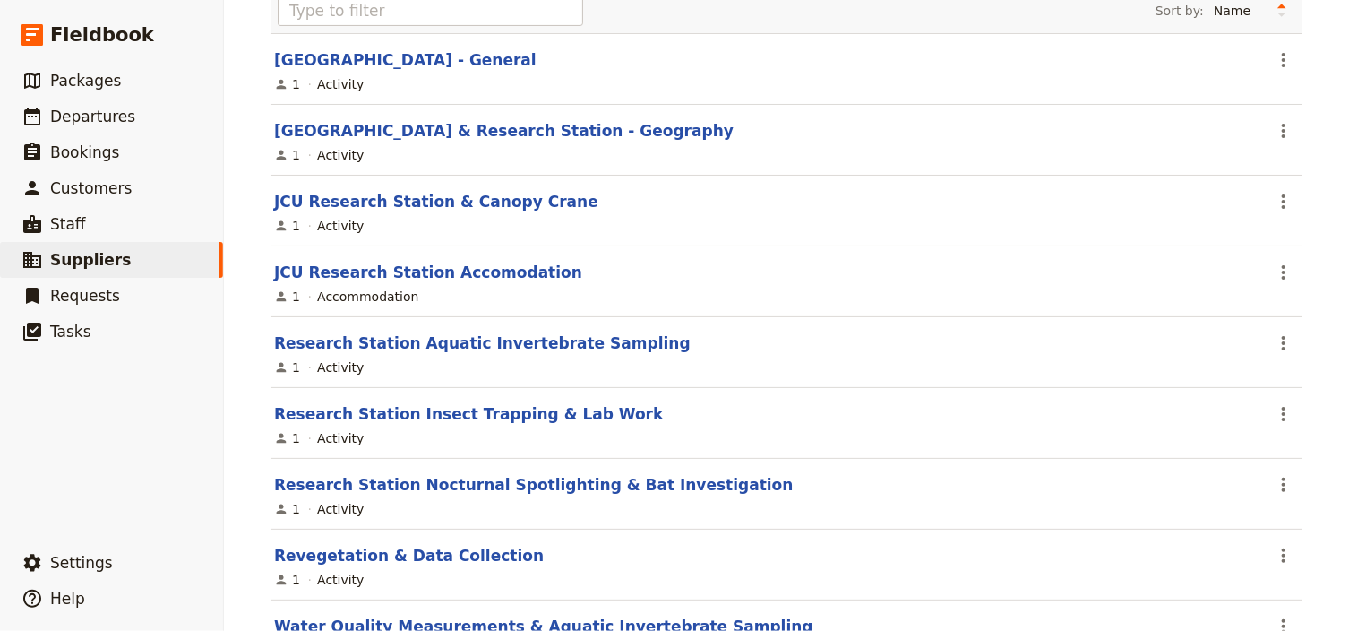
scroll to position [169, 0]
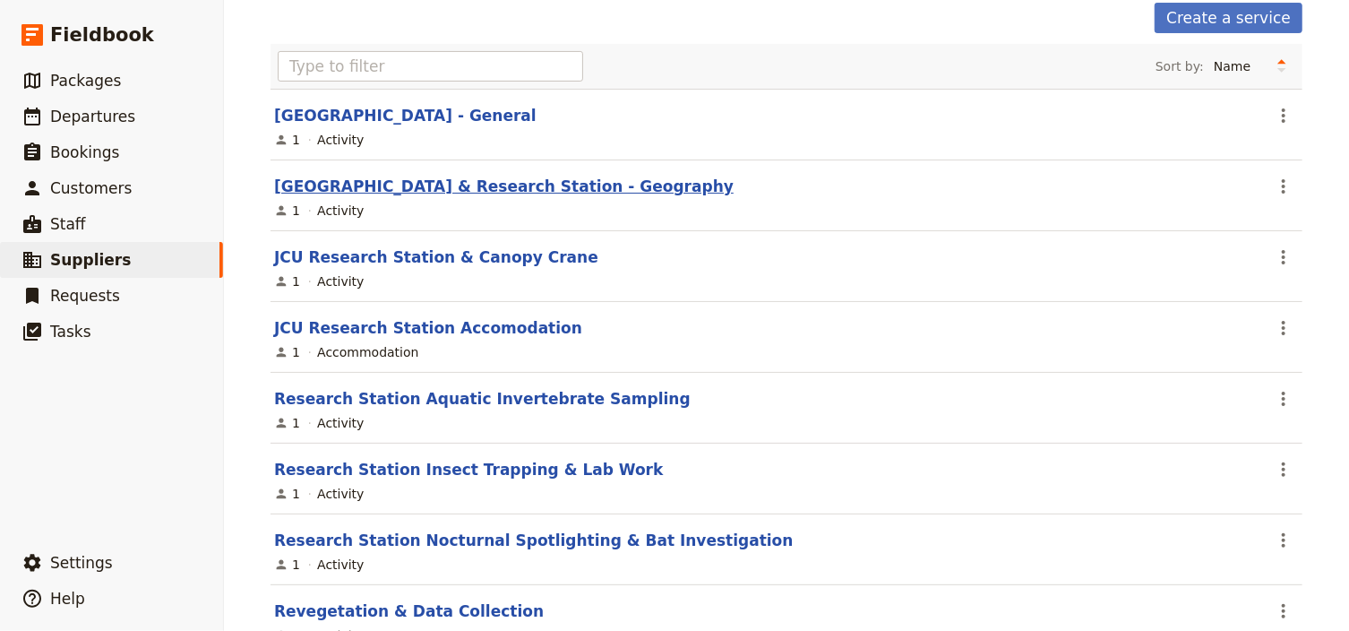
click at [609, 185] on link "Daintree Rainforest Observatory & Research Station - Geography" at bounding box center [503, 186] width 459 height 18
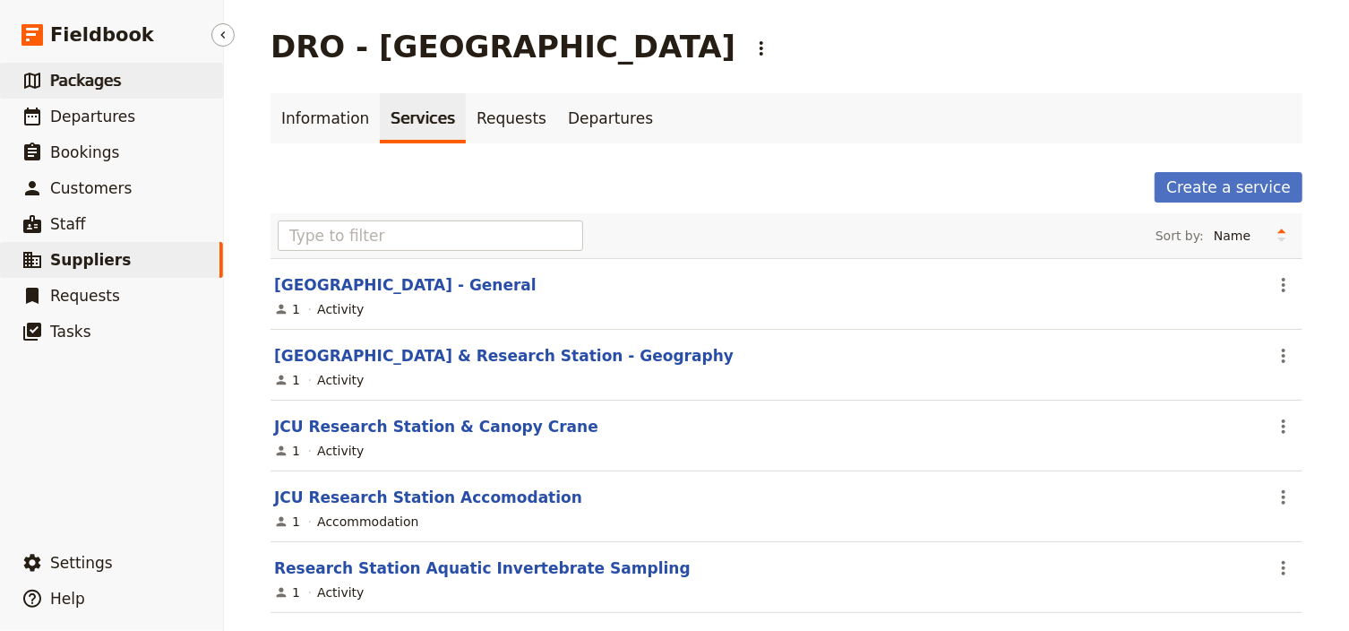
click at [75, 73] on span "Packages" at bounding box center [85, 81] width 71 height 18
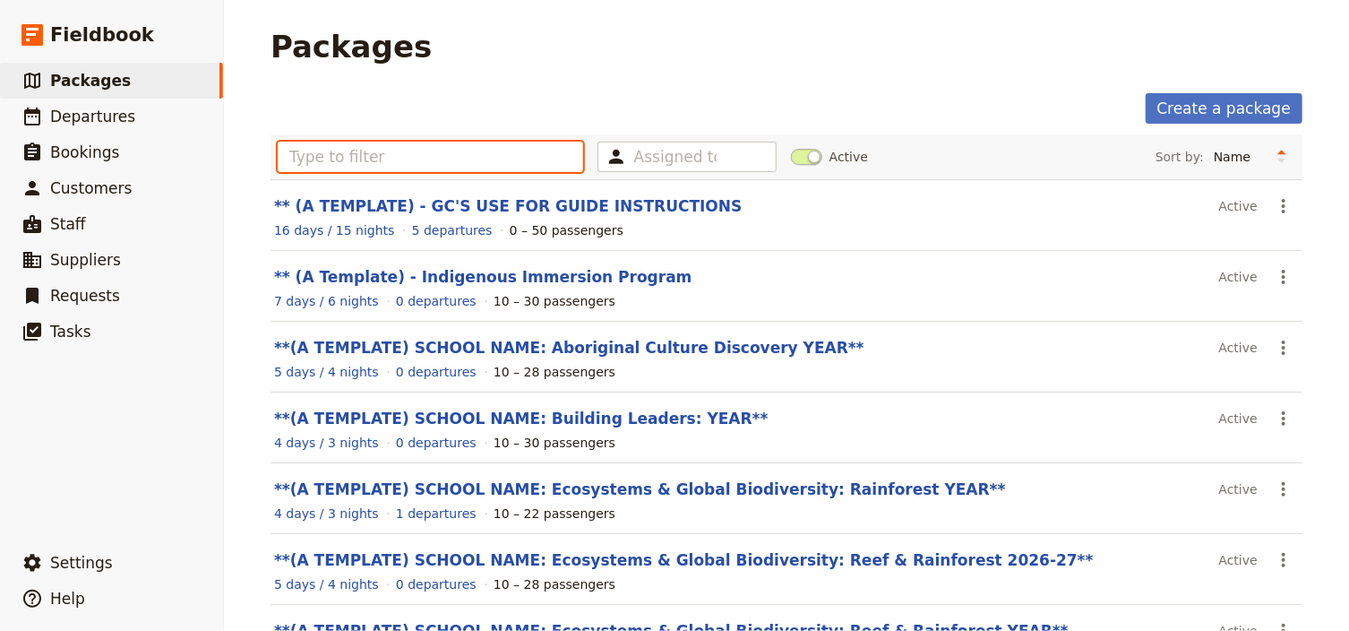
click at [311, 157] on input "text" at bounding box center [430, 157] width 305 height 30
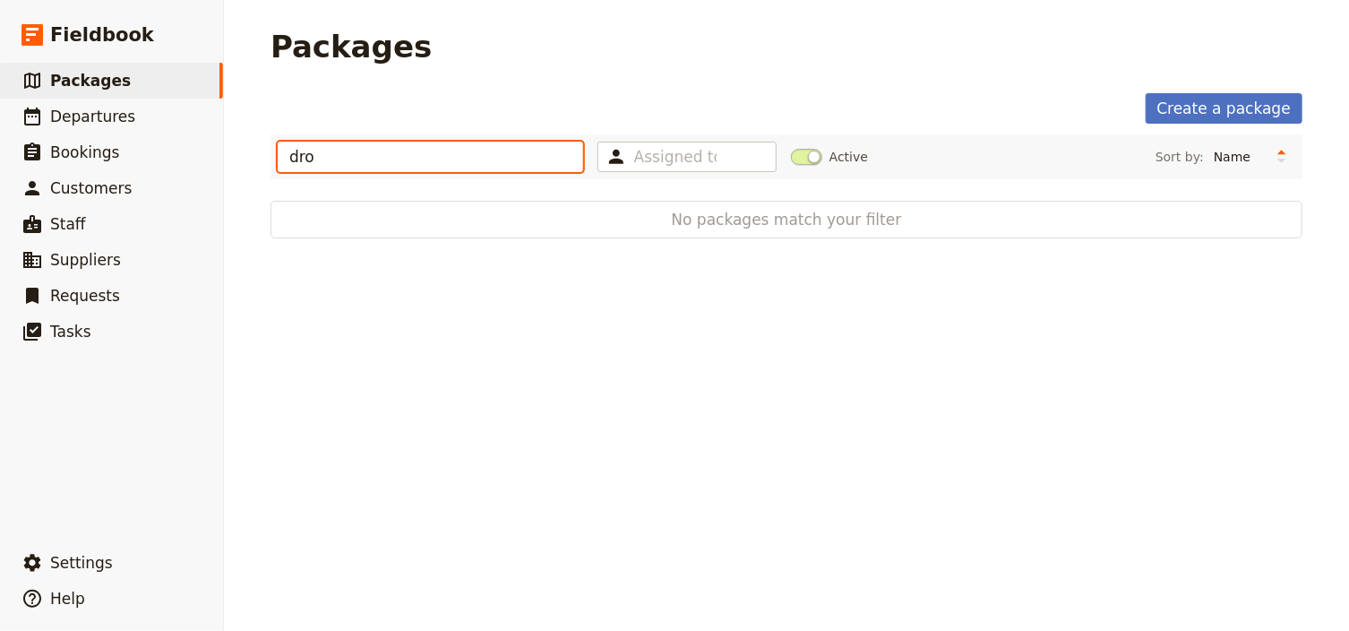
type input "dro"
drag, startPoint x: 330, startPoint y: 154, endPoint x: 152, endPoint y: 155, distance: 177.3
click at [152, 155] on div "Fieldbook ​ ​ Fieldbook ​ ​ Packages ​ Departures ​ Bookings ​ Customers ​ Staf…" at bounding box center [674, 315] width 1349 height 631
